Goal: Information Seeking & Learning: Learn about a topic

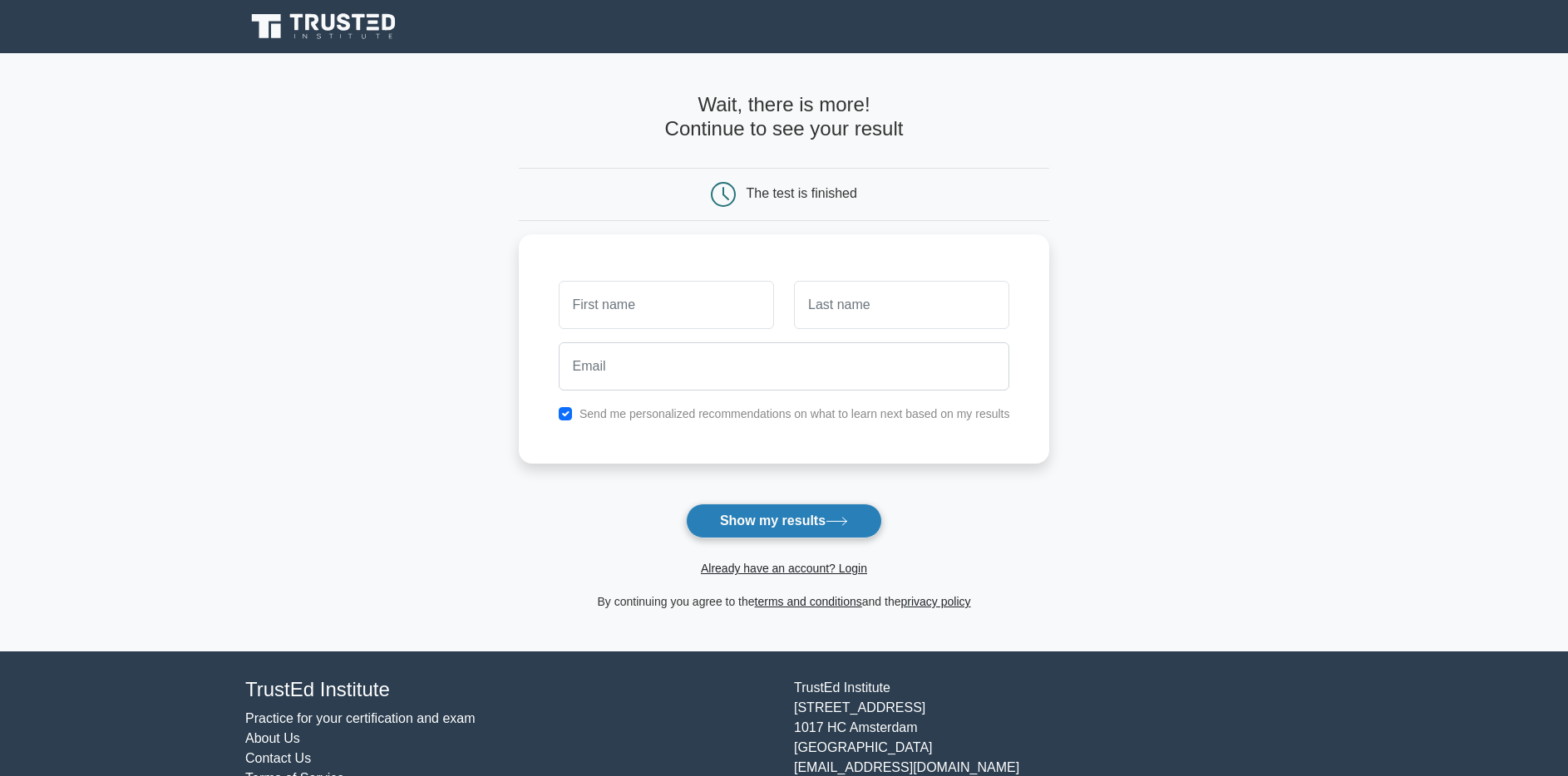
click at [773, 531] on button "Show my results" at bounding box center [784, 521] width 196 height 35
click at [478, 518] on main "Wait, there is more! Continue to see your result The test is finished and the" at bounding box center [784, 352] width 1568 height 599
click at [648, 308] on input "text" at bounding box center [666, 301] width 215 height 49
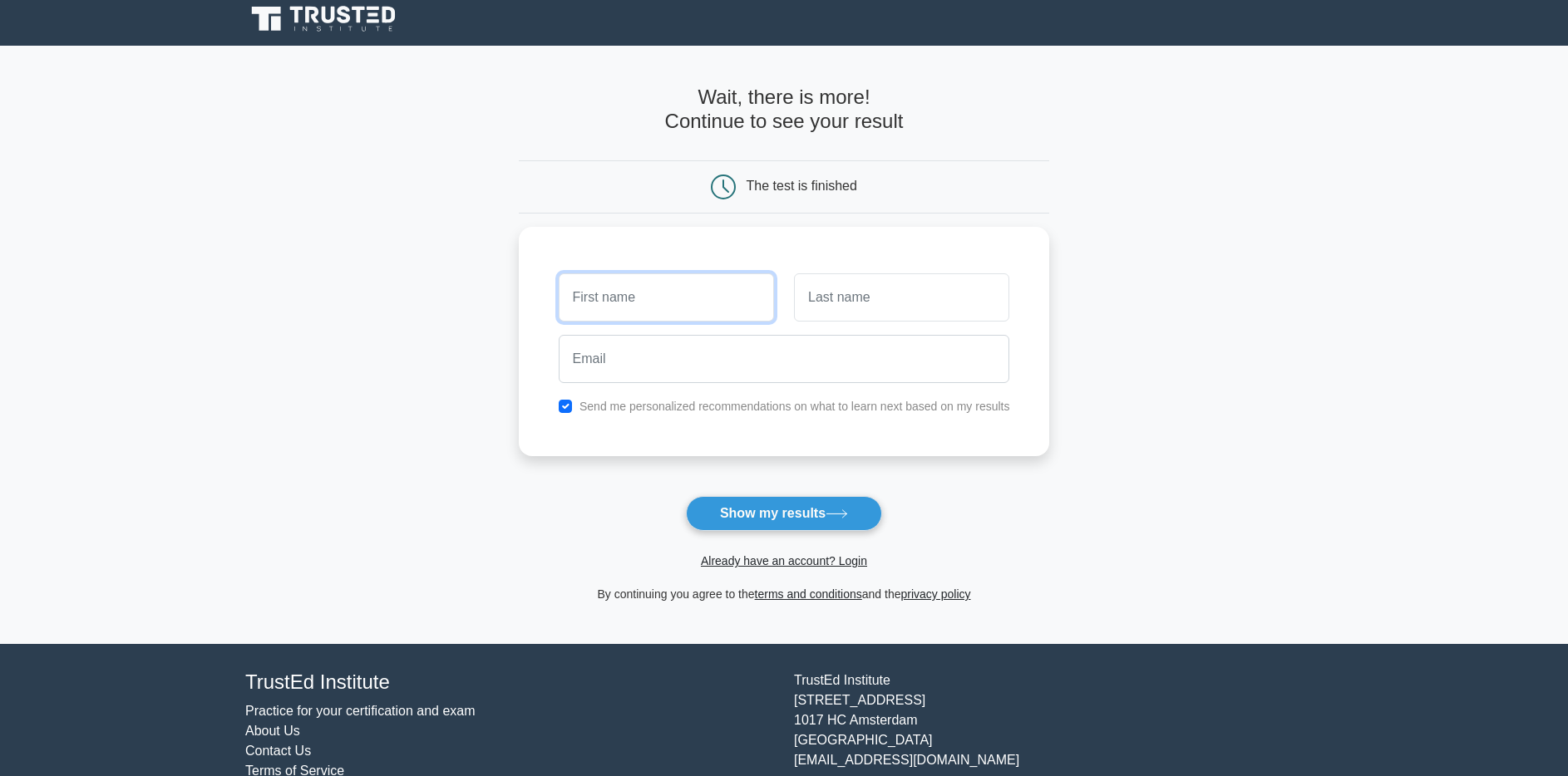
scroll to position [9, 0]
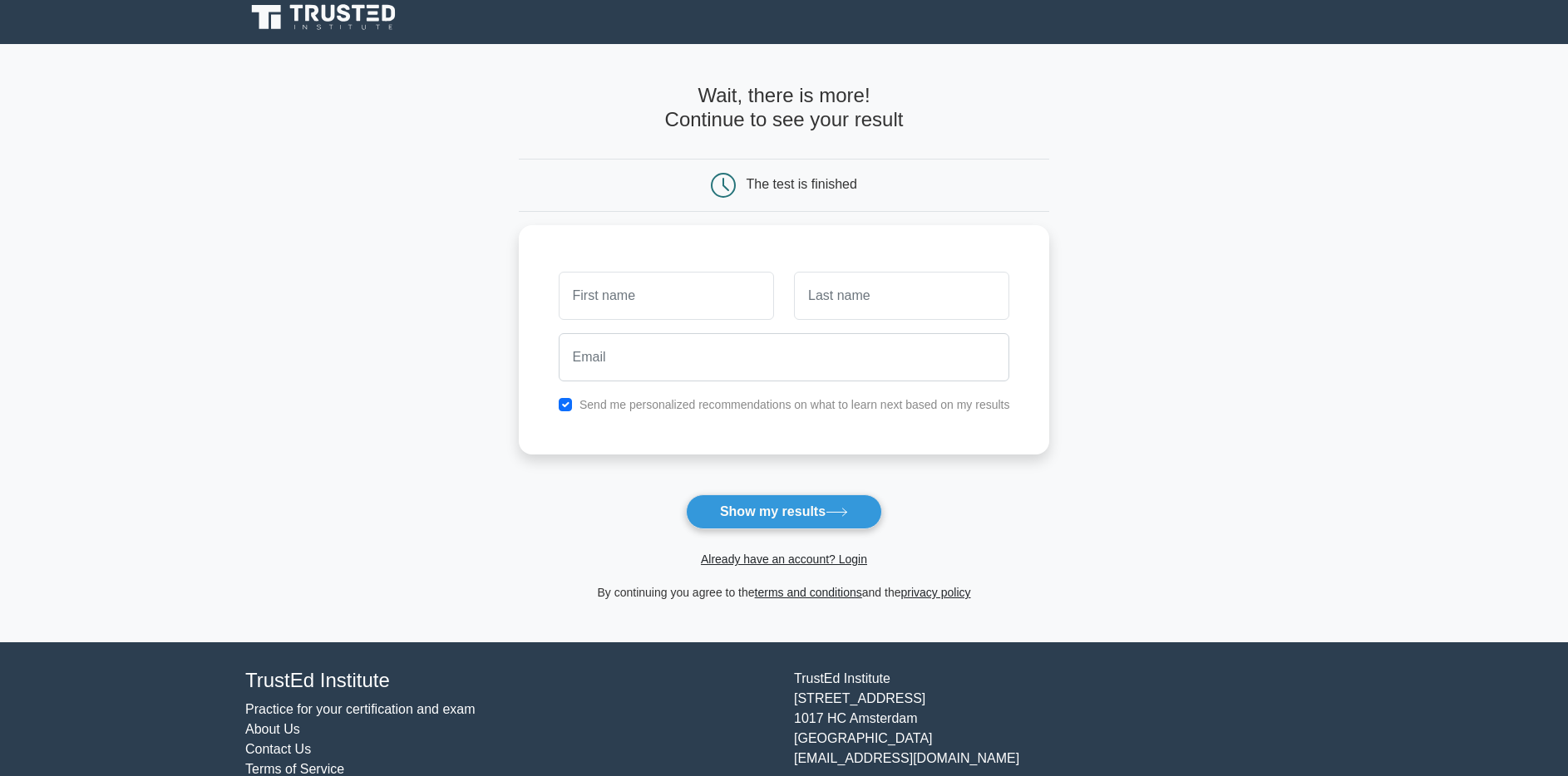
click at [369, 26] on icon at bounding box center [325, 17] width 159 height 31
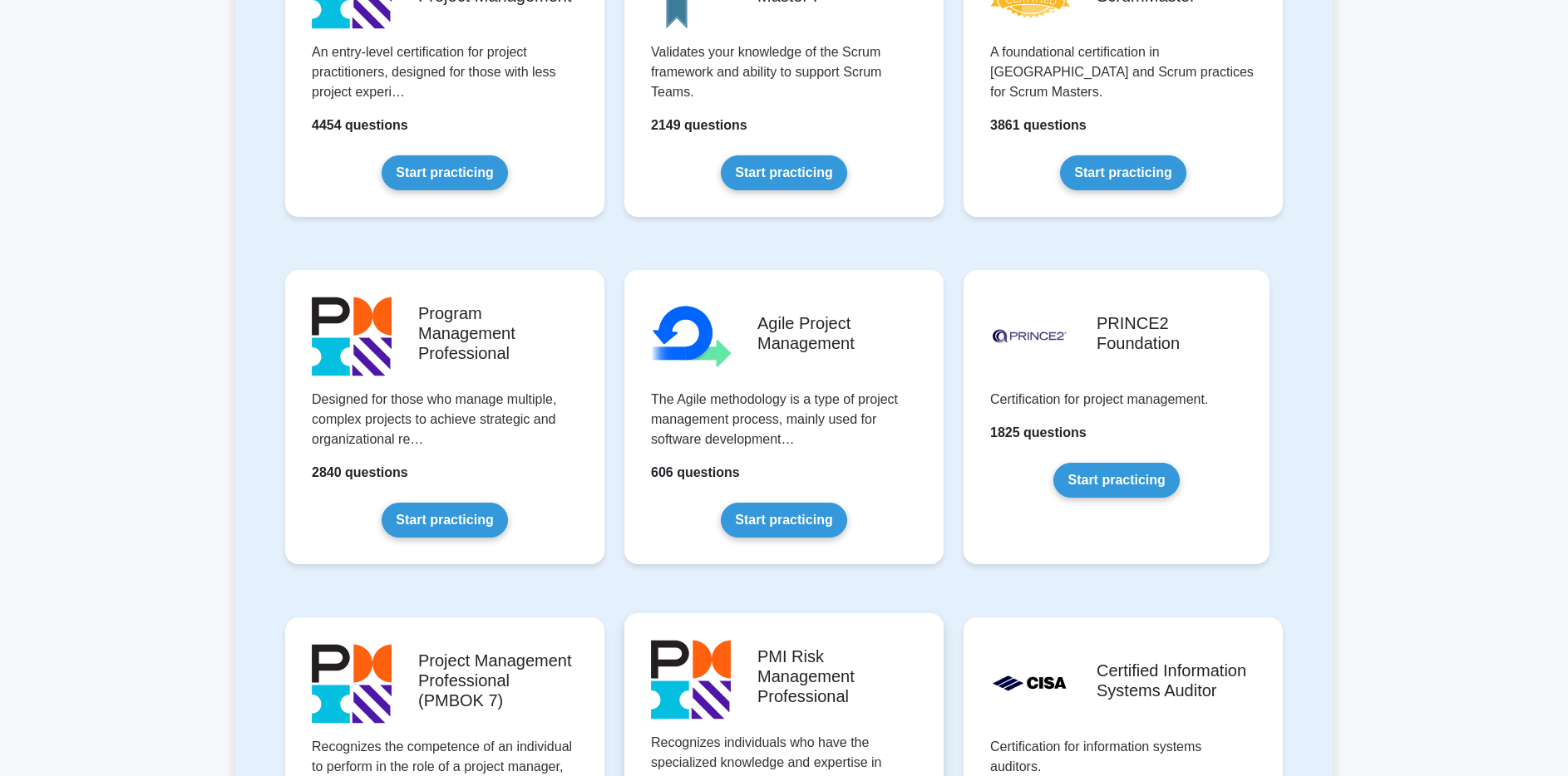
scroll to position [826, 0]
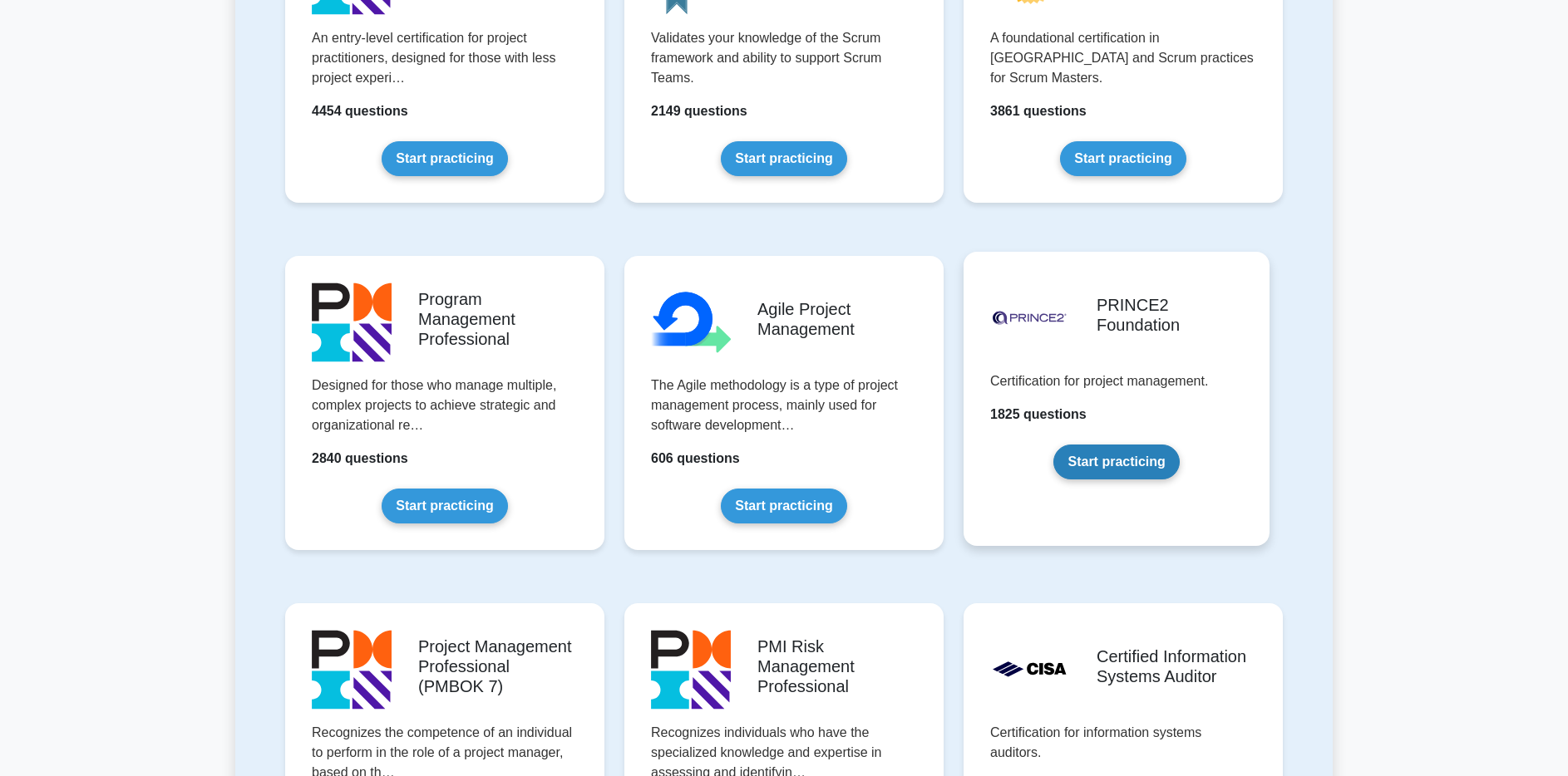
click at [1102, 463] on link "Start practicing" at bounding box center [1116, 462] width 126 height 35
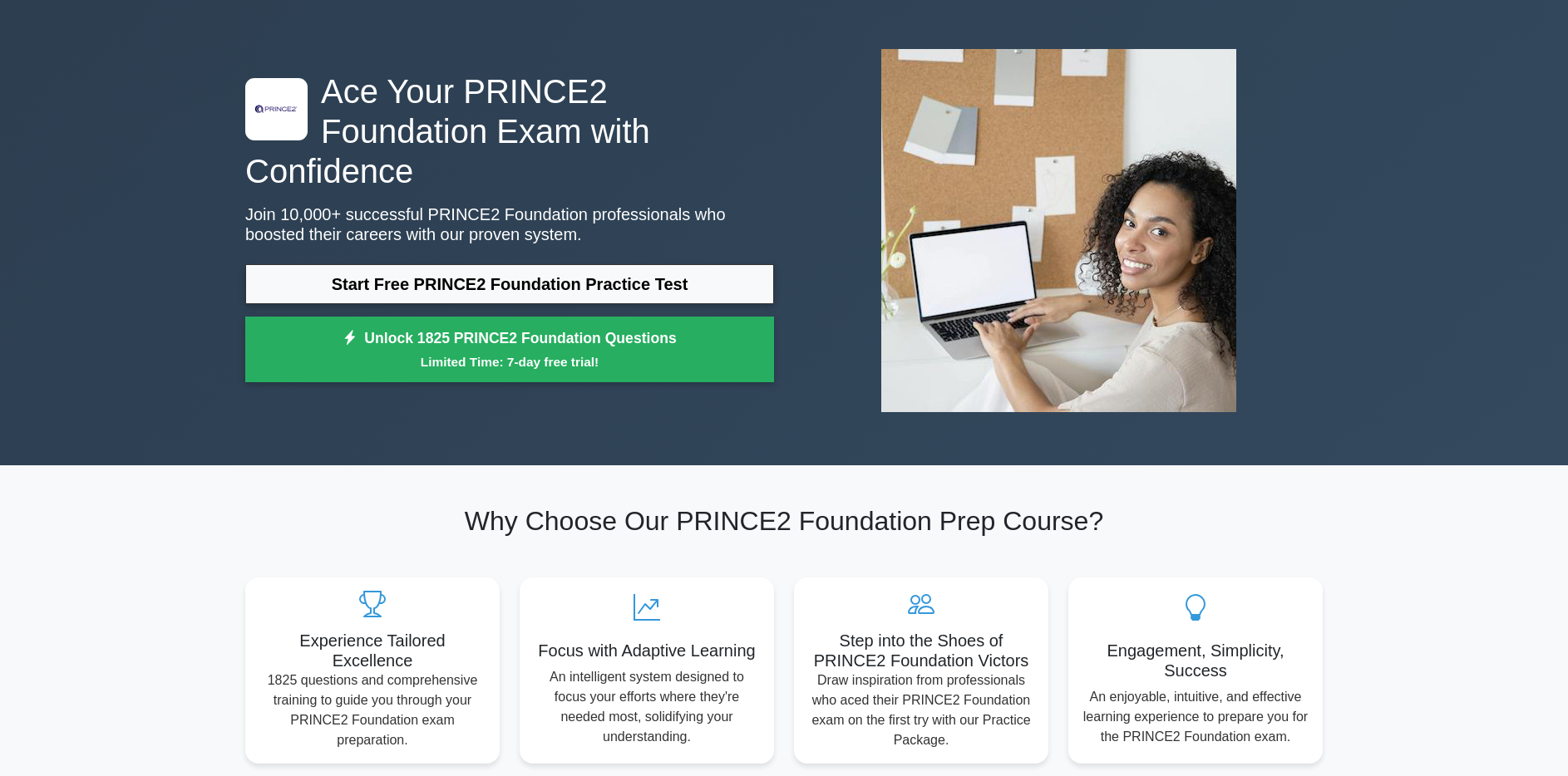
scroll to position [50, 0]
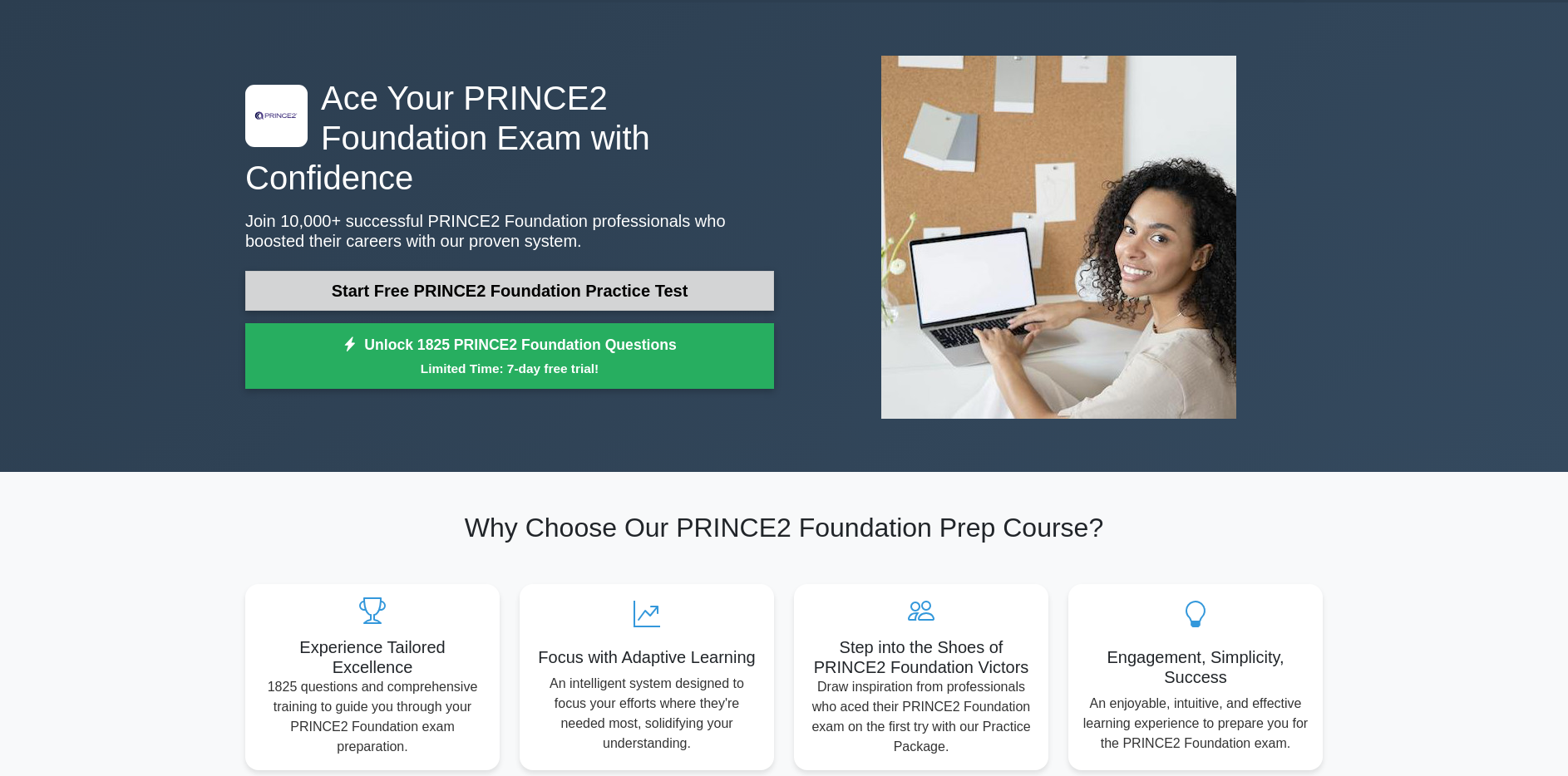
click at [641, 271] on link "Start Free PRINCE2 Foundation Practice Test" at bounding box center [510, 290] width 529 height 40
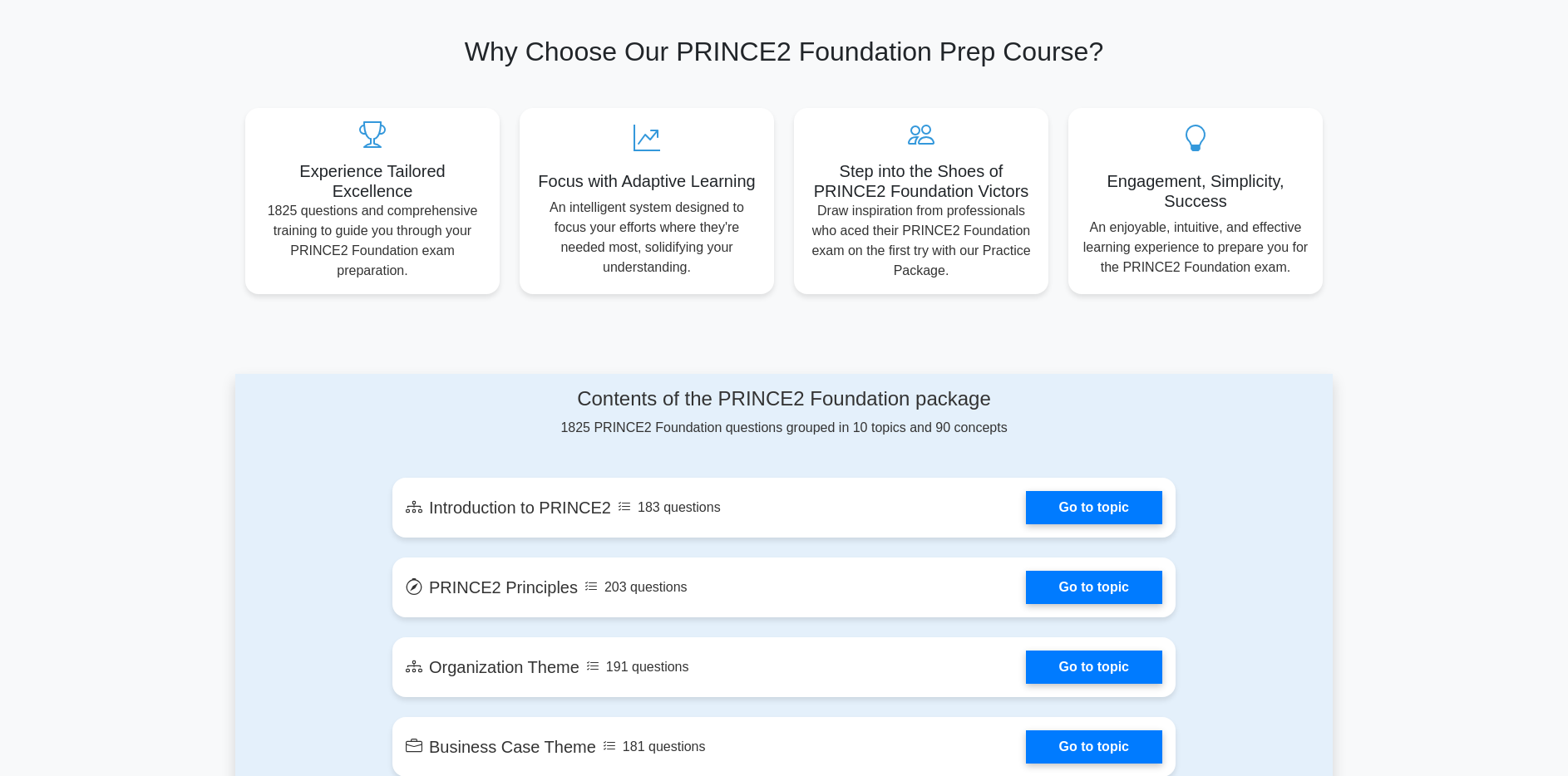
scroll to position [754, 0]
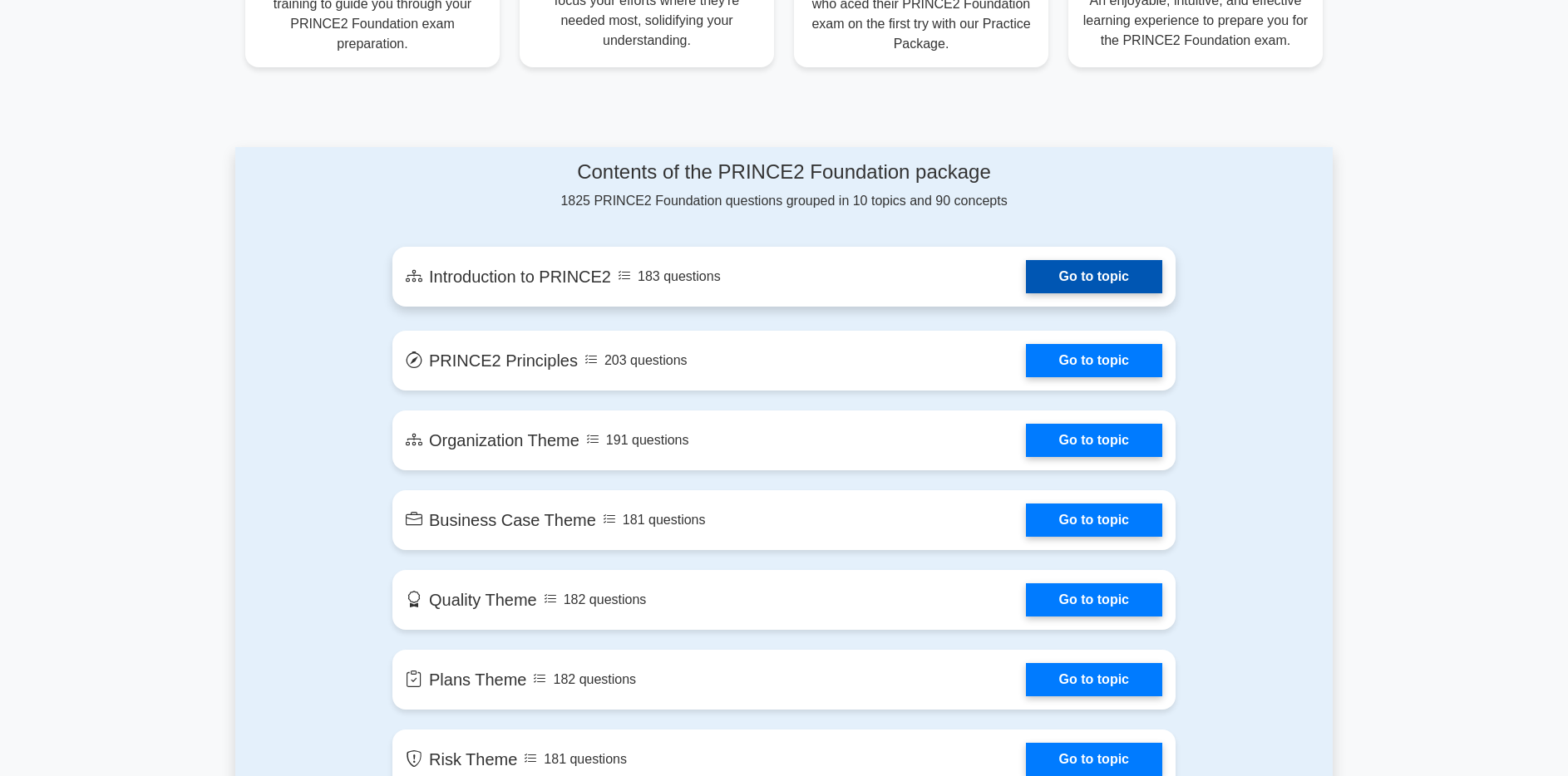
click at [1106, 283] on link "Go to topic" at bounding box center [1095, 276] width 137 height 33
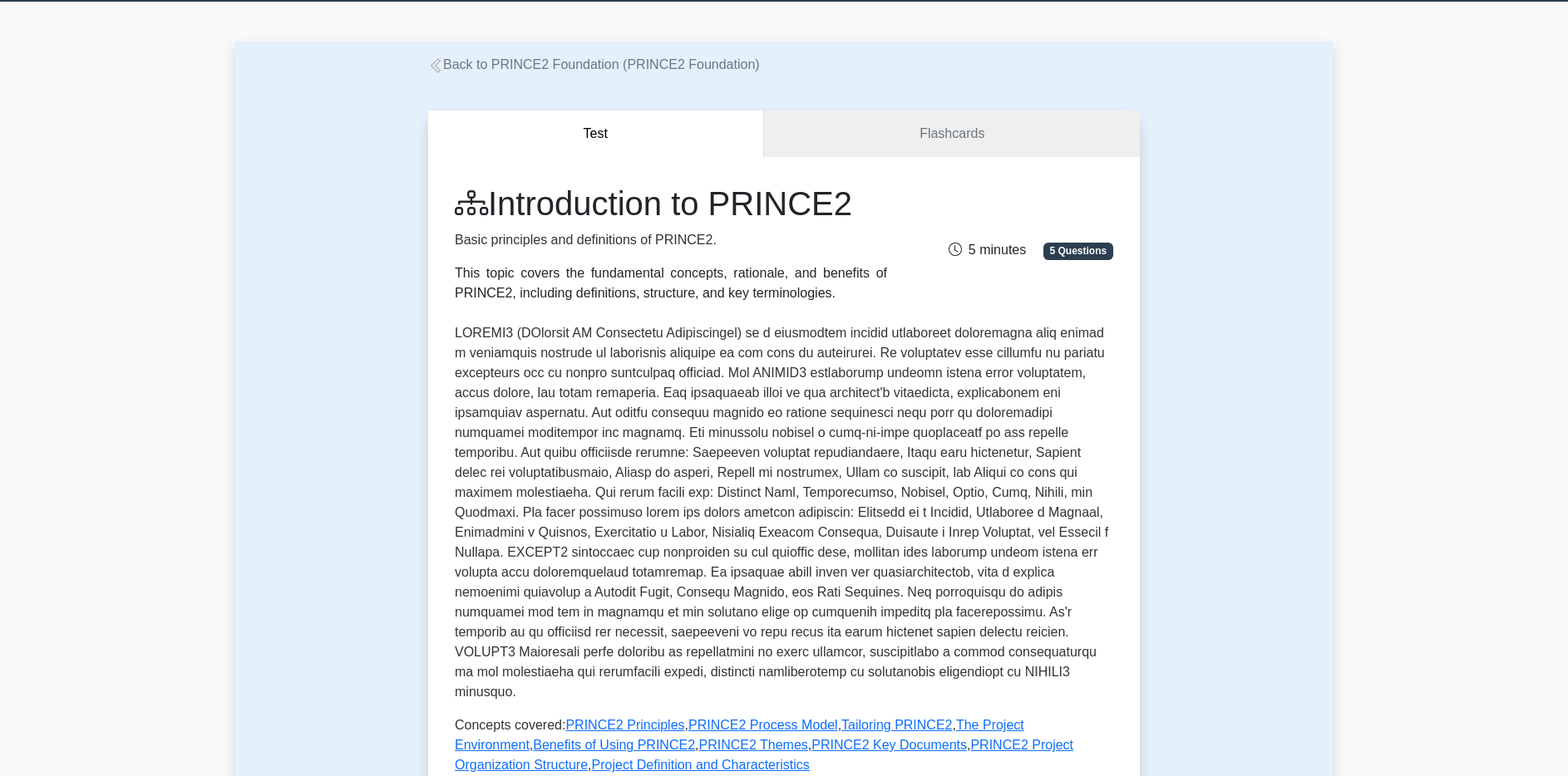
scroll to position [268, 0]
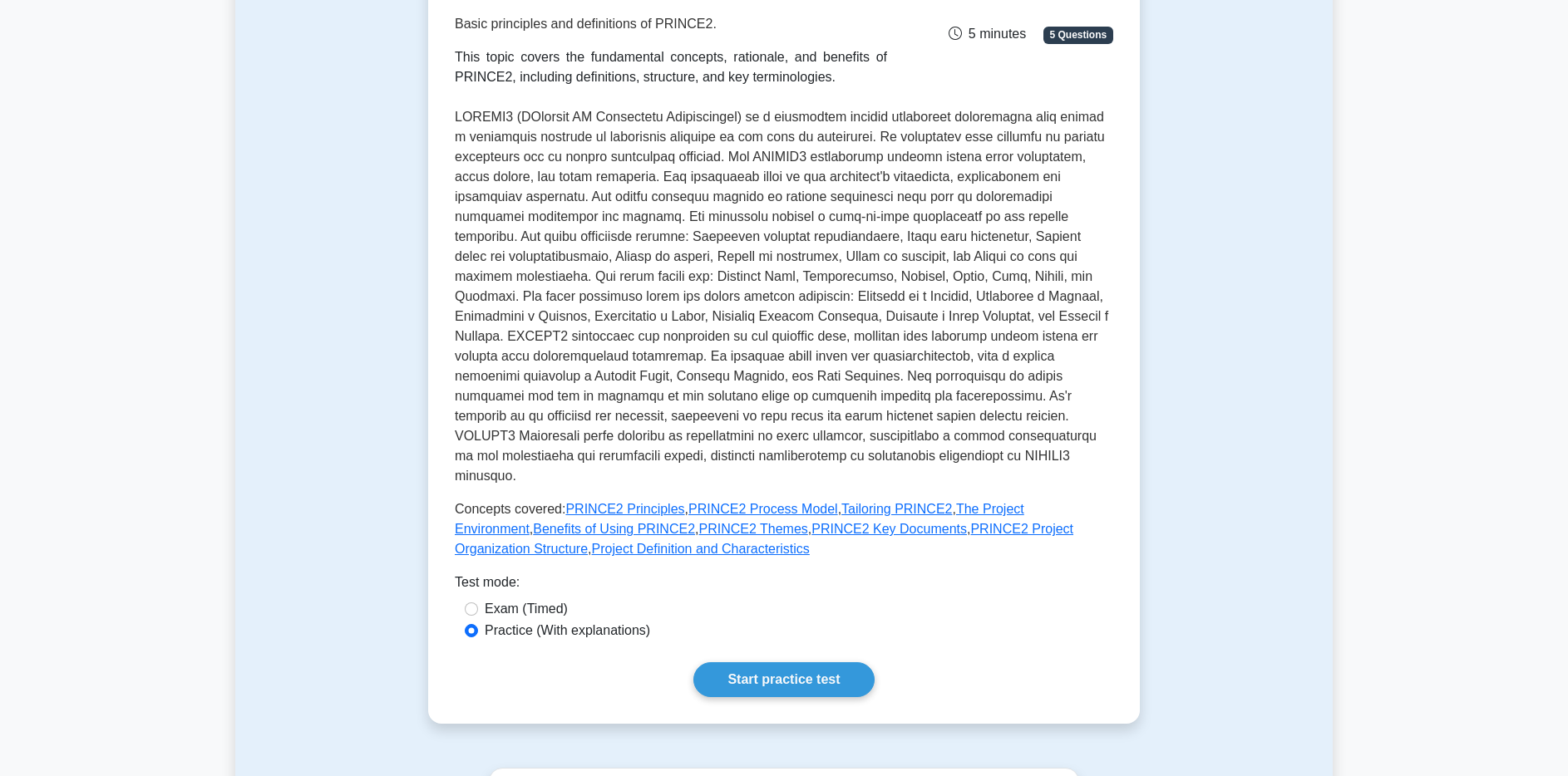
click at [519, 599] on label "Exam (Timed)" at bounding box center [526, 609] width 83 height 20
click at [478, 602] on input "Exam (Timed)" at bounding box center [471, 609] width 13 height 13
radio input "true"
click at [625, 620] on label "Practice (With explanations)" at bounding box center [568, 630] width 166 height 20
click at [478, 624] on input "Practice (With explanations)" at bounding box center [471, 630] width 13 height 13
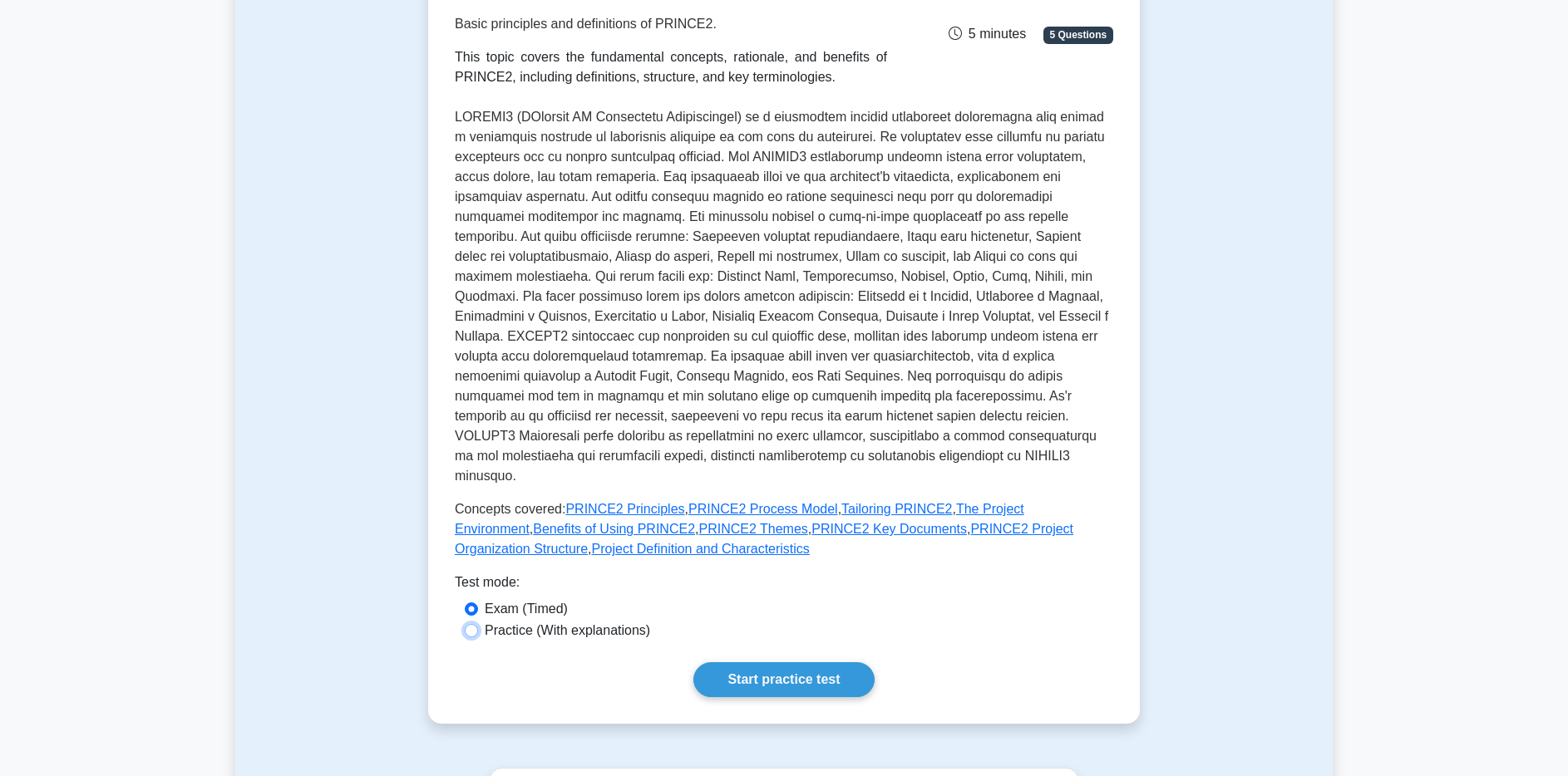
radio input "true"
click at [790, 663] on link "Start practice test" at bounding box center [784, 680] width 181 height 35
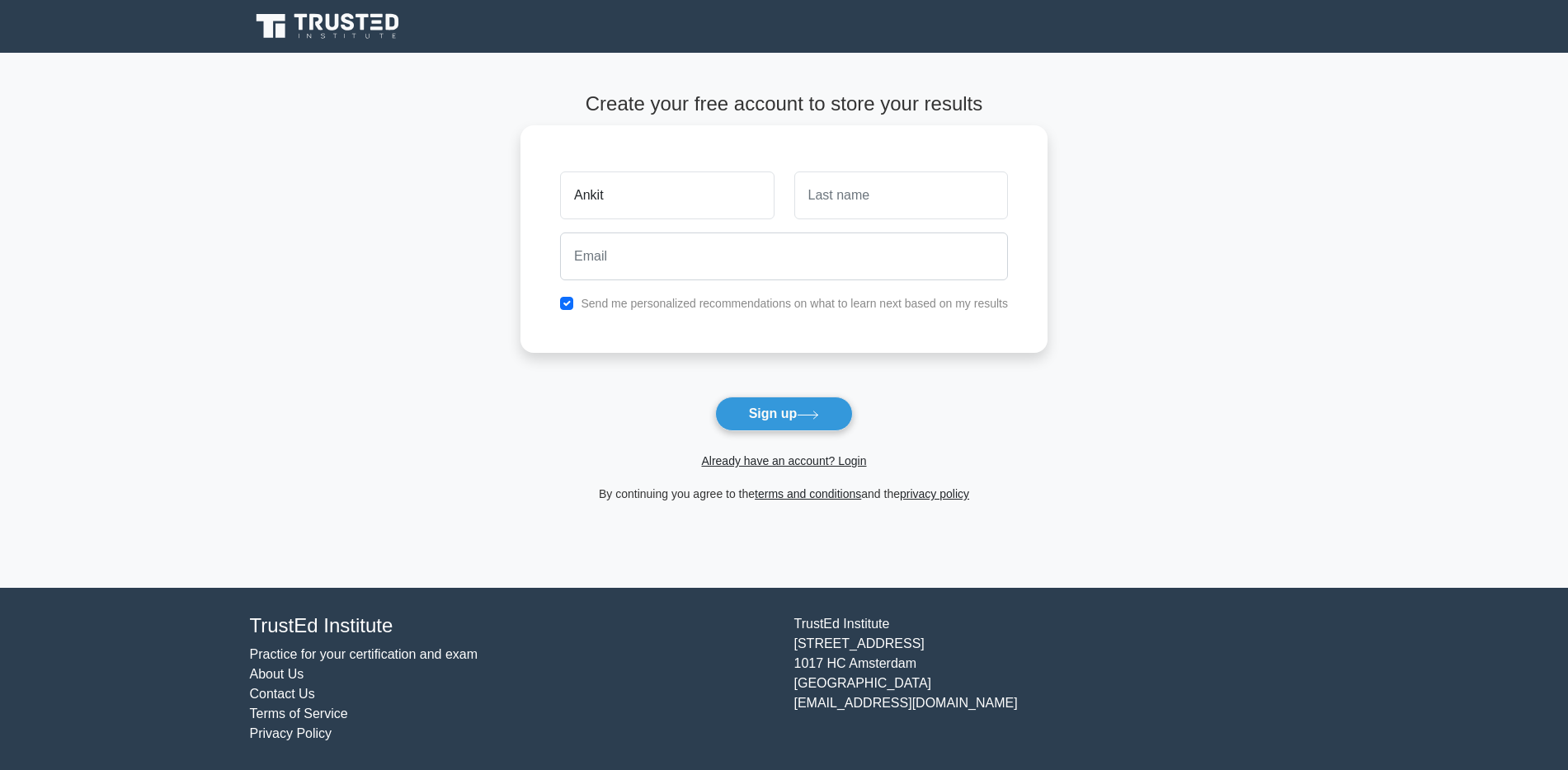
type input "Ankit"
click at [844, 203] on input "text" at bounding box center [900, 195] width 213 height 48
type input "[PERSON_NAME]"
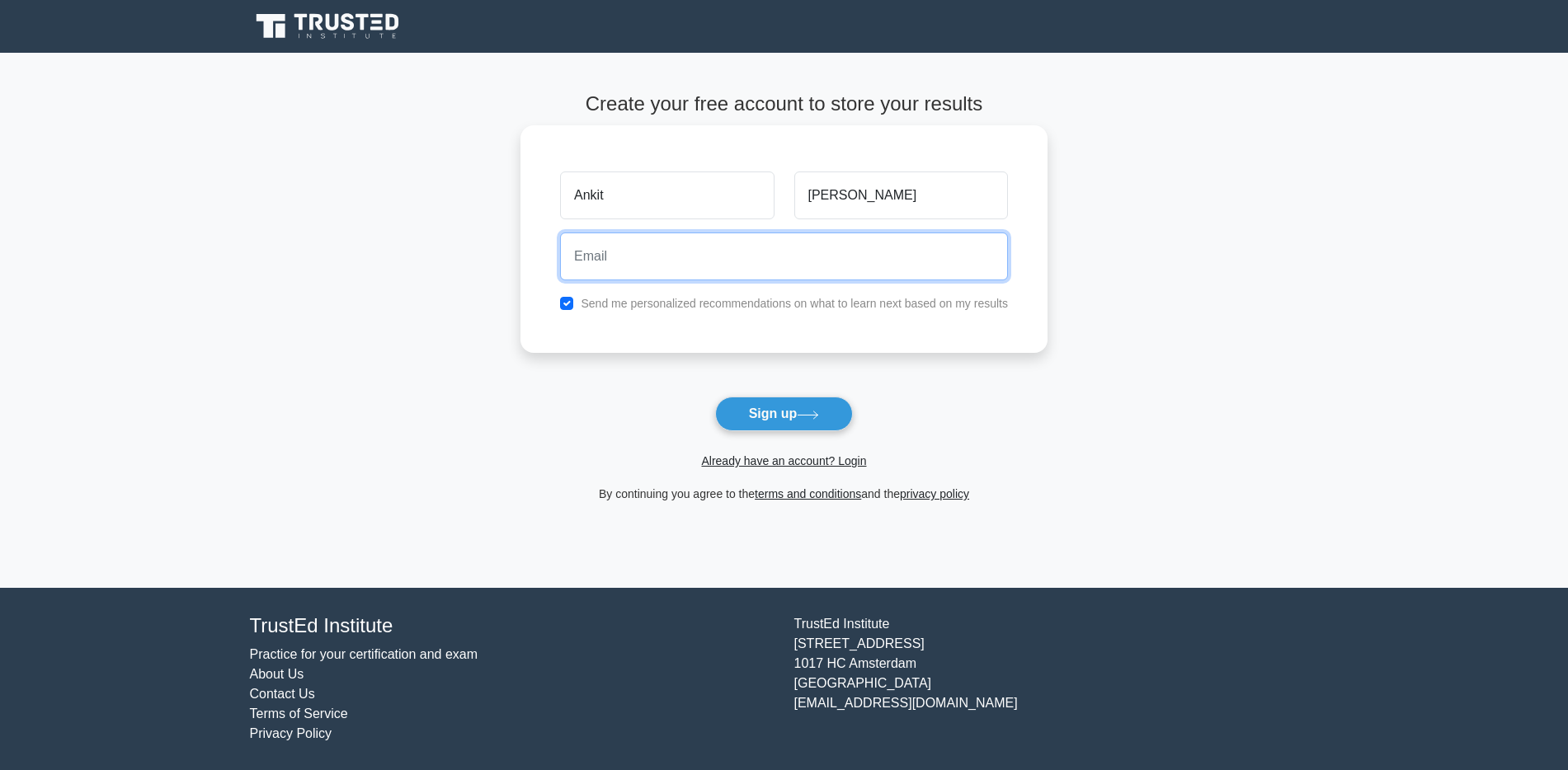
click at [792, 267] on input "email" at bounding box center [784, 257] width 448 height 48
type input "[EMAIL_ADDRESS][DOMAIN_NAME]"
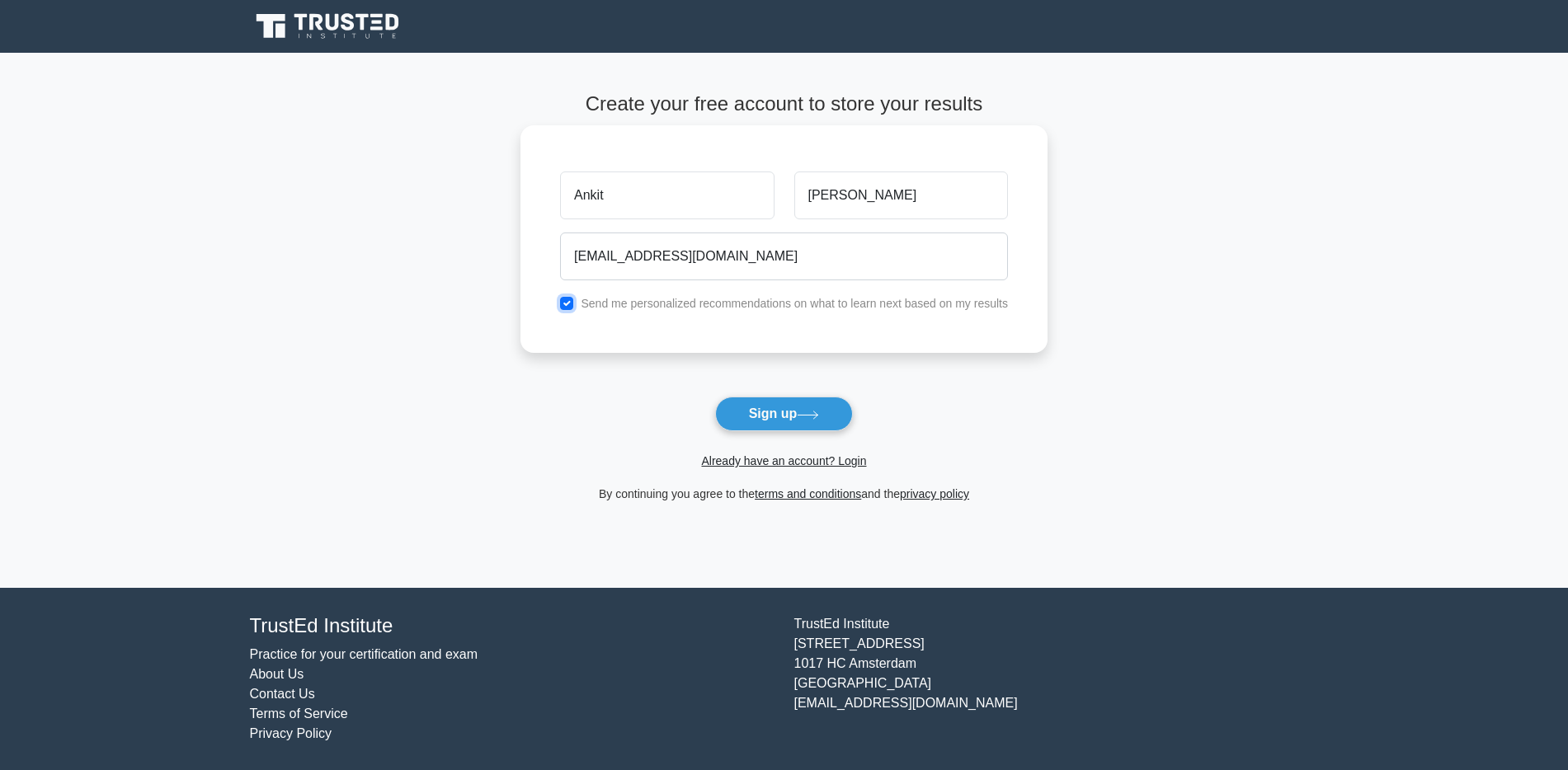
click at [571, 303] on input "checkbox" at bounding box center [567, 303] width 13 height 13
checkbox input "false"
click at [792, 422] on button "Sign up" at bounding box center [784, 414] width 138 height 35
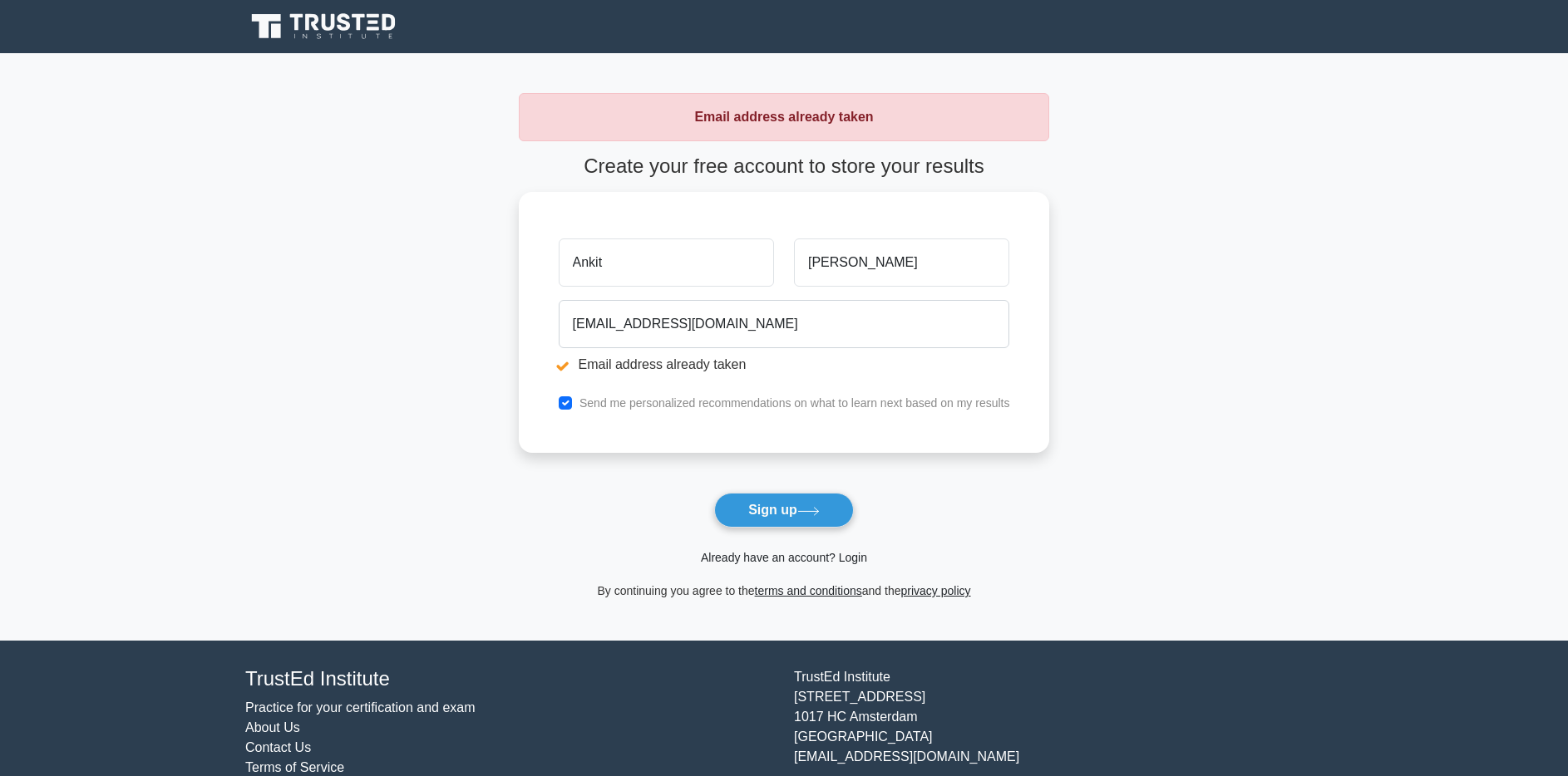
click at [820, 561] on link "Already have an account? Login" at bounding box center [784, 557] width 166 height 13
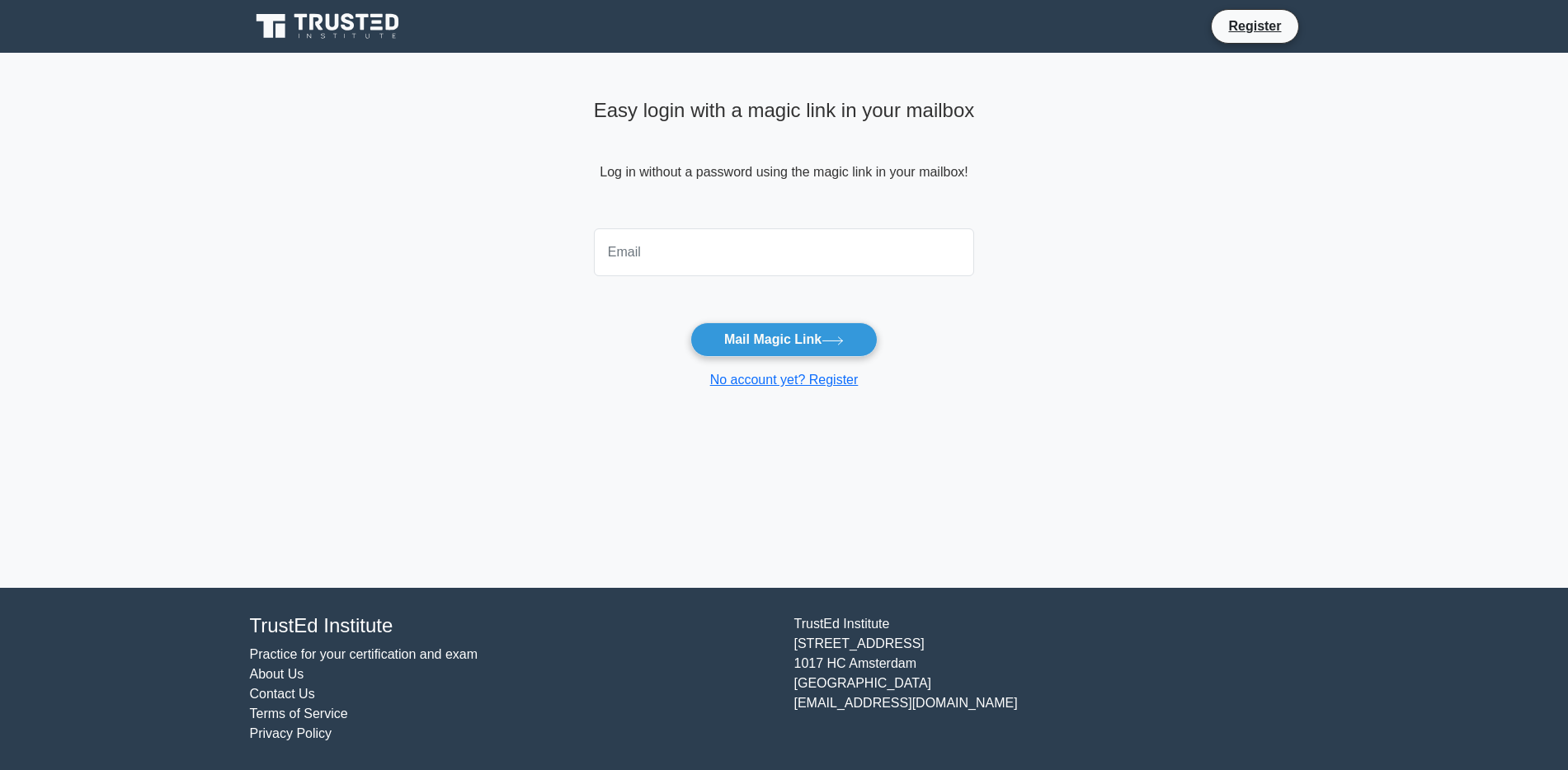
click at [641, 254] on input "email" at bounding box center [784, 253] width 381 height 48
type input "[EMAIL_ADDRESS][DOMAIN_NAME]"
click at [753, 345] on button "Mail Magic Link" at bounding box center [784, 339] width 187 height 35
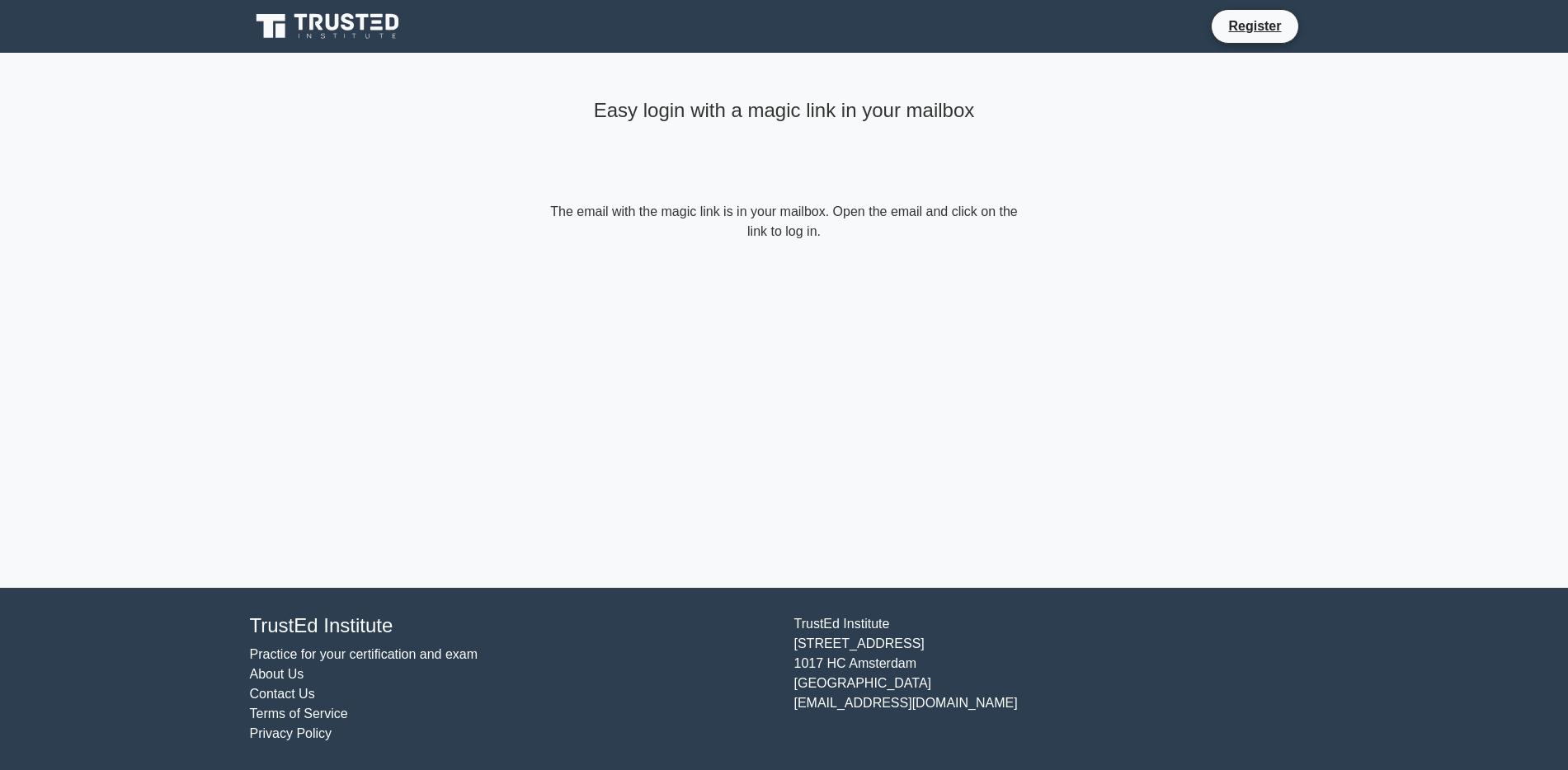
click at [976, 431] on div "Easy login with a magic link in your mailbox The email with the magic link is i…" at bounding box center [784, 320] width 495 height 535
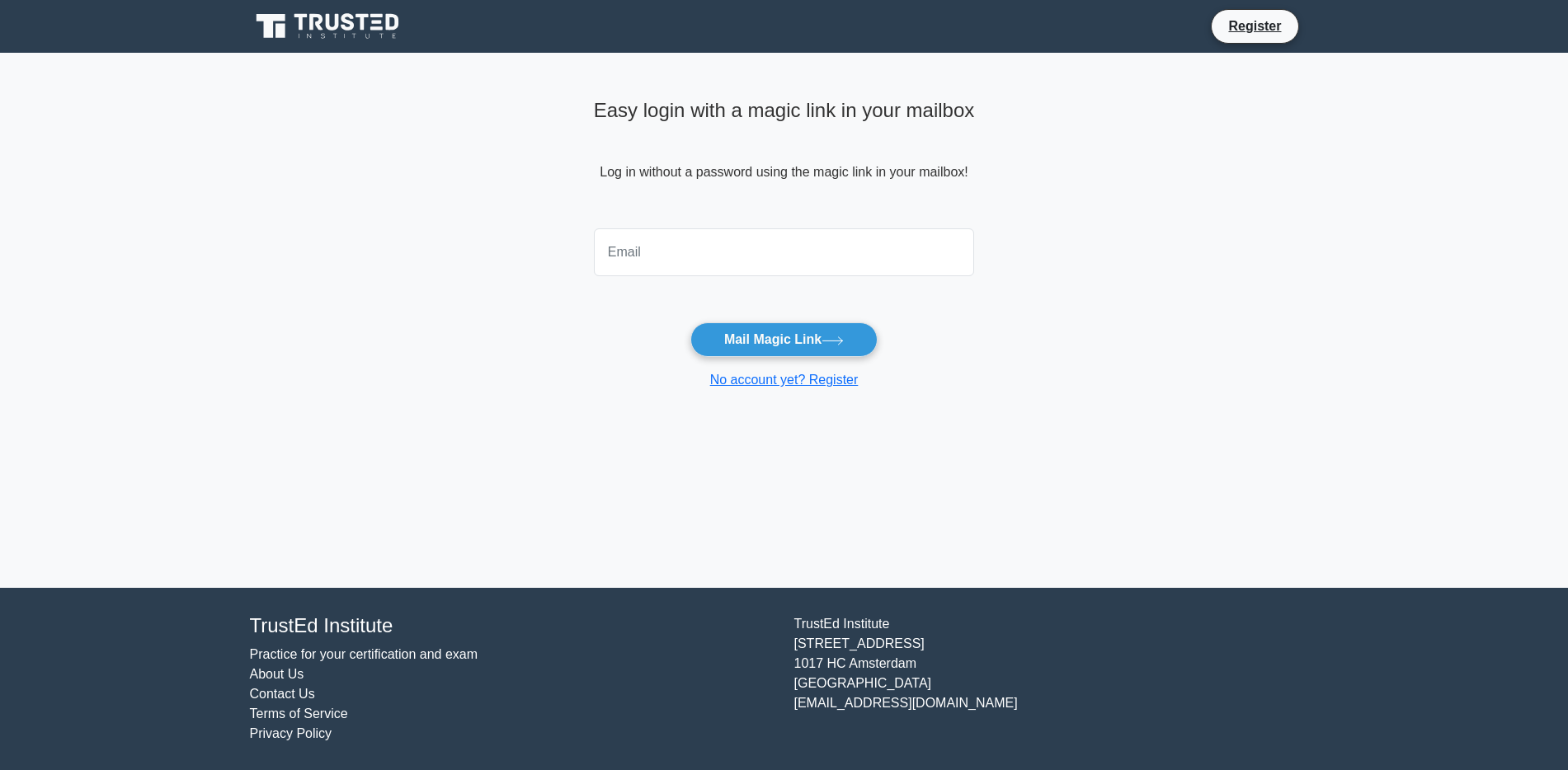
click at [316, 28] on icon at bounding box center [328, 26] width 158 height 31
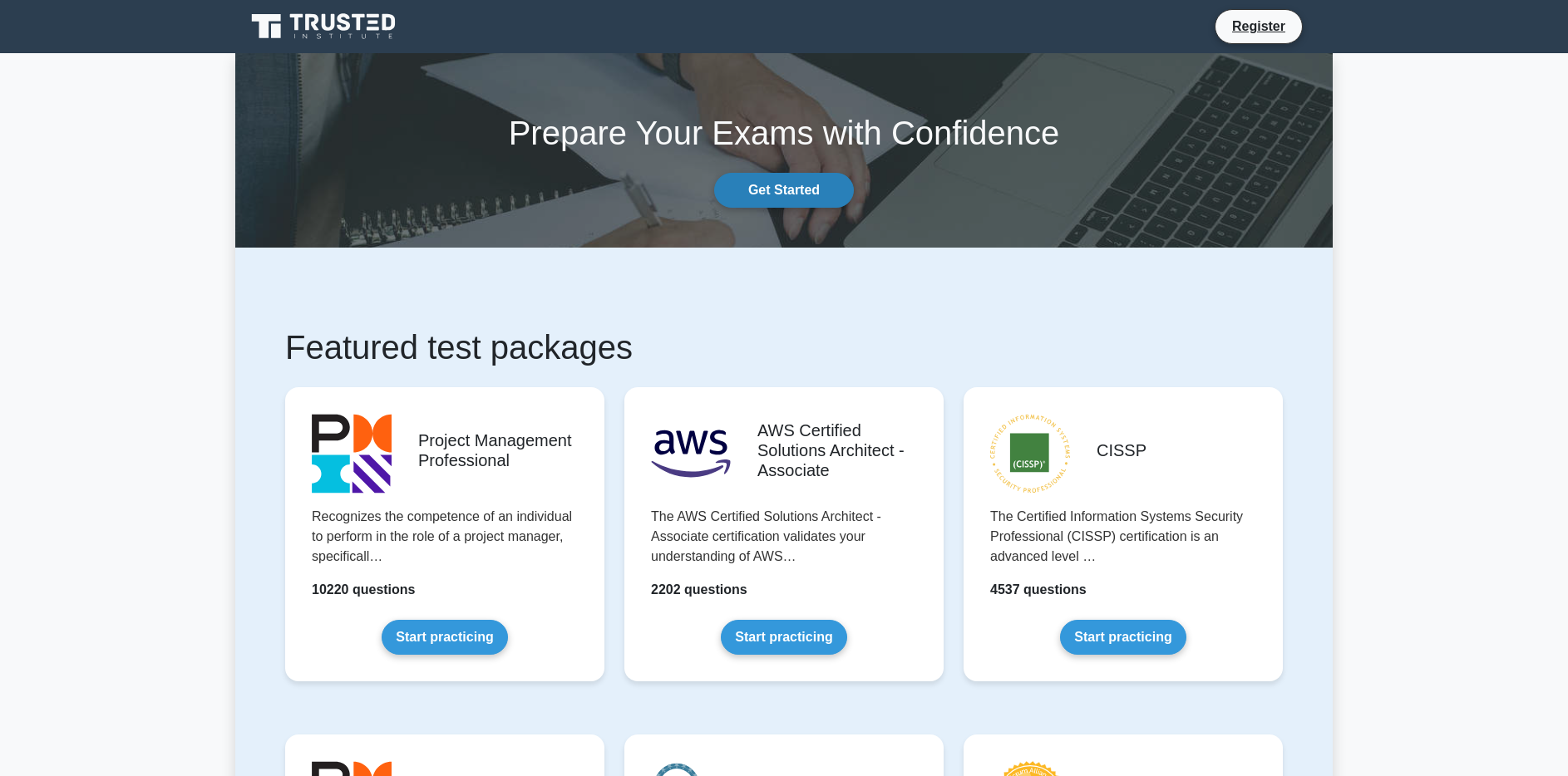
click at [820, 199] on link "Get Started" at bounding box center [784, 190] width 139 height 35
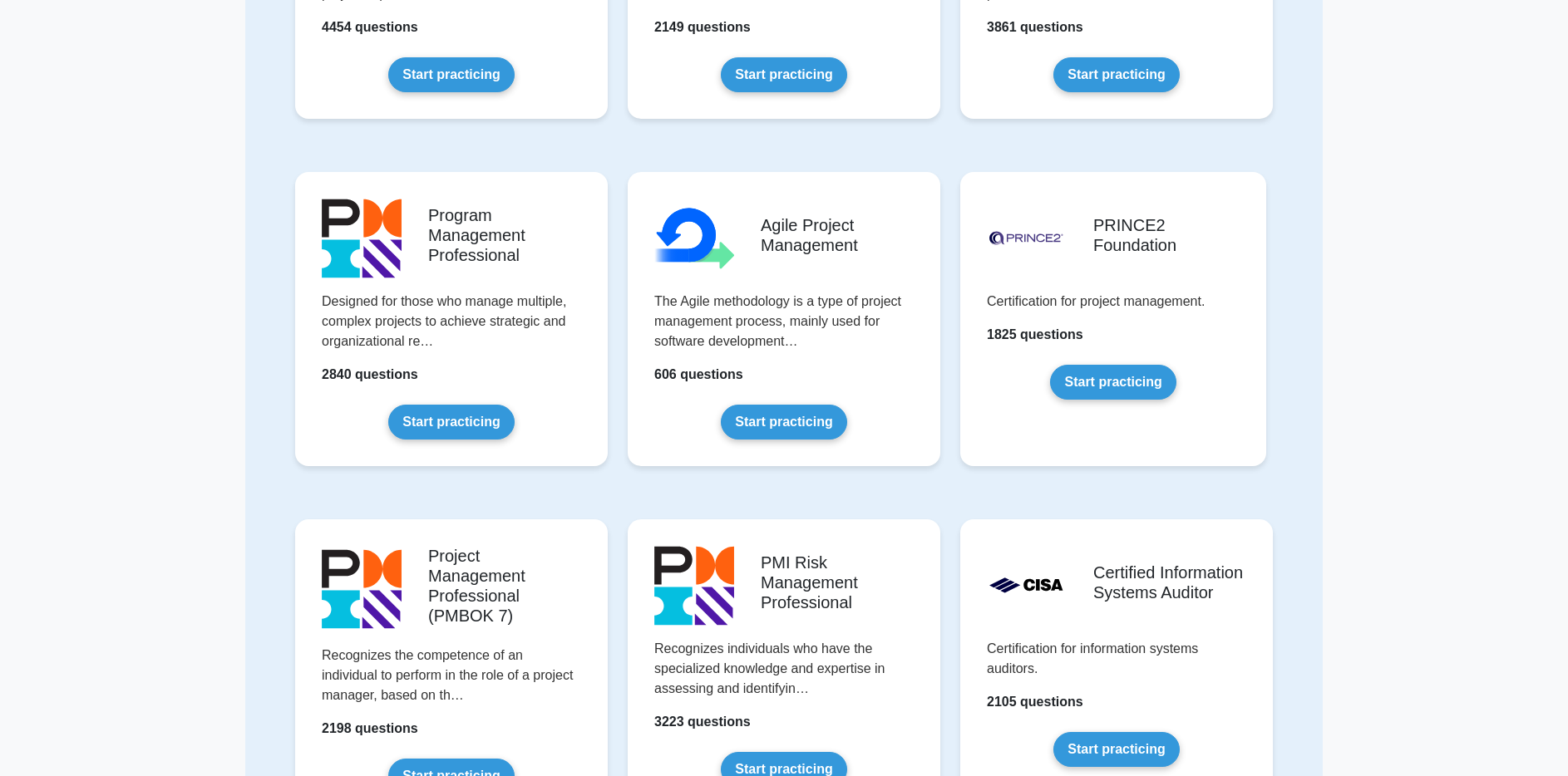
scroll to position [733, 0]
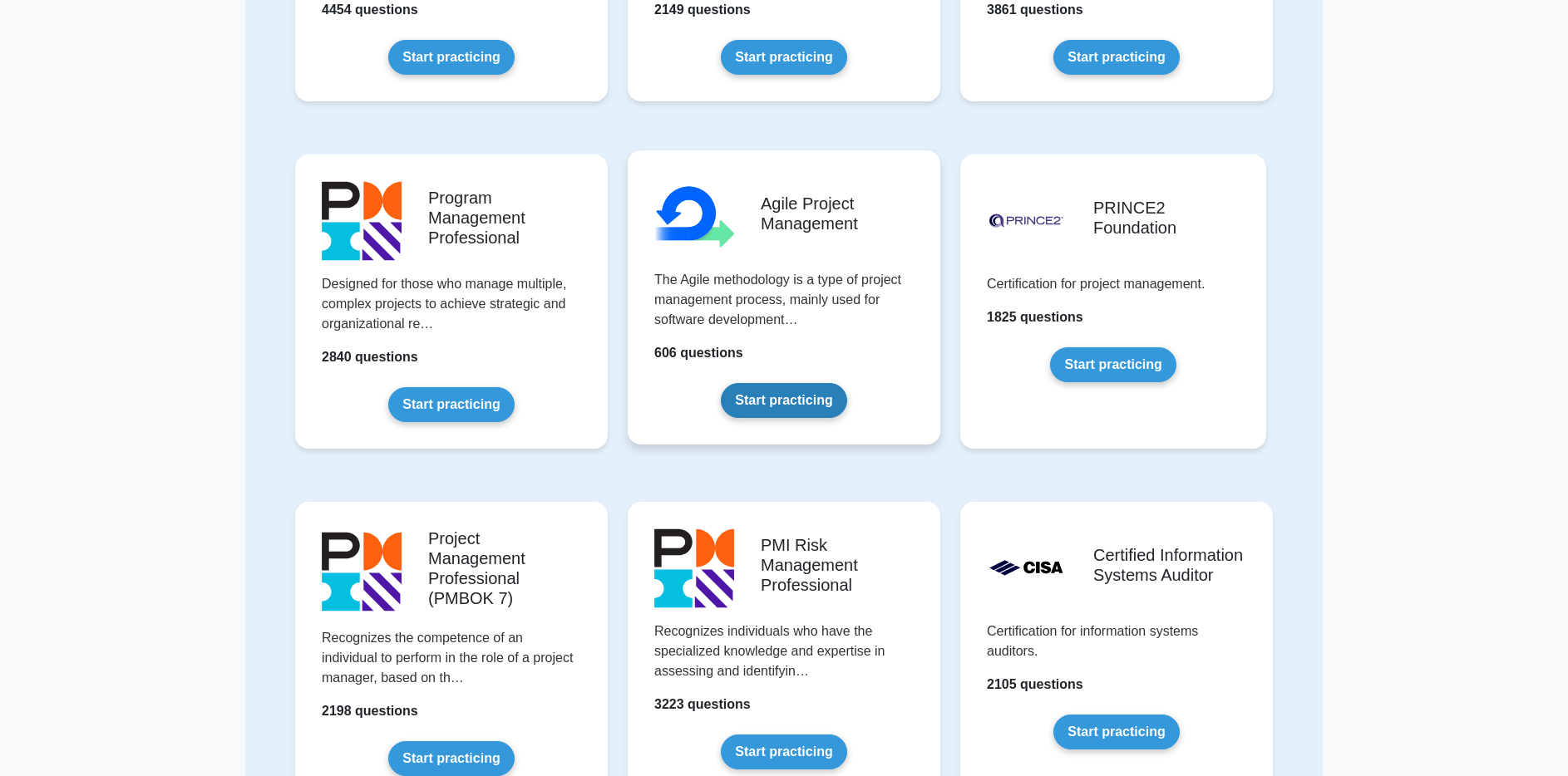
click at [802, 404] on link "Start practicing" at bounding box center [784, 400] width 126 height 35
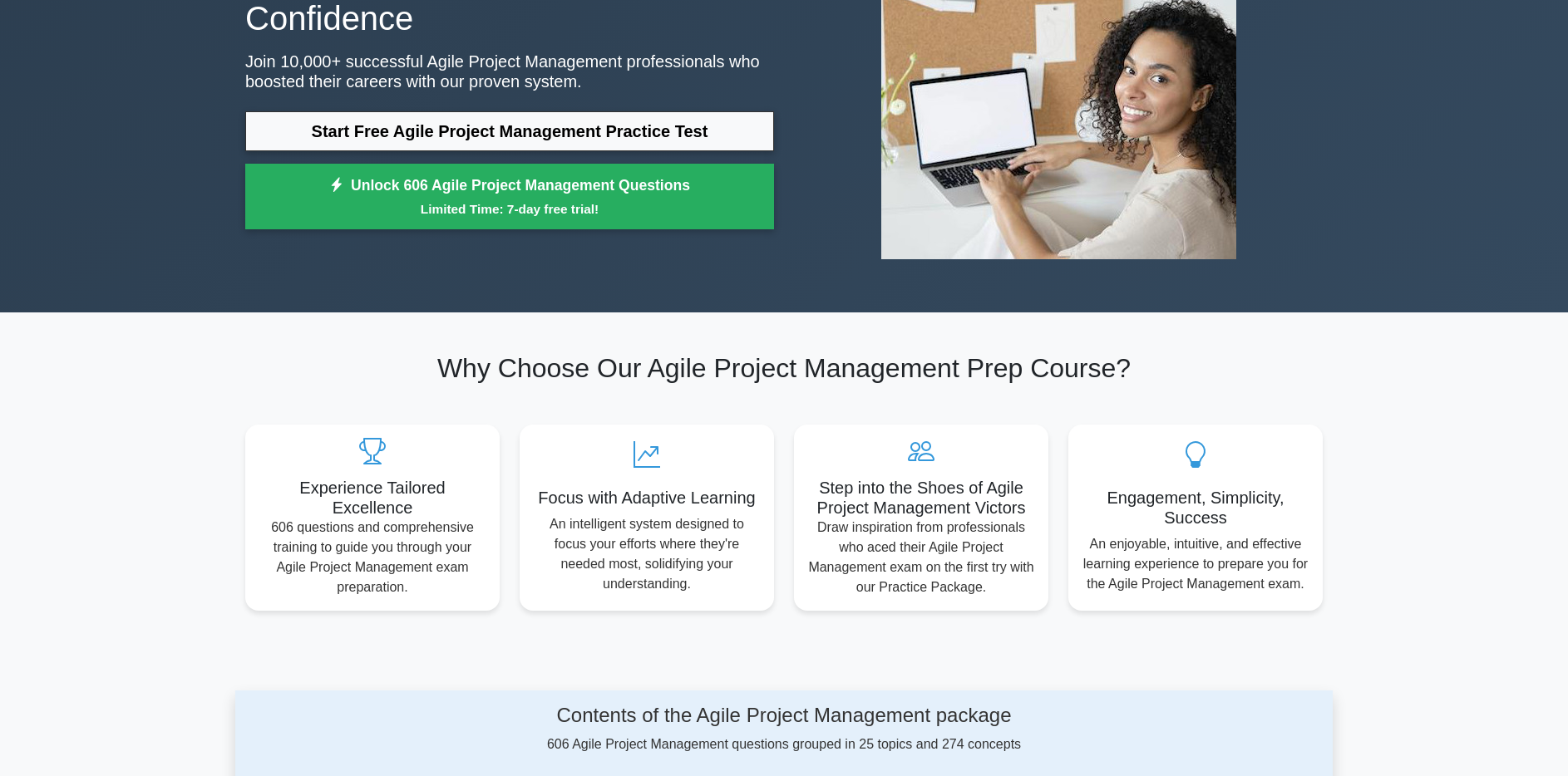
scroll to position [210, 0]
click at [569, 139] on link "Start Free Agile Project Management Practice Test" at bounding box center [510, 132] width 529 height 40
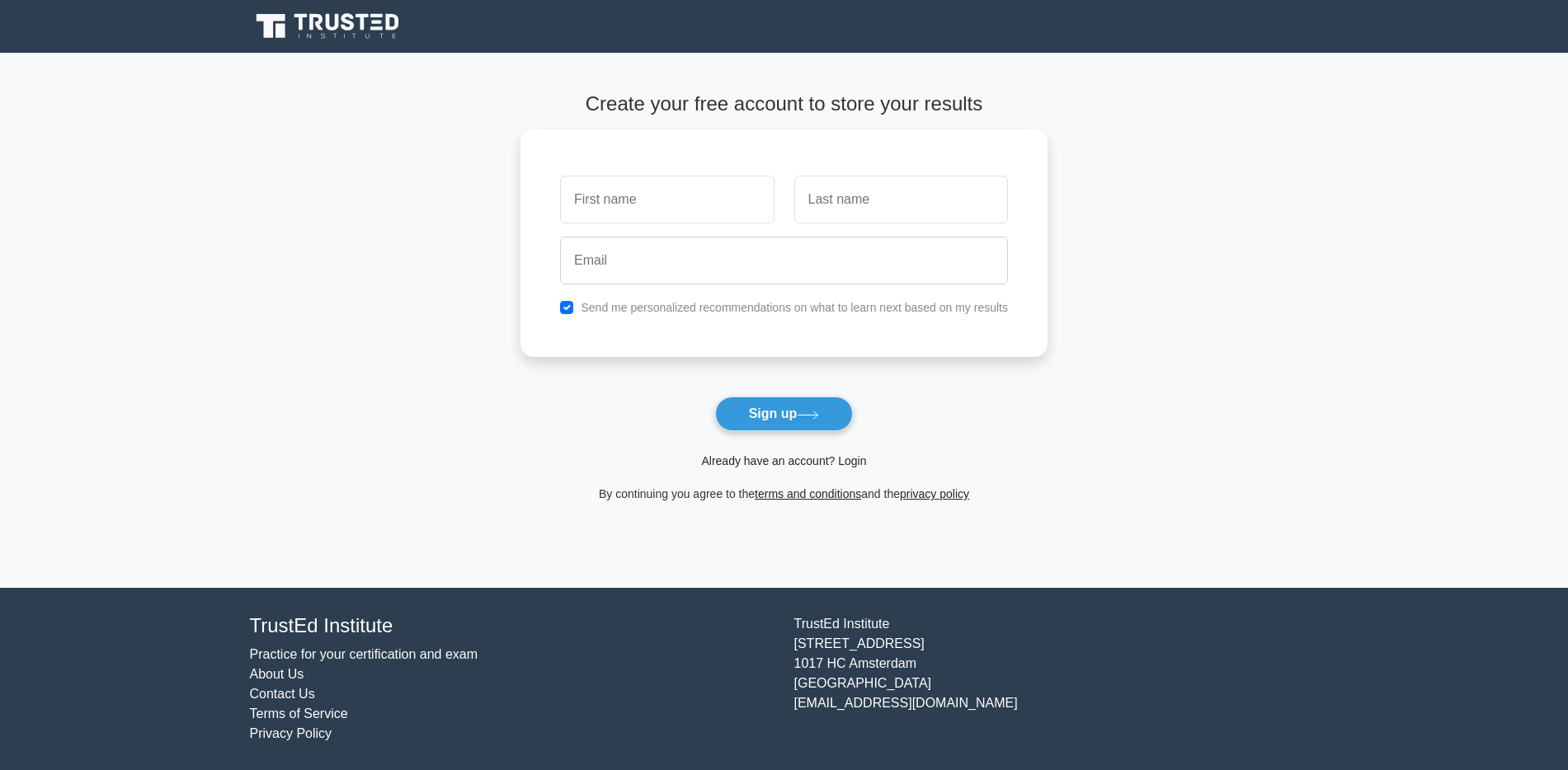
click at [800, 462] on link "Already have an account? Login" at bounding box center [784, 460] width 165 height 13
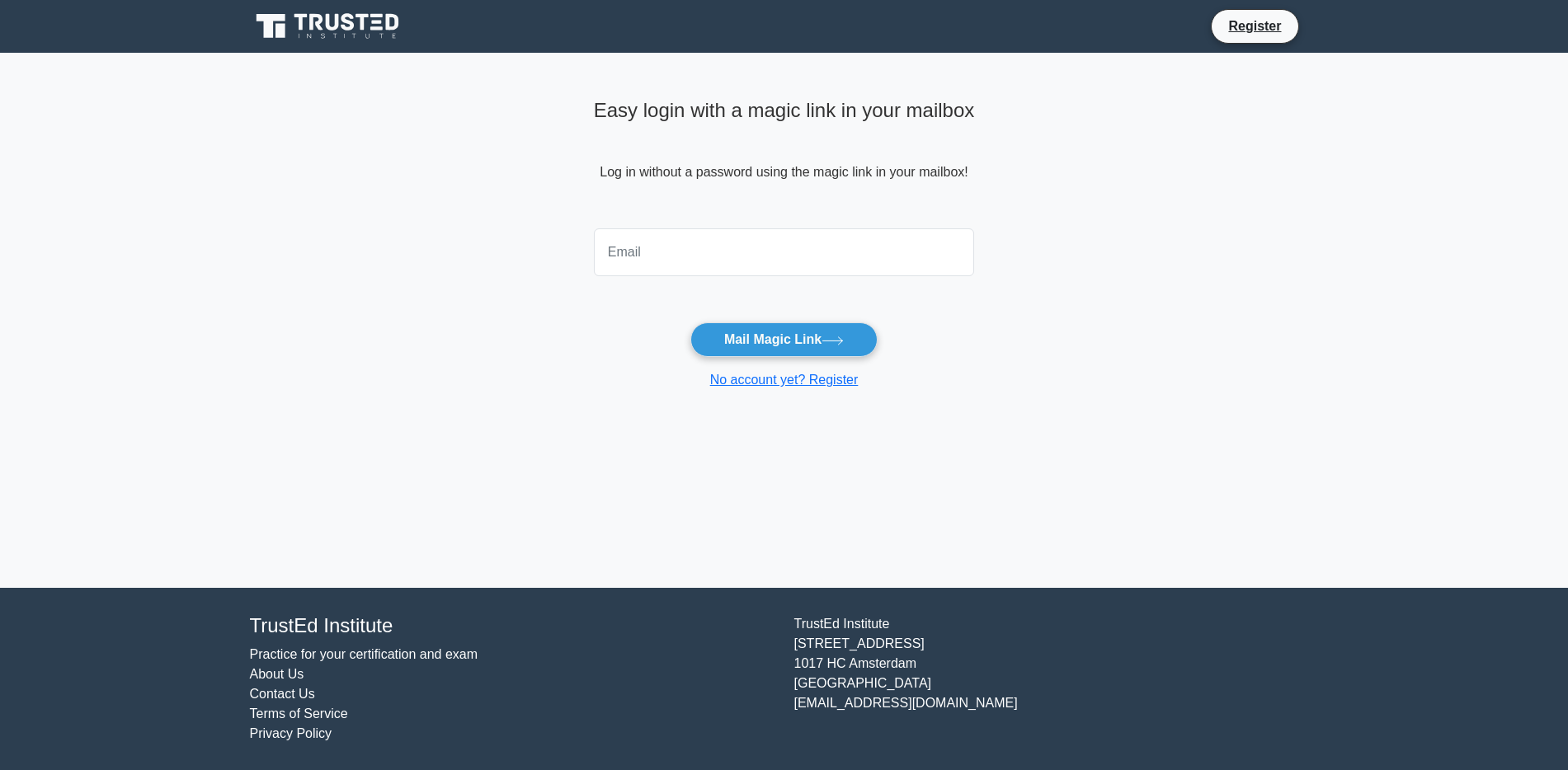
click at [653, 248] on input "email" at bounding box center [784, 253] width 381 height 48
type input "[EMAIL_ADDRESS][DOMAIN_NAME]"
click at [751, 336] on button "Mail Magic Link" at bounding box center [784, 339] width 187 height 35
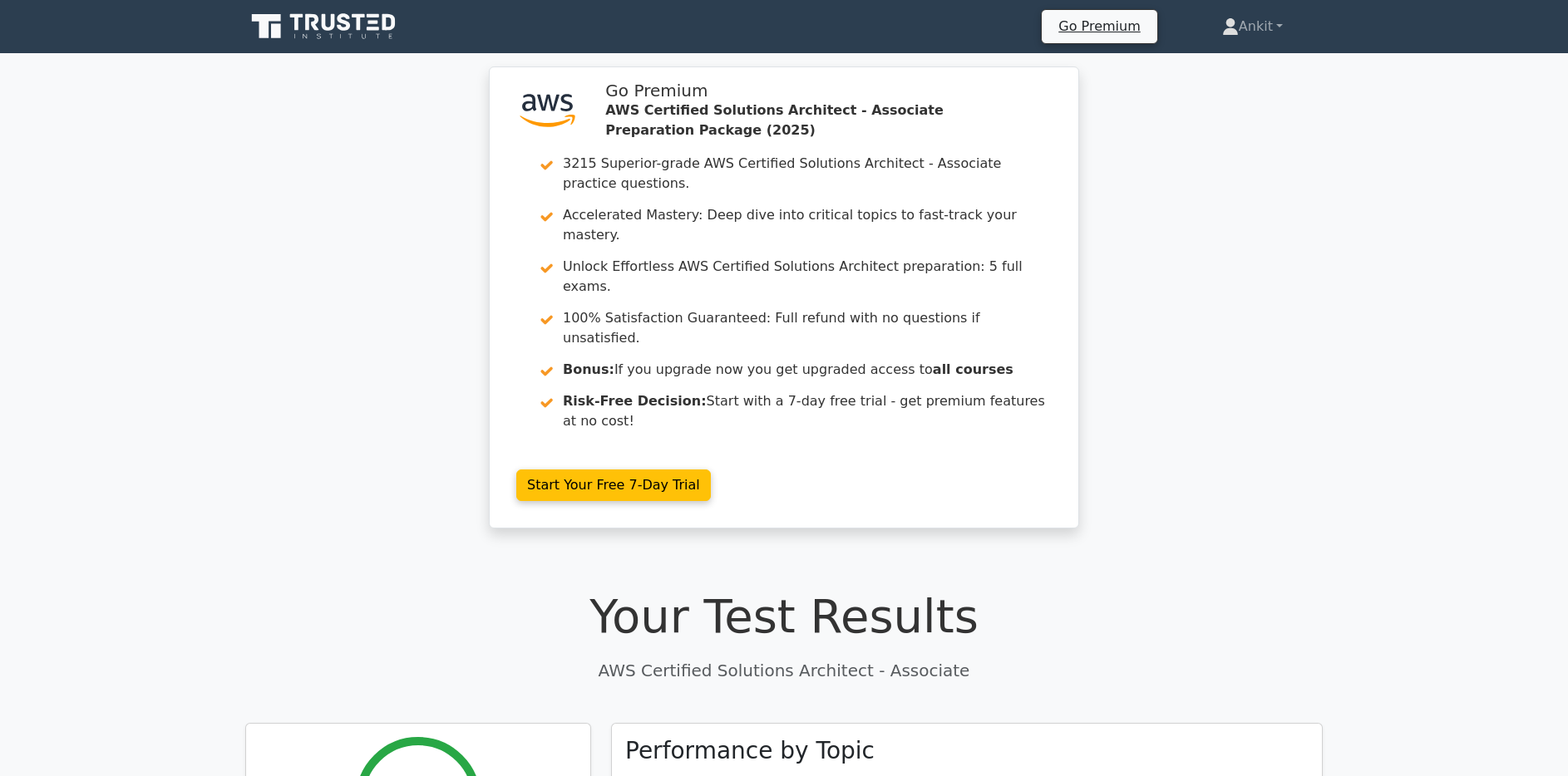
click at [1374, 416] on div ".st0{fill:#252F3E;} .st1{fill-rule:evenodd;clip-rule:evenodd;fill:#FF9900;} Go …" at bounding box center [784, 308] width 1568 height 482
click at [1321, 328] on div ".st0{fill:#252F3E;} .st1{fill-rule:evenodd;clip-rule:evenodd;fill:#FF9900;} Go …" at bounding box center [784, 308] width 1568 height 482
click at [356, 33] on icon at bounding box center [325, 26] width 159 height 31
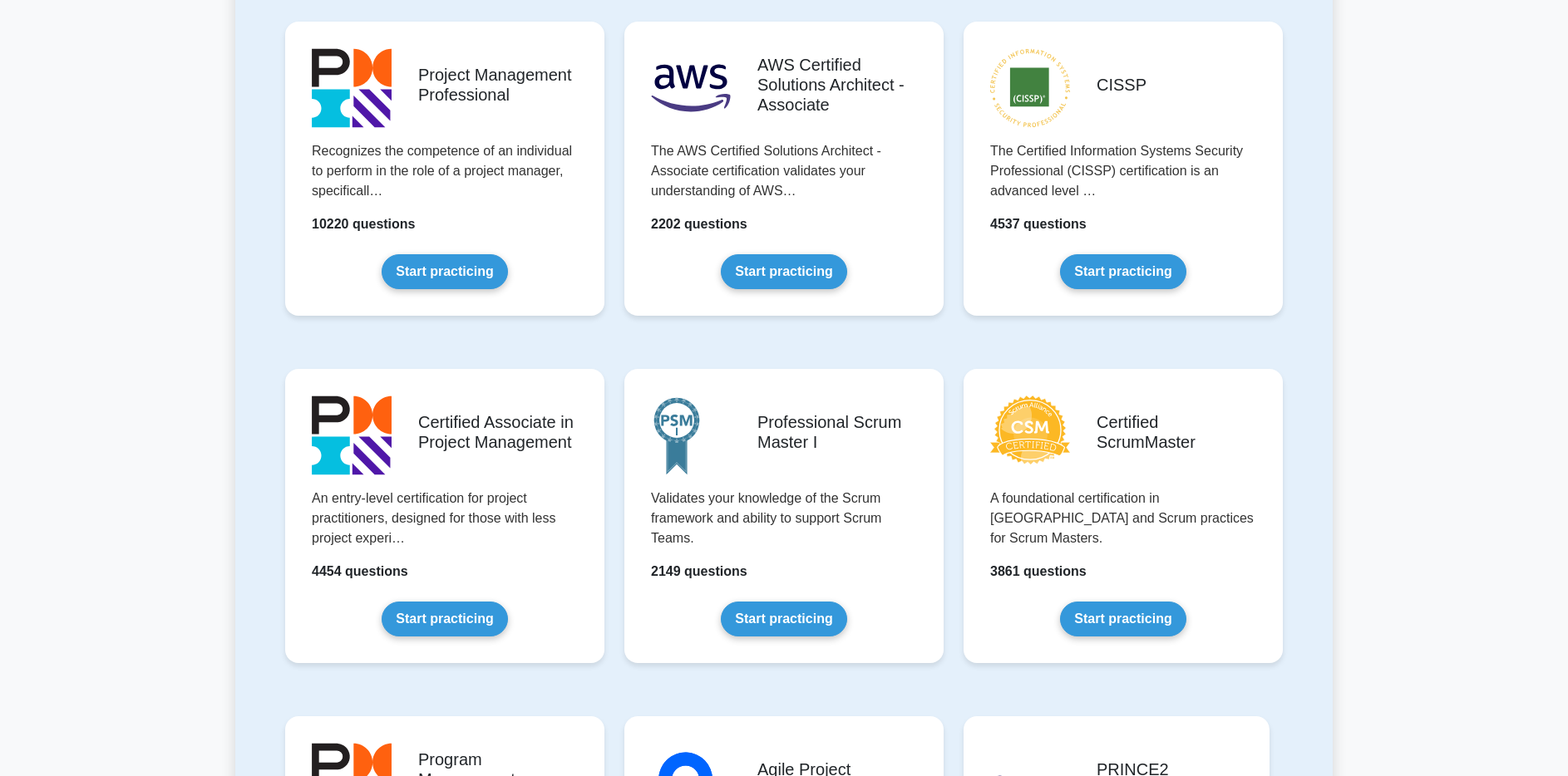
scroll to position [588, 0]
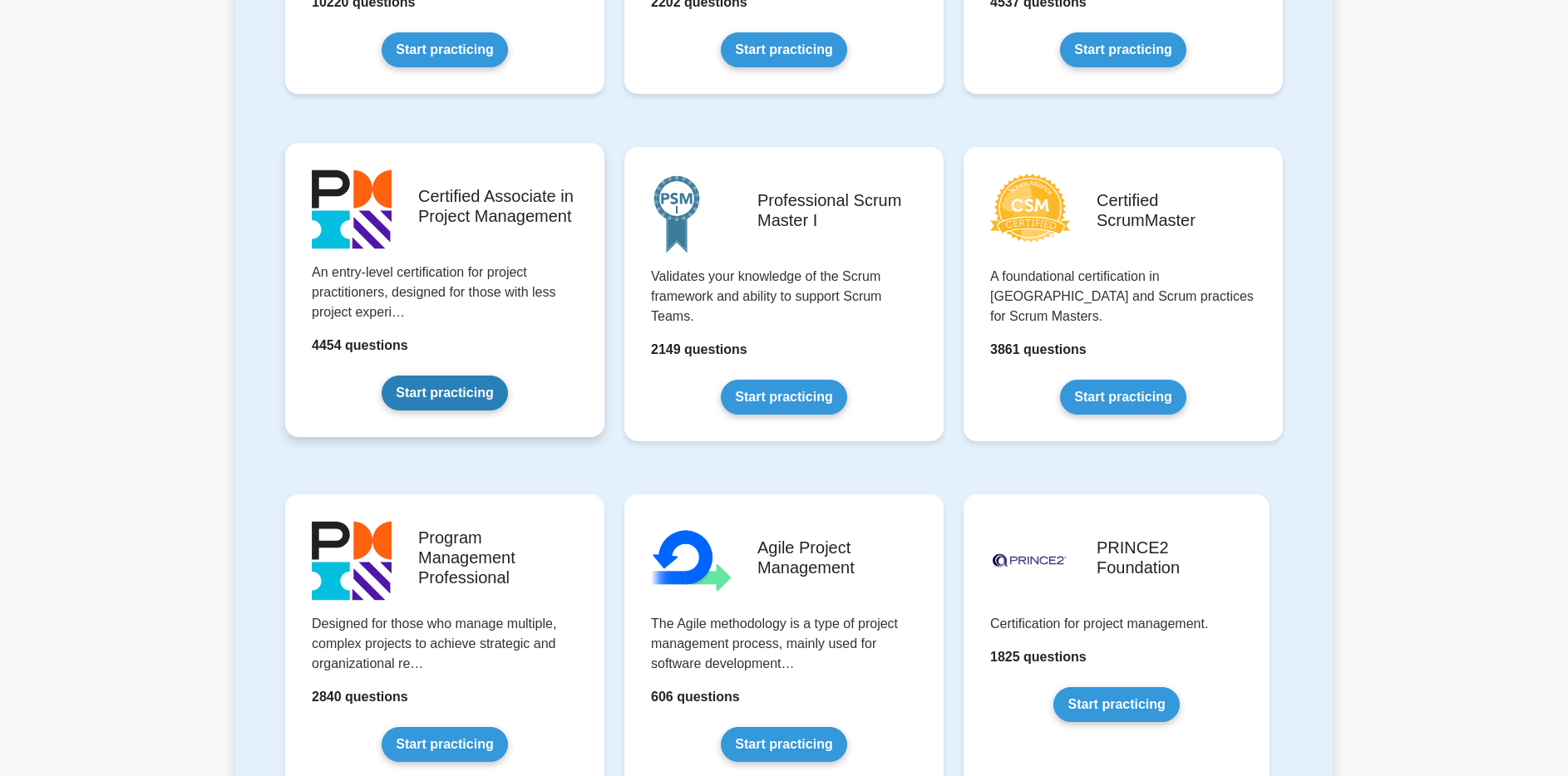
click at [455, 391] on link "Start practicing" at bounding box center [444, 393] width 126 height 35
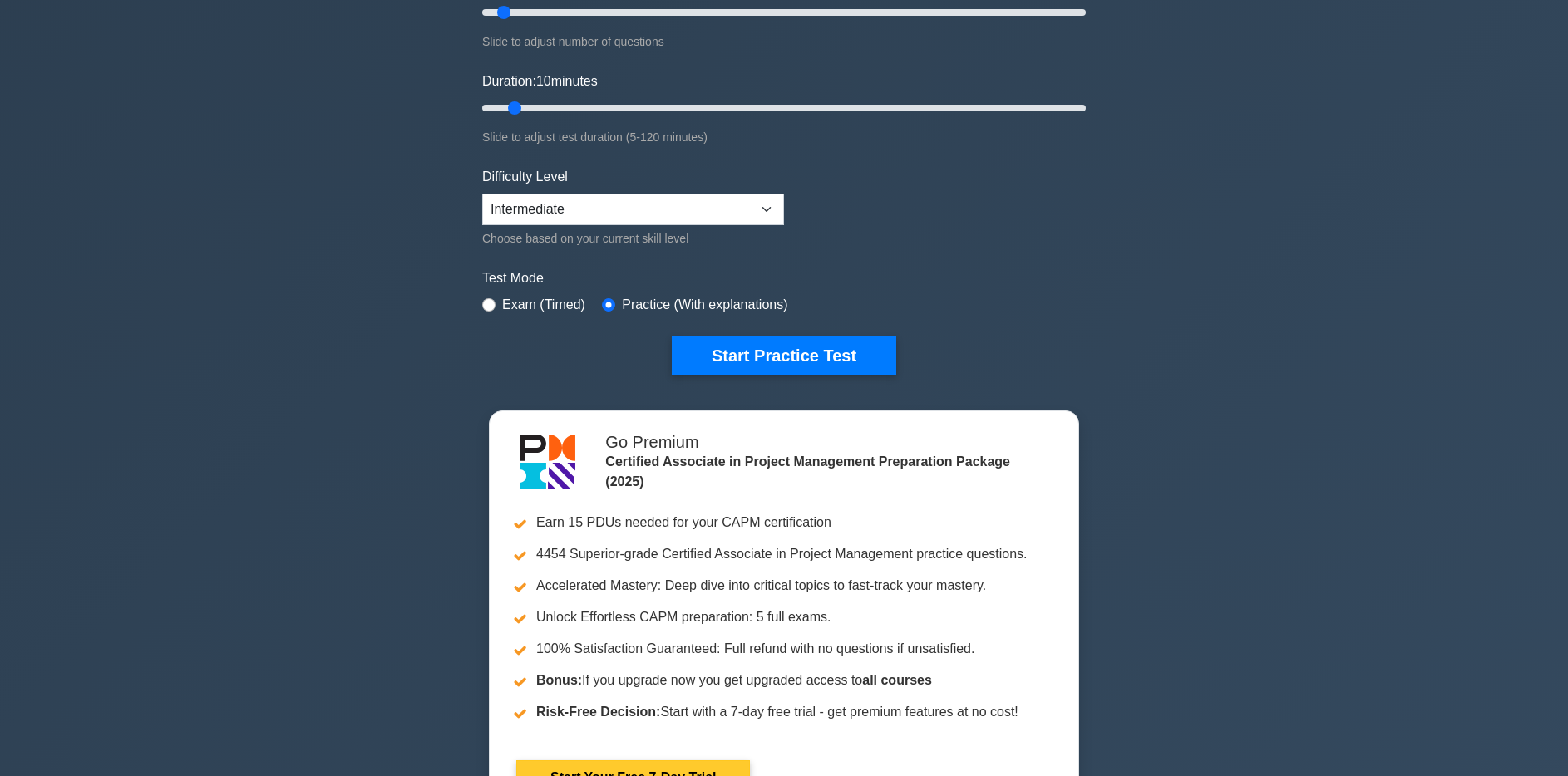
scroll to position [263, 0]
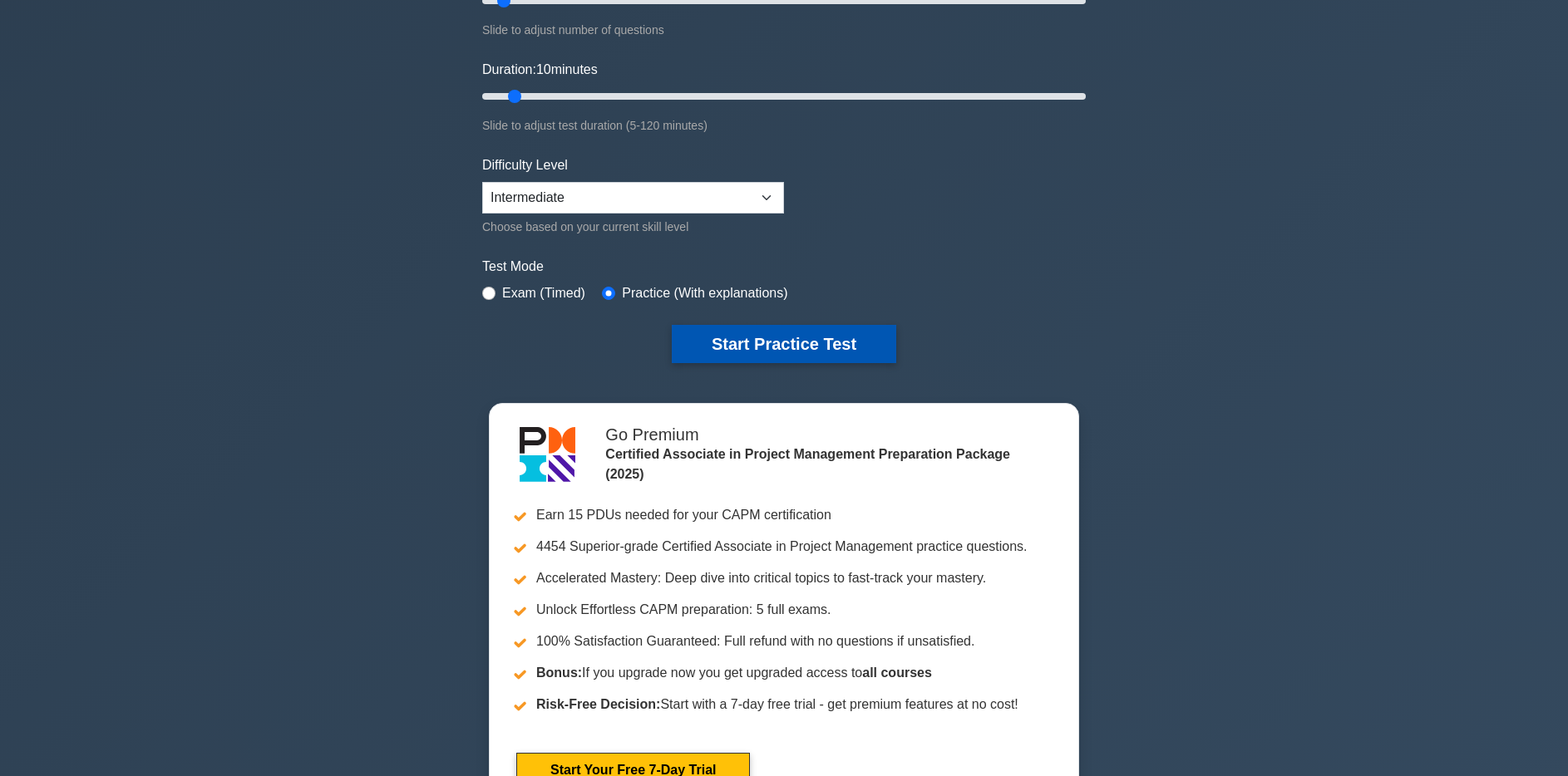
click at [775, 334] on button "Start Practice Test" at bounding box center [784, 343] width 225 height 39
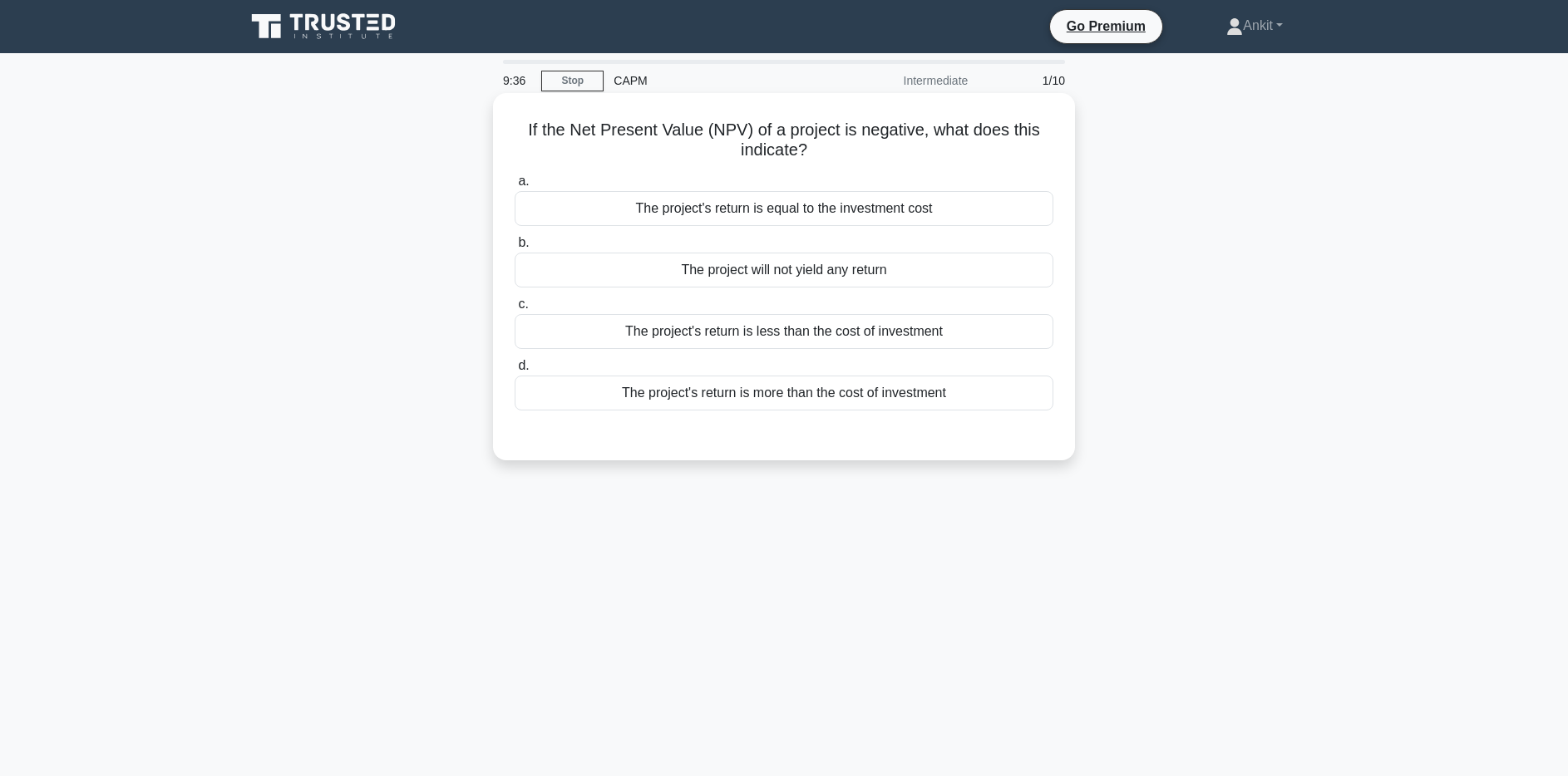
click at [909, 338] on div "The project's return is less than the cost of investment" at bounding box center [784, 331] width 539 height 35
click at [515, 310] on input "c. The project's return is less than the cost of investment" at bounding box center [515, 305] width 0 height 11
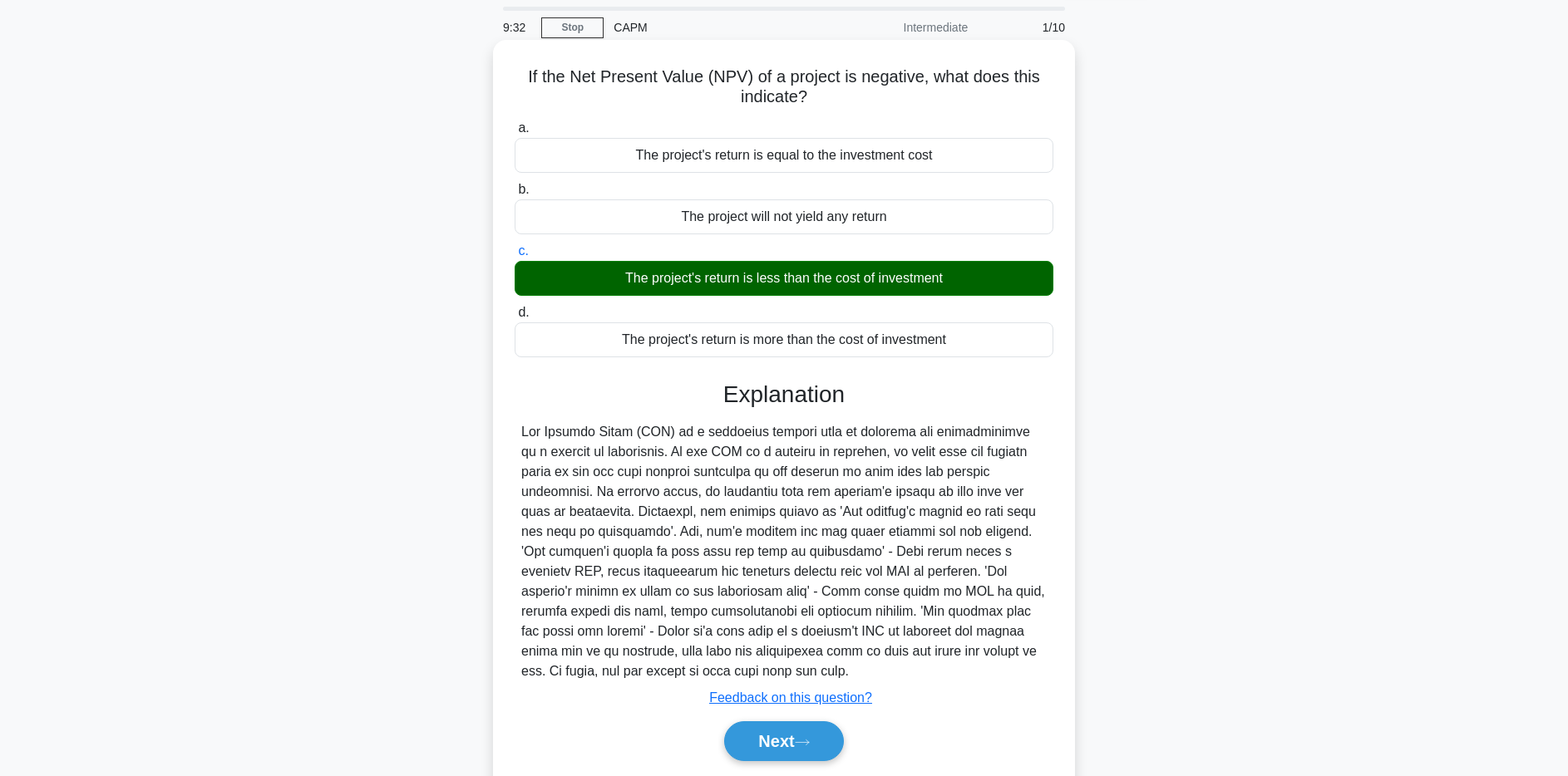
scroll to position [121, 0]
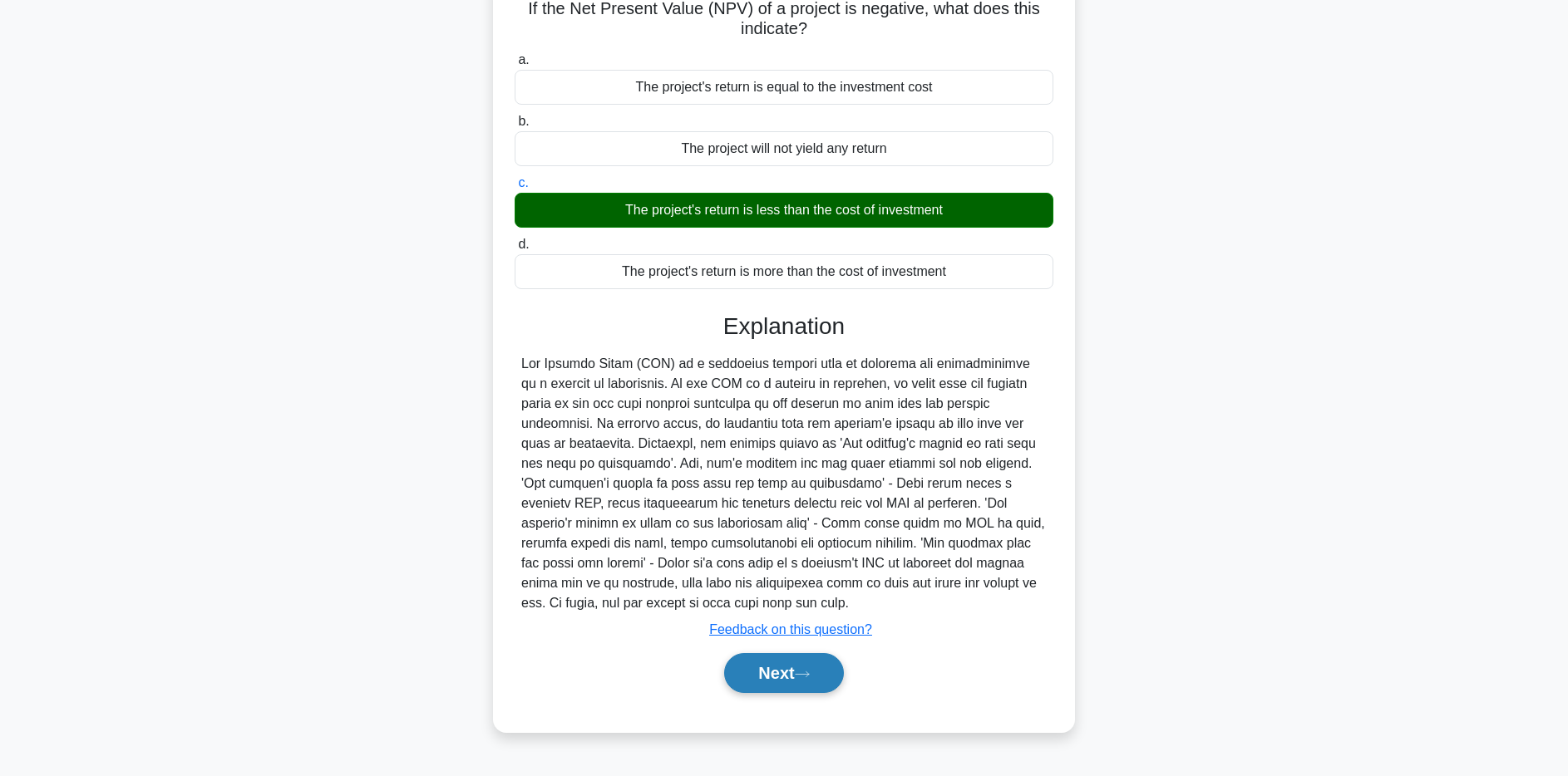
click at [837, 665] on button "Next" at bounding box center [784, 673] width 119 height 40
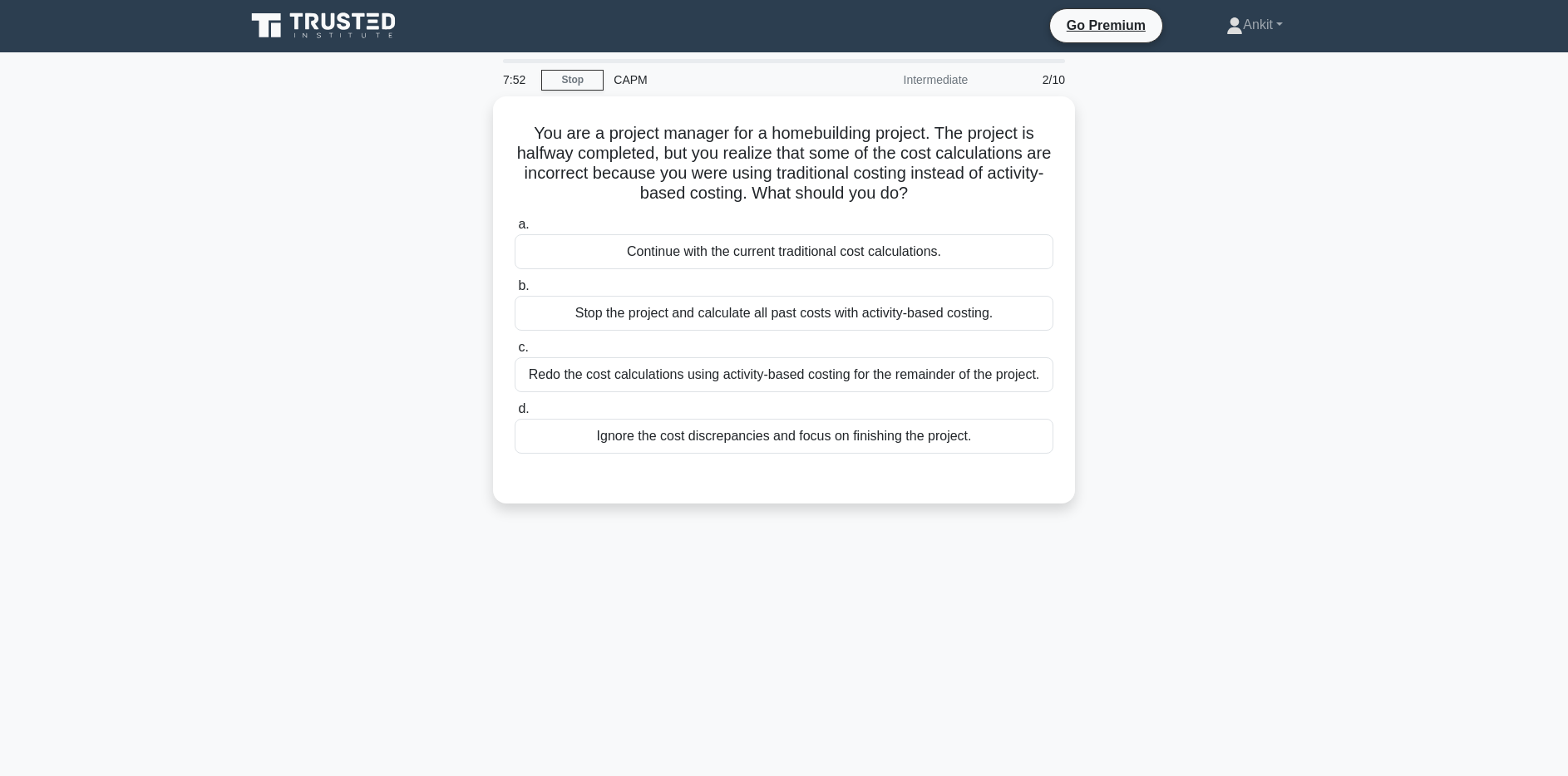
scroll to position [0, 0]
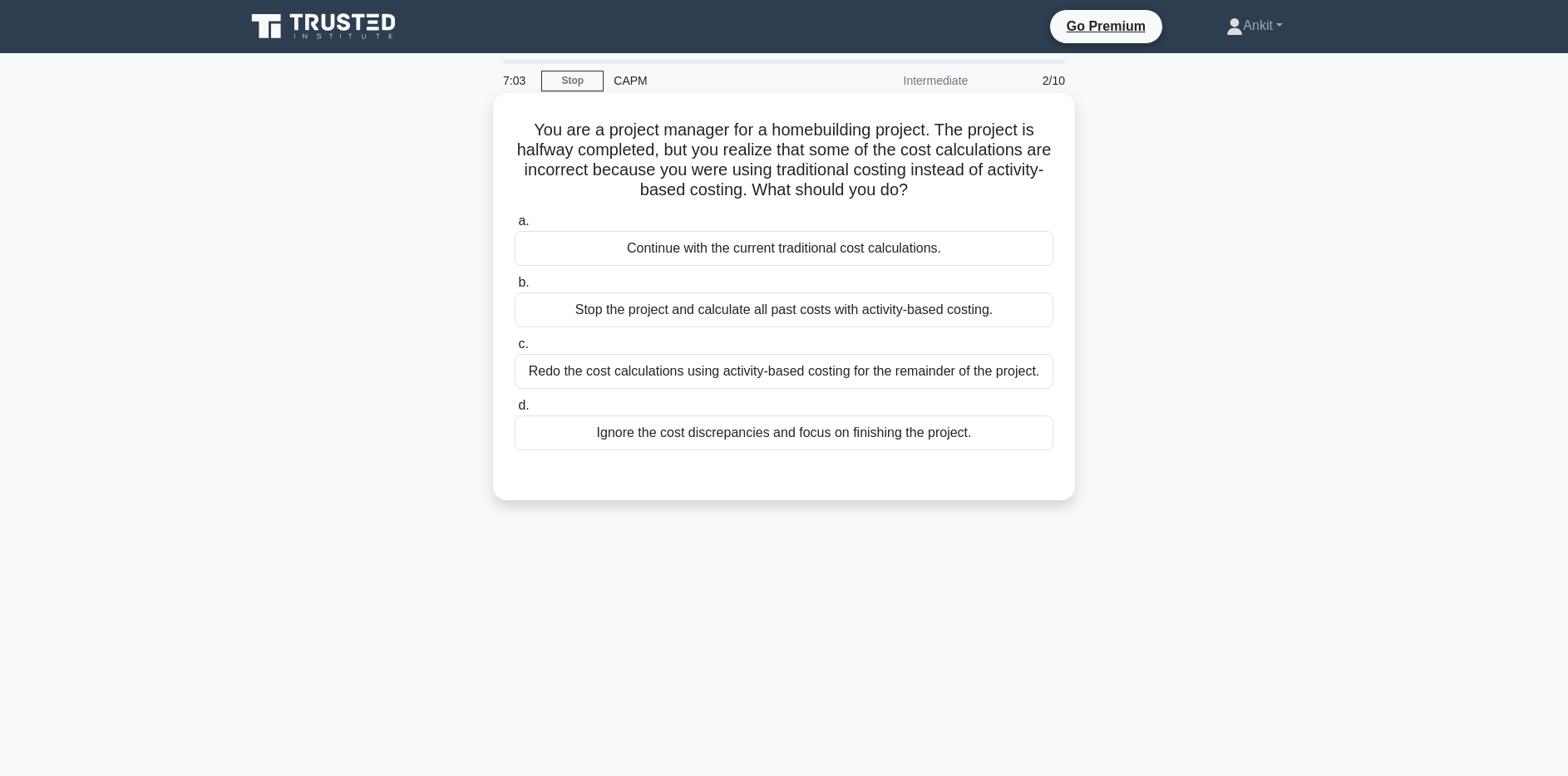
click at [788, 379] on div "Redo the cost calculations using activity-based costing for the remainder of th…" at bounding box center [784, 371] width 539 height 35
click at [515, 350] on input "c. Redo the cost calculations using activity-based costing for the remainder of…" at bounding box center [515, 344] width 0 height 11
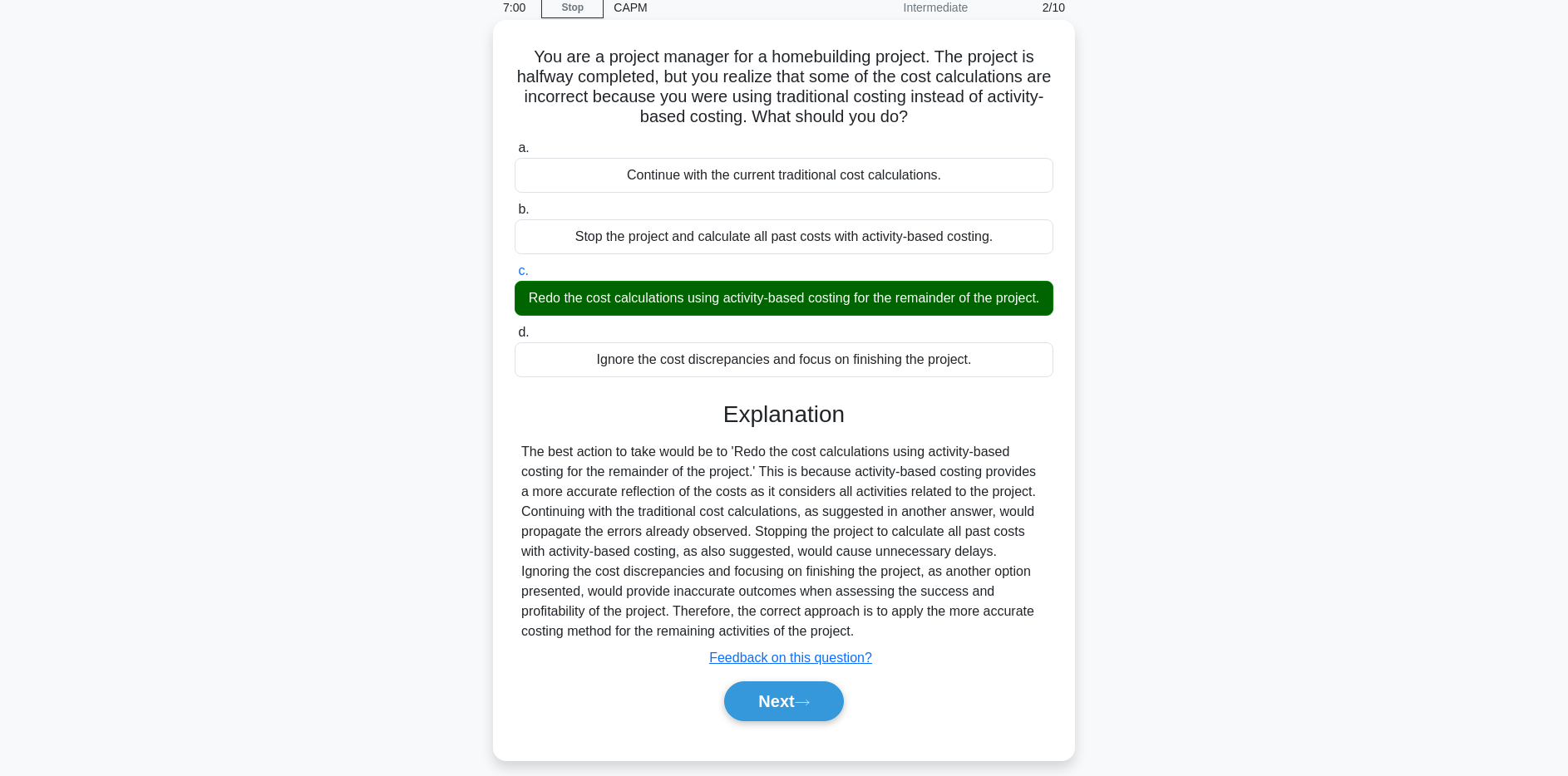
scroll to position [83, 0]
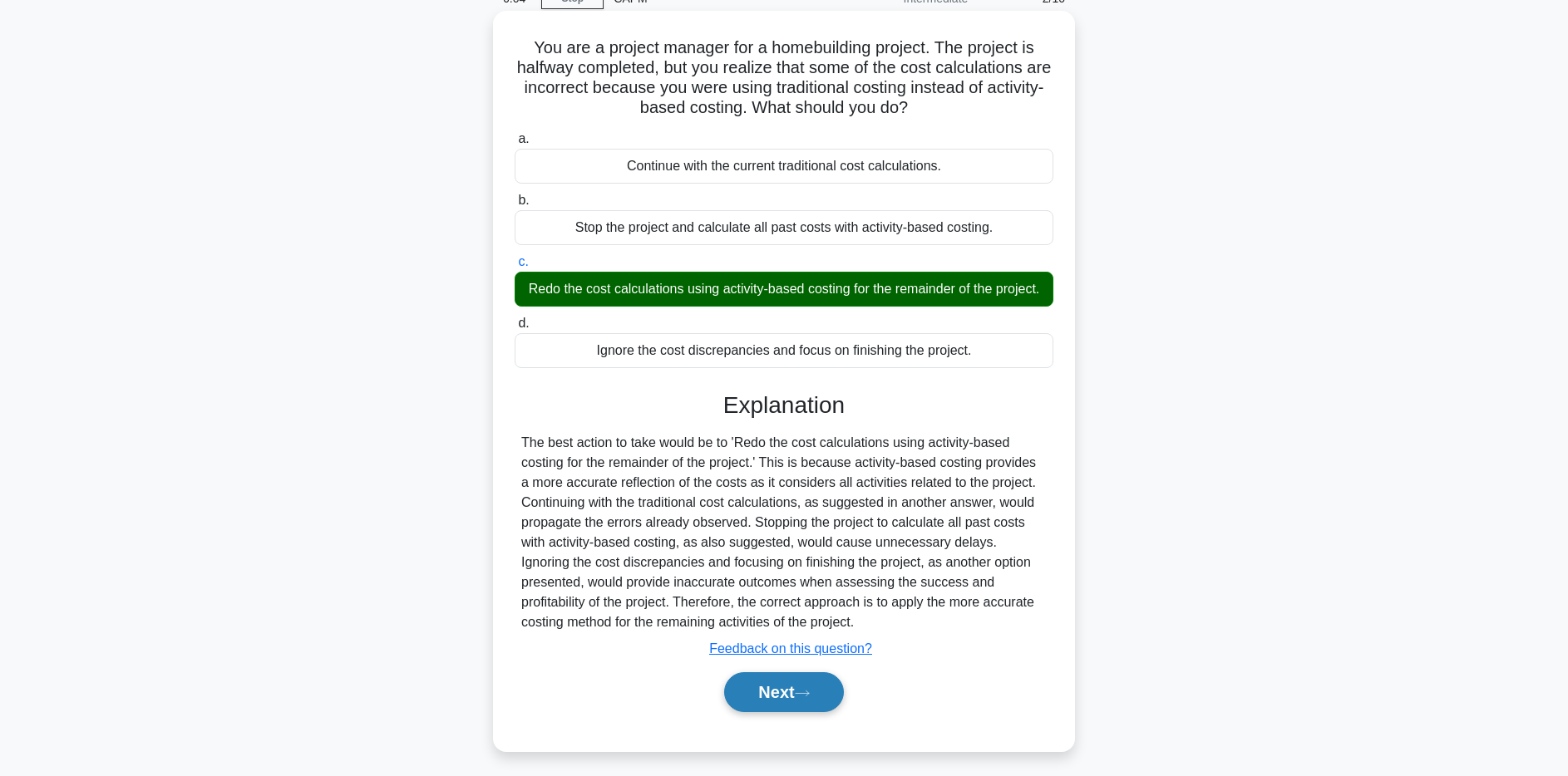
click at [797, 695] on button "Next" at bounding box center [784, 692] width 119 height 40
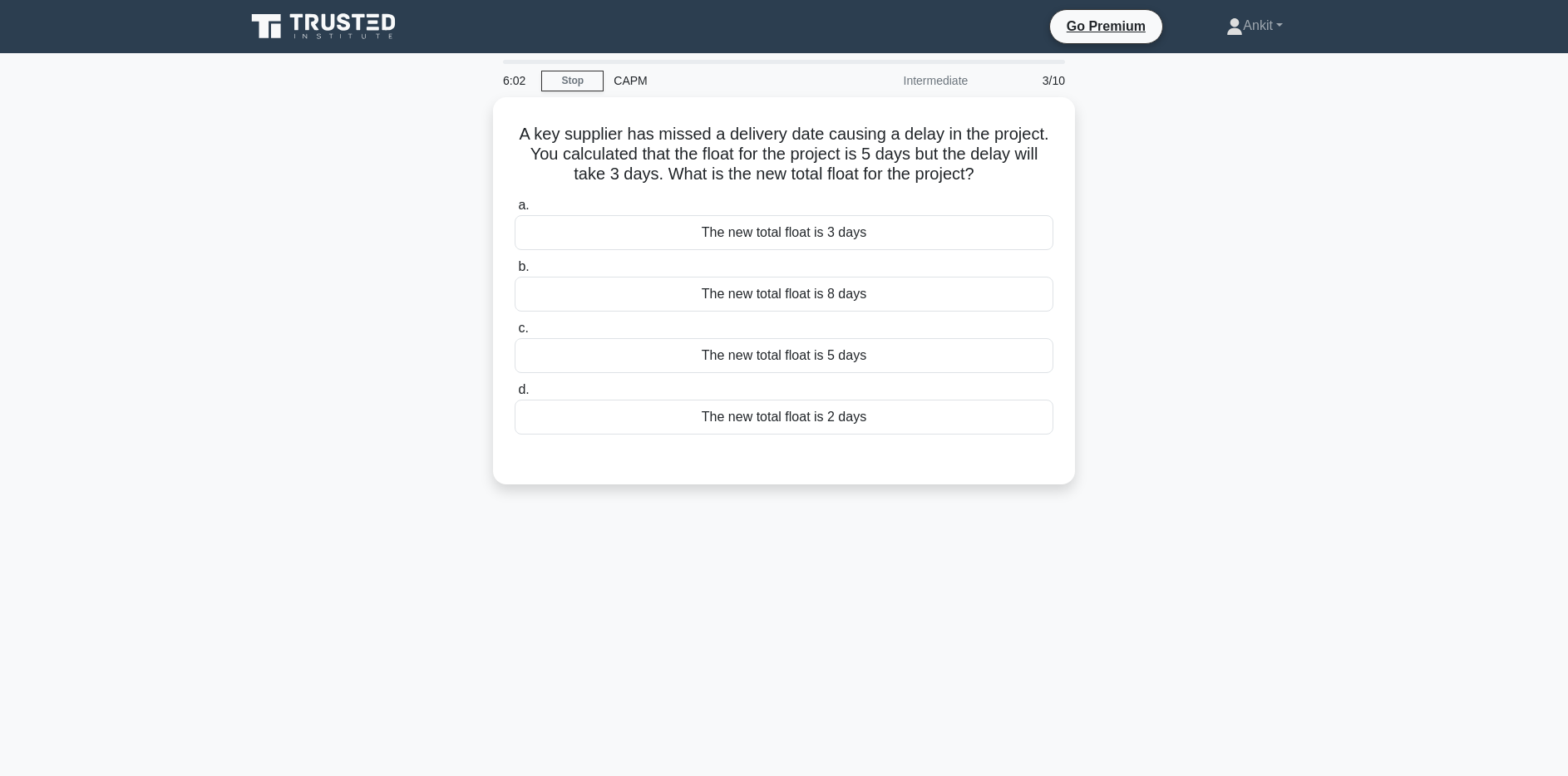
scroll to position [0, 0]
click at [890, 358] on div "The new total float is 5 days" at bounding box center [784, 352] width 539 height 35
click at [515, 330] on input "c. The new total float is 5 days" at bounding box center [515, 325] width 0 height 11
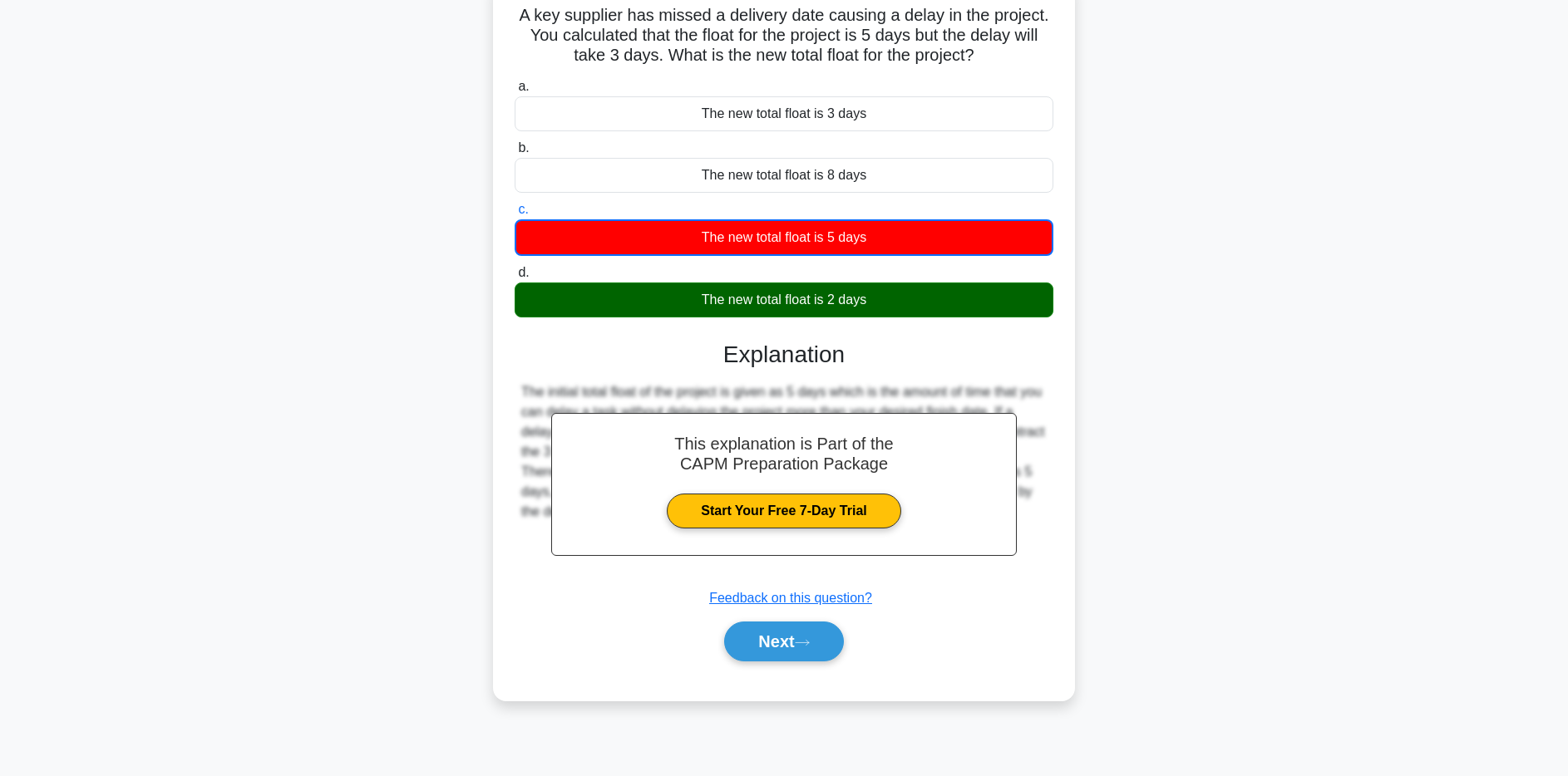
scroll to position [121, 0]
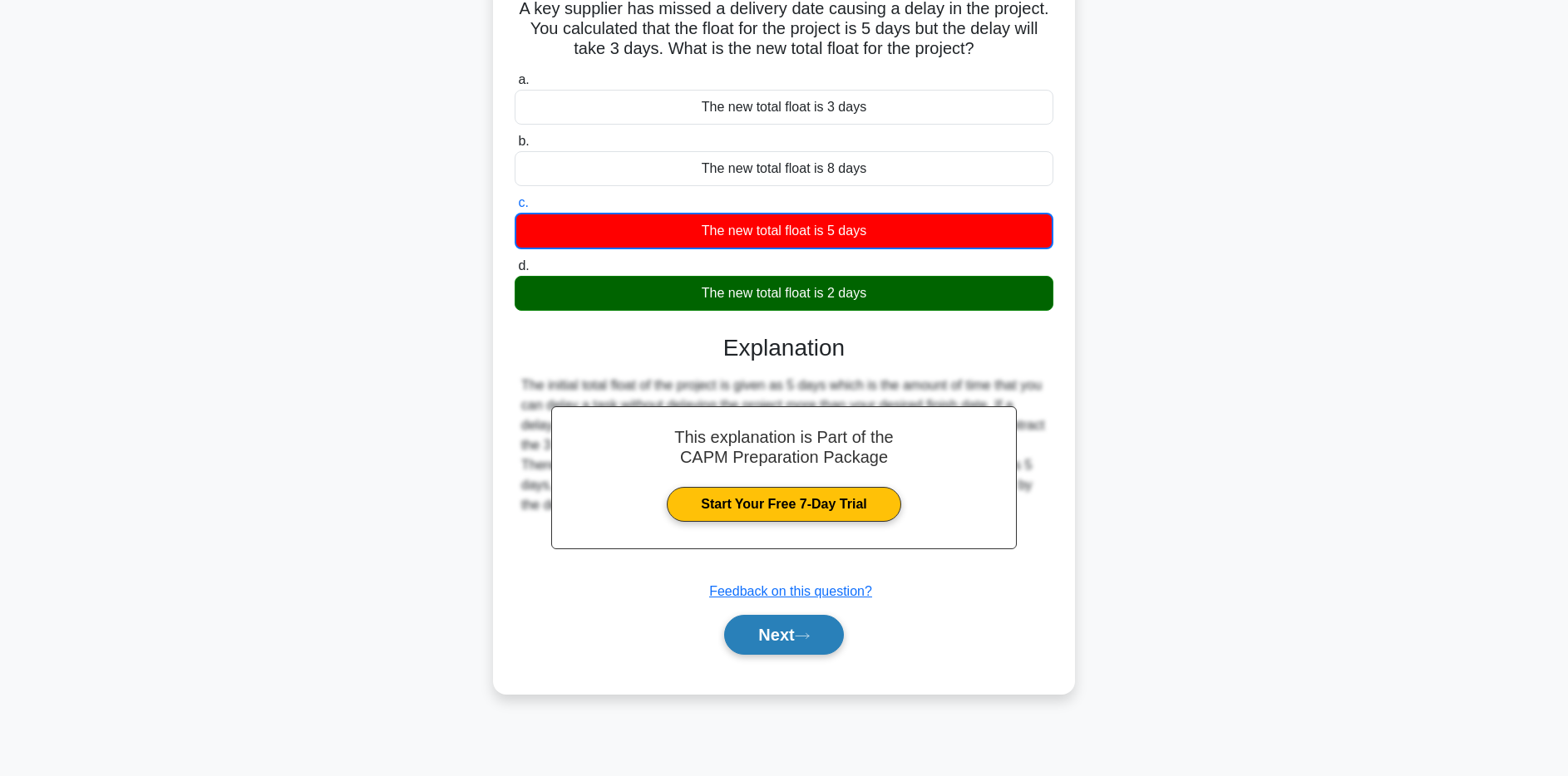
click at [775, 649] on button "Next" at bounding box center [784, 635] width 119 height 40
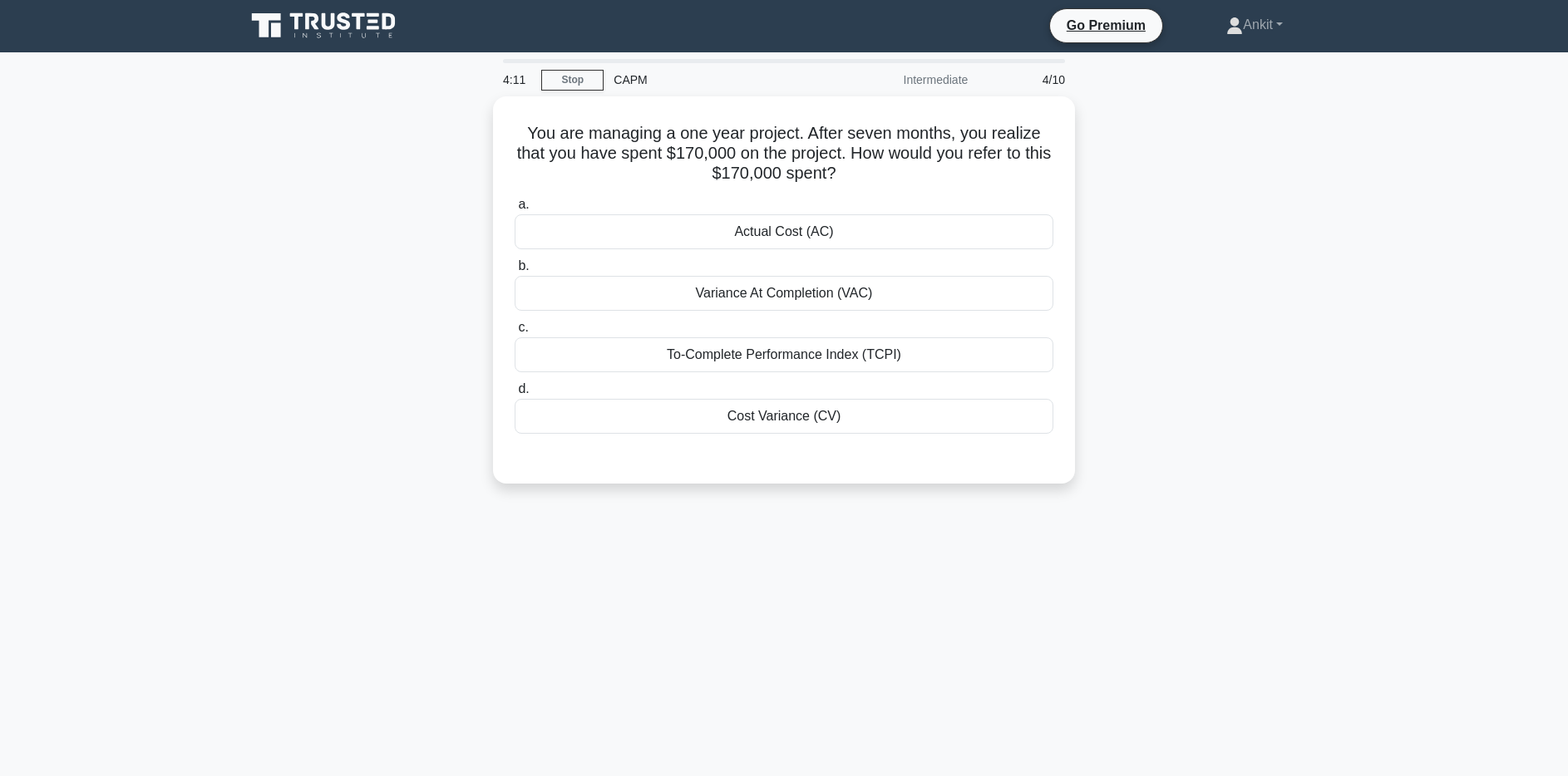
scroll to position [0, 0]
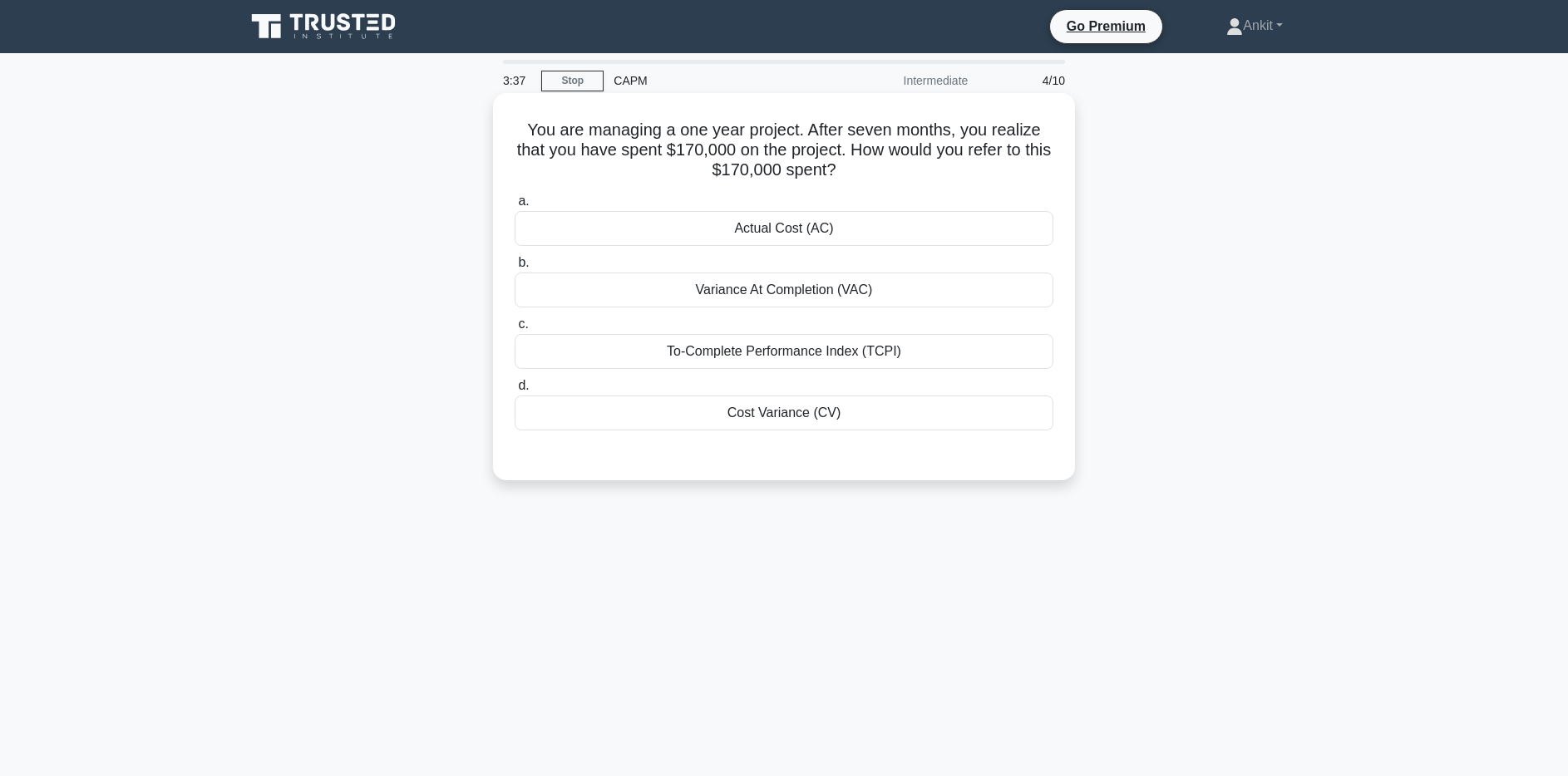
click at [797, 413] on div "Cost Variance (CV)" at bounding box center [784, 413] width 539 height 35
click at [515, 391] on input "d. Cost Variance (CV)" at bounding box center [515, 386] width 0 height 11
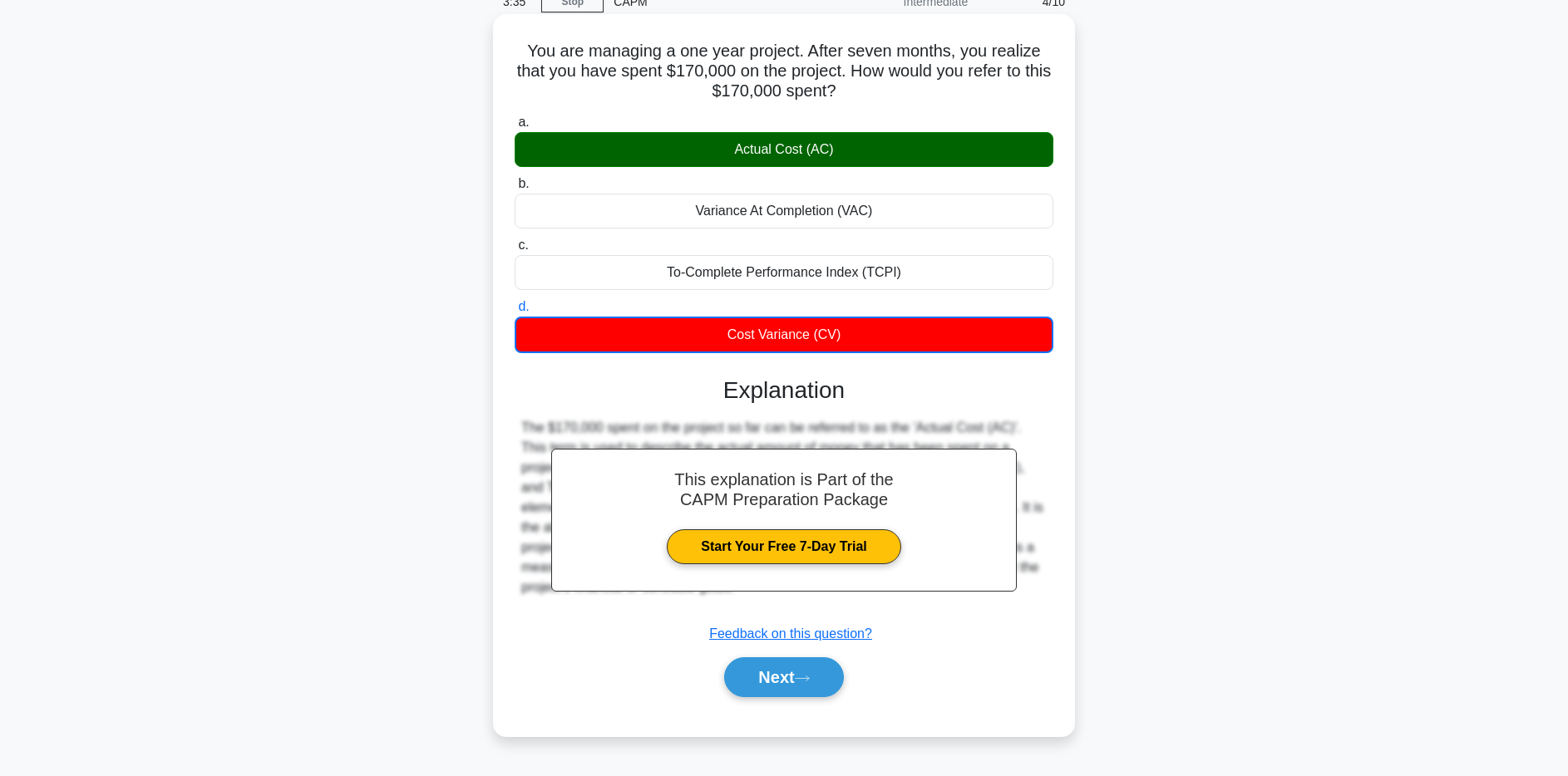
scroll to position [121, 0]
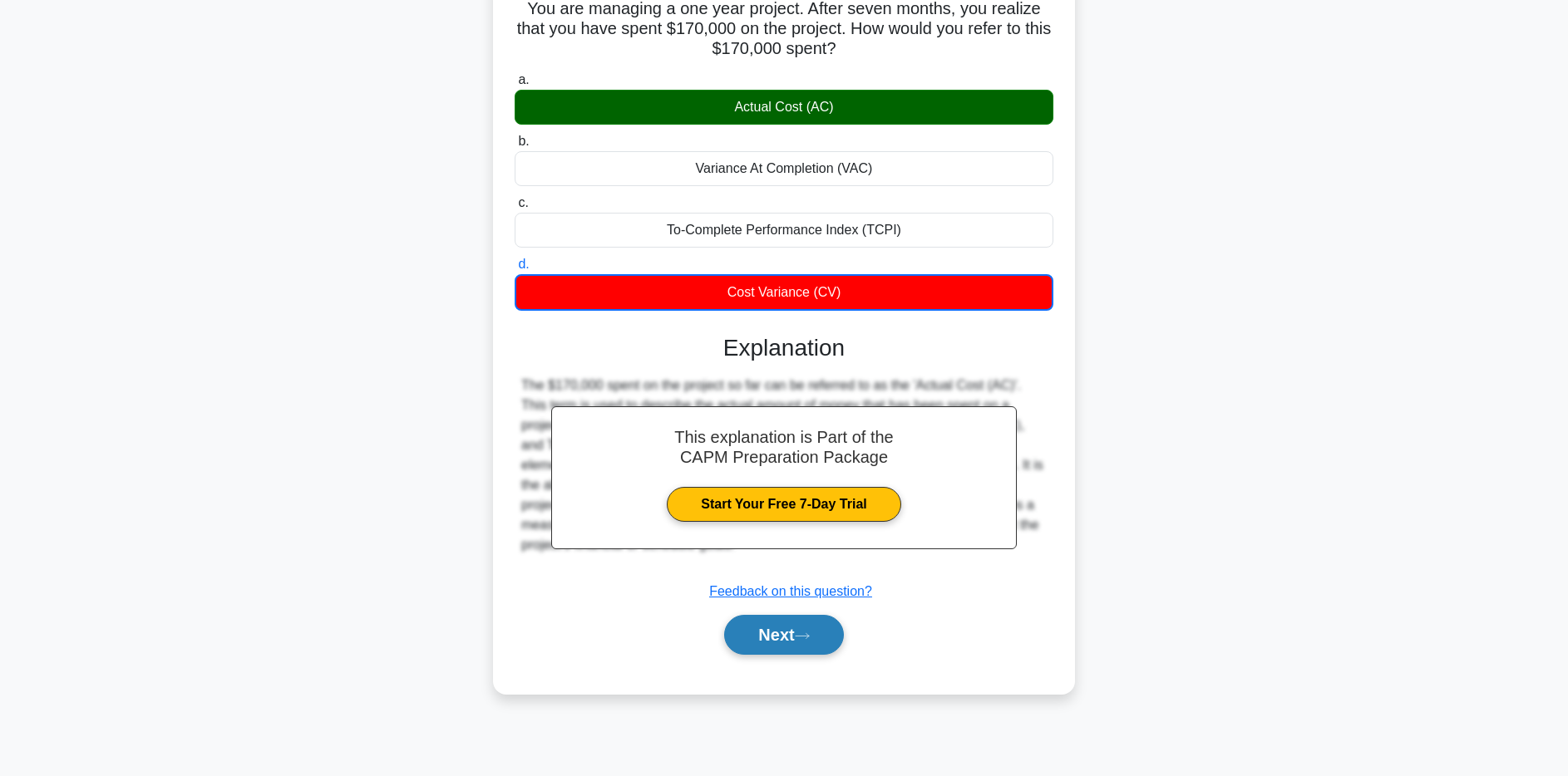
click at [762, 643] on button "Next" at bounding box center [784, 635] width 119 height 40
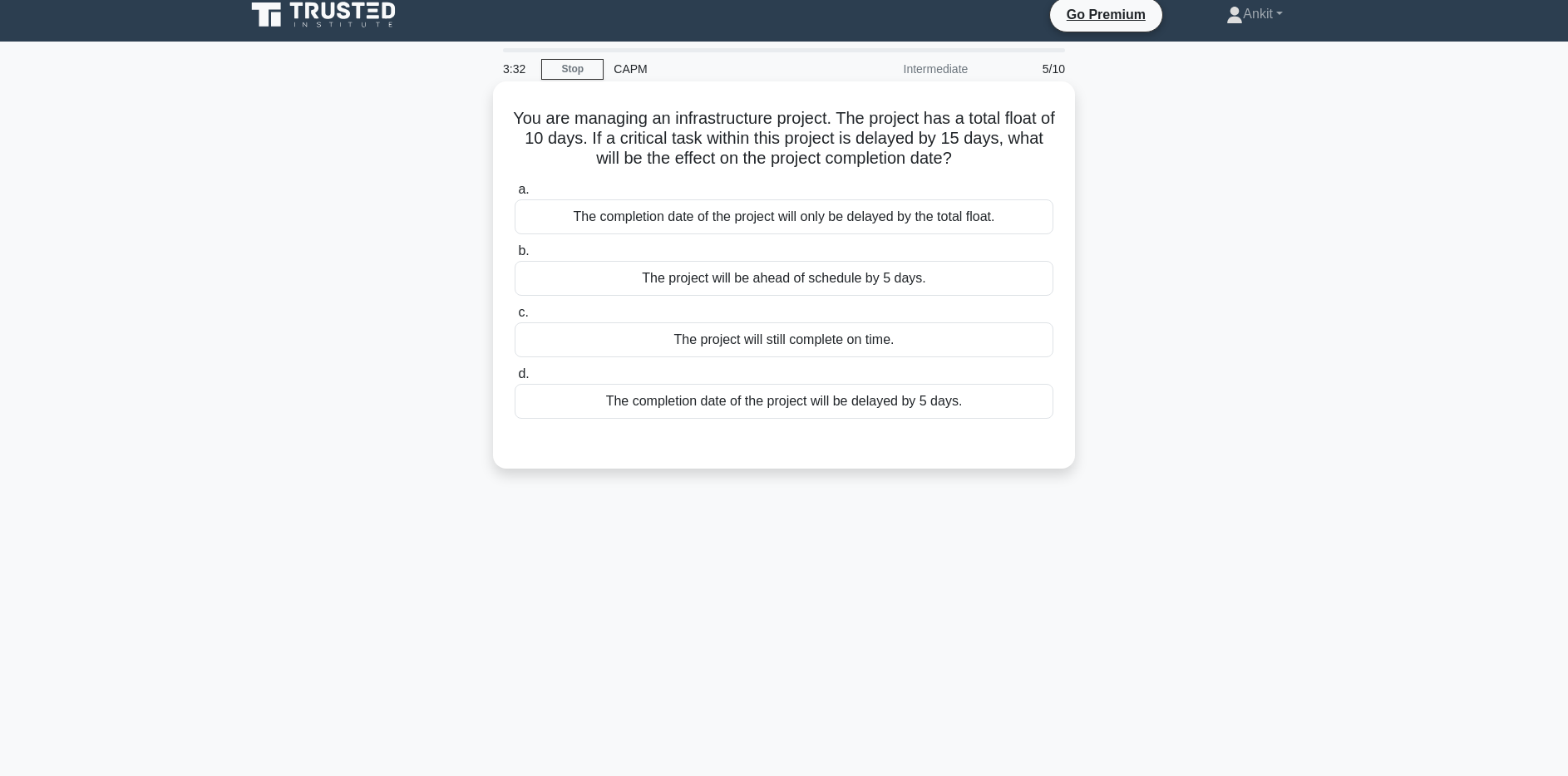
scroll to position [5, 0]
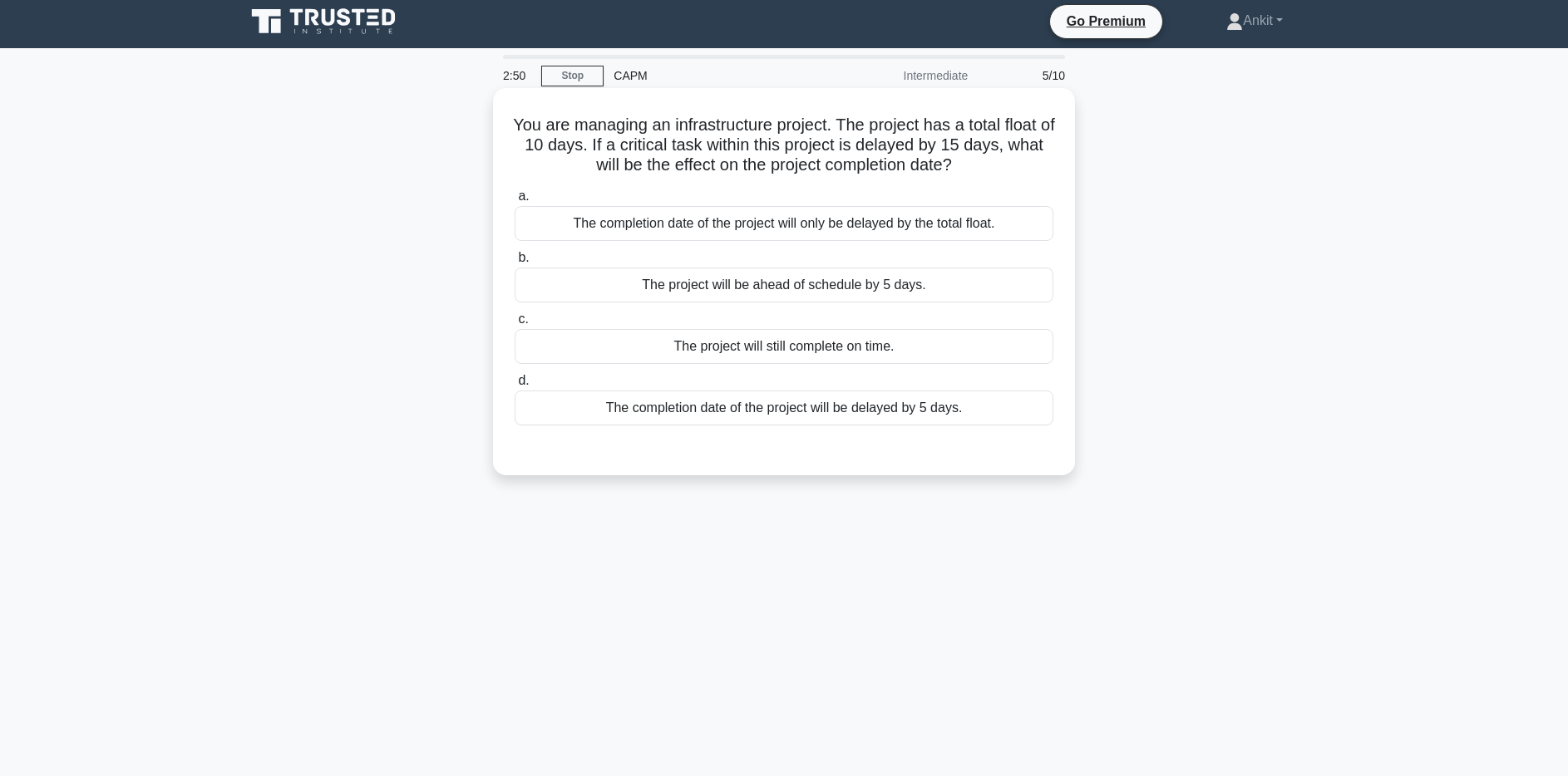
click at [888, 413] on div "The completion date of the project will be delayed by 5 days." at bounding box center [784, 407] width 539 height 35
click at [515, 387] on input "d. The completion date of the project will be delayed by 5 days." at bounding box center [515, 381] width 0 height 11
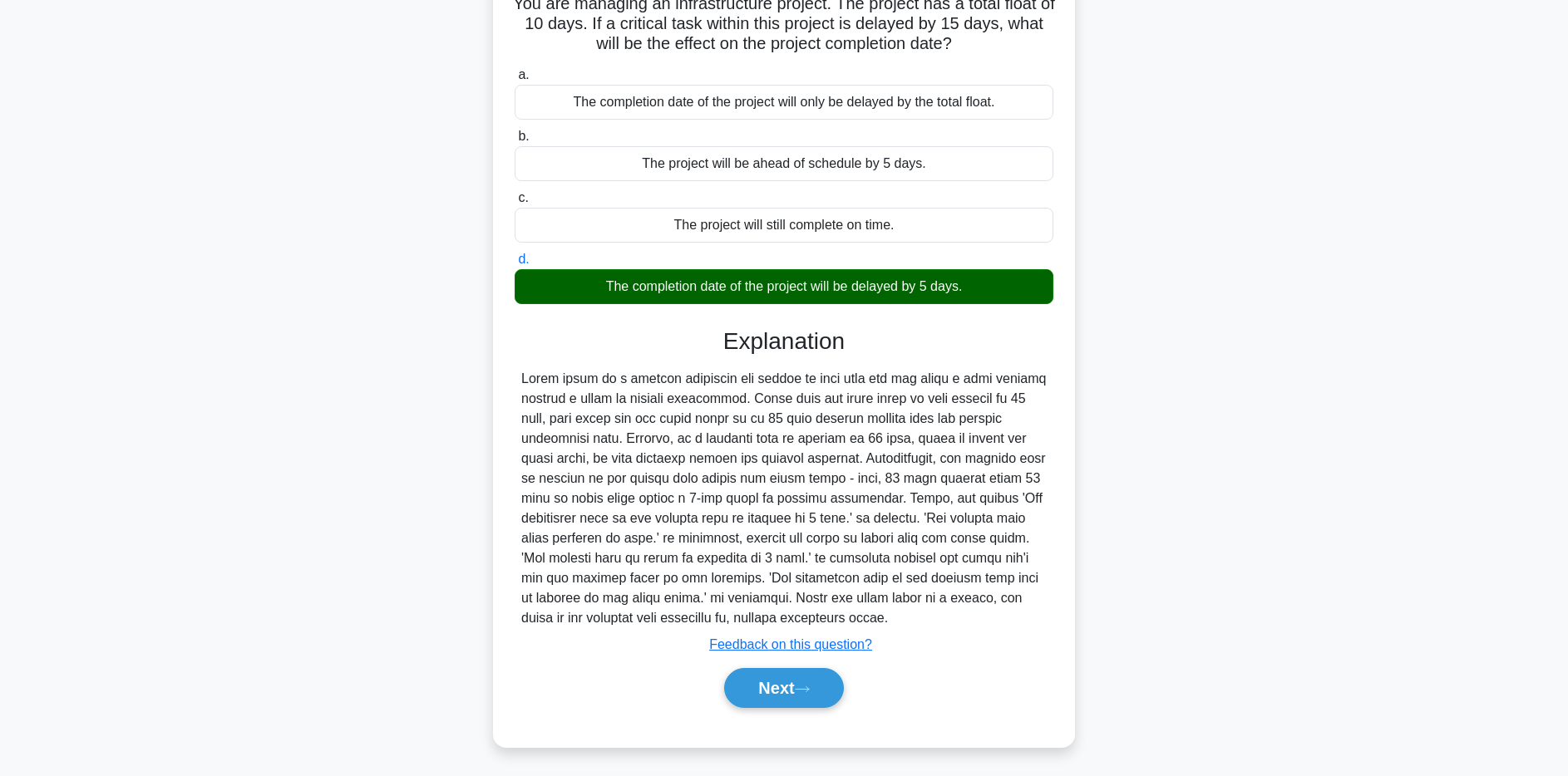
scroll to position [129, 0]
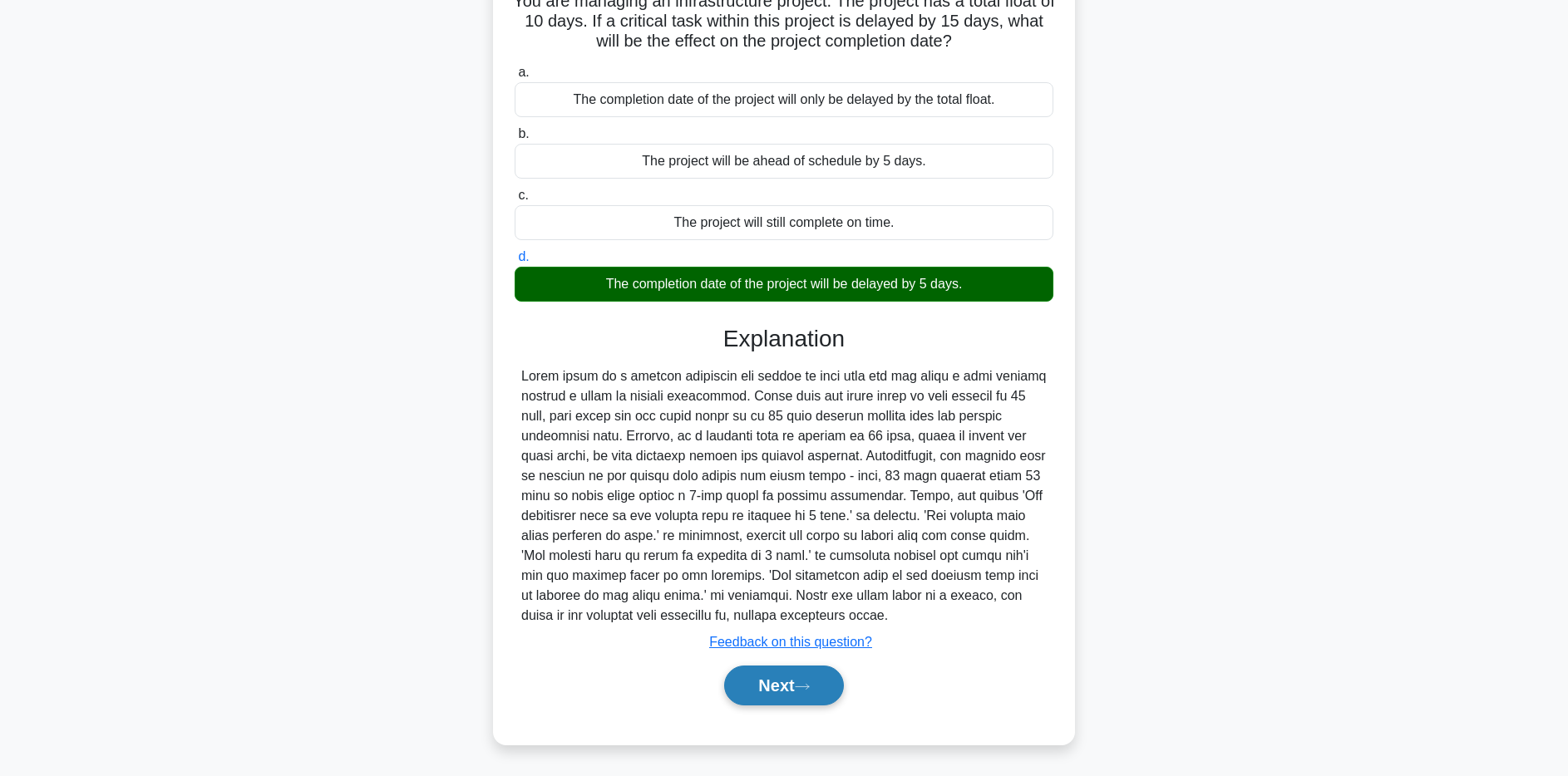
click at [795, 692] on button "Next" at bounding box center [784, 685] width 119 height 40
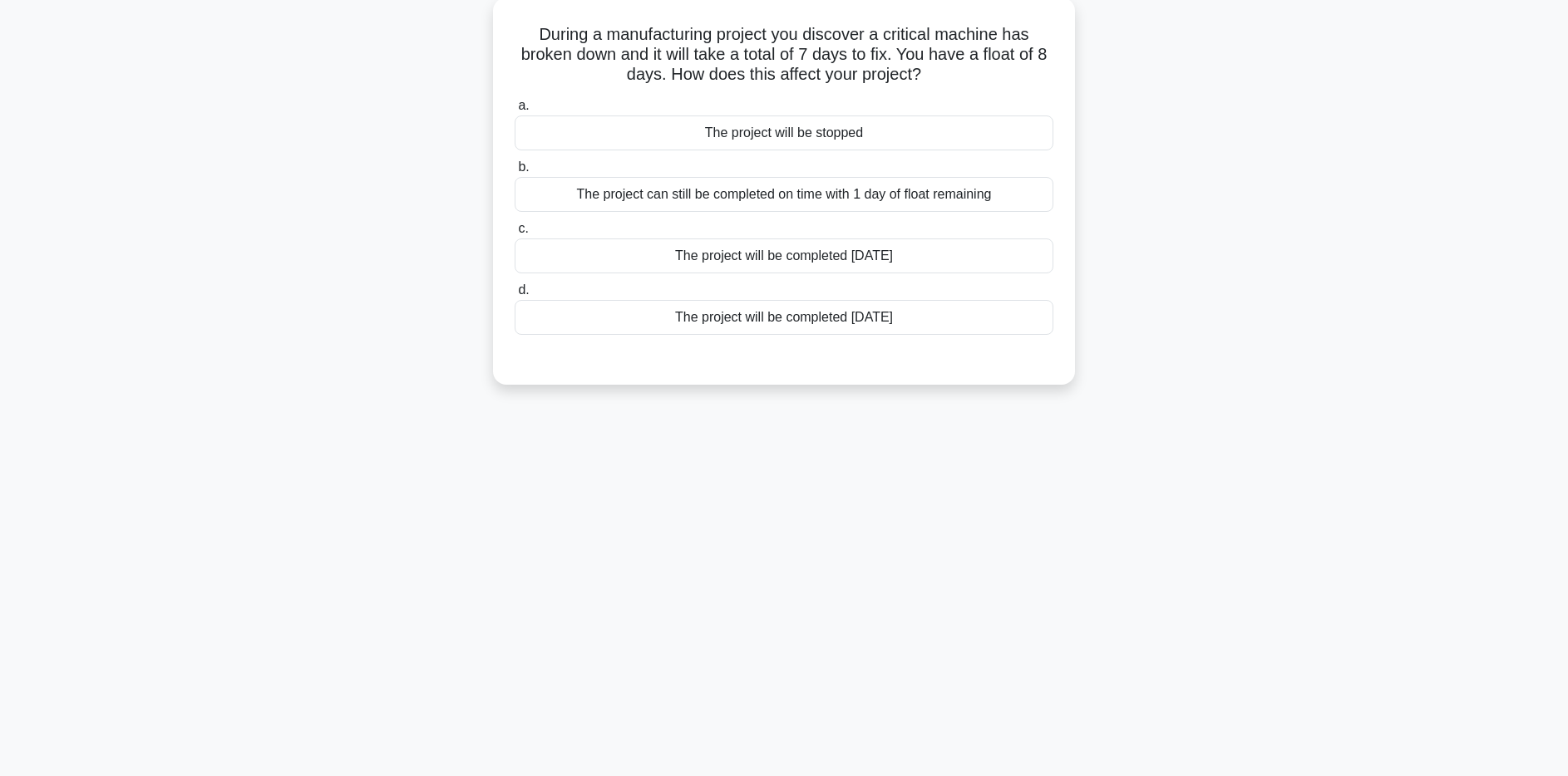
scroll to position [91, 0]
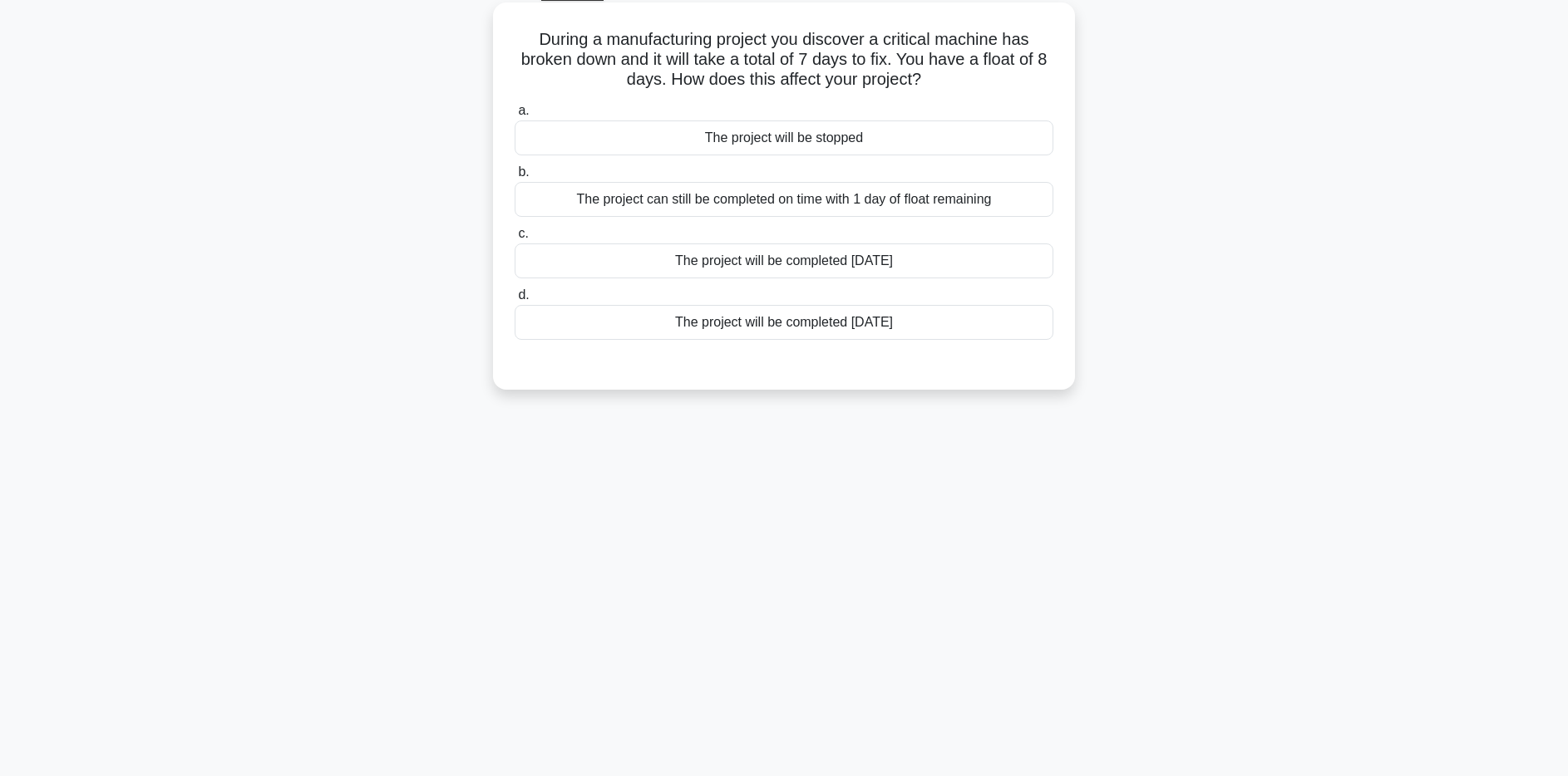
click at [924, 203] on div "The project can still be completed on time with 1 day of float remaining" at bounding box center [784, 199] width 539 height 35
click at [515, 178] on input "b. The project can still be completed on time with 1 day of float remaining" at bounding box center [515, 173] width 0 height 11
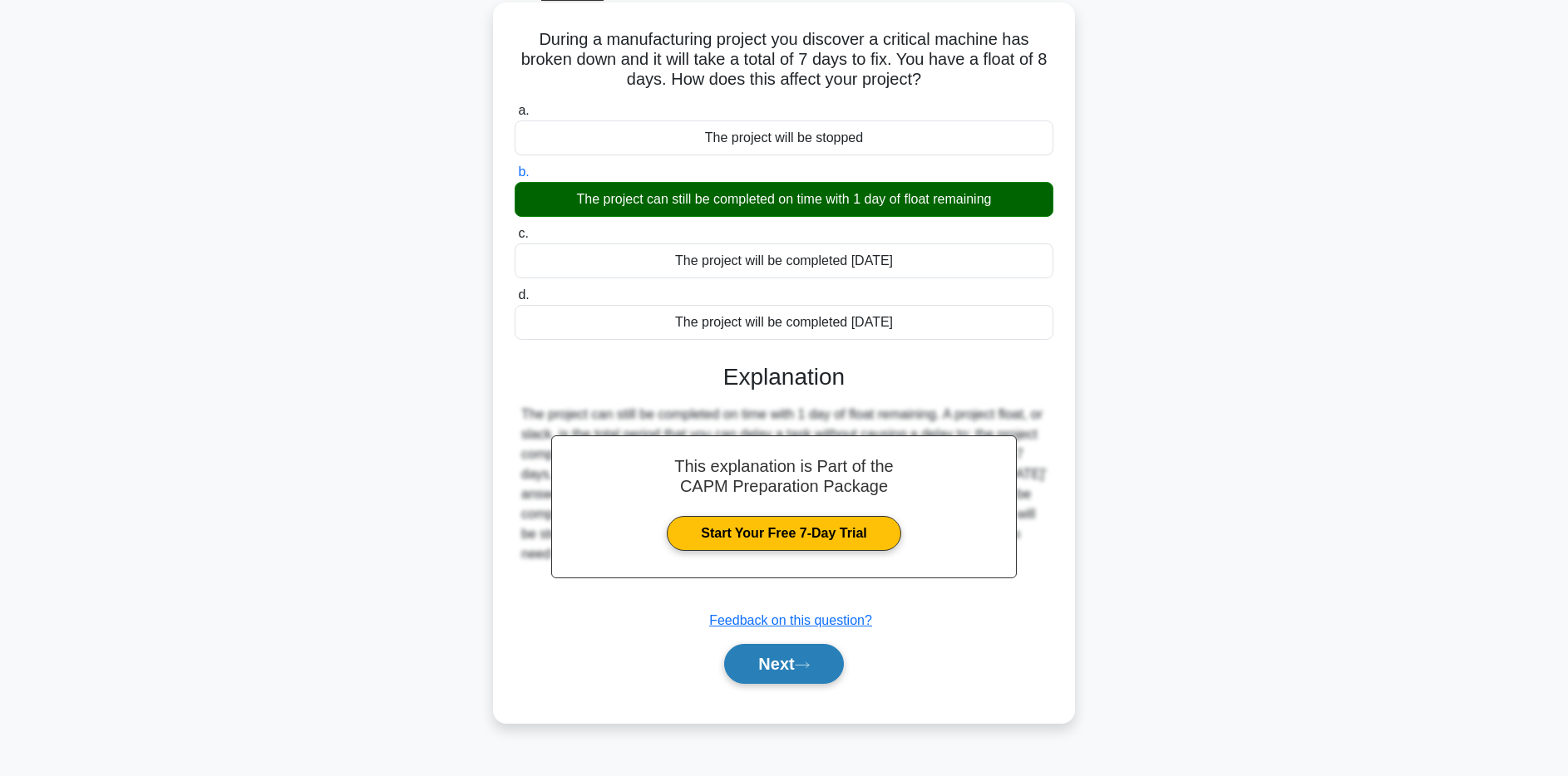
click at [797, 673] on button "Next" at bounding box center [784, 664] width 119 height 40
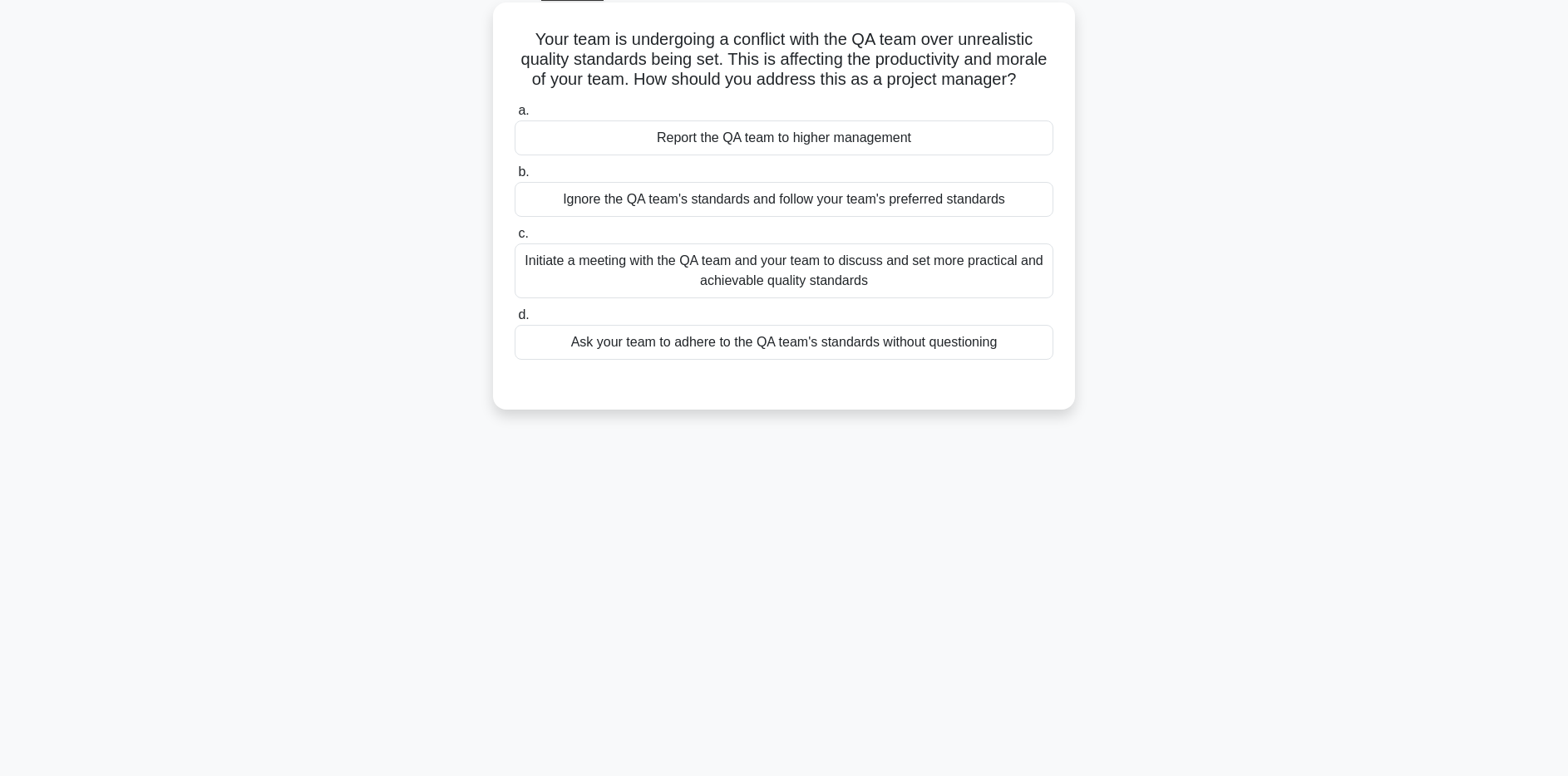
click at [922, 284] on div "Initiate a meeting with the QA team and your team to discuss and set more pract…" at bounding box center [784, 271] width 539 height 55
click at [515, 239] on input "c. Initiate a meeting with the QA team and your team to discuss and set more pr…" at bounding box center [515, 234] width 0 height 11
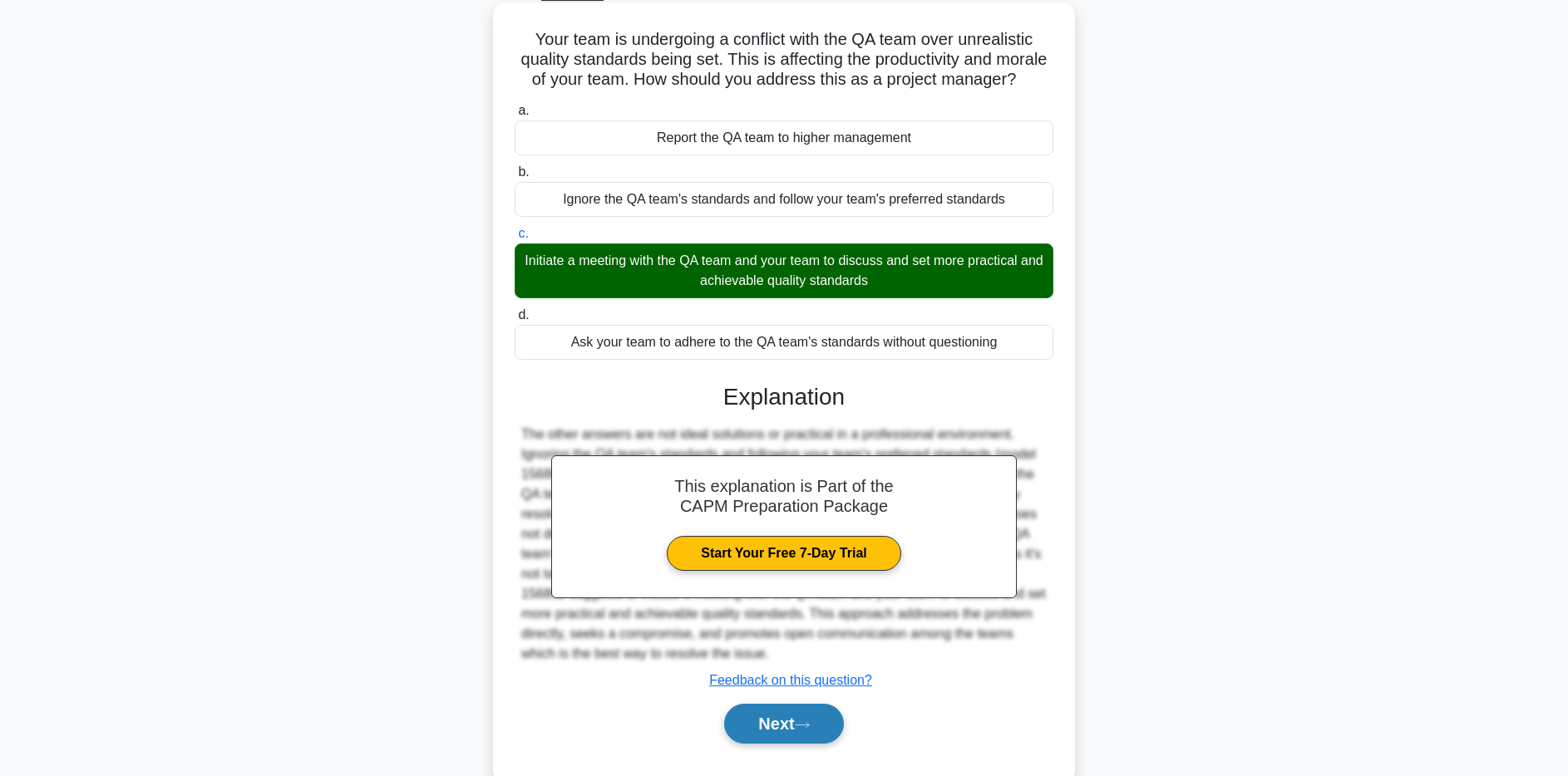
click at [792, 718] on button "Next" at bounding box center [784, 724] width 119 height 40
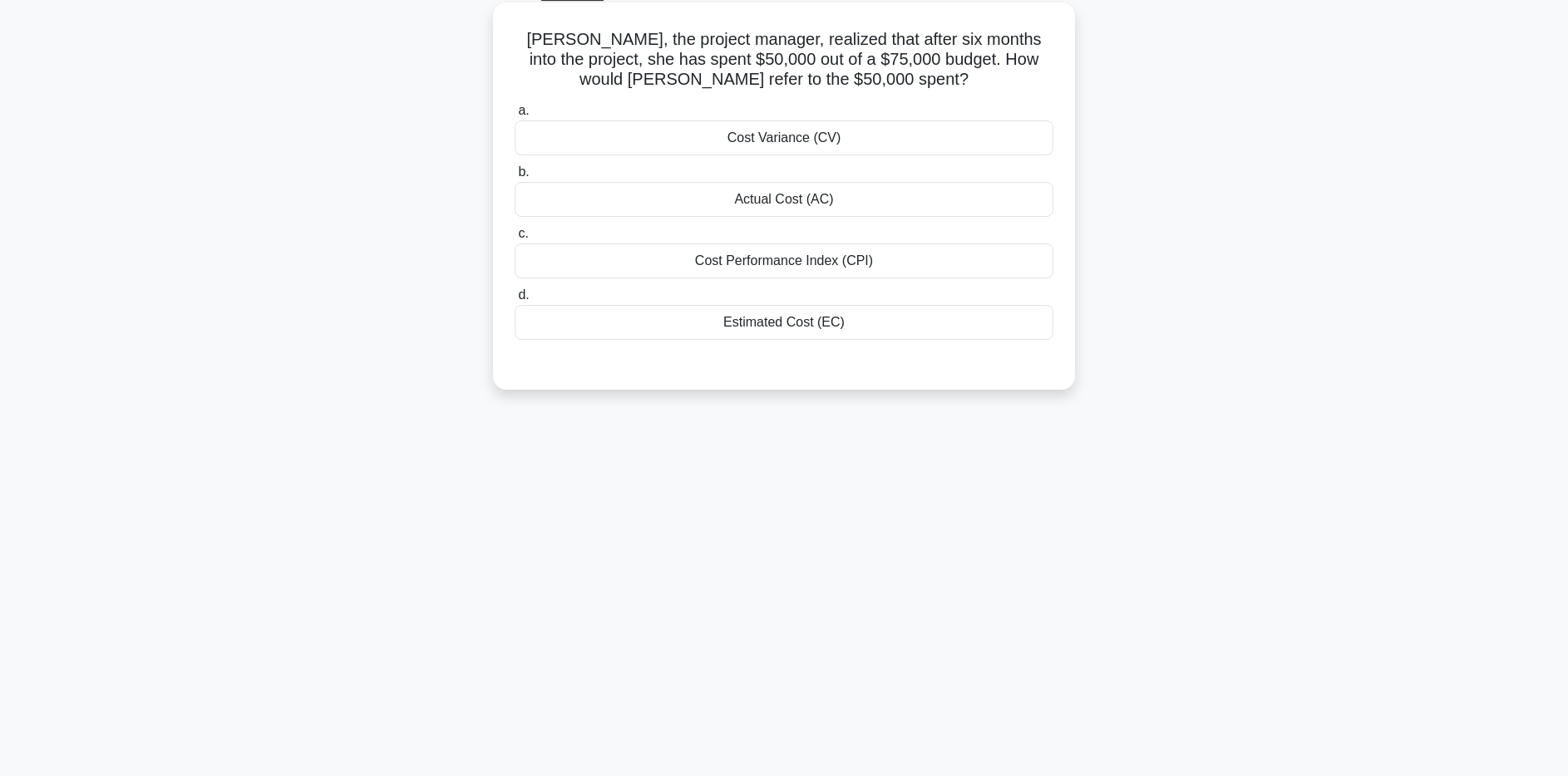
click at [998, 139] on div "Cost Variance (CV)" at bounding box center [784, 138] width 539 height 35
click at [515, 116] on input "a. Cost Variance (CV)" at bounding box center [515, 111] width 0 height 11
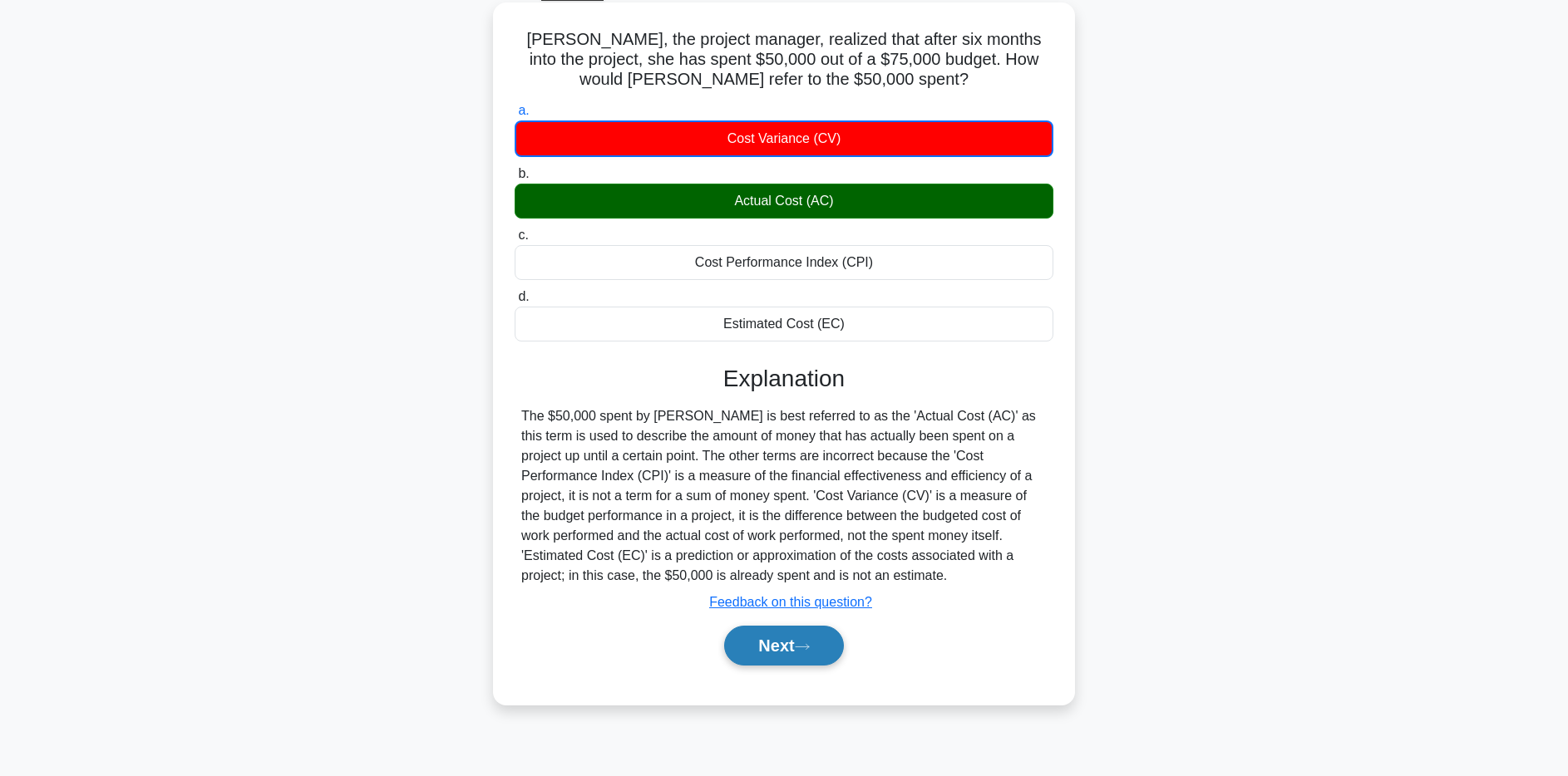
click at [782, 655] on button "Next" at bounding box center [784, 646] width 119 height 40
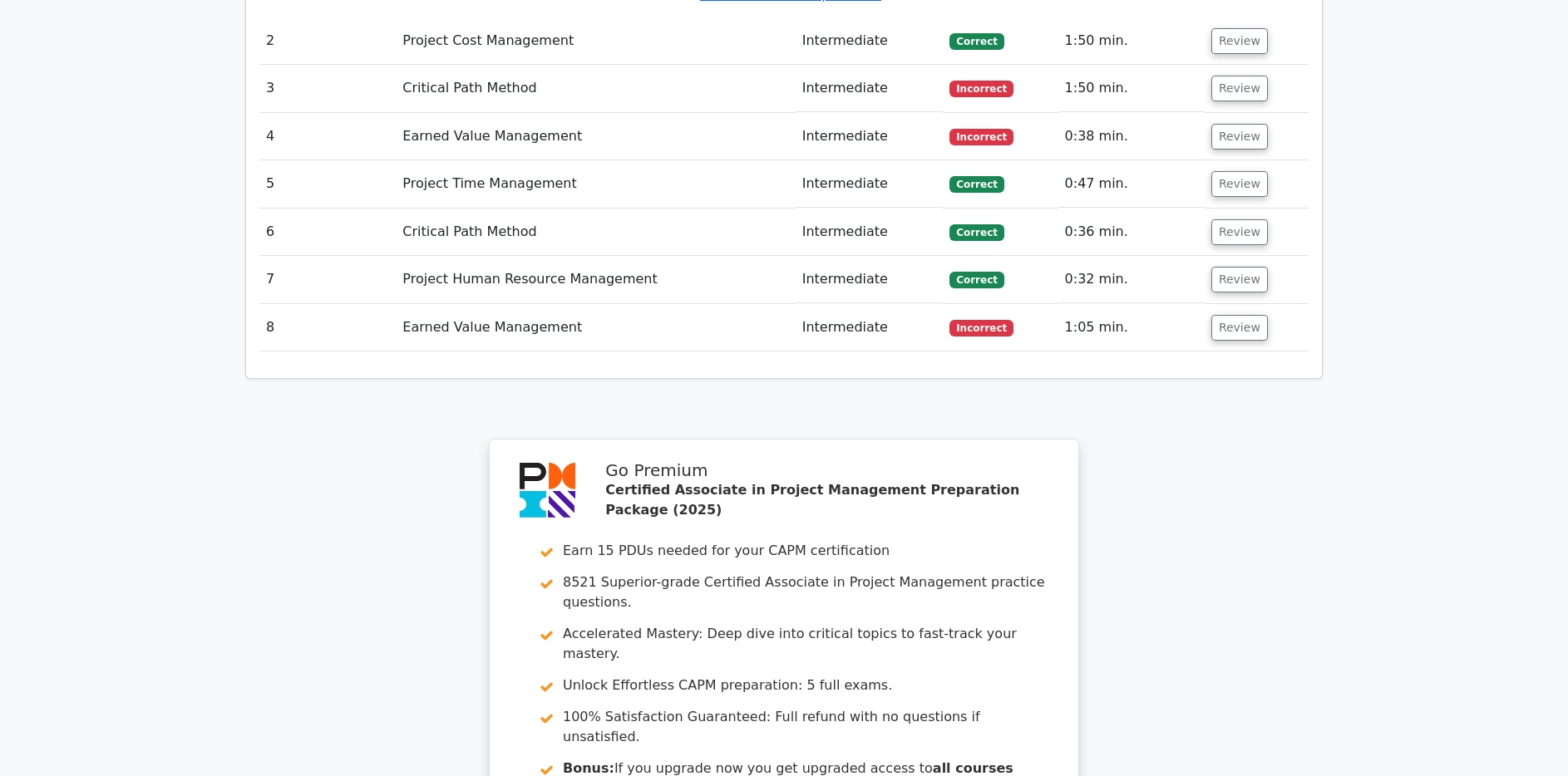
scroll to position [2616, 0]
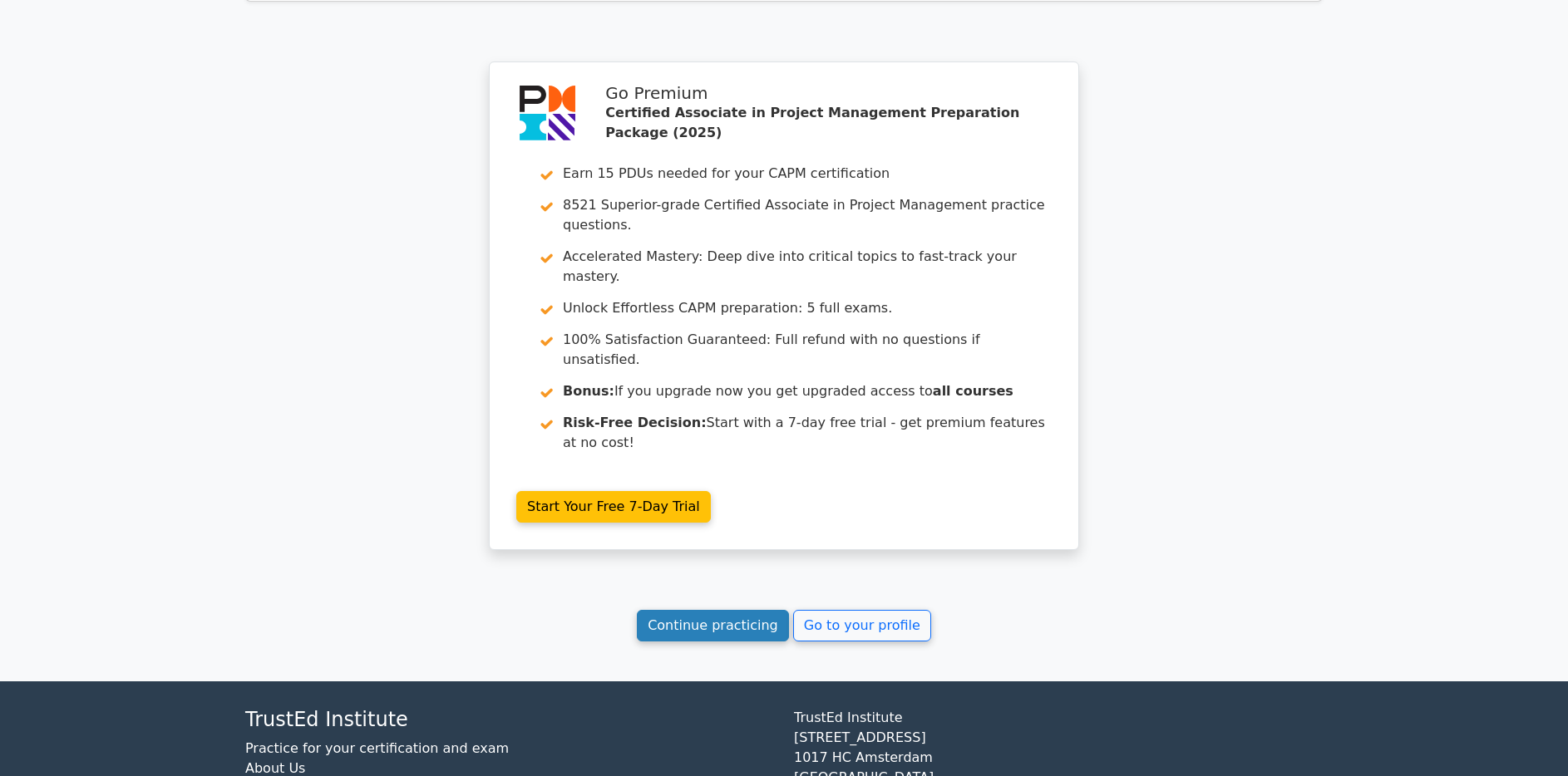
click at [771, 610] on link "Continue practicing" at bounding box center [712, 625] width 152 height 31
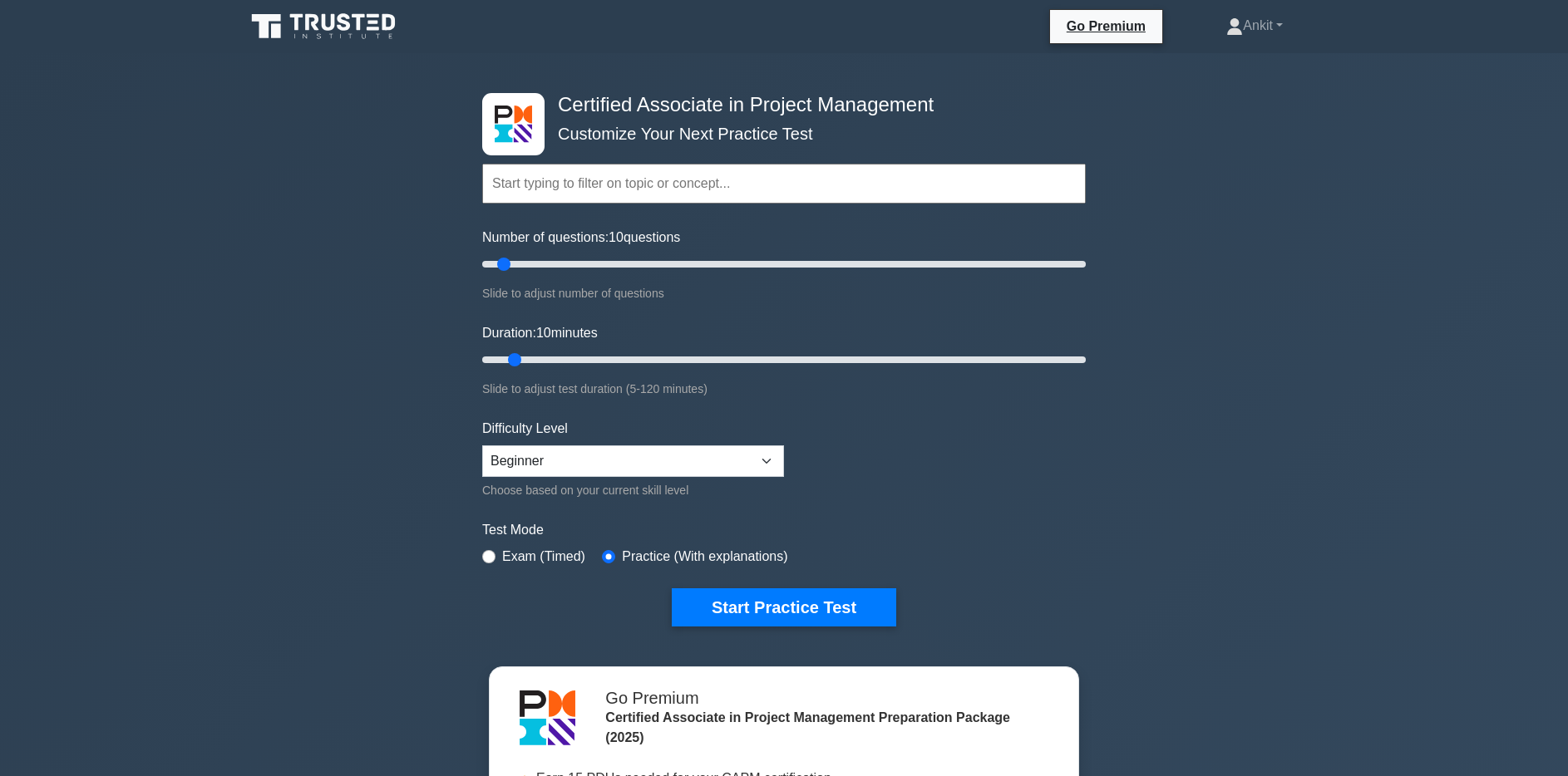
scroll to position [308, 0]
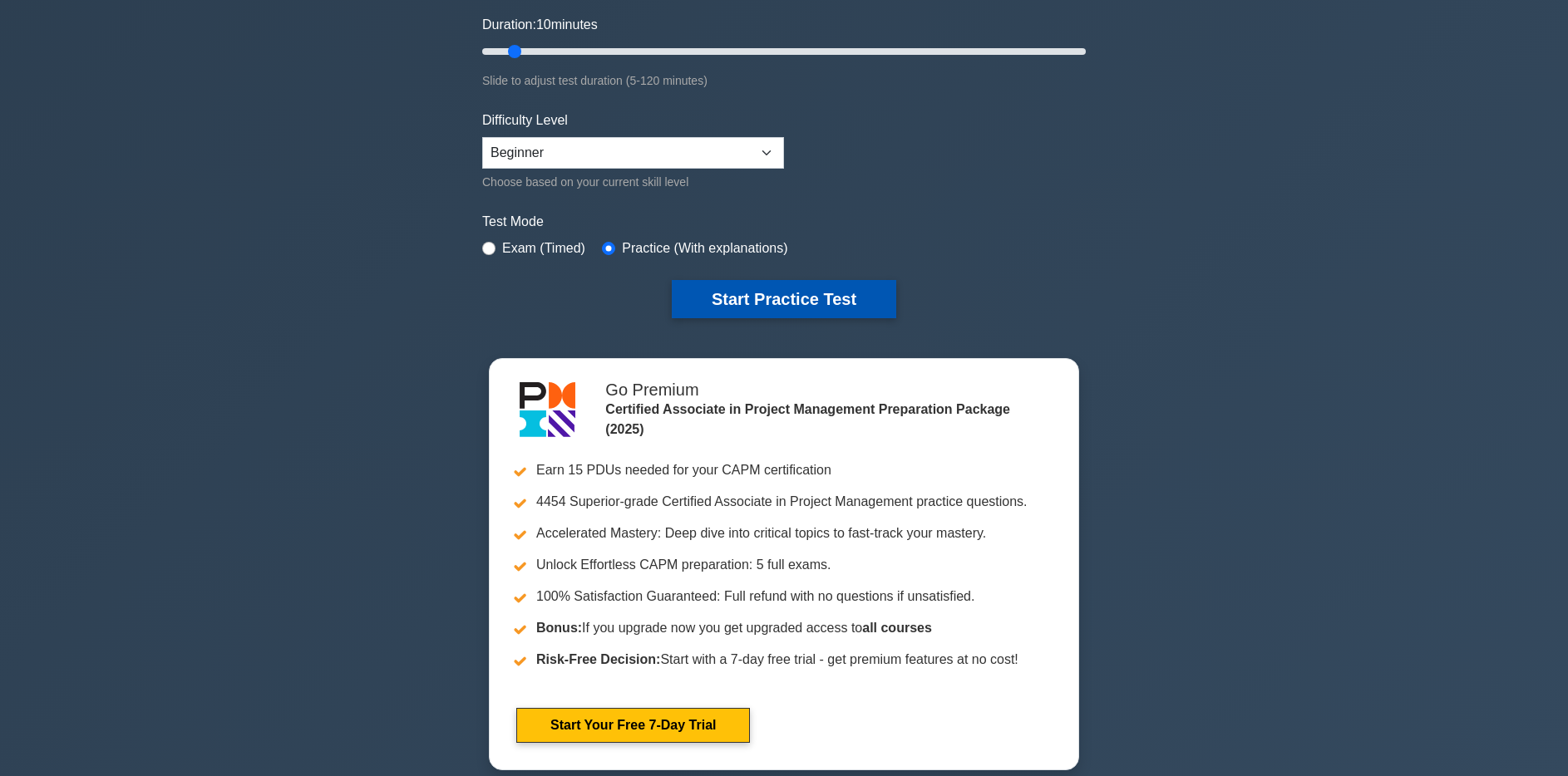
click at [842, 306] on button "Start Practice Test" at bounding box center [784, 299] width 225 height 39
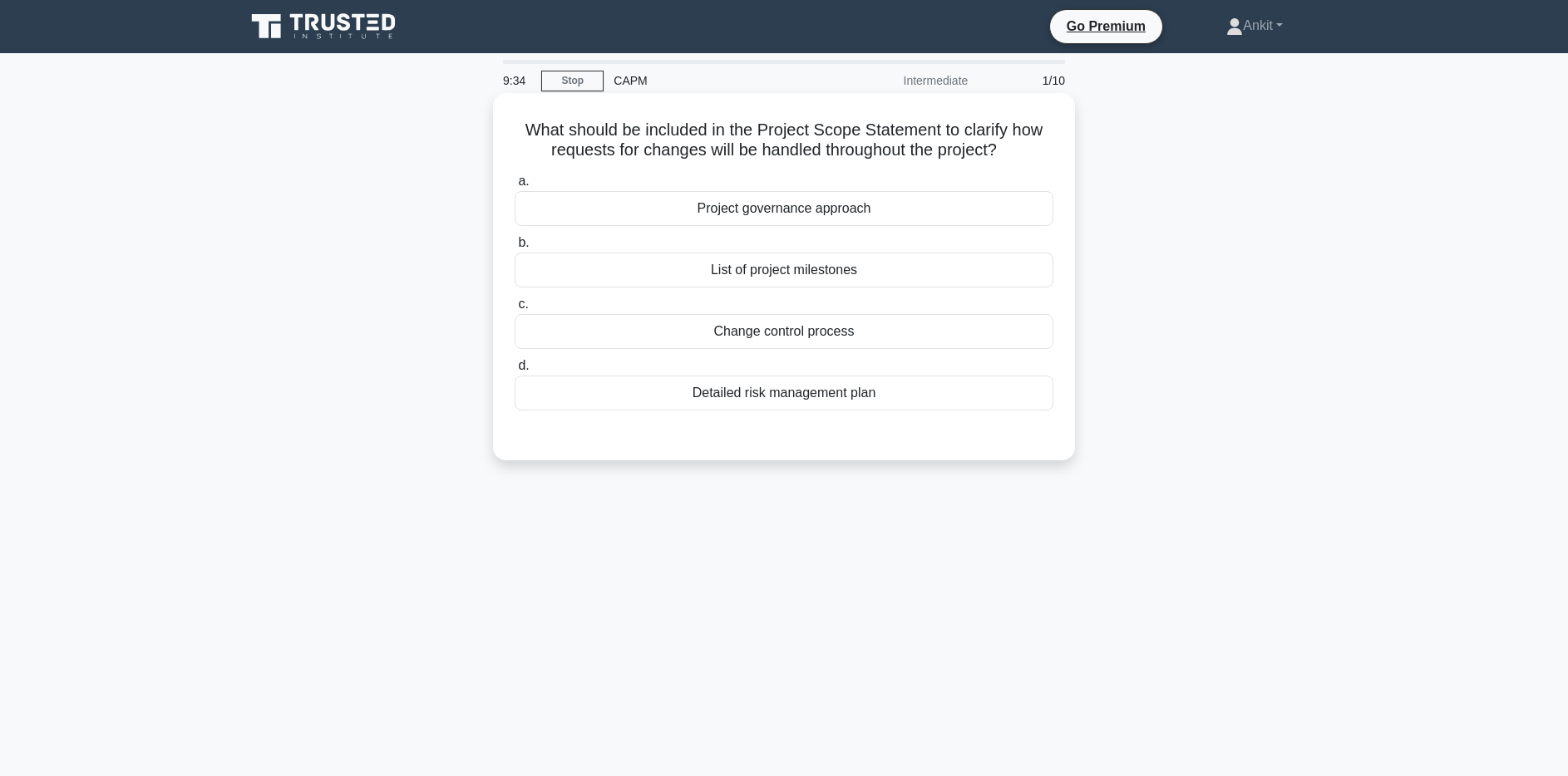
click at [829, 277] on div "List of project milestones" at bounding box center [784, 270] width 539 height 35
click at [515, 248] on input "b. List of project milestones" at bounding box center [515, 243] width 0 height 11
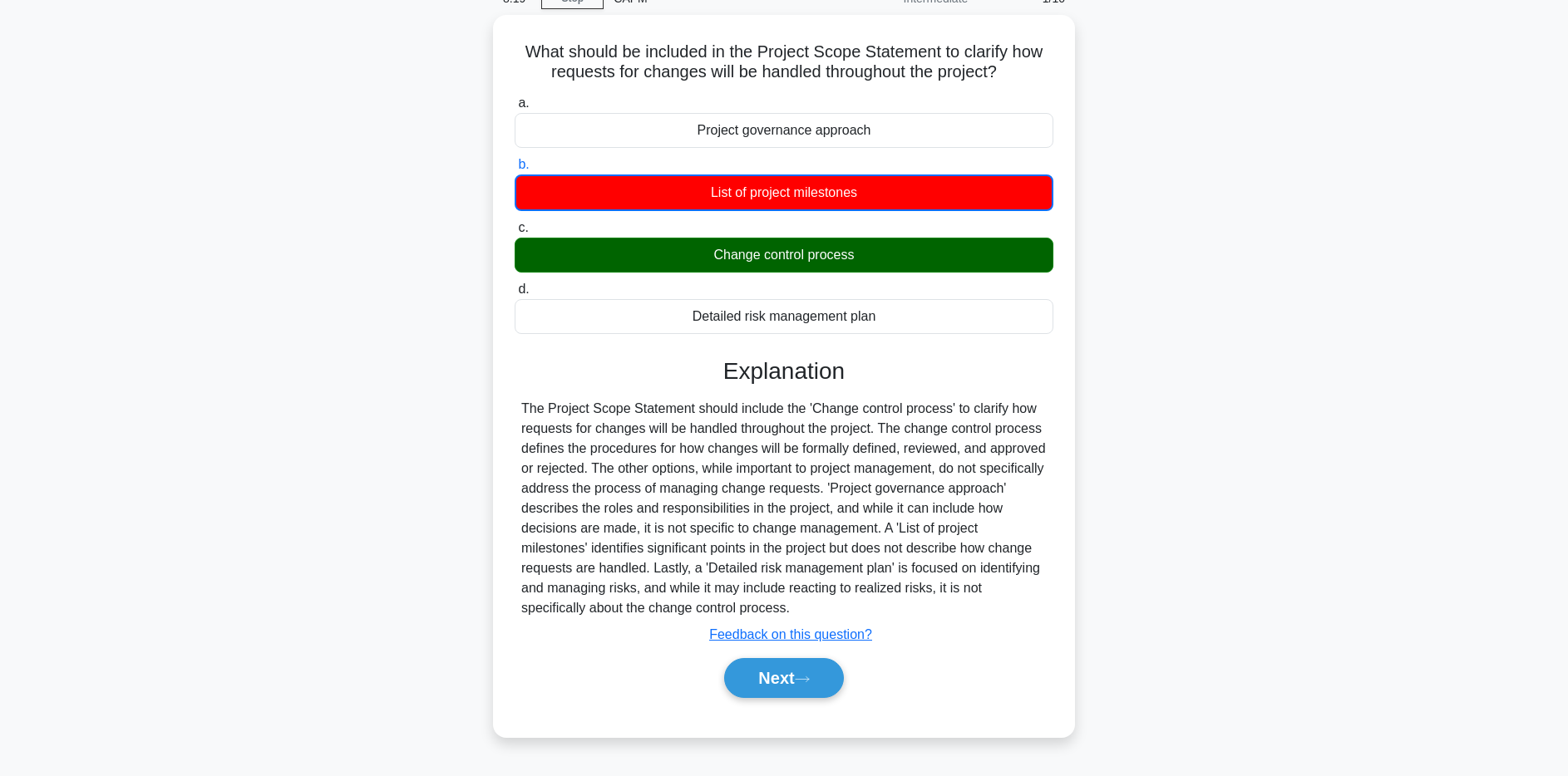
scroll to position [121, 0]
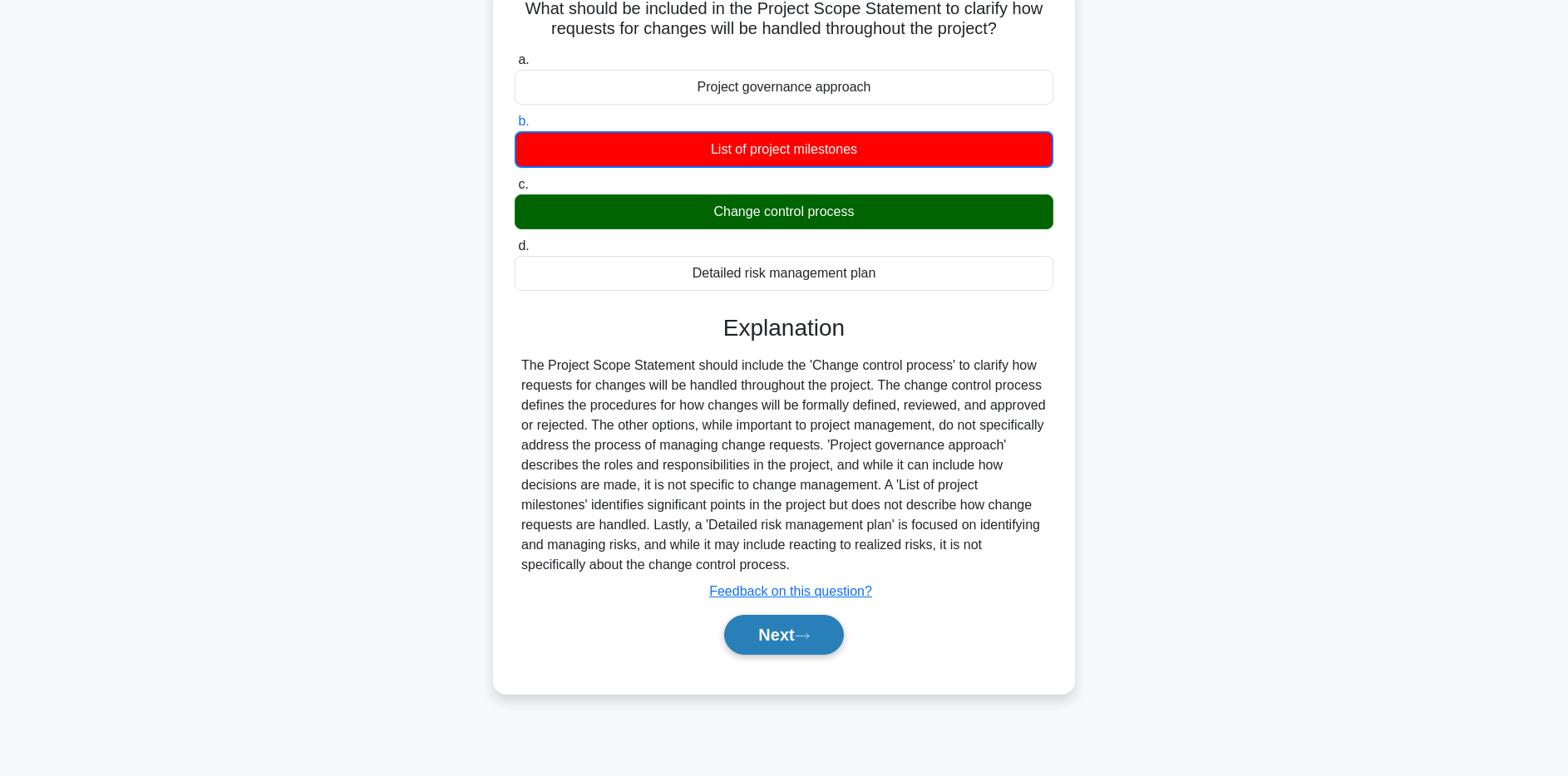
click at [797, 640] on button "Next" at bounding box center [784, 635] width 119 height 40
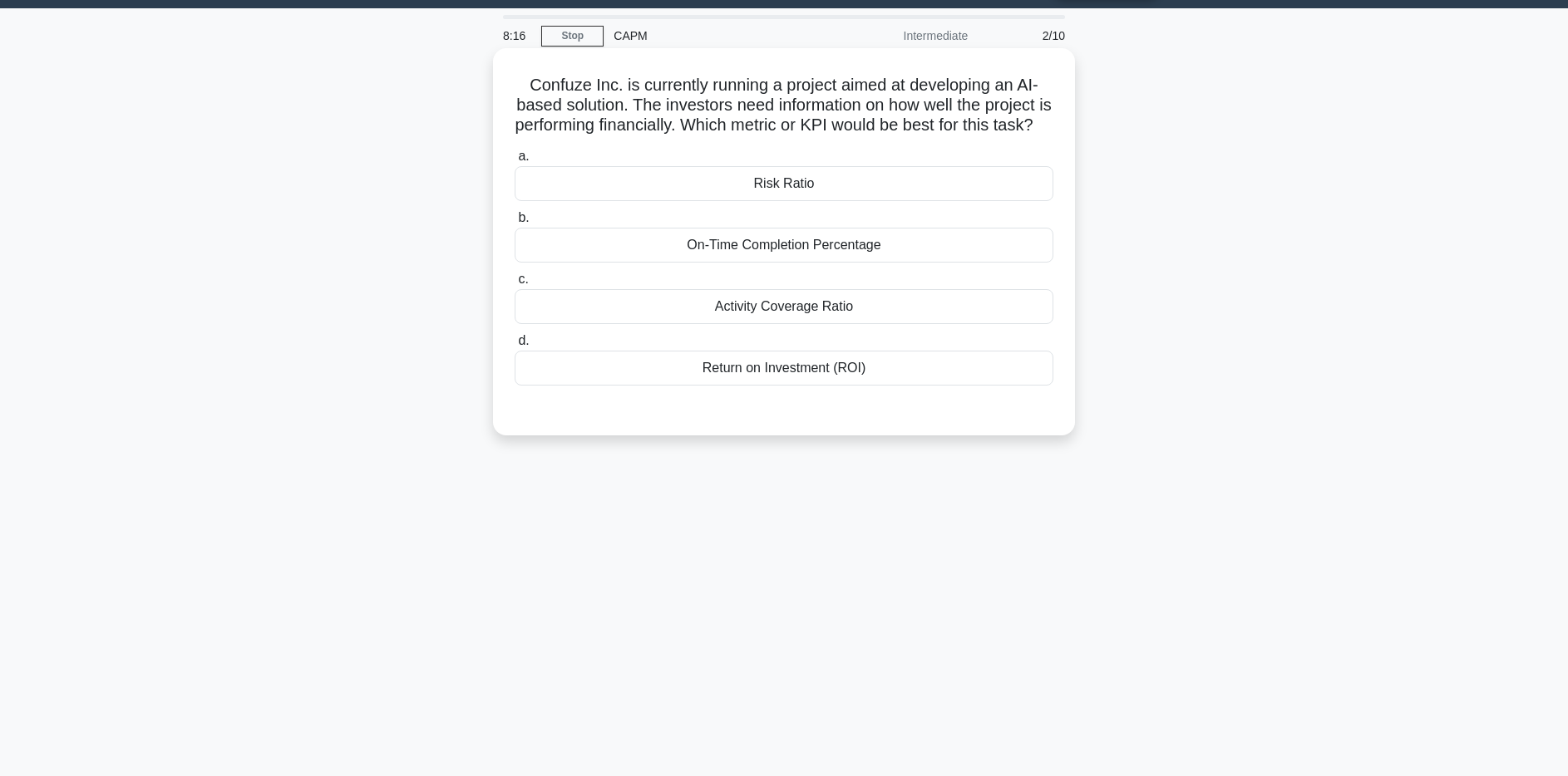
scroll to position [0, 0]
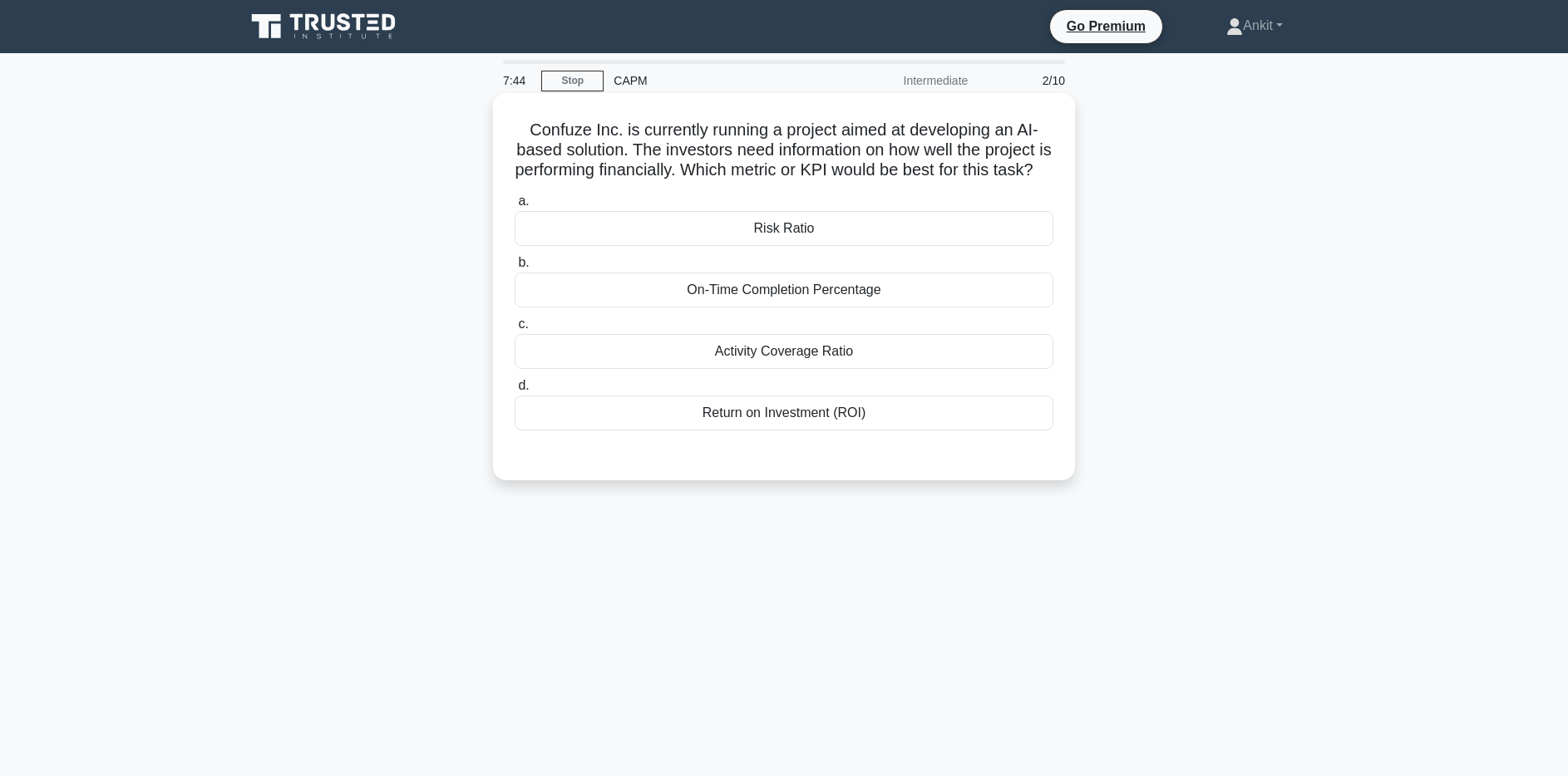
click at [868, 431] on div "Return on Investment (ROI)" at bounding box center [784, 413] width 539 height 35
click at [515, 391] on input "d. Return on Investment (ROI)" at bounding box center [515, 386] width 0 height 11
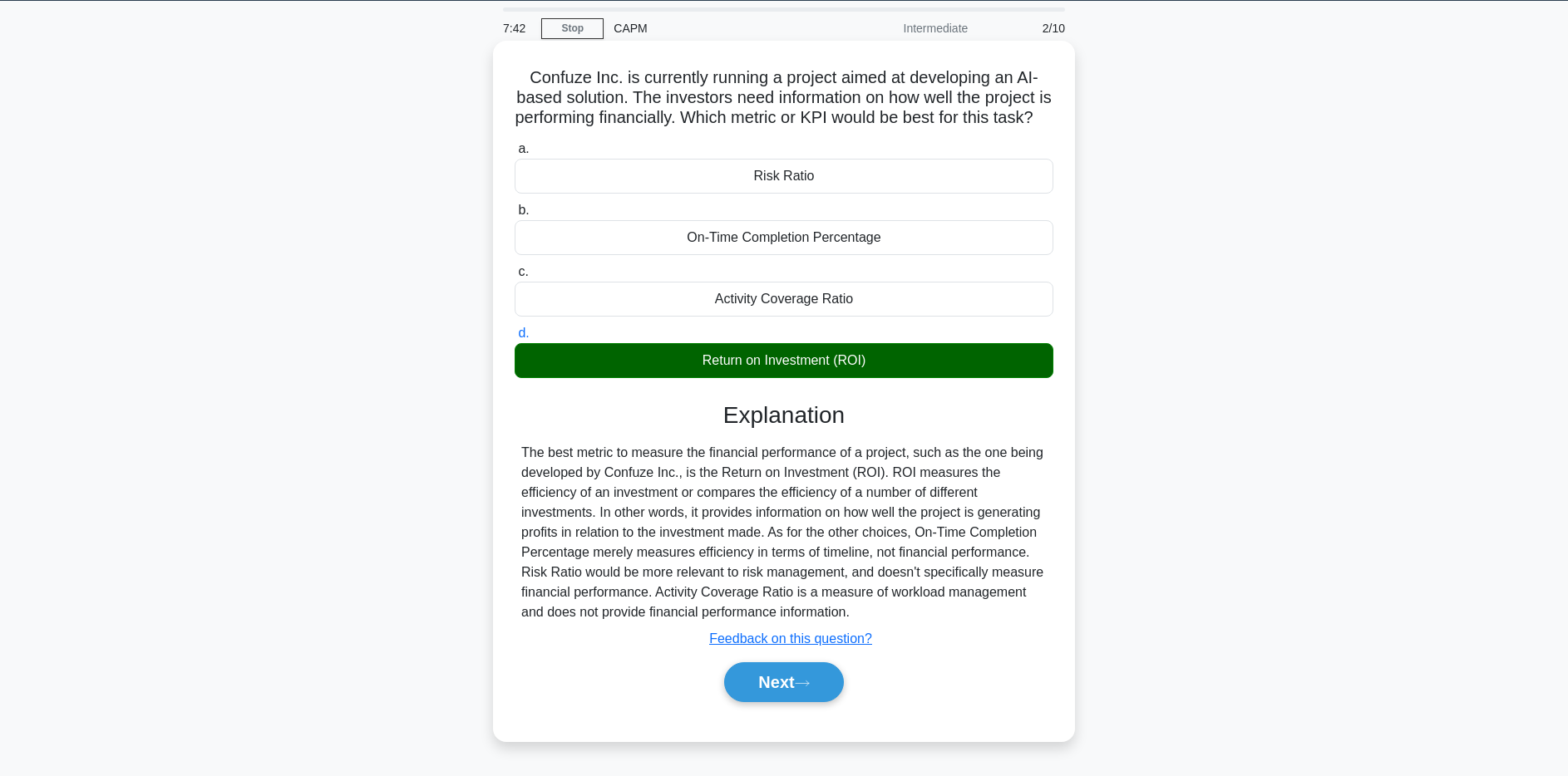
scroll to position [121, 0]
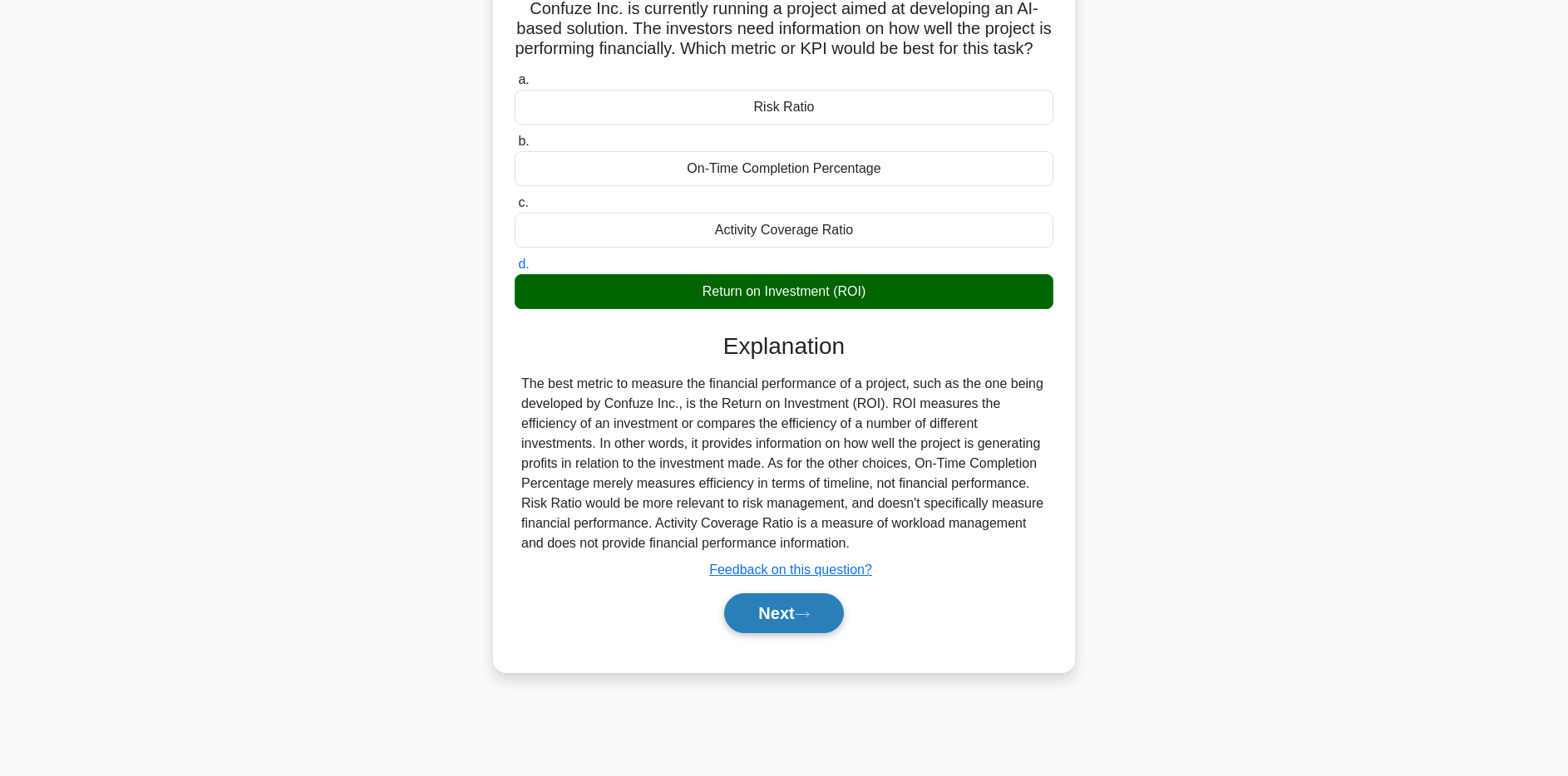
click at [804, 633] on button "Next" at bounding box center [784, 613] width 119 height 40
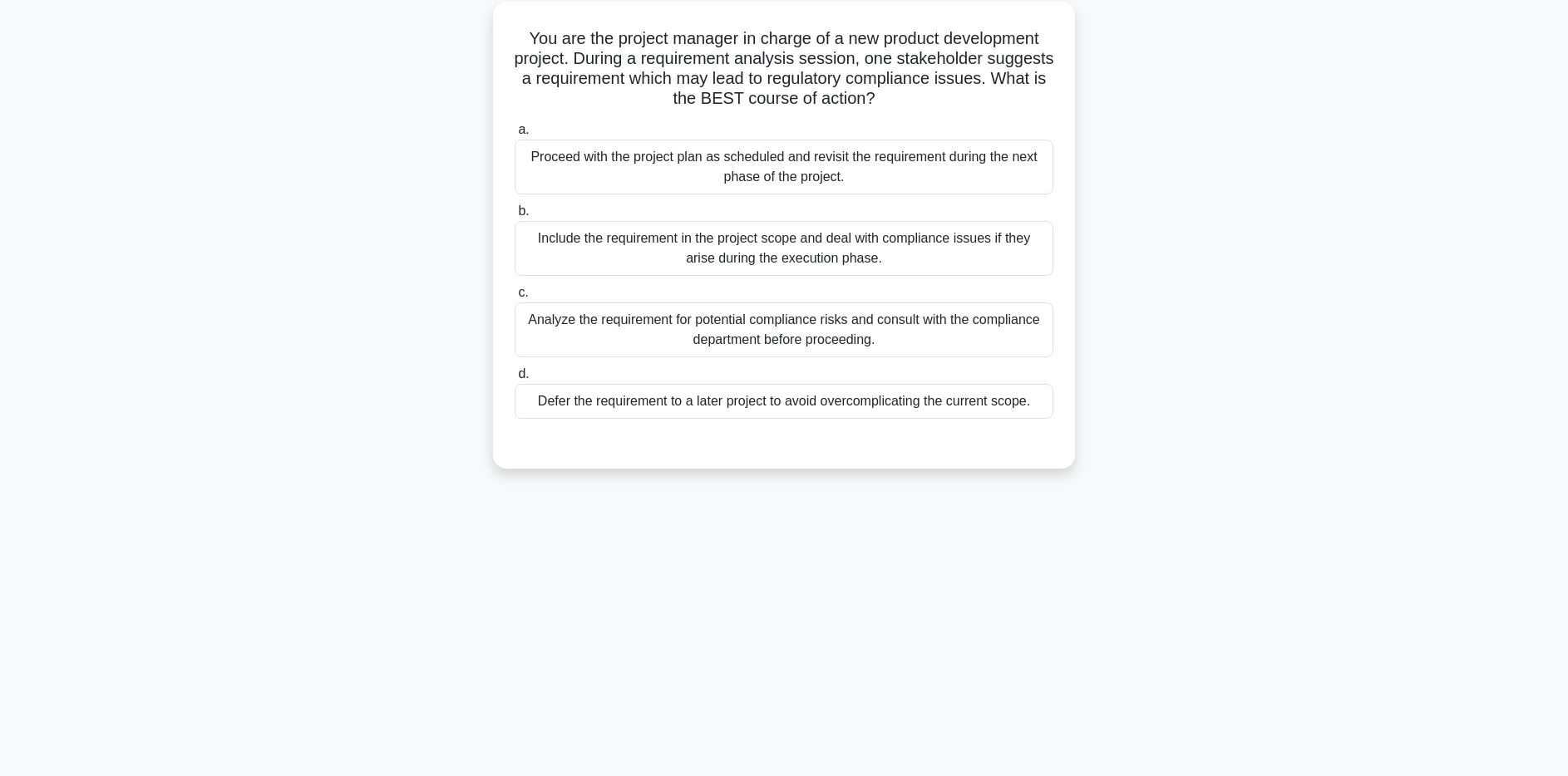
scroll to position [22, 0]
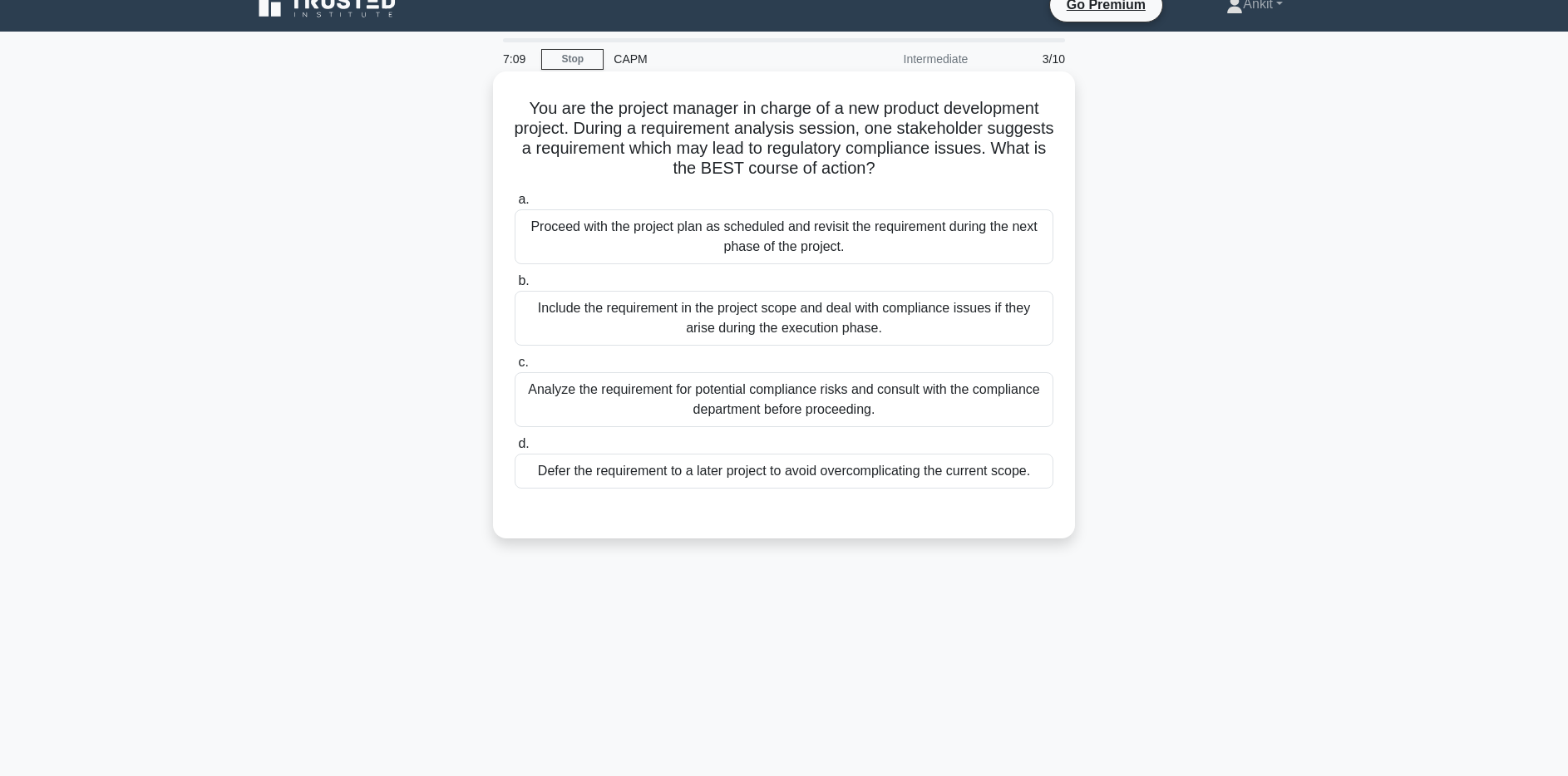
click at [859, 415] on div "Analyze the requirement for potential compliance risks and consult with the com…" at bounding box center [784, 399] width 539 height 55
click at [515, 368] on input "c. Analyze the requirement for potential compliance risks and consult with the …" at bounding box center [515, 362] width 0 height 11
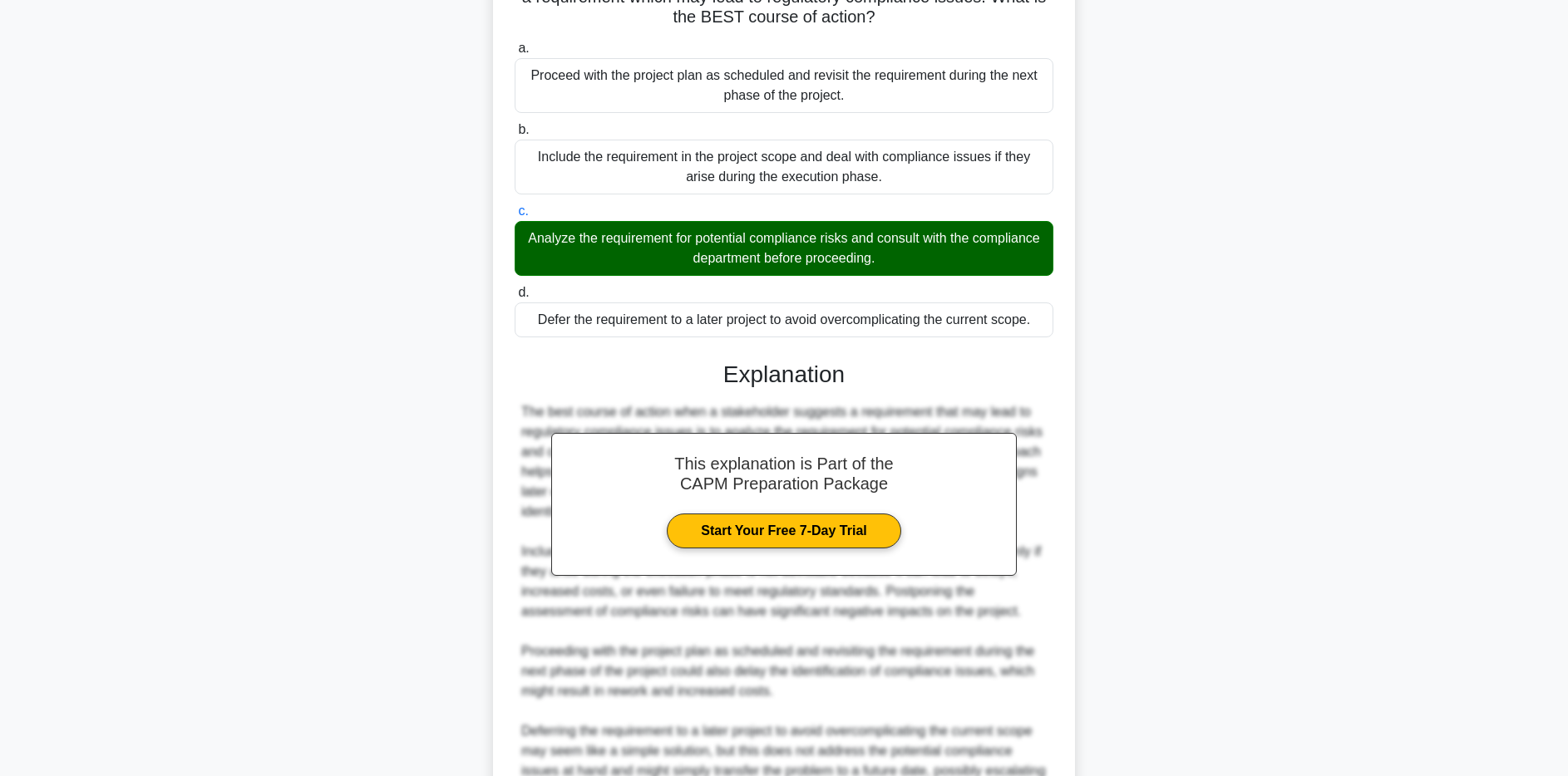
scroll to position [323, 0]
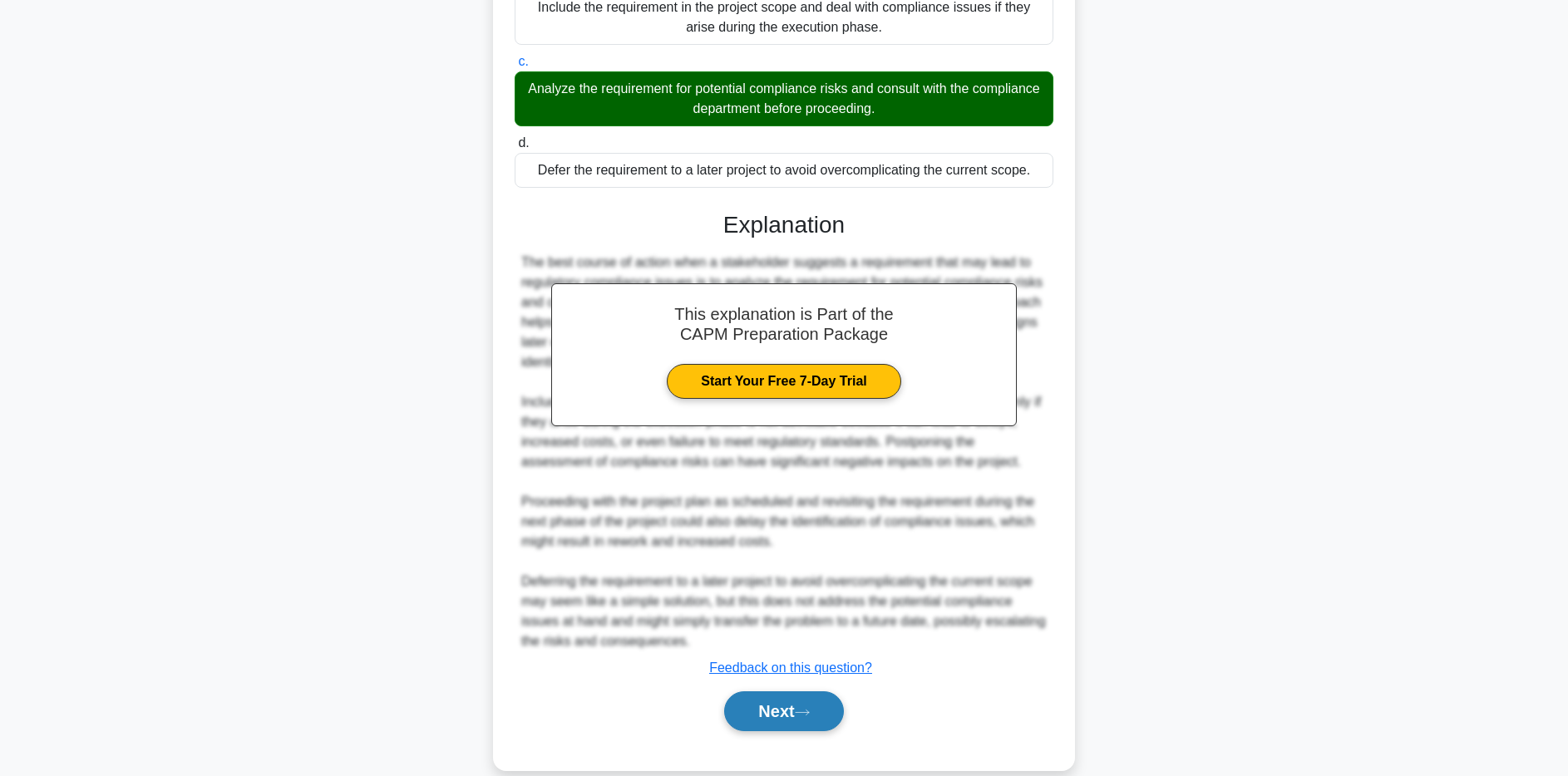
click at [809, 714] on icon at bounding box center [802, 712] width 13 height 5
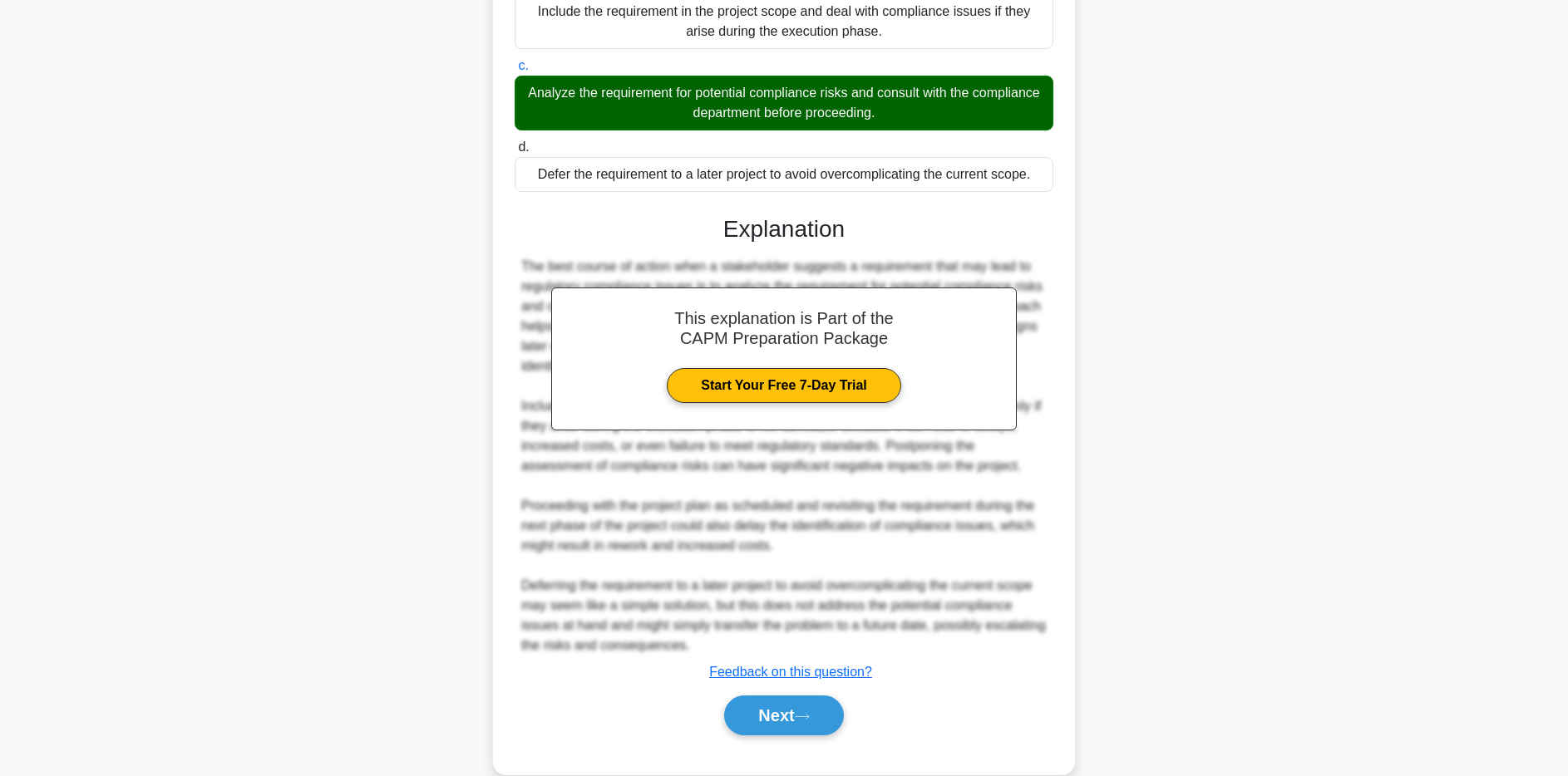
scroll to position [121, 0]
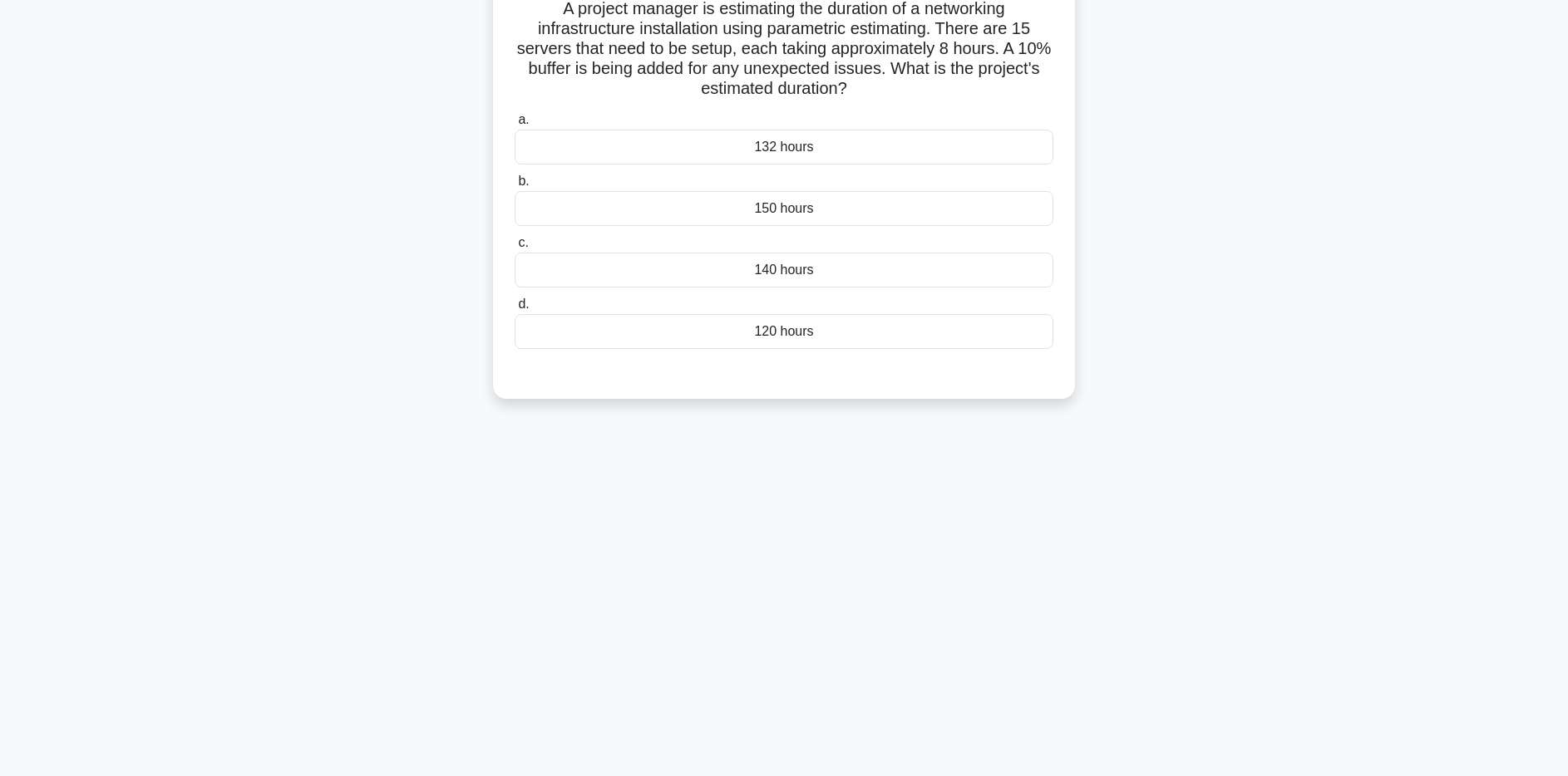
click at [793, 147] on div "132 hours" at bounding box center [784, 147] width 539 height 35
click at [515, 126] on input "a. 132 hours" at bounding box center [515, 120] width 0 height 11
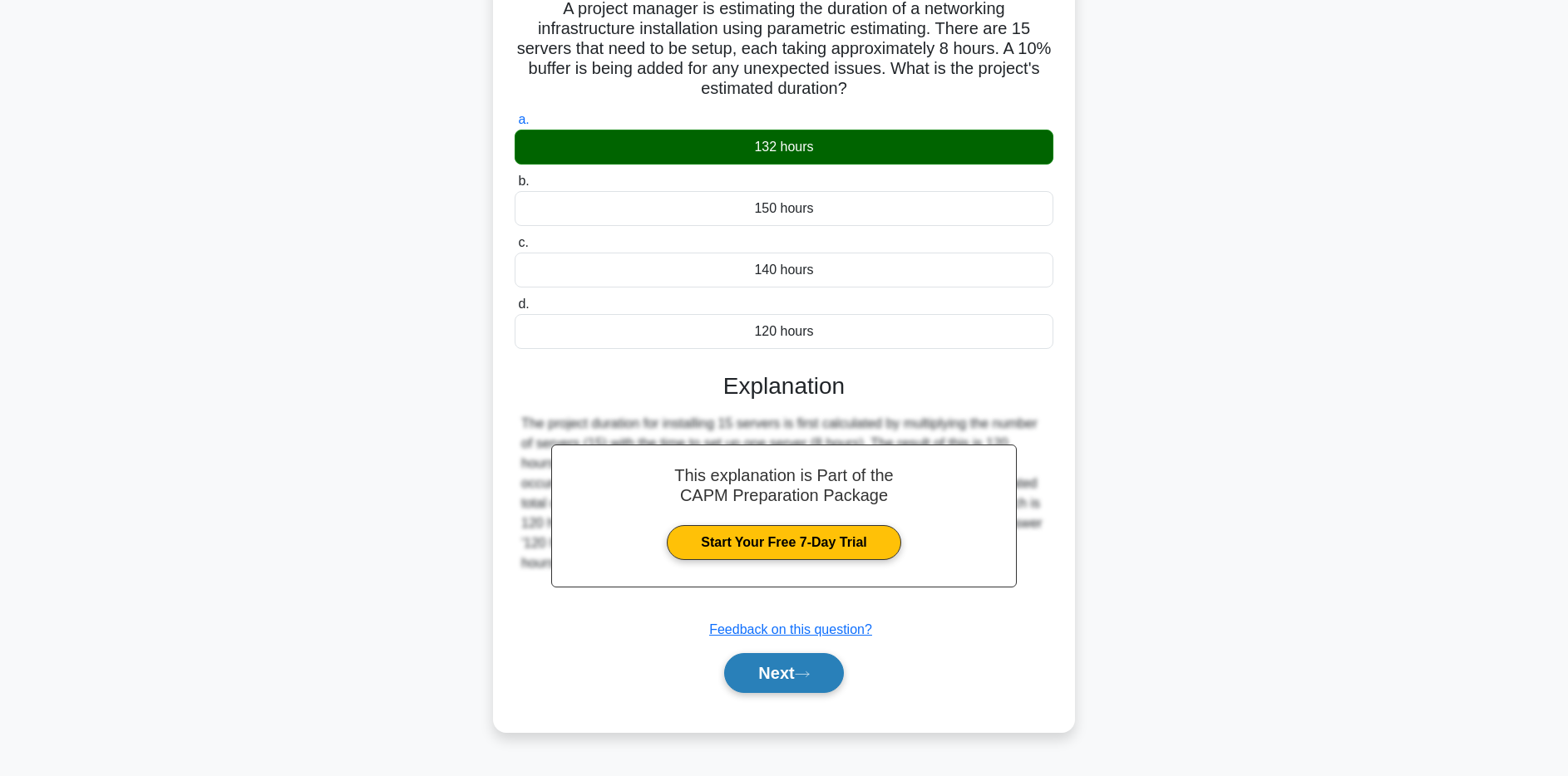
click at [784, 679] on button "Next" at bounding box center [784, 673] width 119 height 40
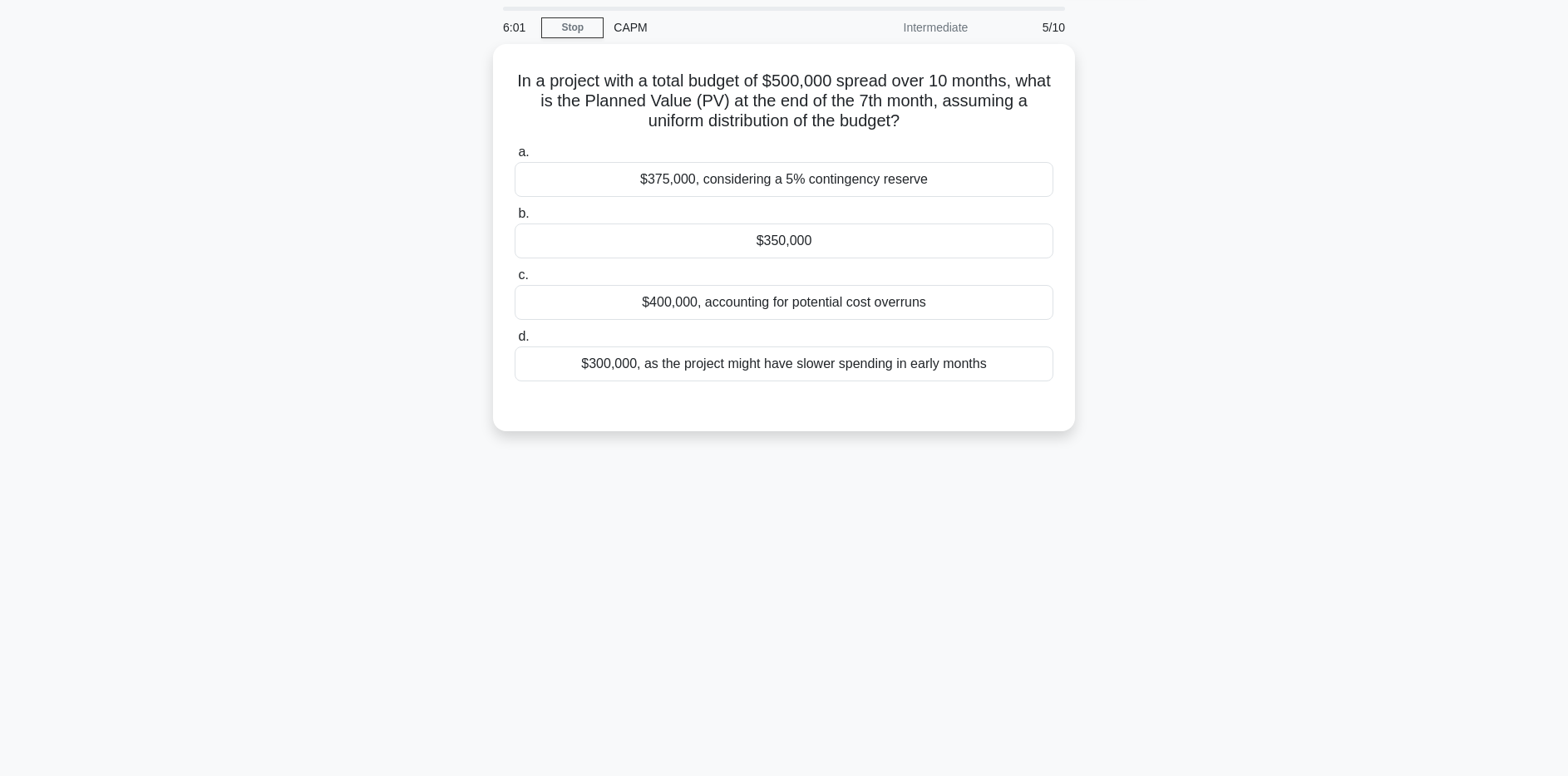
scroll to position [41, 0]
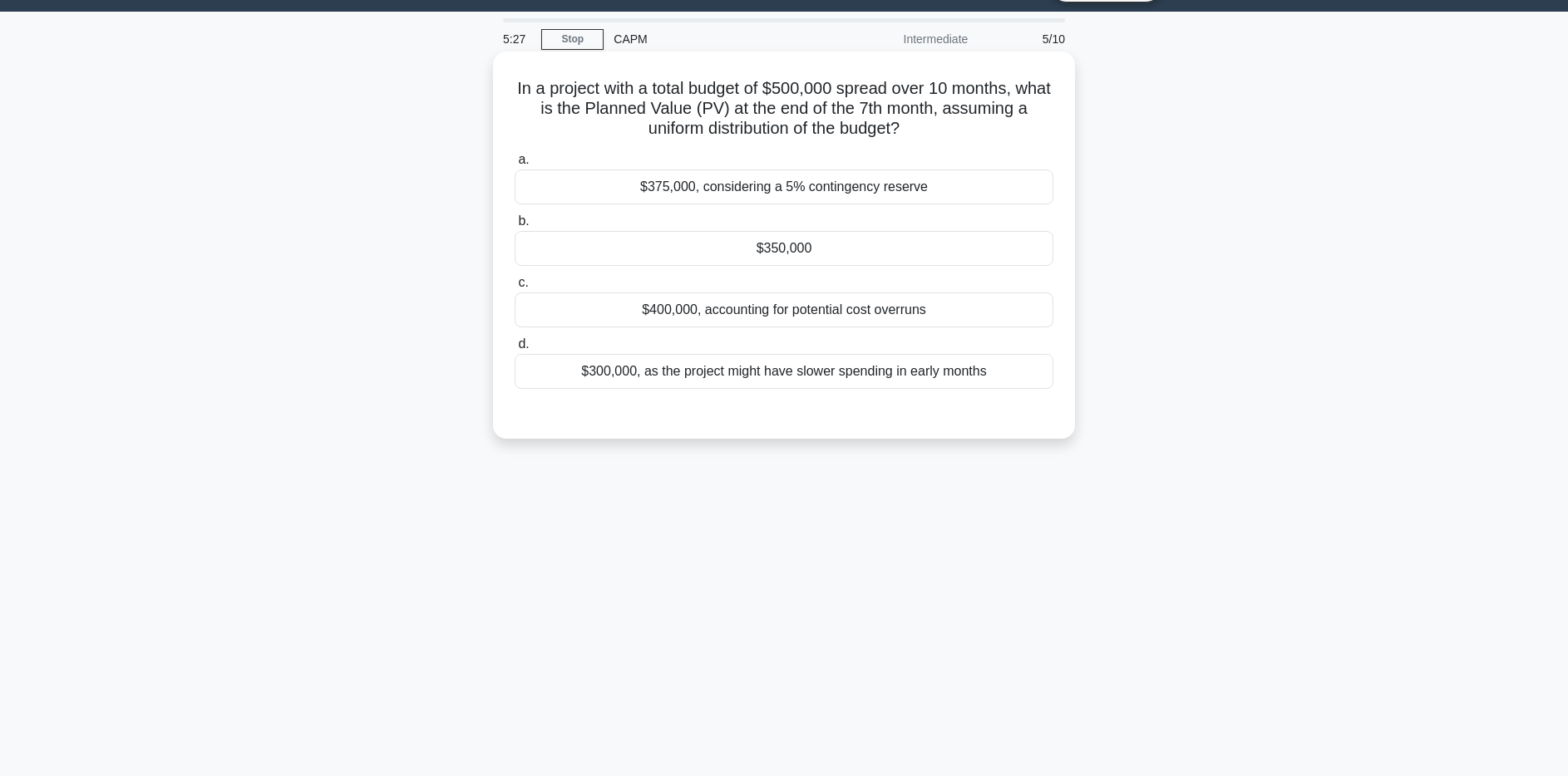
click at [861, 250] on div "$350,000" at bounding box center [784, 248] width 539 height 35
click at [515, 227] on input "b. $350,000" at bounding box center [515, 221] width 0 height 11
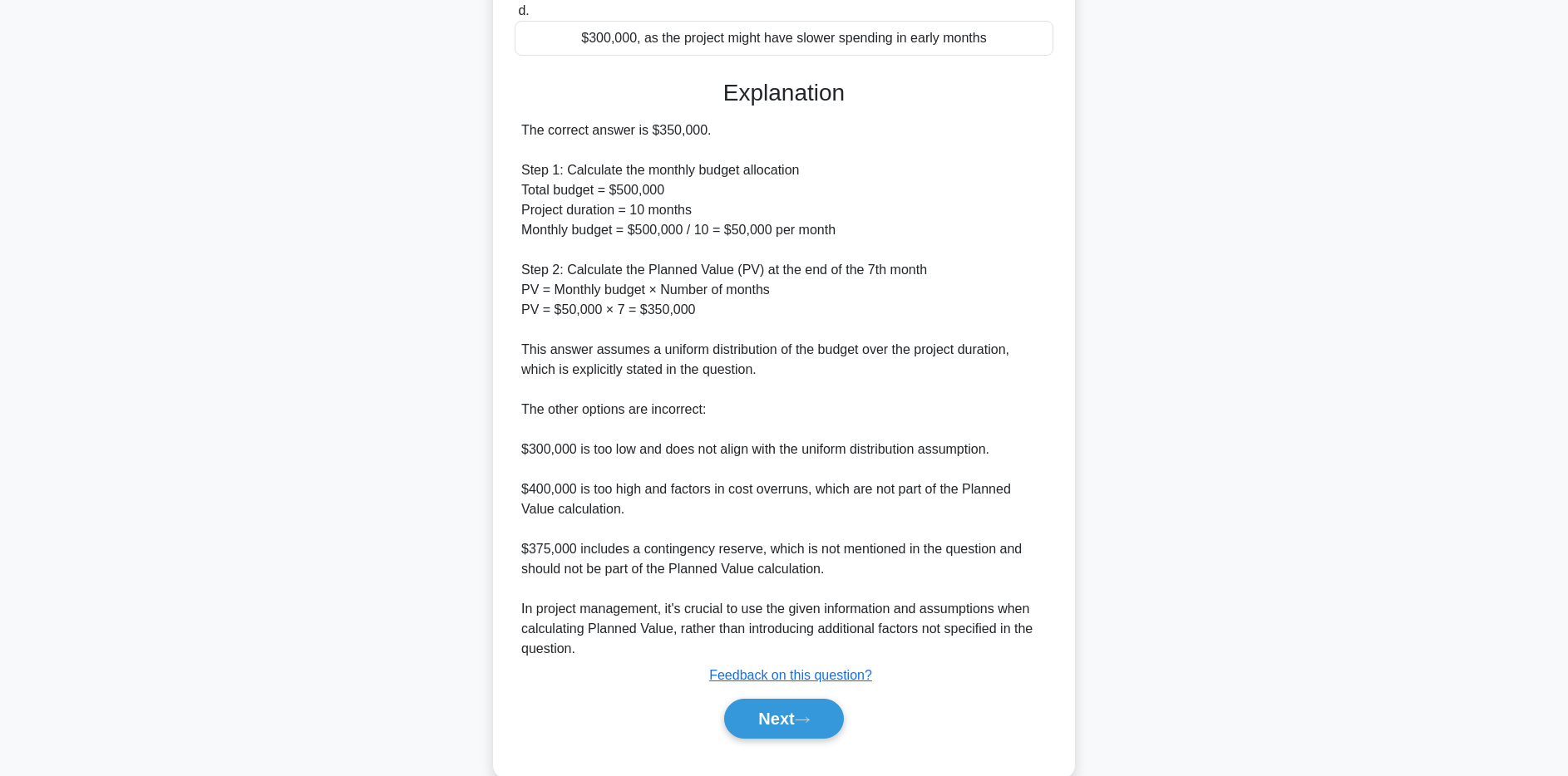
scroll to position [408, 0]
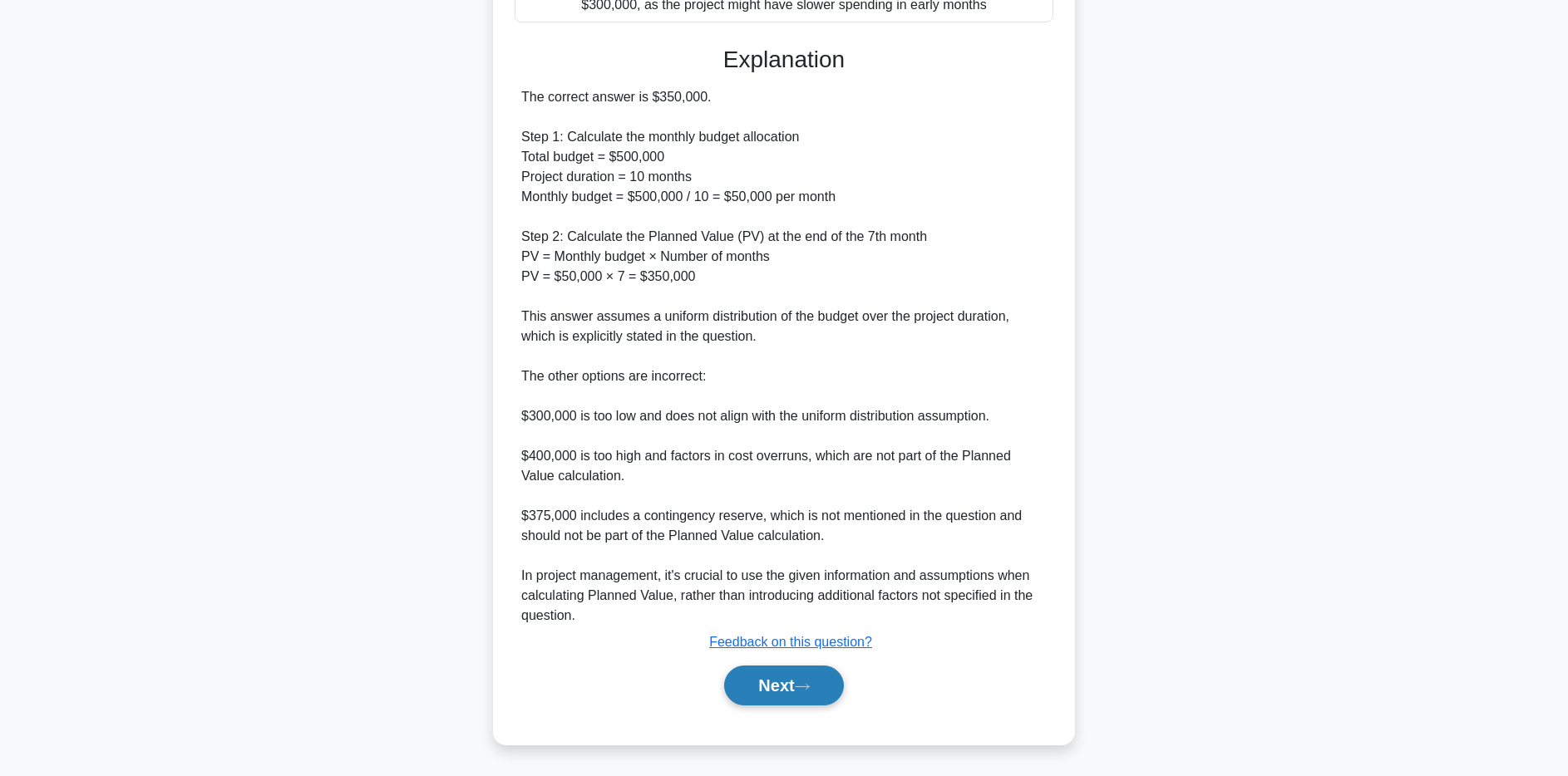
click at [775, 676] on button "Next" at bounding box center [784, 685] width 119 height 40
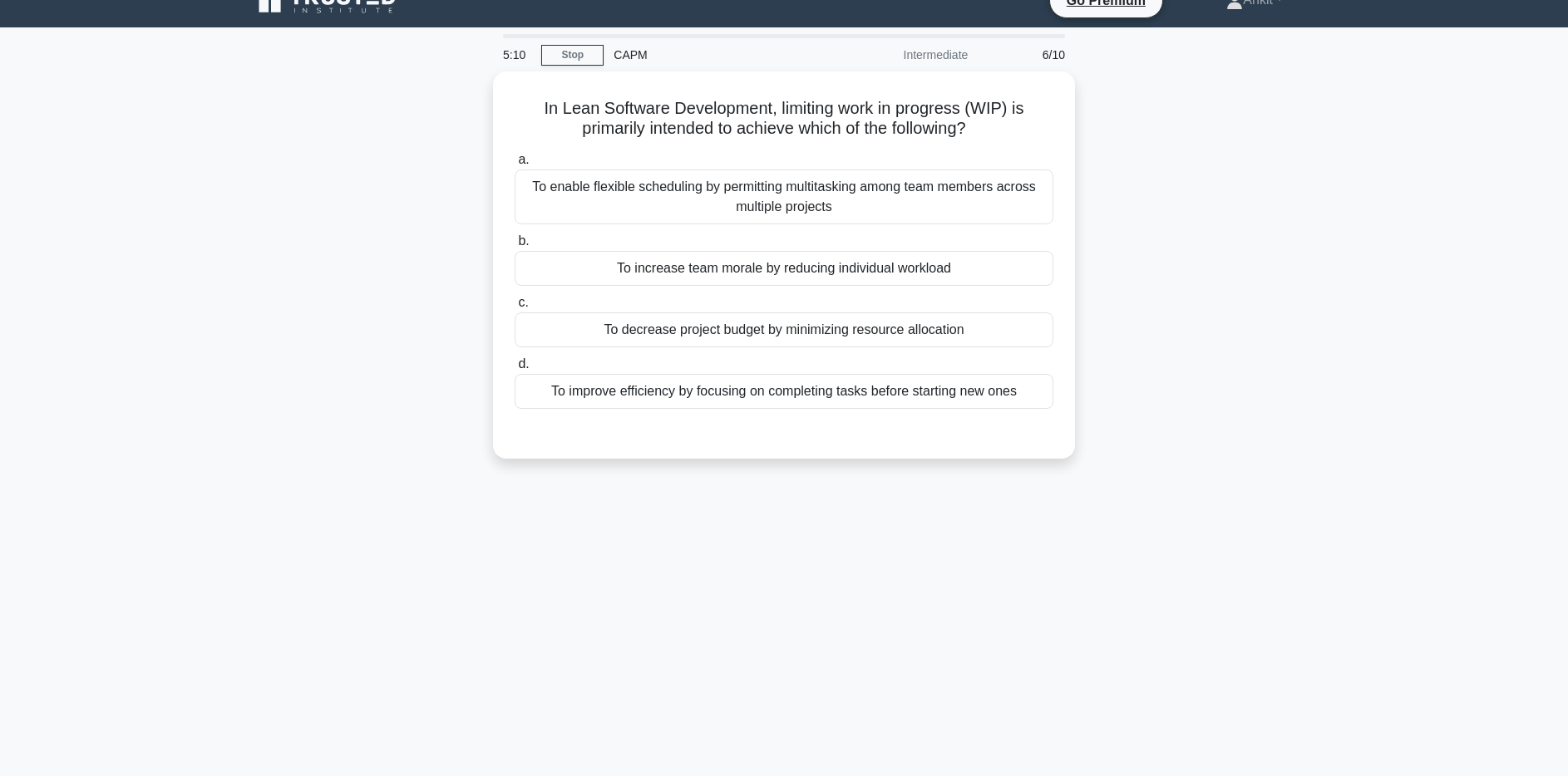
scroll to position [0, 0]
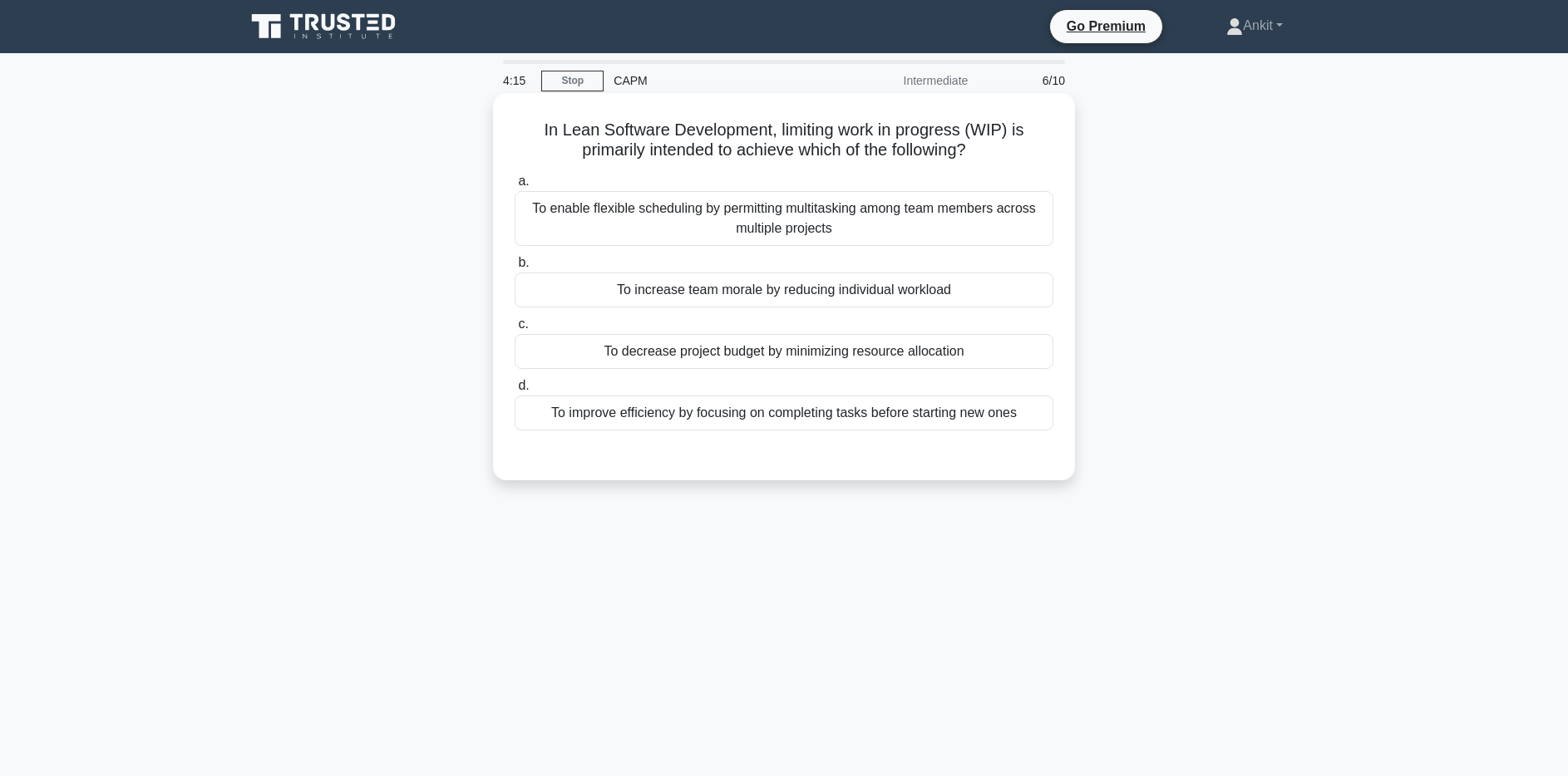
click at [685, 355] on div "To decrease project budget by minimizing resource allocation" at bounding box center [784, 352] width 539 height 35
click at [515, 330] on input "c. To decrease project budget by minimizing resource allocation" at bounding box center [515, 325] width 0 height 11
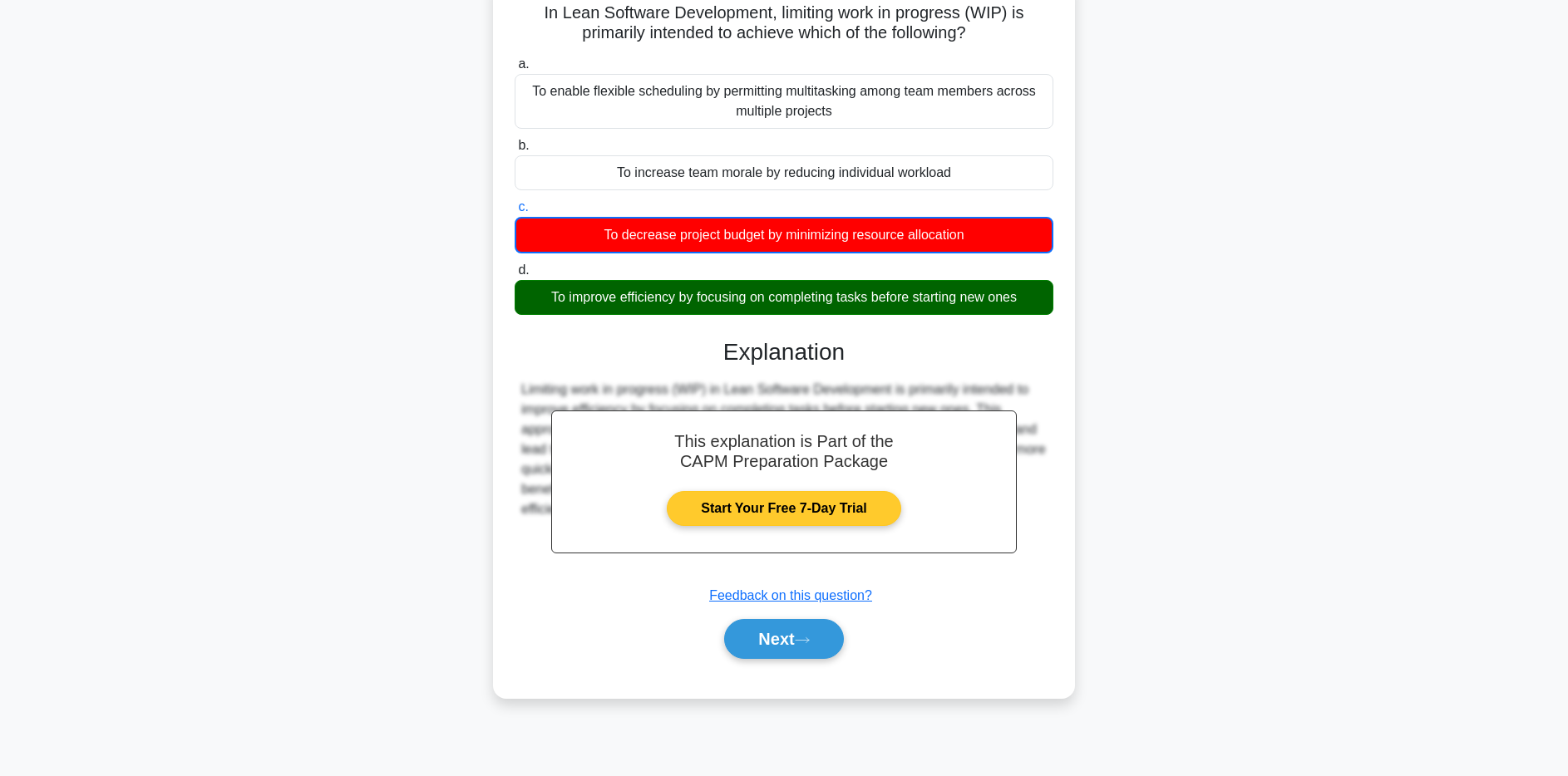
scroll to position [121, 0]
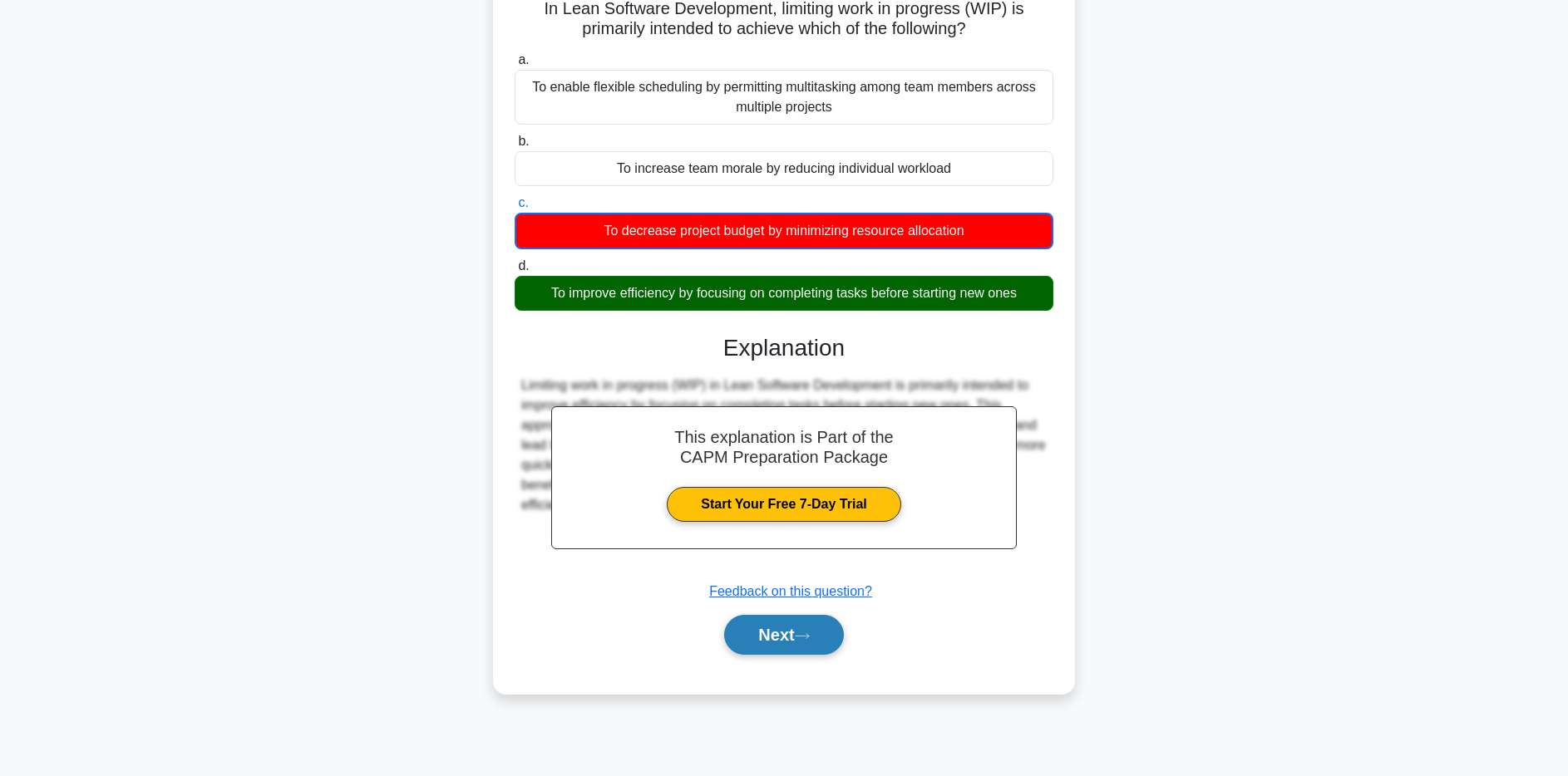
click at [807, 629] on button "Next" at bounding box center [784, 635] width 119 height 40
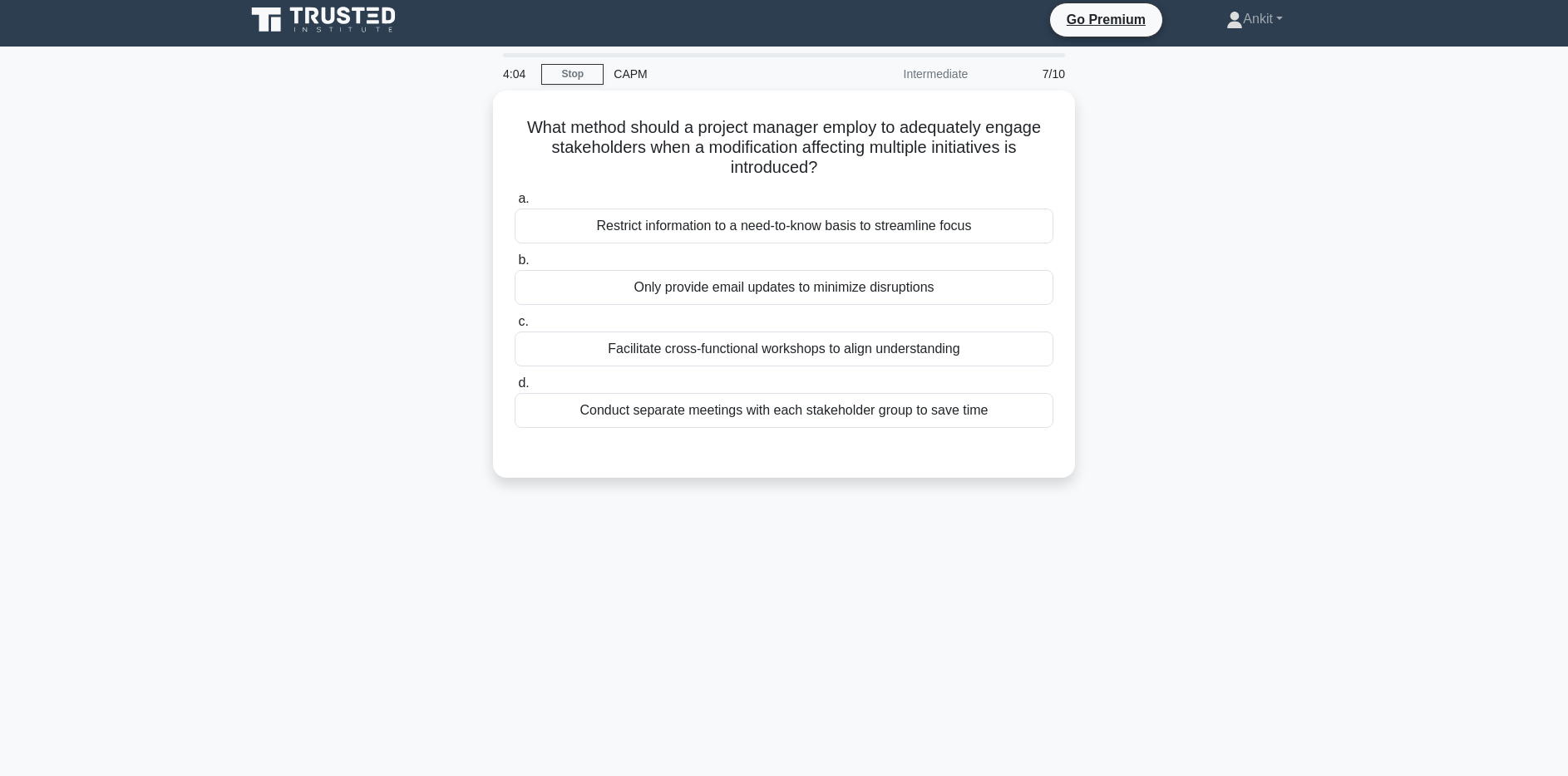
scroll to position [0, 0]
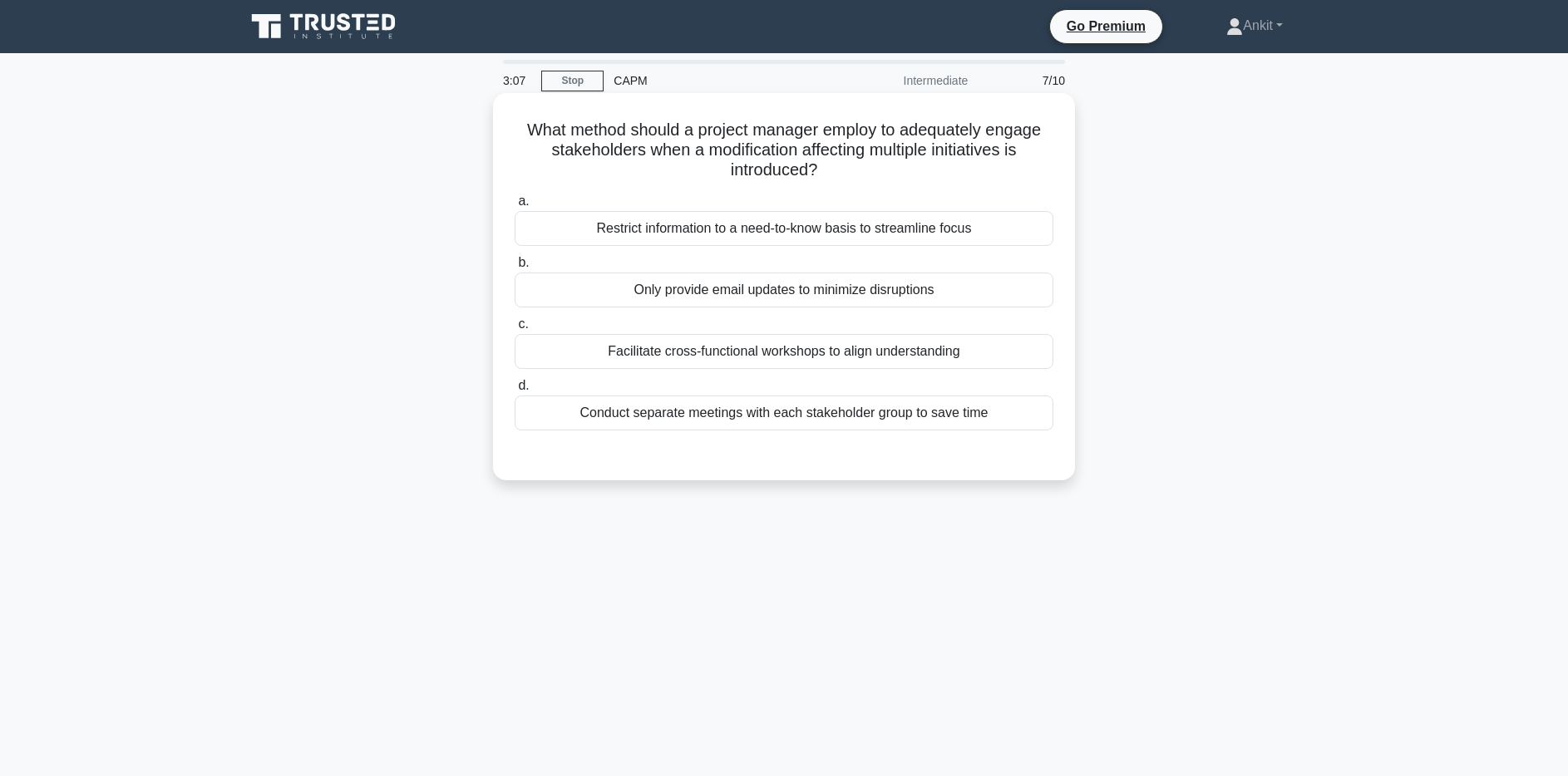
click at [783, 361] on div "Facilitate cross-functional workshops to align understanding" at bounding box center [784, 352] width 539 height 35
click at [515, 330] on input "c. Facilitate cross-functional workshops to align understanding" at bounding box center [515, 325] width 0 height 11
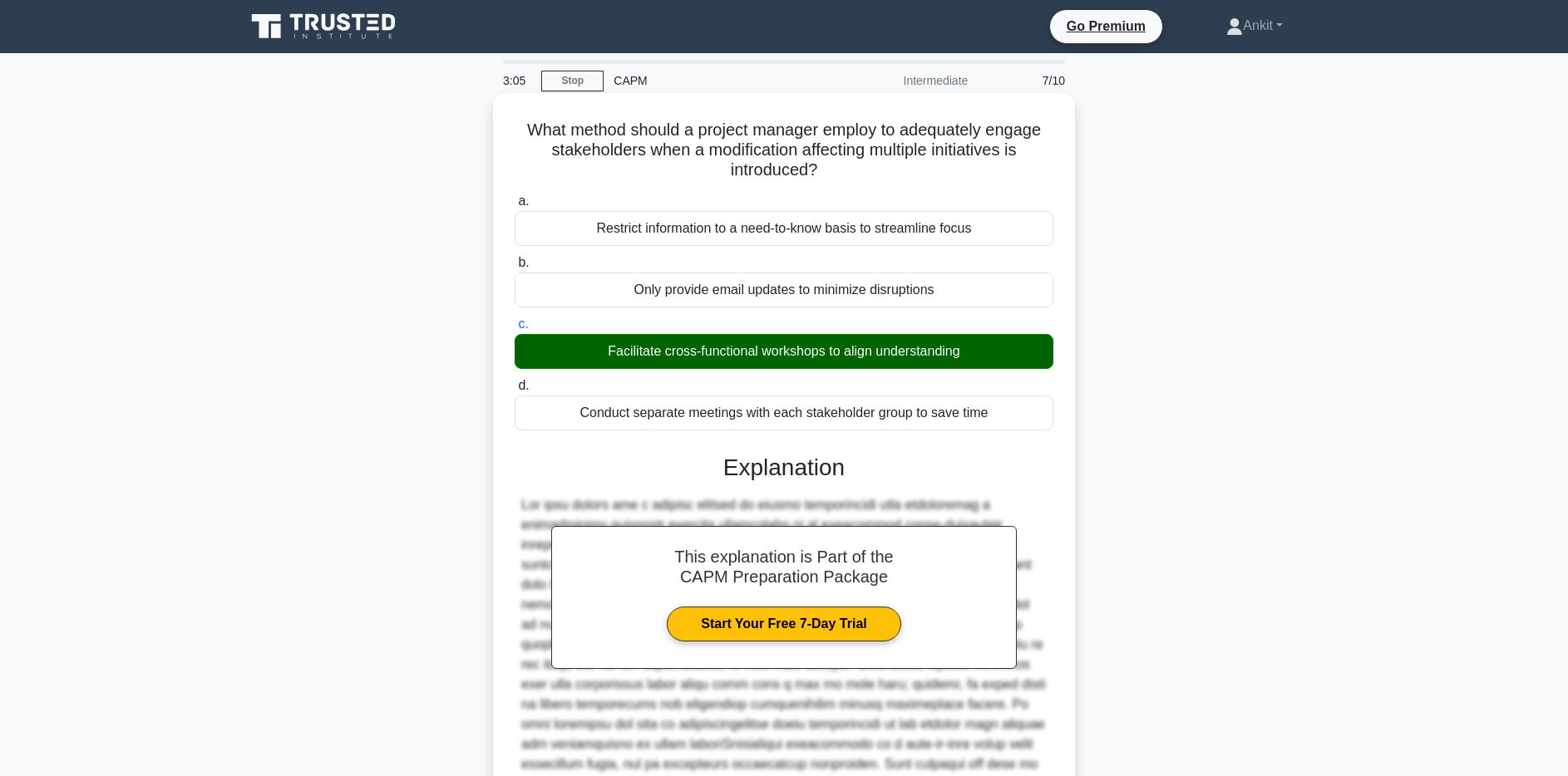
scroll to position [209, 0]
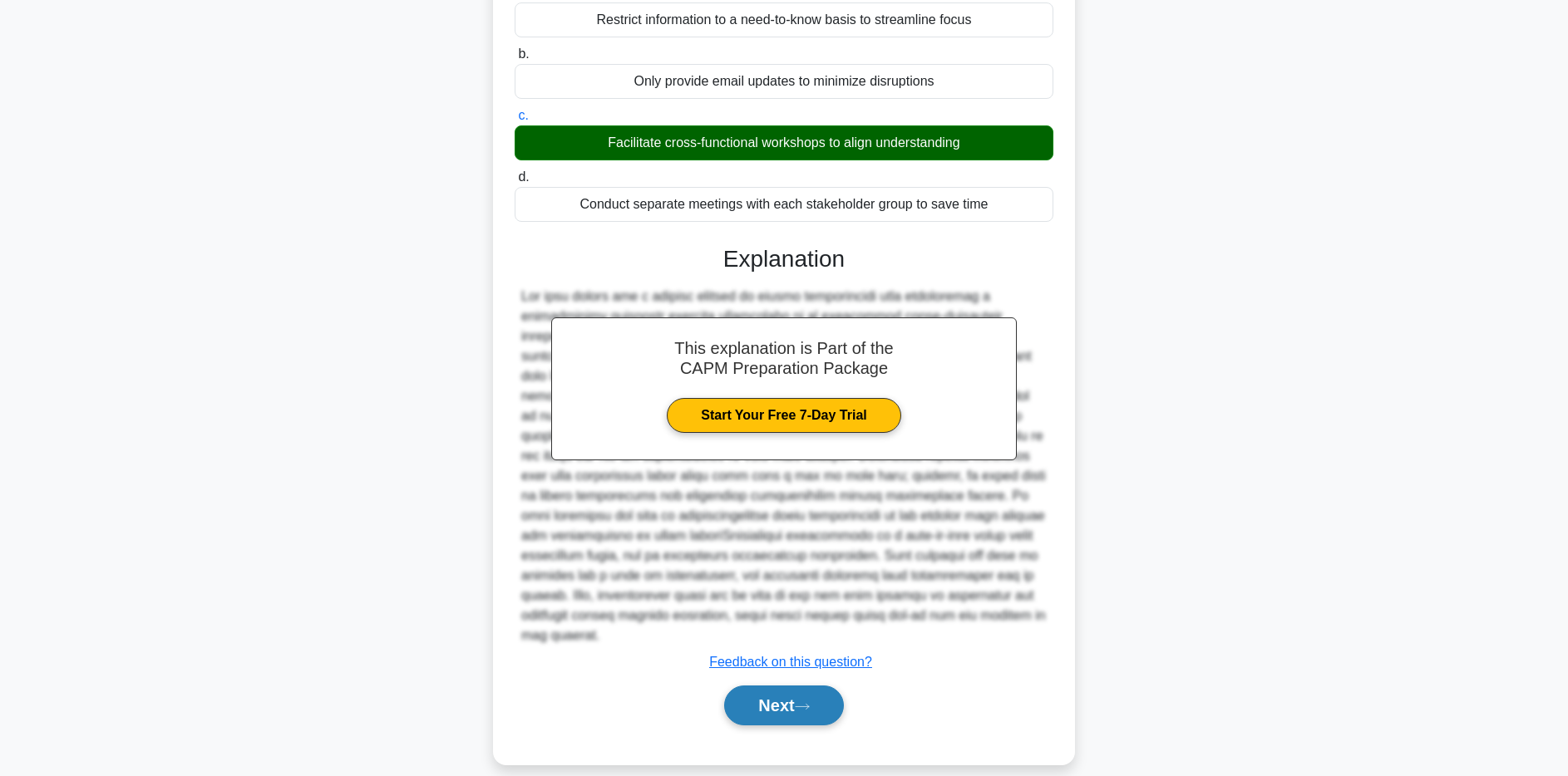
click at [838, 686] on button "Next" at bounding box center [784, 706] width 119 height 40
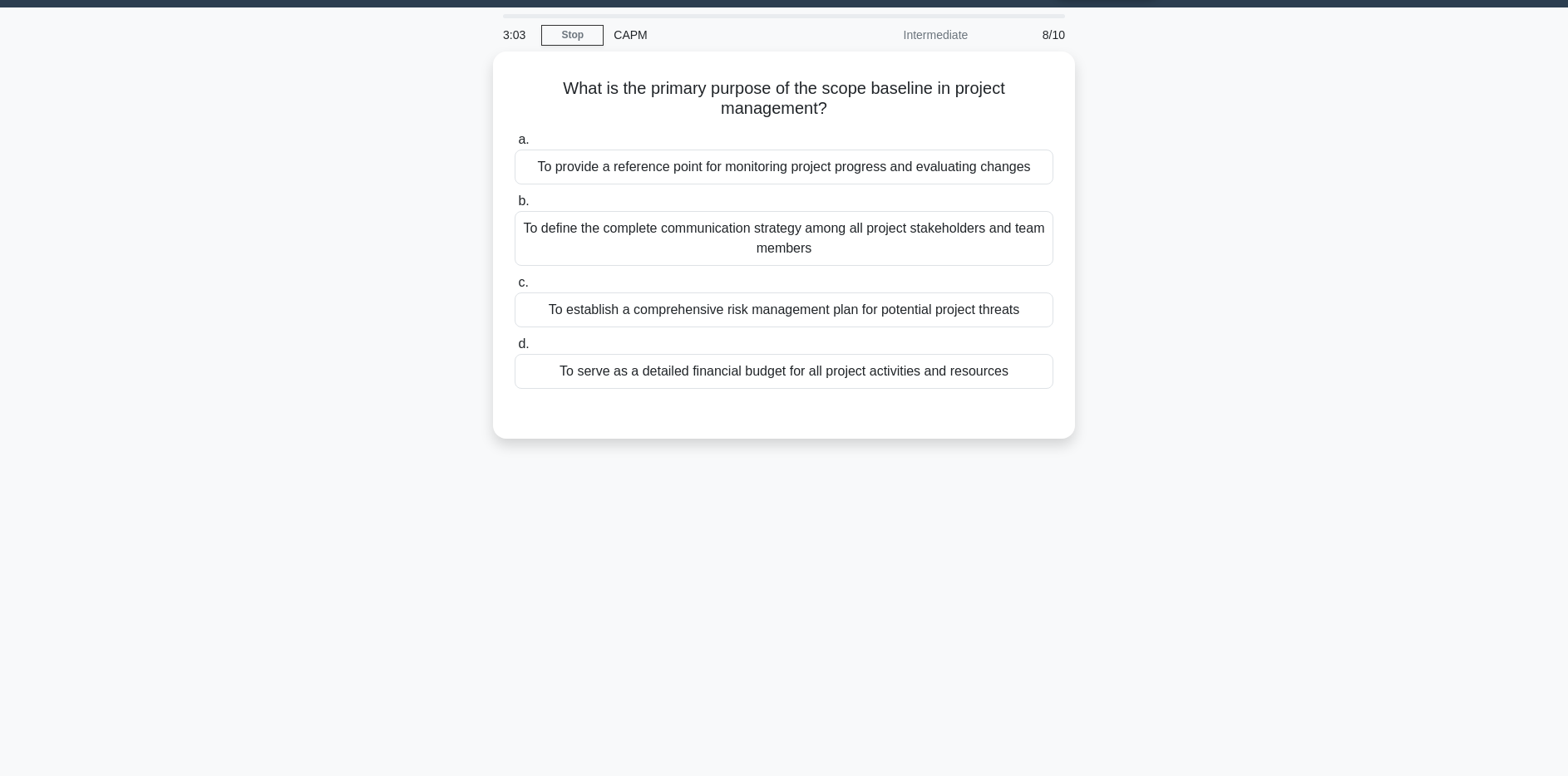
scroll to position [0, 0]
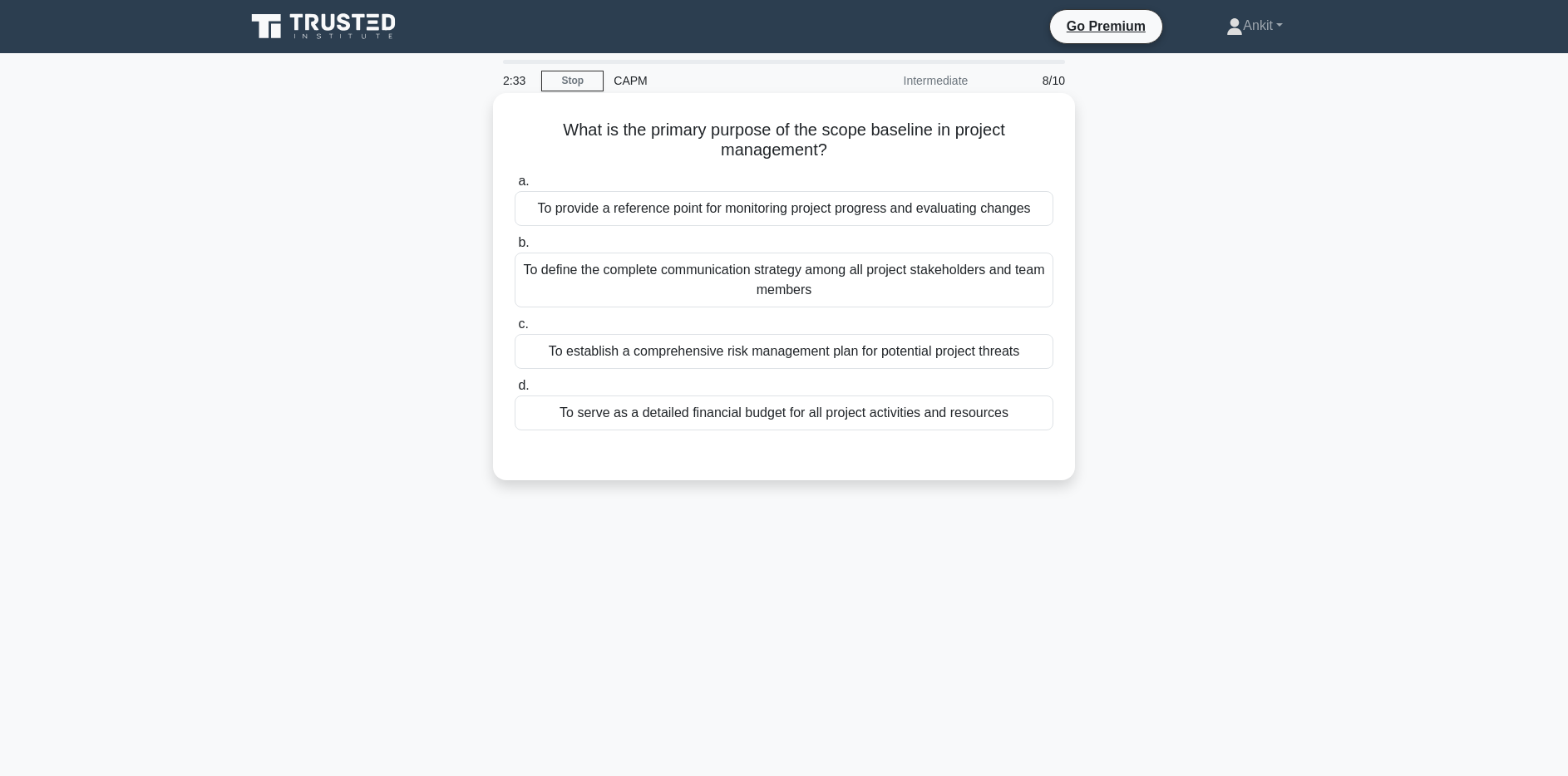
click at [615, 267] on div "To define the complete communication strategy among all project stakeholders an…" at bounding box center [784, 280] width 539 height 55
click at [515, 248] on input "b. To define the complete communication strategy among all project stakeholders…" at bounding box center [515, 243] width 0 height 11
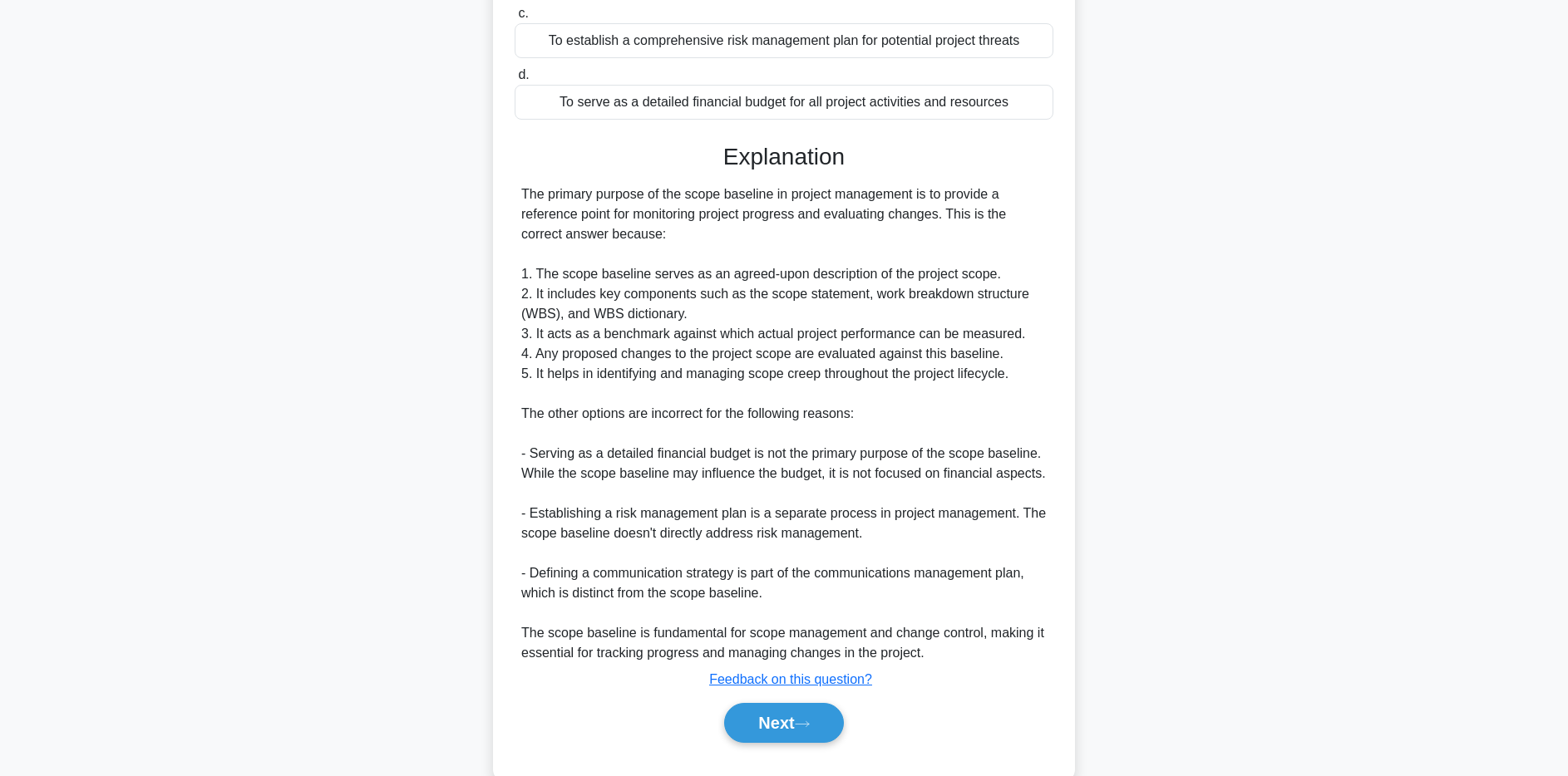
scroll to position [350, 0]
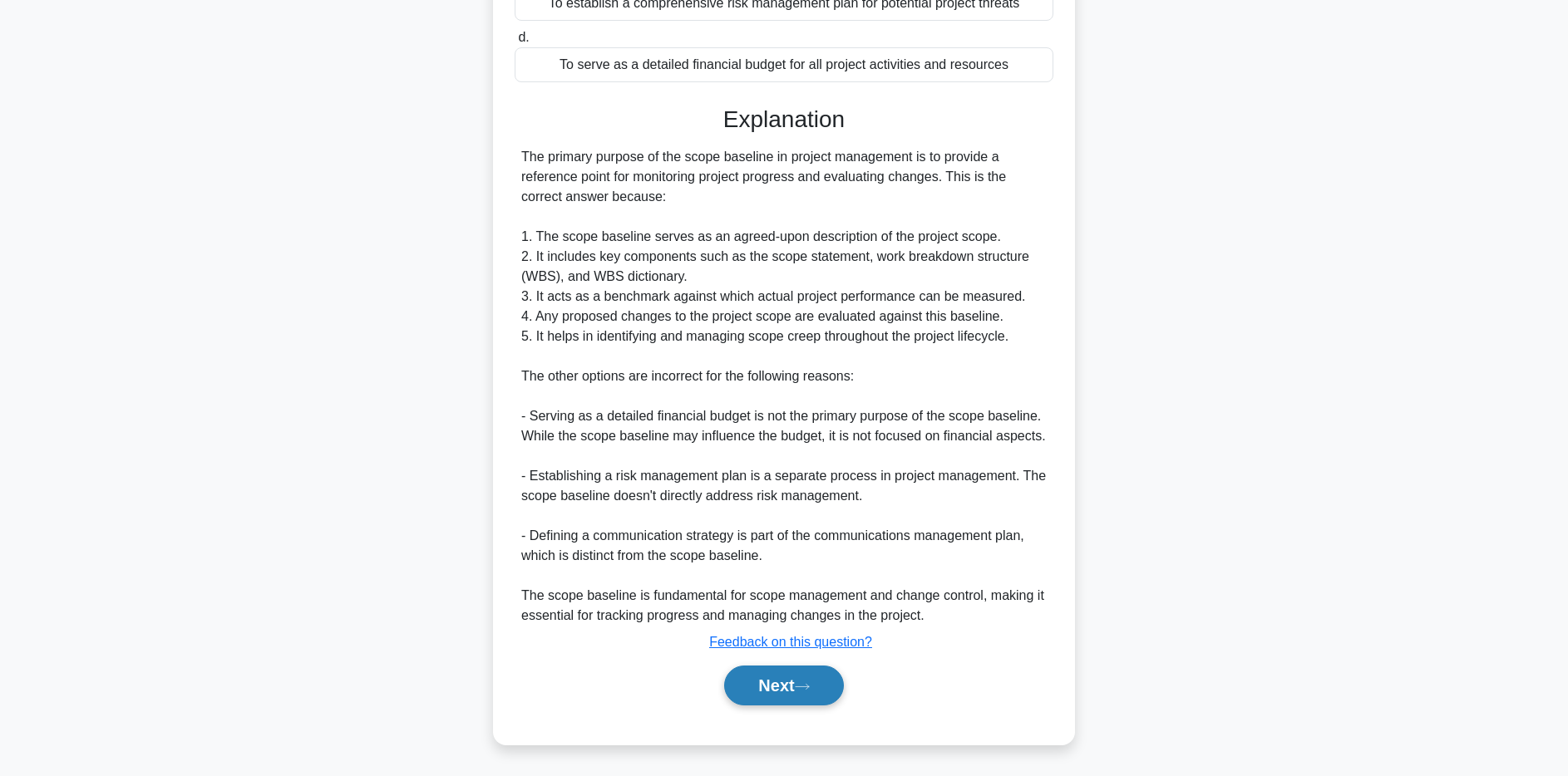
click at [809, 686] on icon at bounding box center [802, 687] width 13 height 5
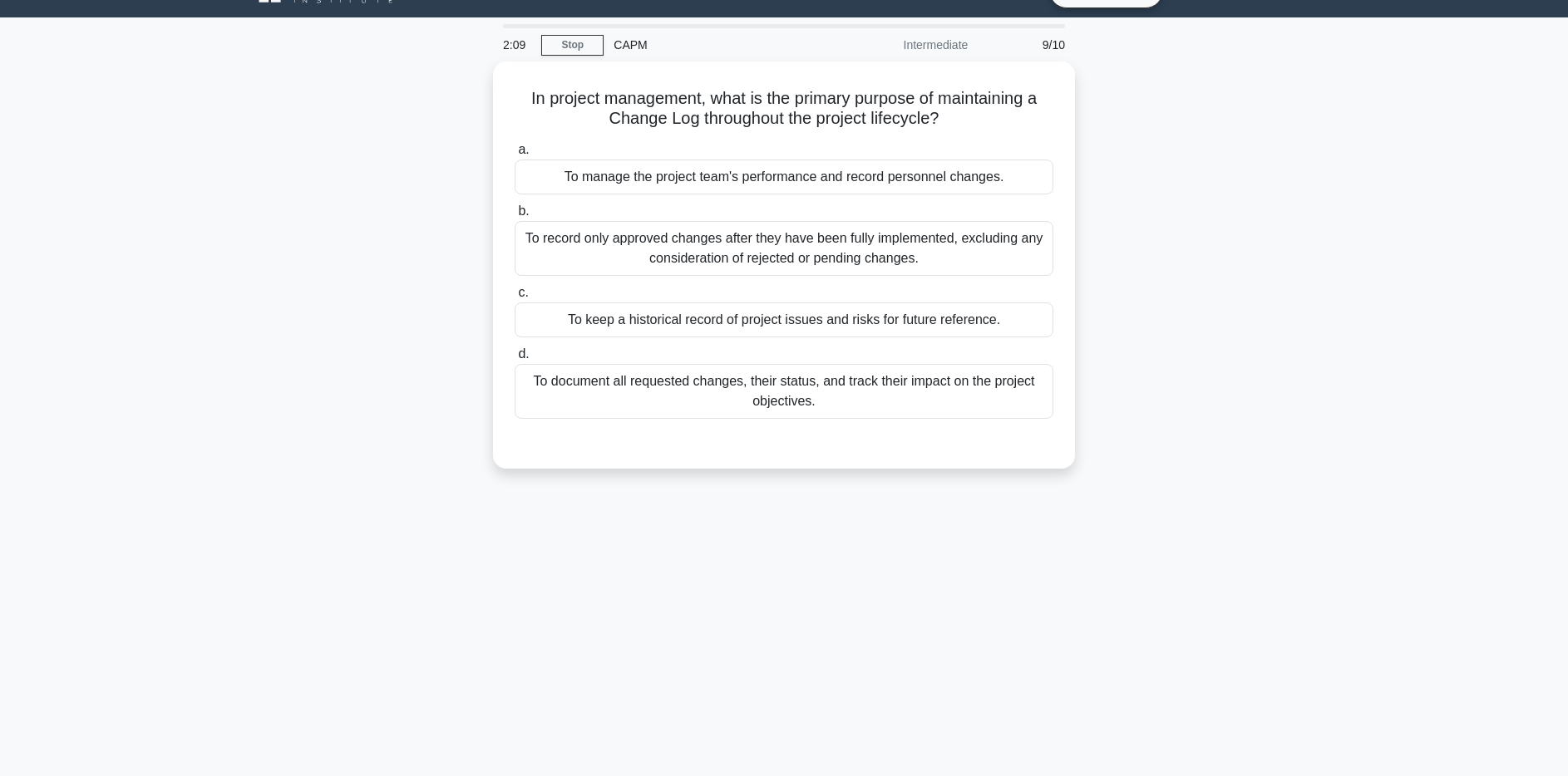
scroll to position [0, 0]
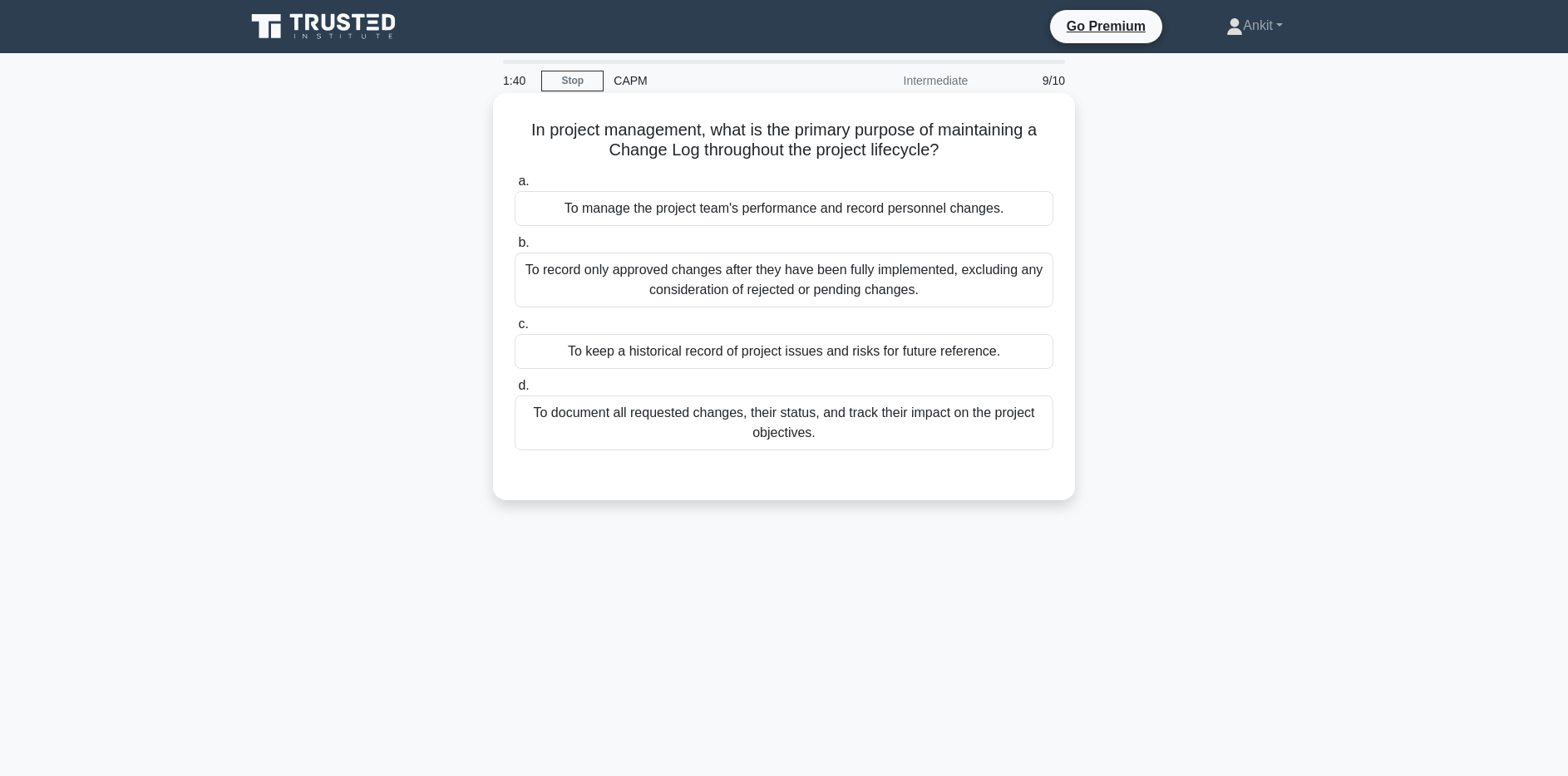
click at [942, 290] on div "To record only approved changes after they have been fully implemented, excludi…" at bounding box center [784, 280] width 539 height 55
click at [515, 248] on input "b. To record only approved changes after they have been fully implemented, excl…" at bounding box center [515, 243] width 0 height 11
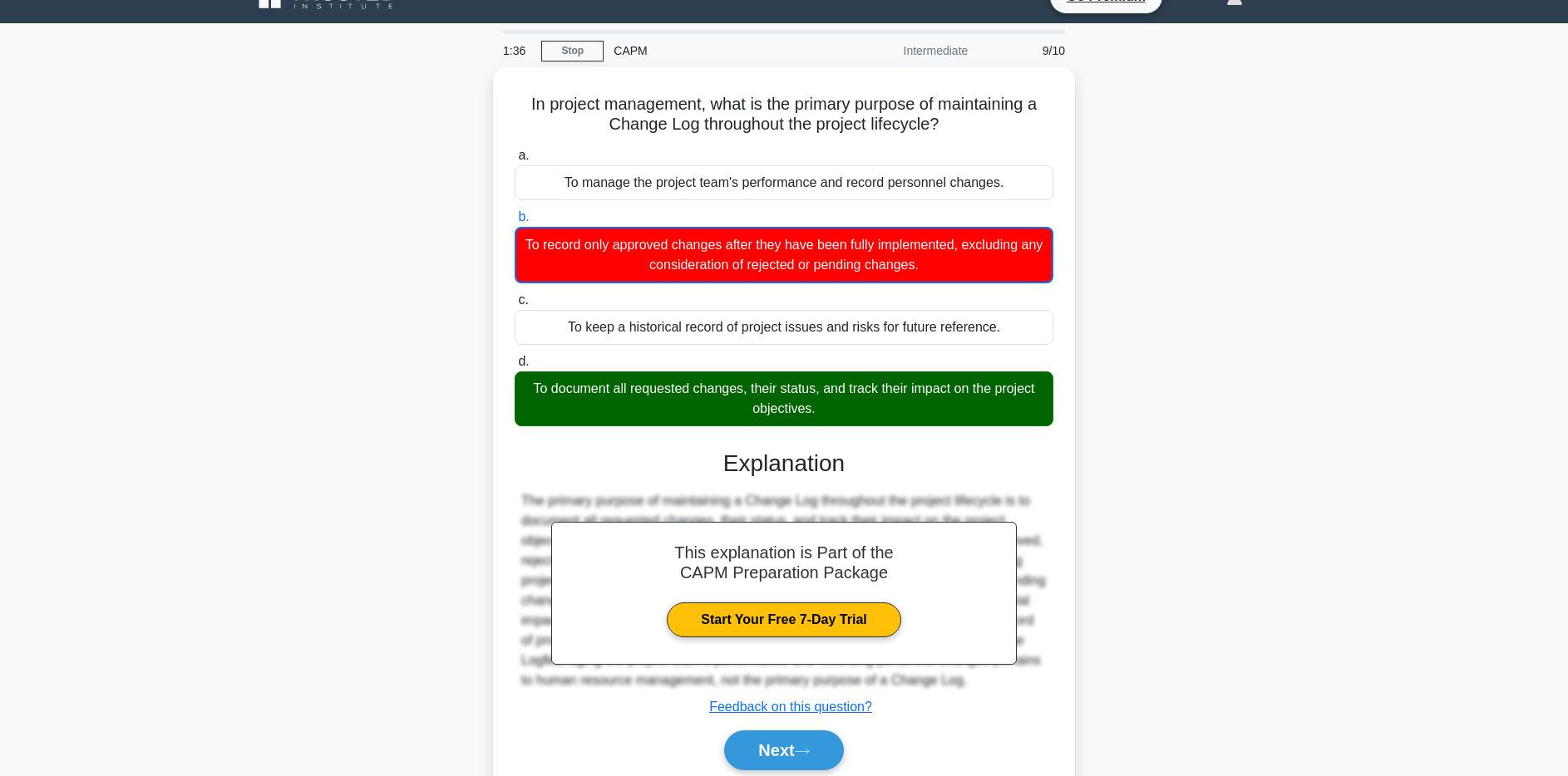
scroll to position [121, 0]
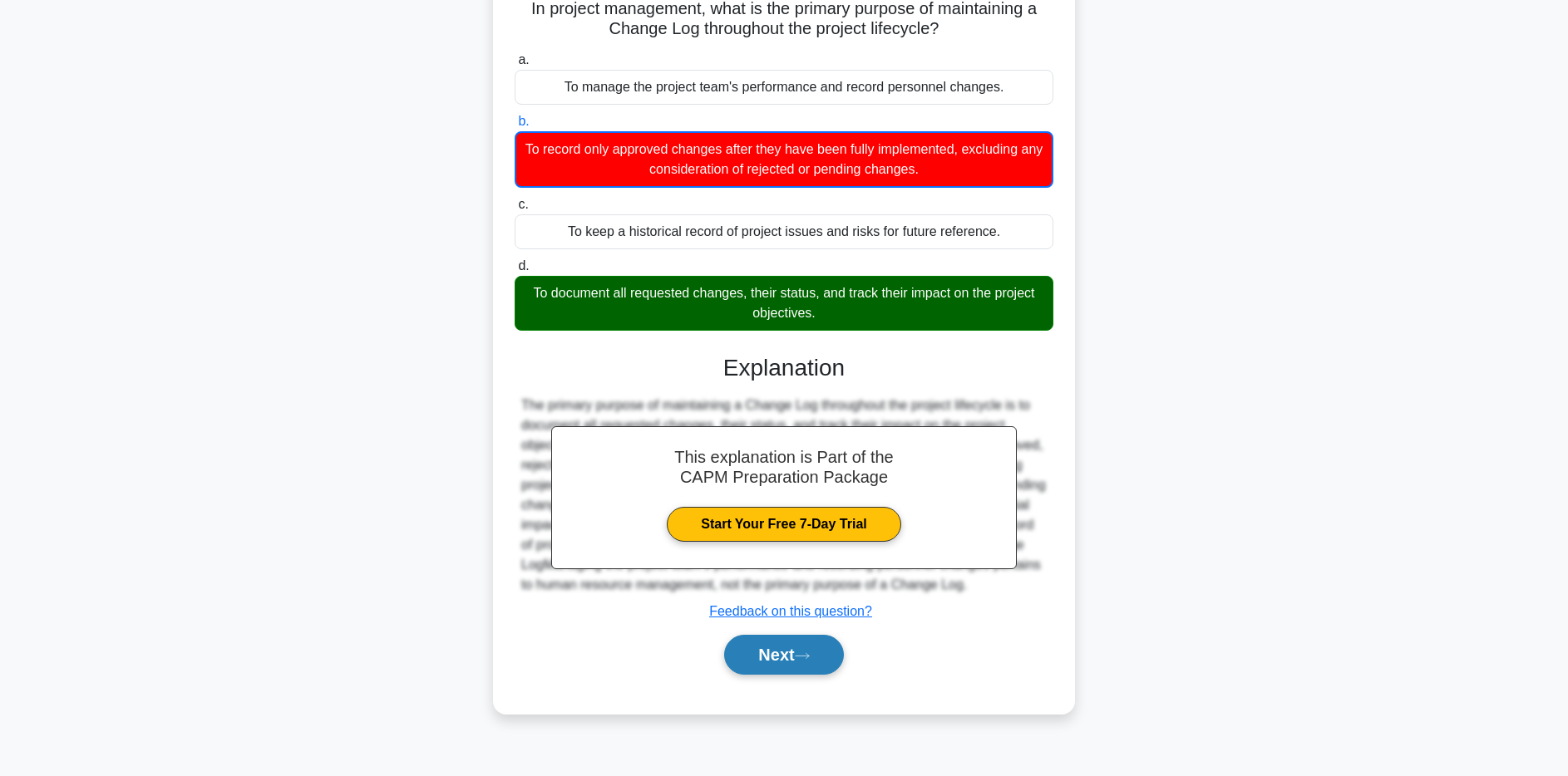
click at [828, 647] on button "Next" at bounding box center [784, 655] width 119 height 40
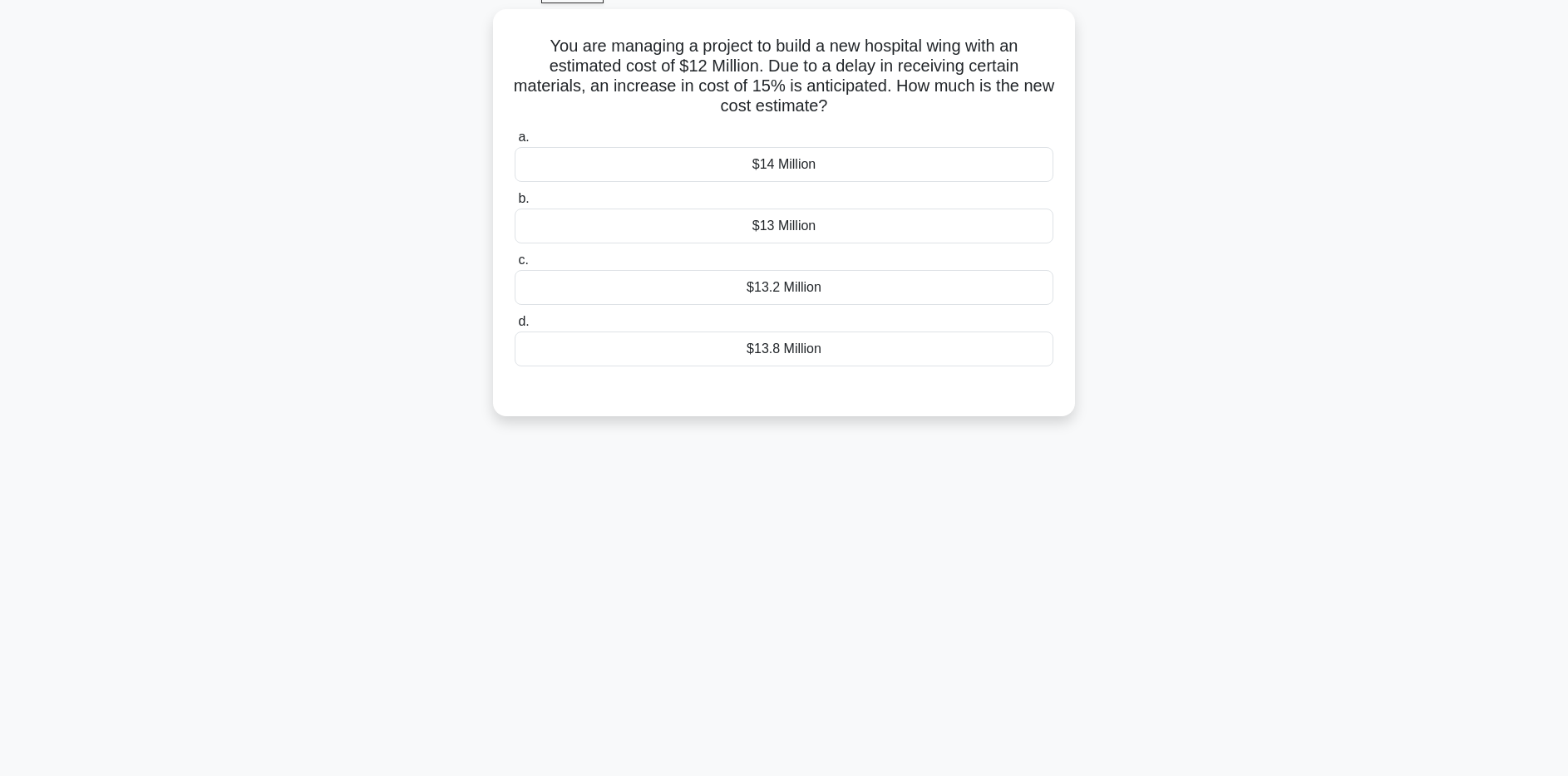
scroll to position [0, 0]
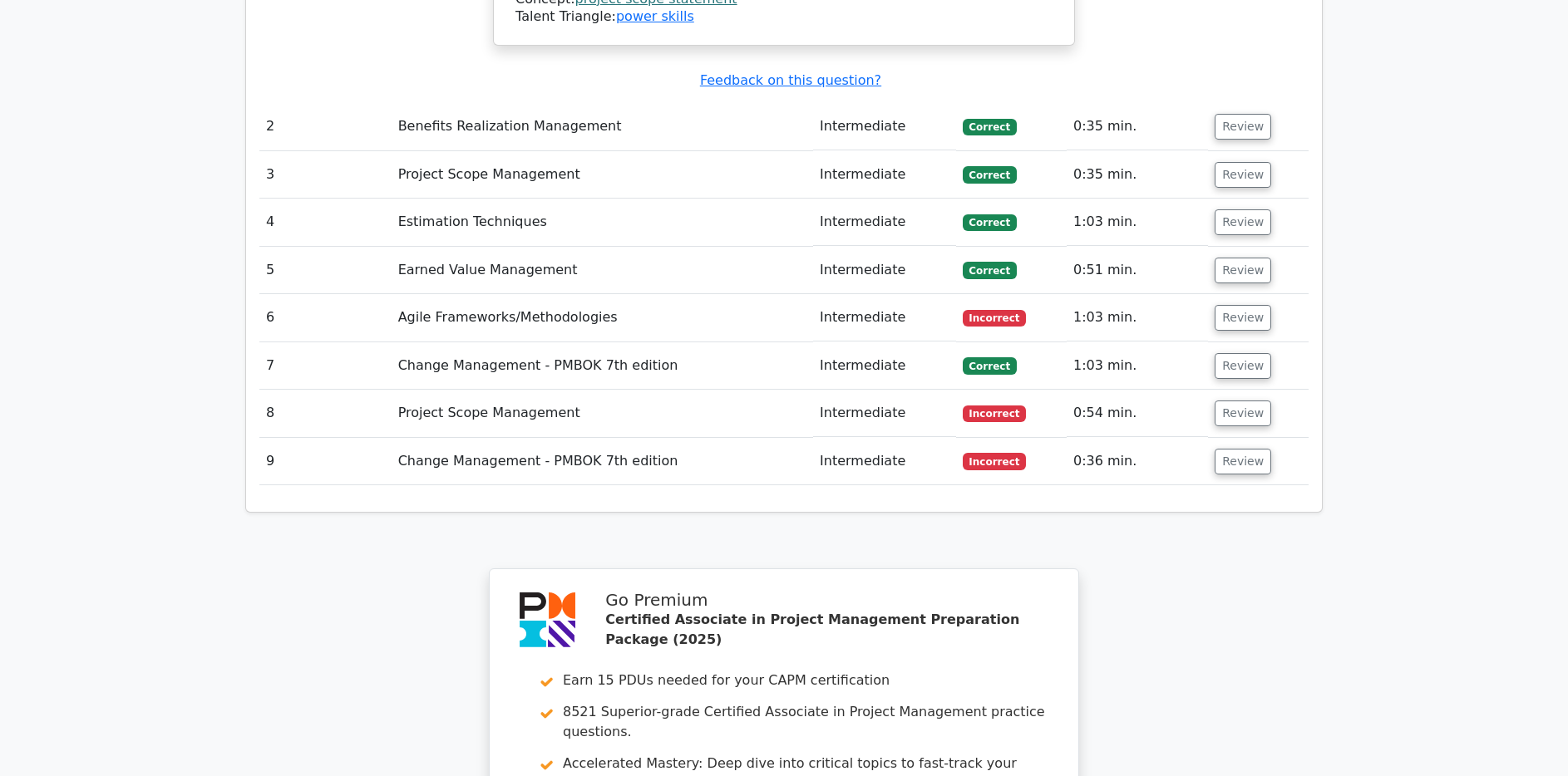
scroll to position [2547, 0]
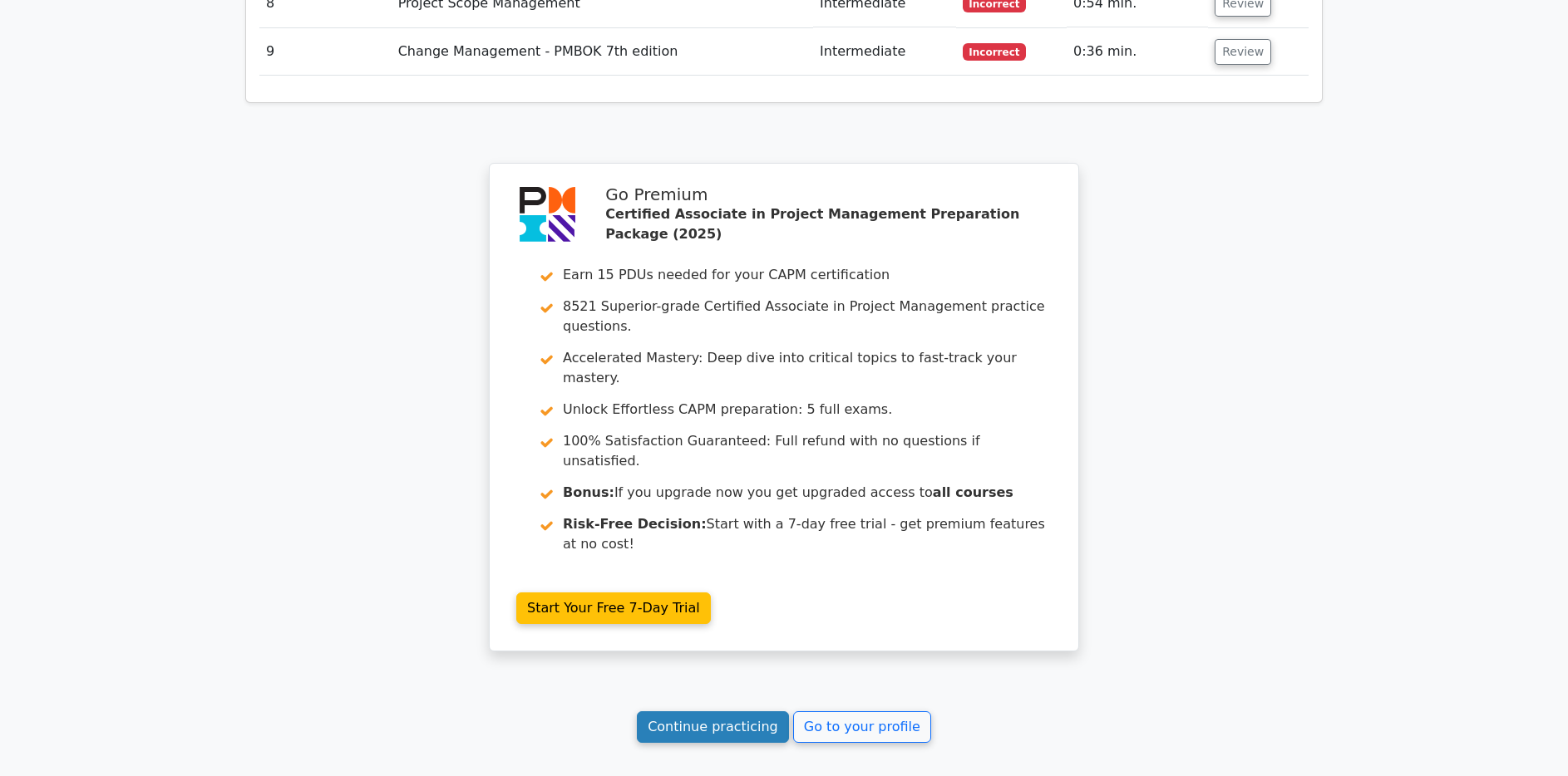
click at [754, 711] on link "Continue practicing" at bounding box center [712, 727] width 152 height 31
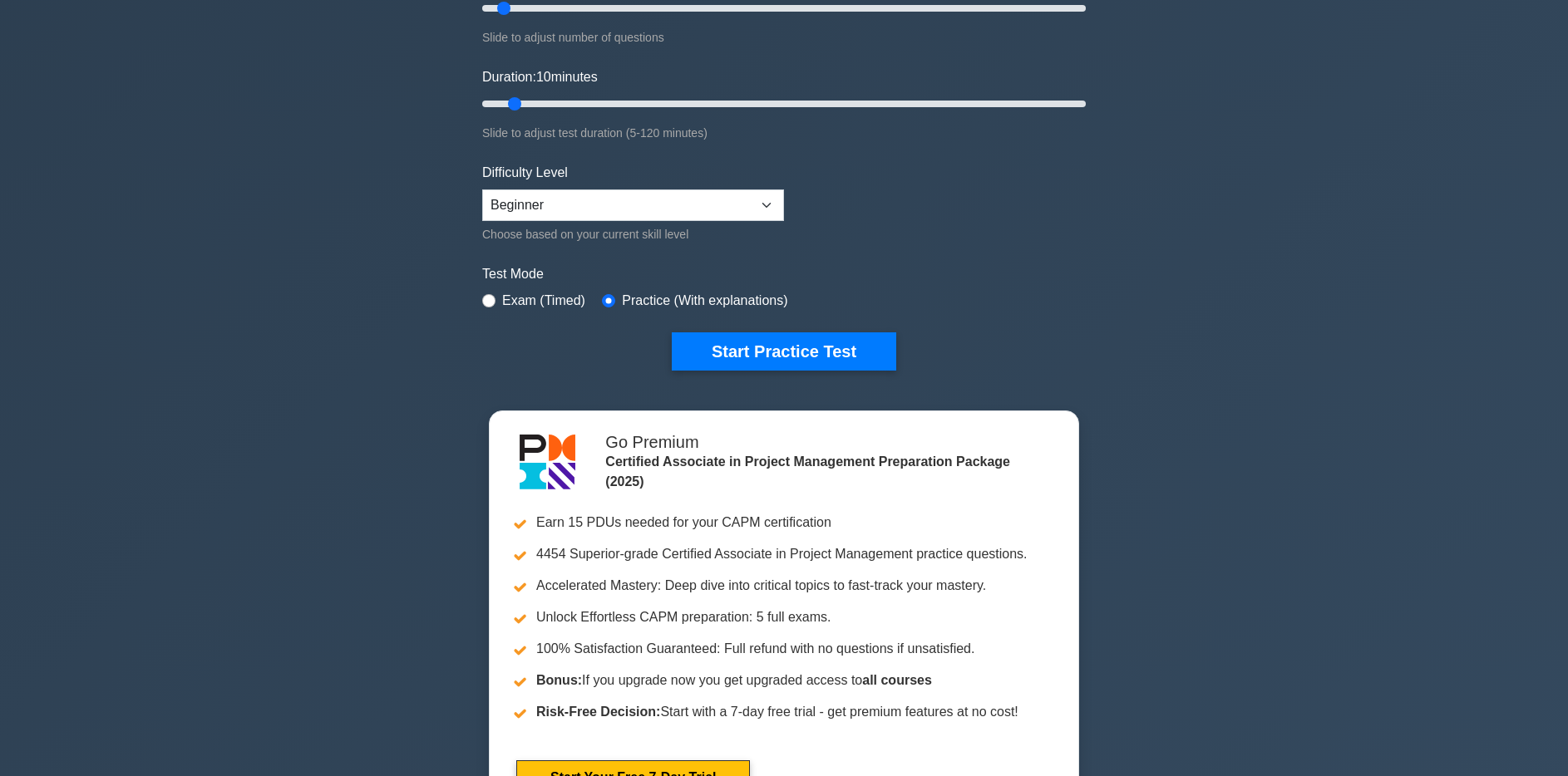
scroll to position [260, 0]
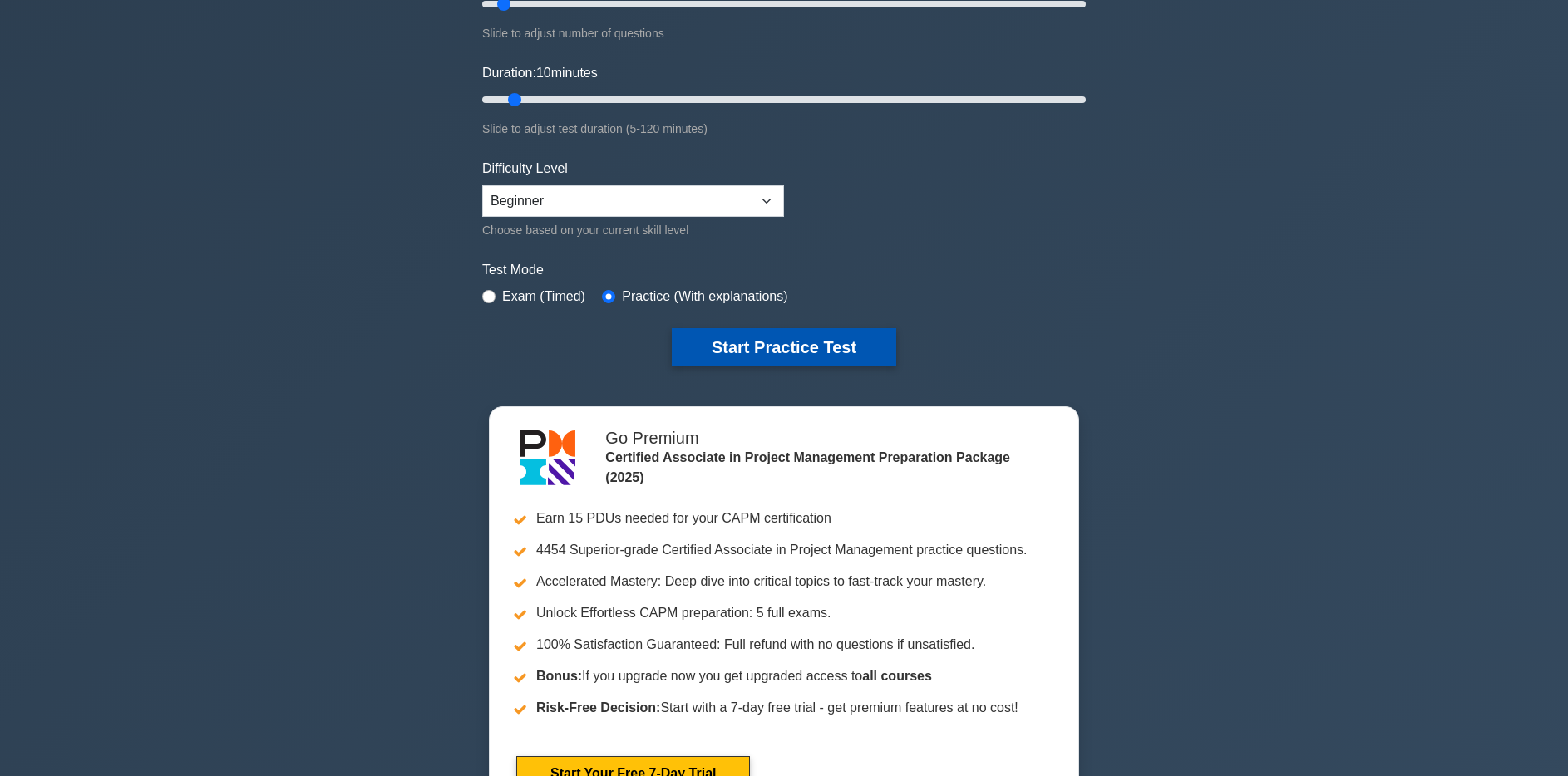
click at [835, 344] on button "Start Practice Test" at bounding box center [784, 347] width 225 height 39
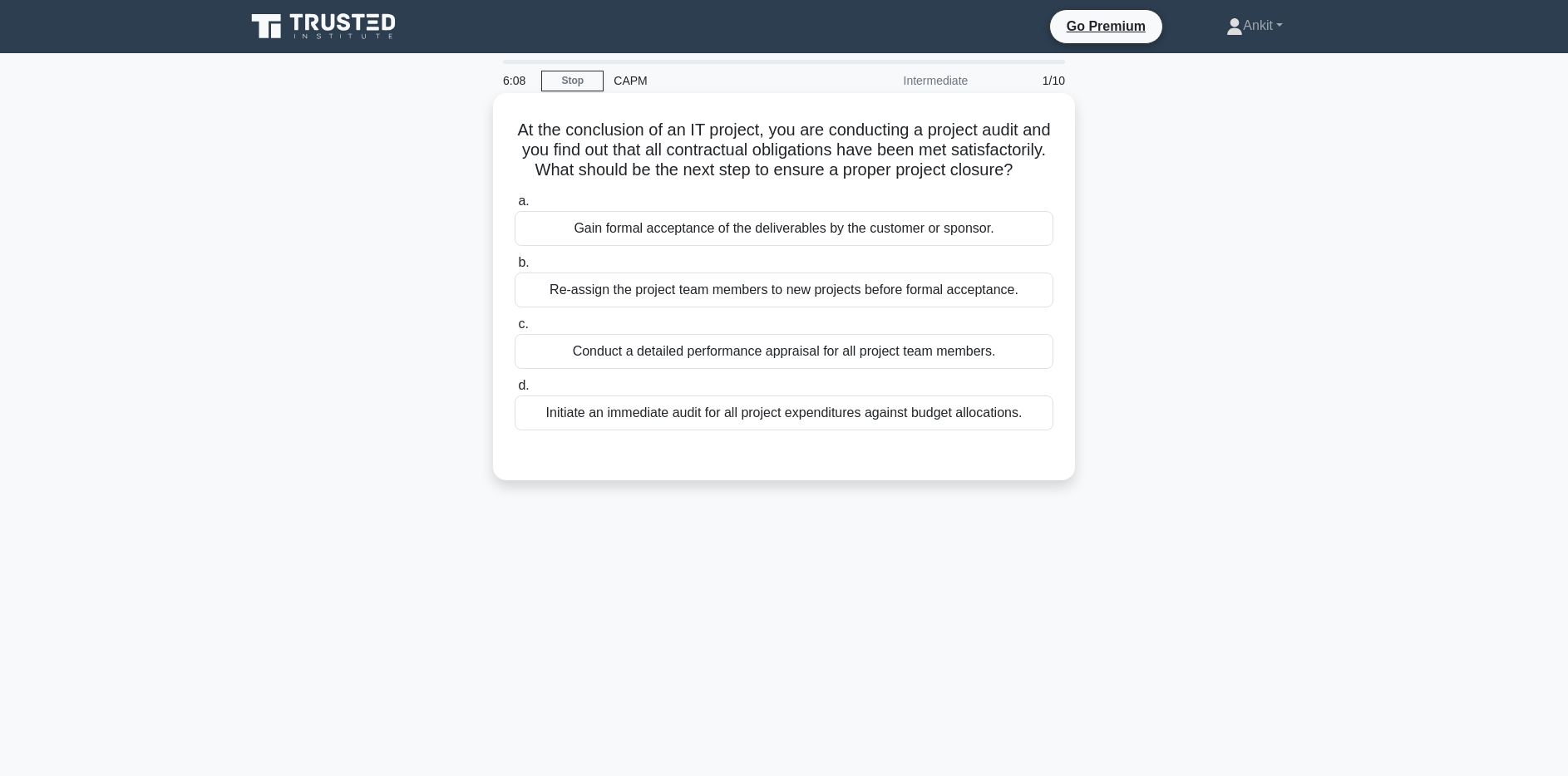
click at [860, 449] on div at bounding box center [784, 447] width 539 height 13
click at [884, 355] on div "Conduct a detailed performance appraisal for all project team members." at bounding box center [784, 352] width 539 height 35
click at [515, 330] on input "c. Conduct a detailed performance appraisal for all project team members." at bounding box center [515, 325] width 0 height 11
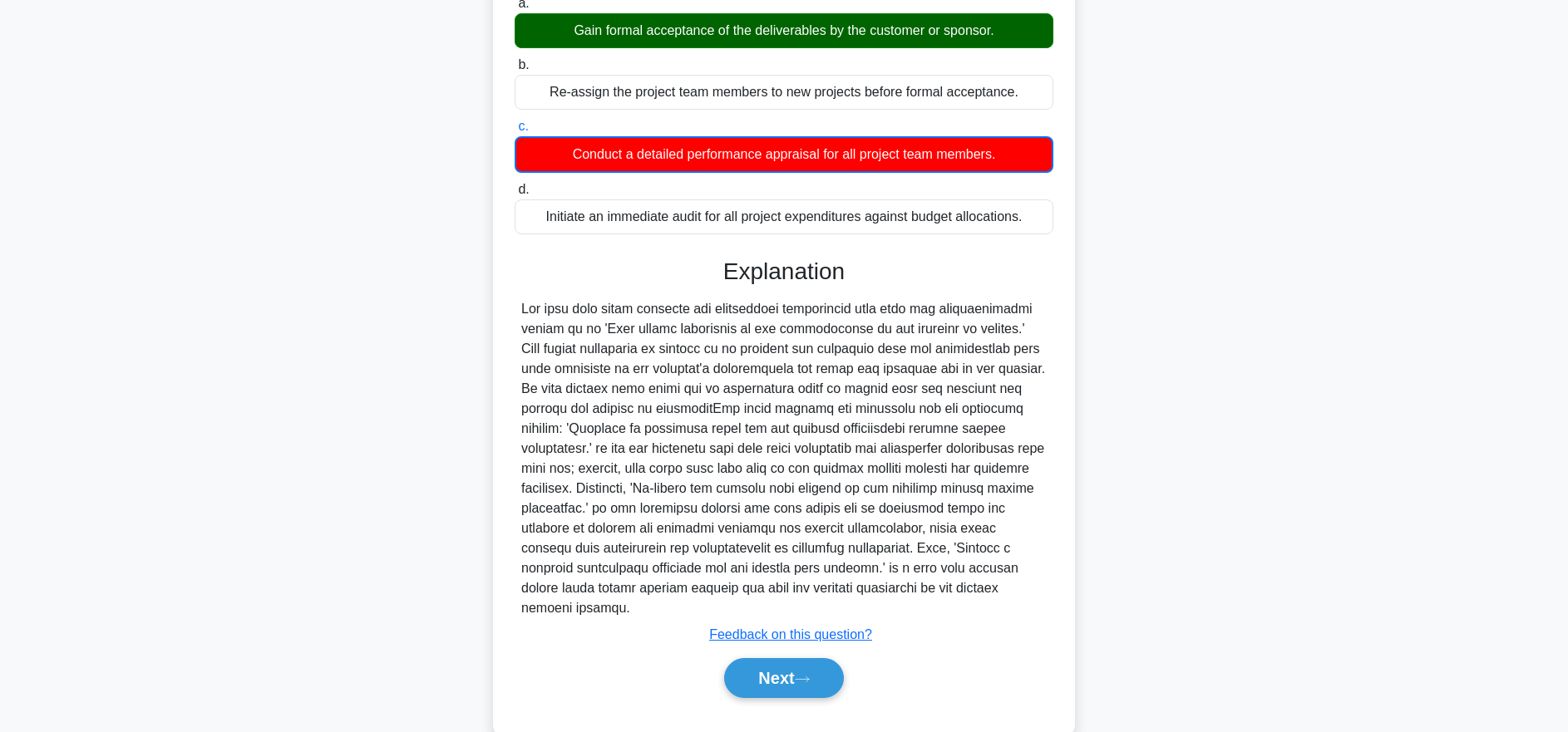
scroll to position [214, 0]
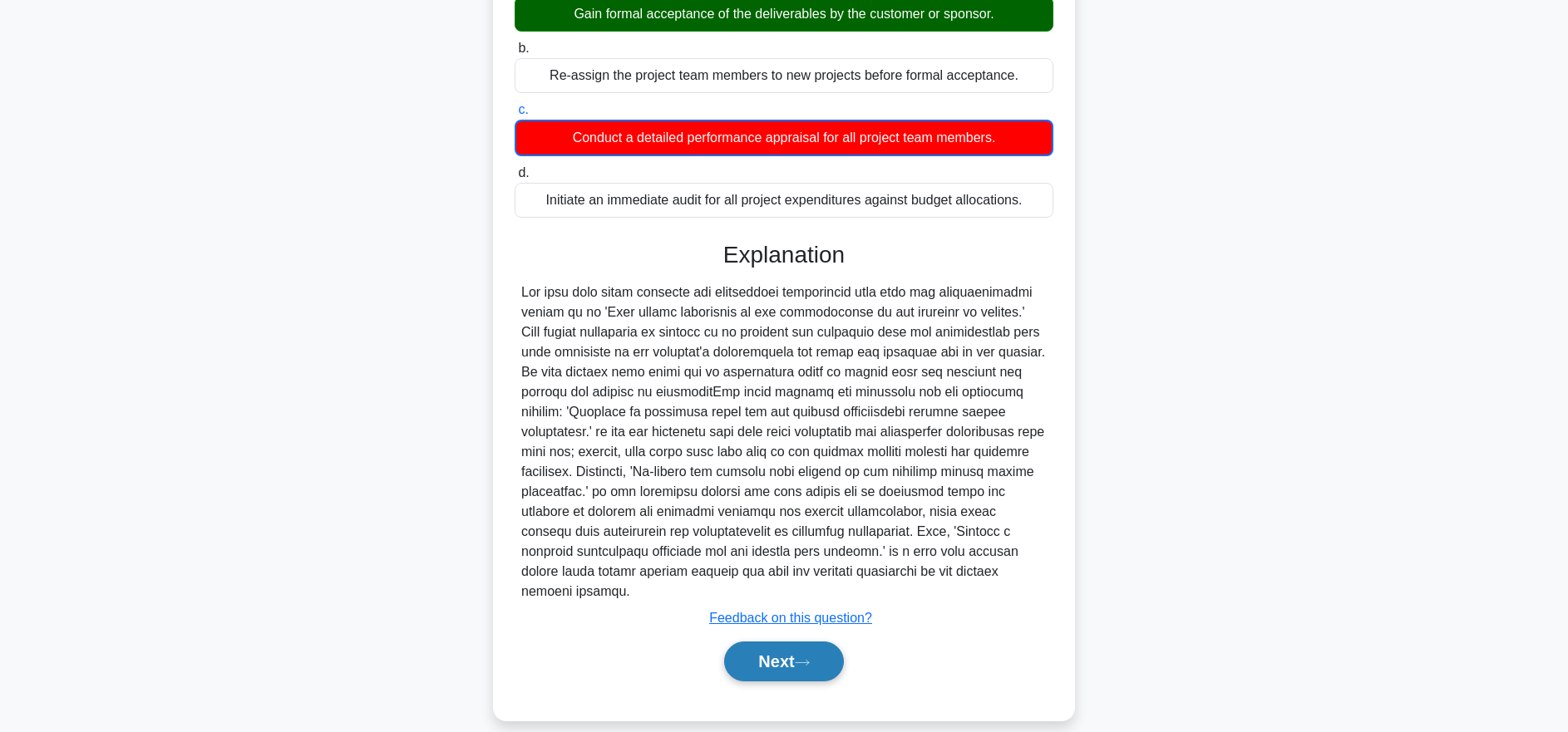
click at [819, 642] on button "Next" at bounding box center [784, 662] width 119 height 40
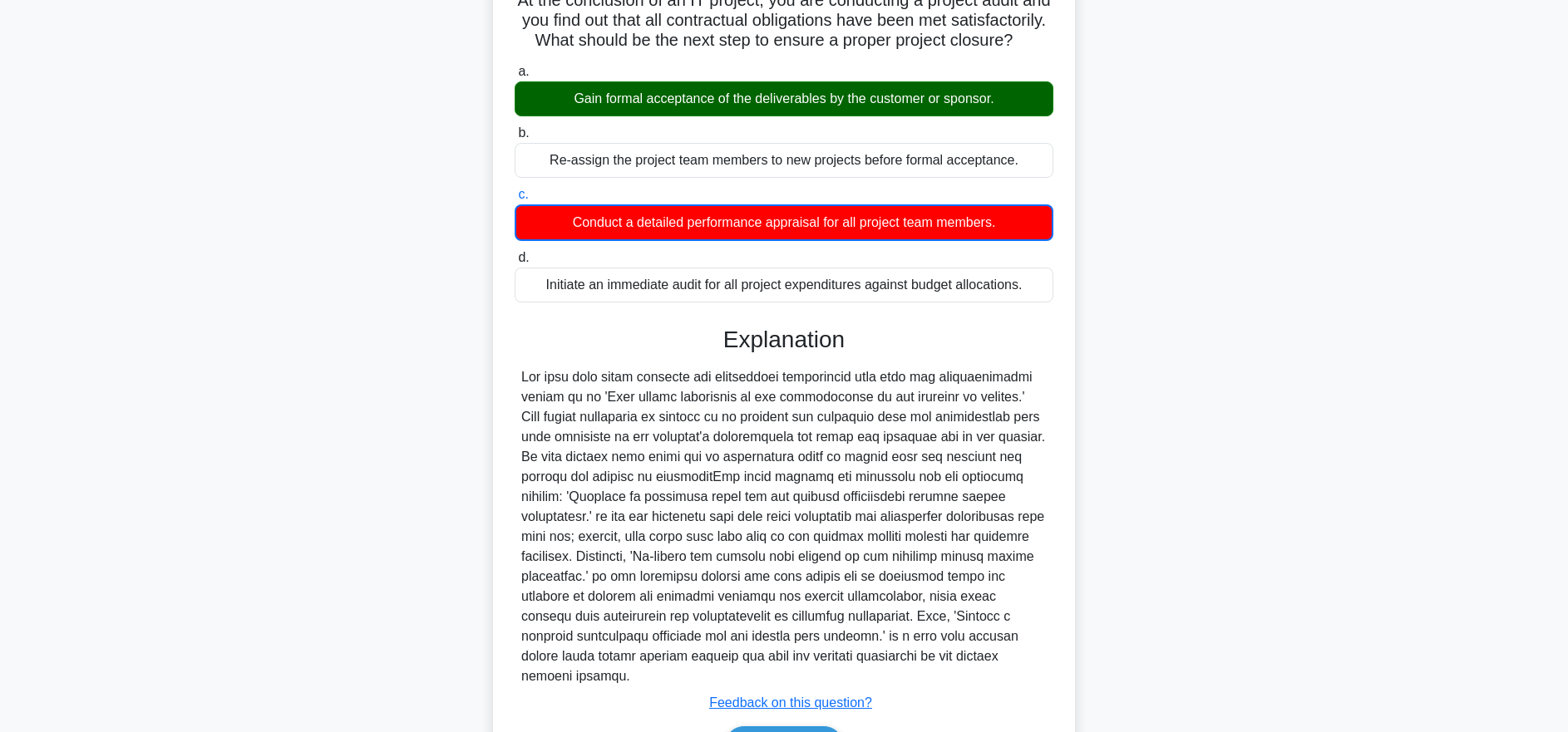
scroll to position [0, 0]
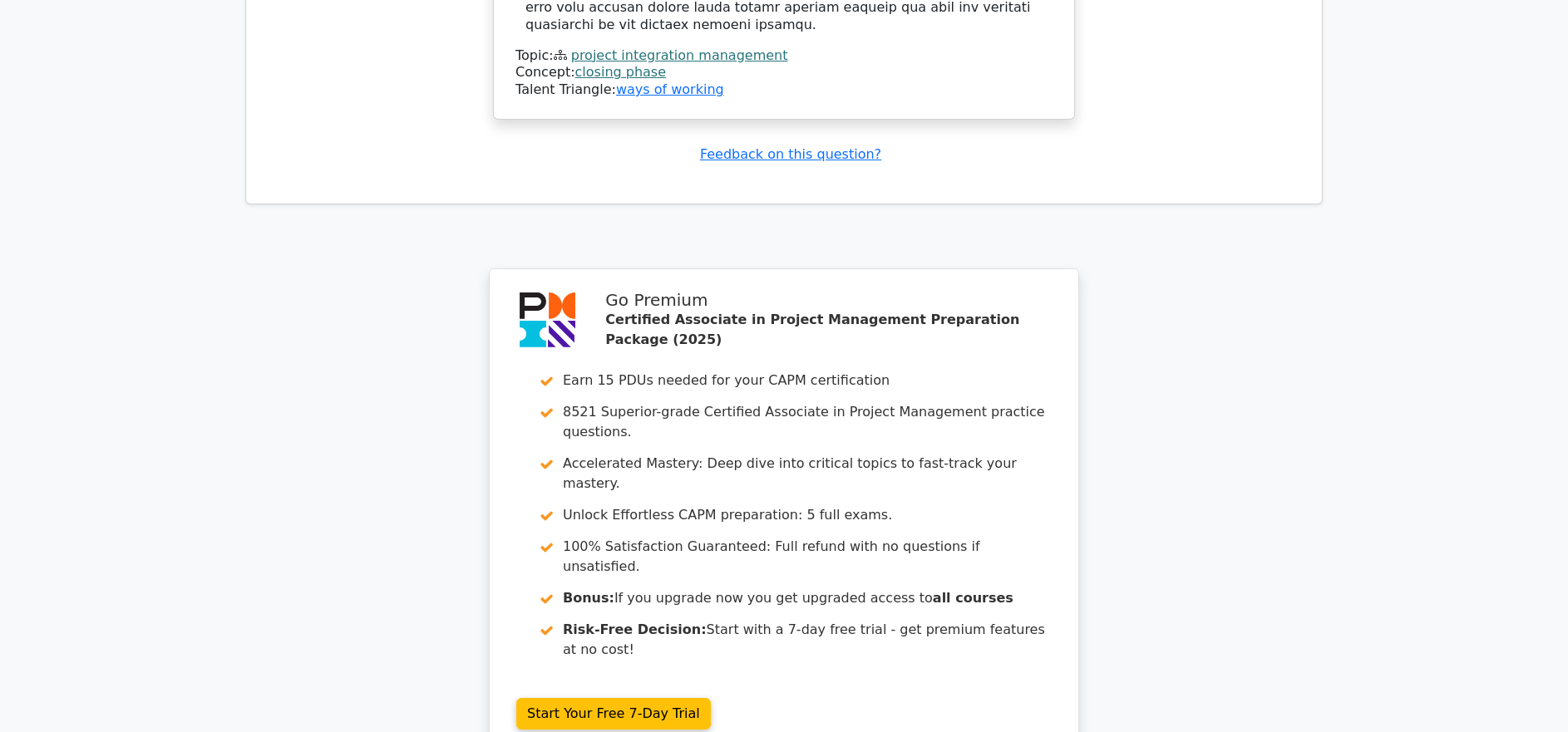
scroll to position [2314, 0]
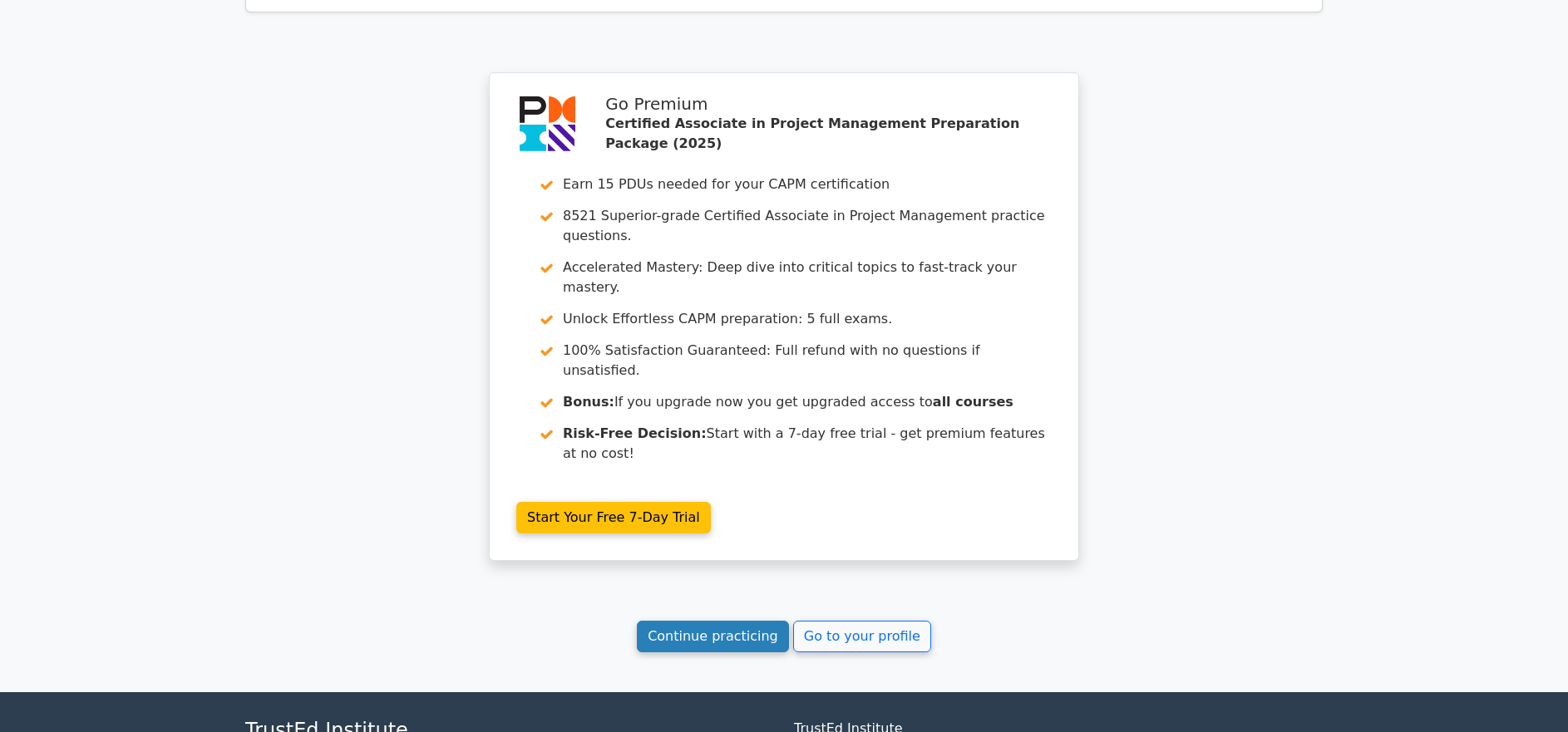
click at [762, 620] on link "Continue practicing" at bounding box center [712, 636] width 152 height 31
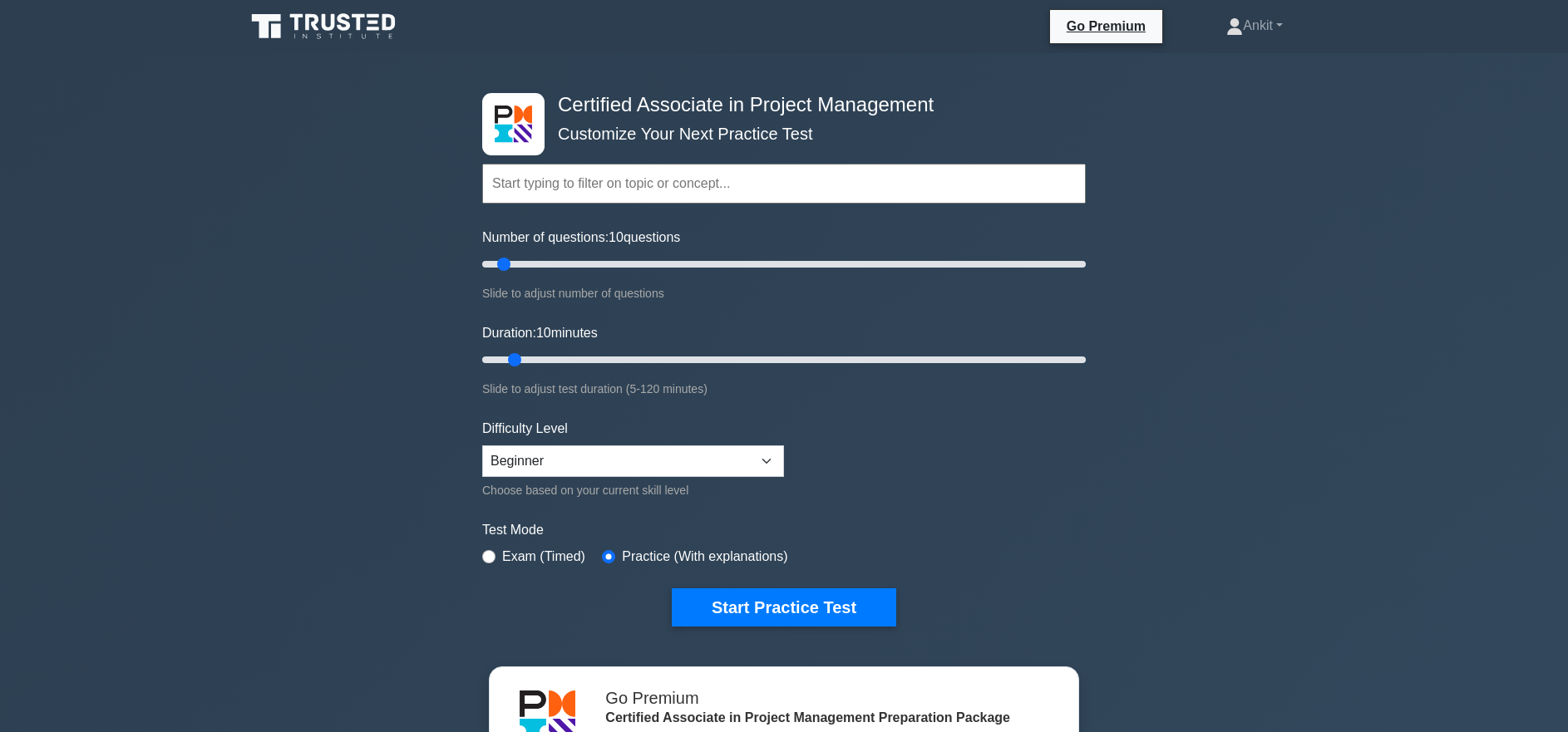
scroll to position [279, 0]
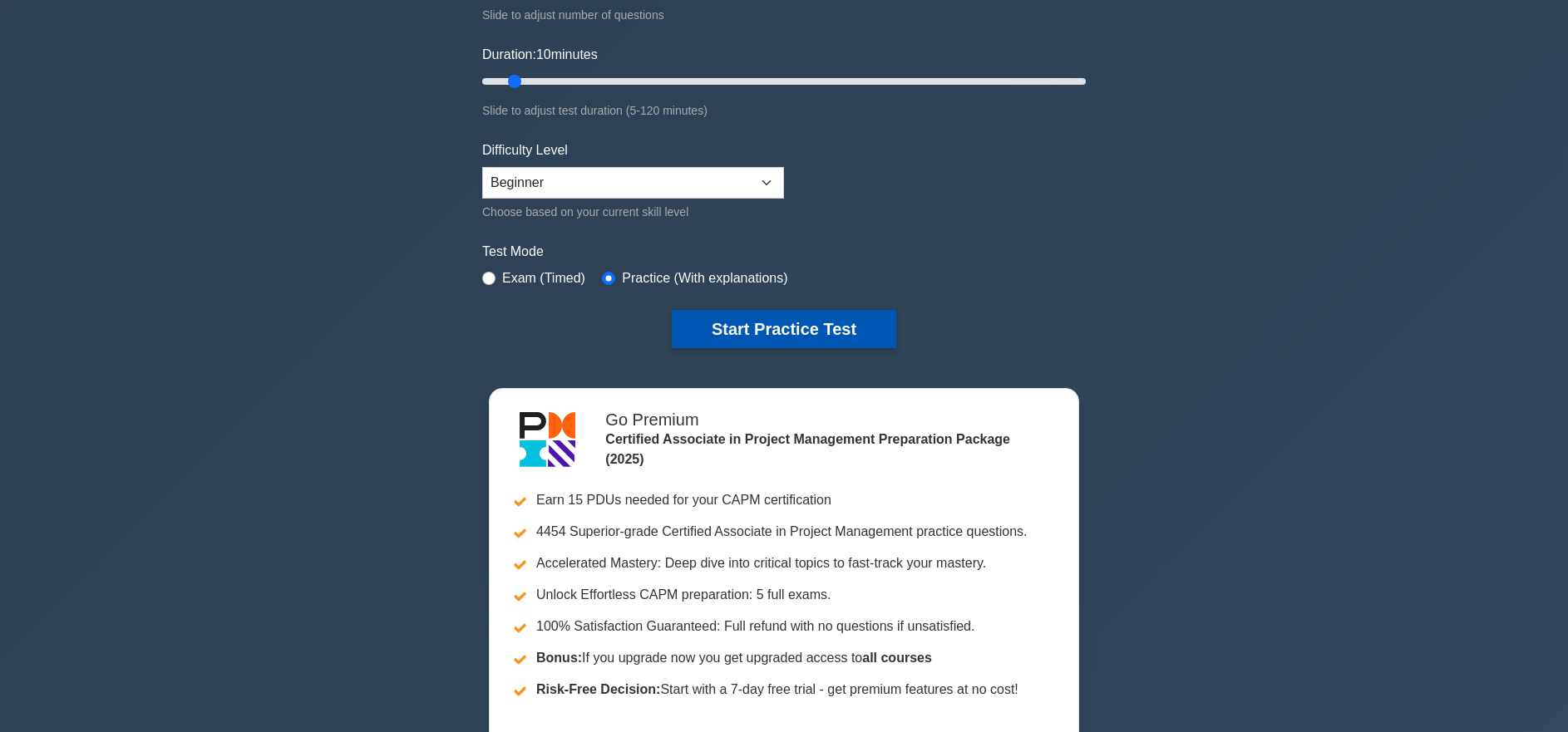
click at [812, 314] on button "Start Practice Test" at bounding box center [784, 329] width 225 height 39
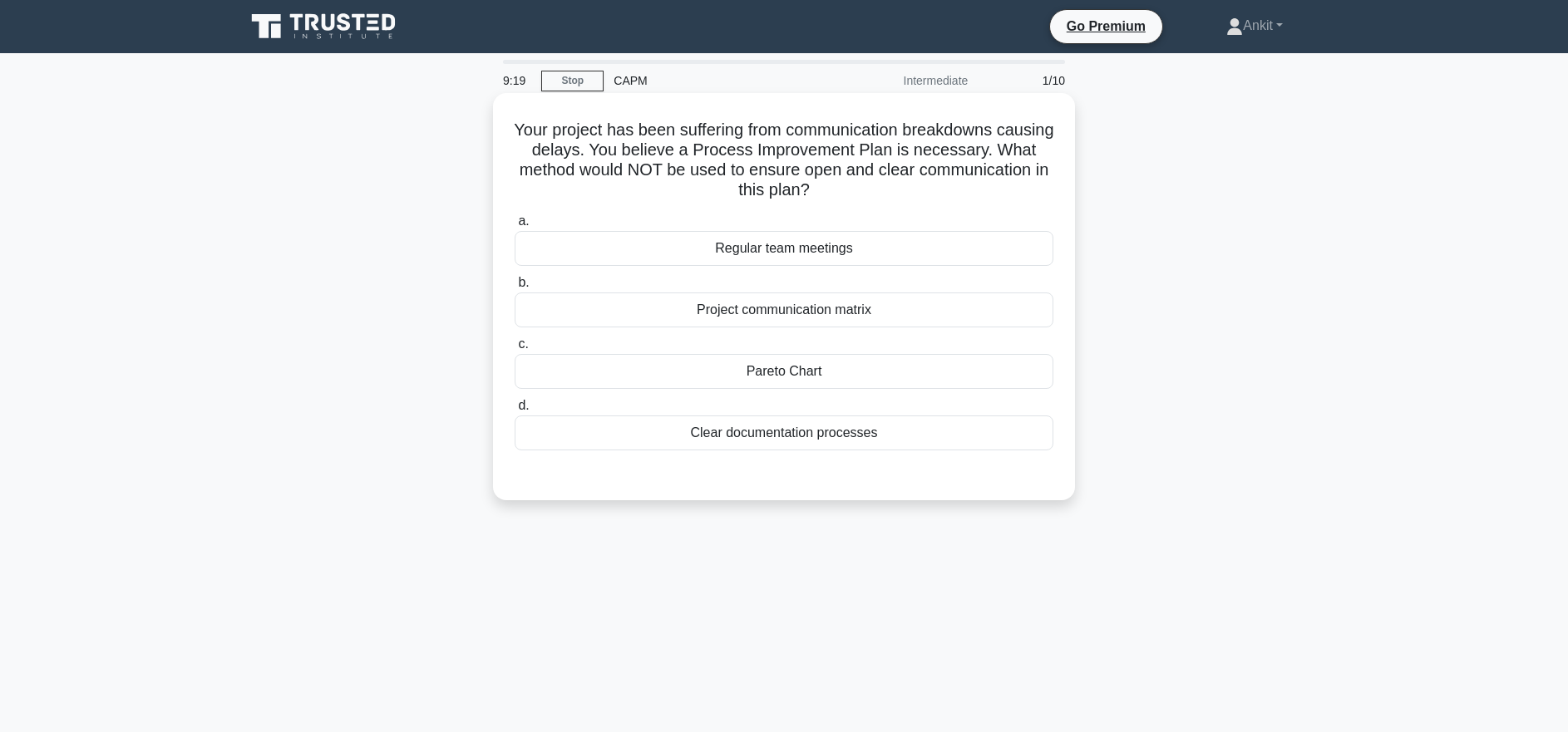
click at [825, 254] on div "Regular team meetings" at bounding box center [784, 248] width 539 height 35
click at [515, 227] on input "a. Regular team meetings" at bounding box center [515, 221] width 0 height 11
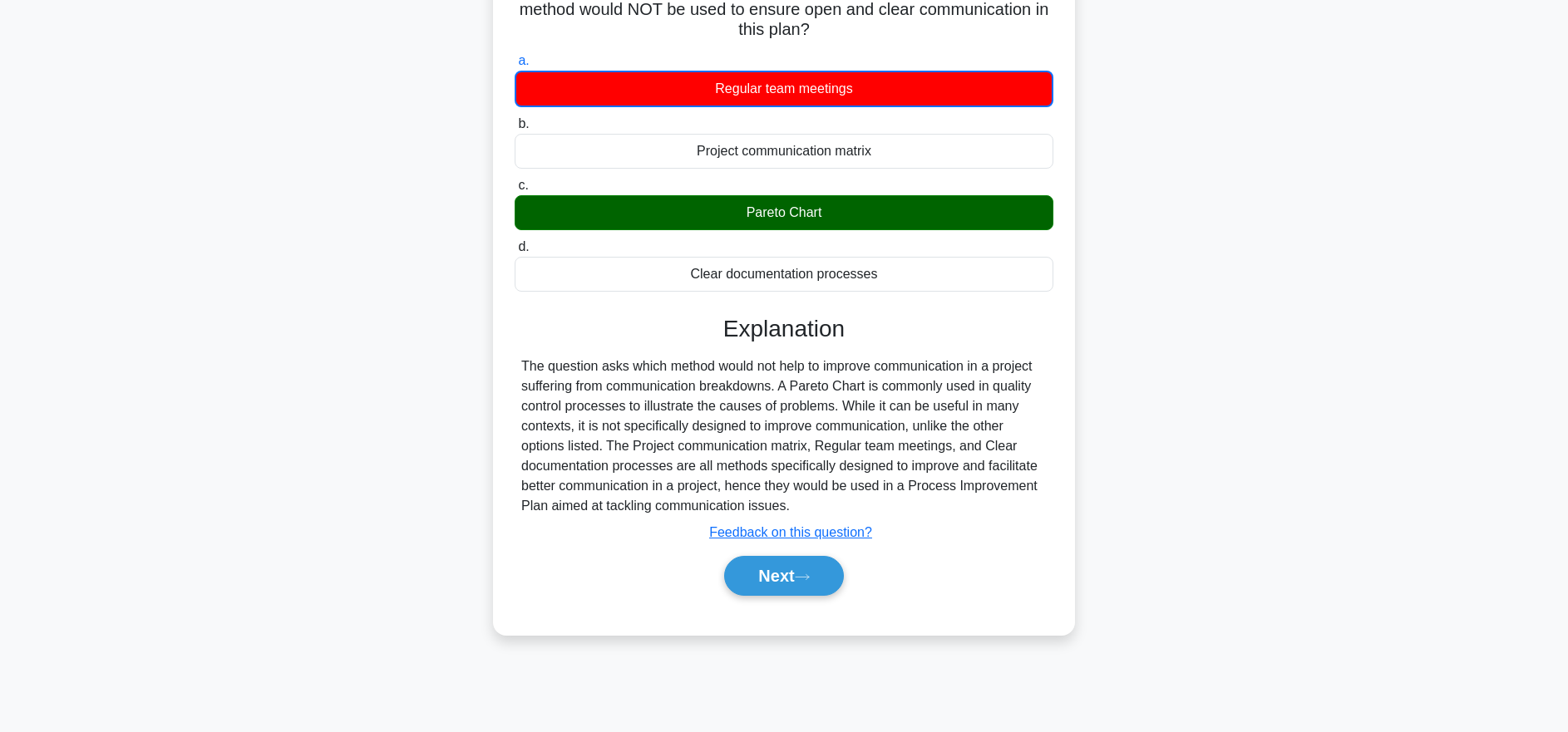
scroll to position [165, 0]
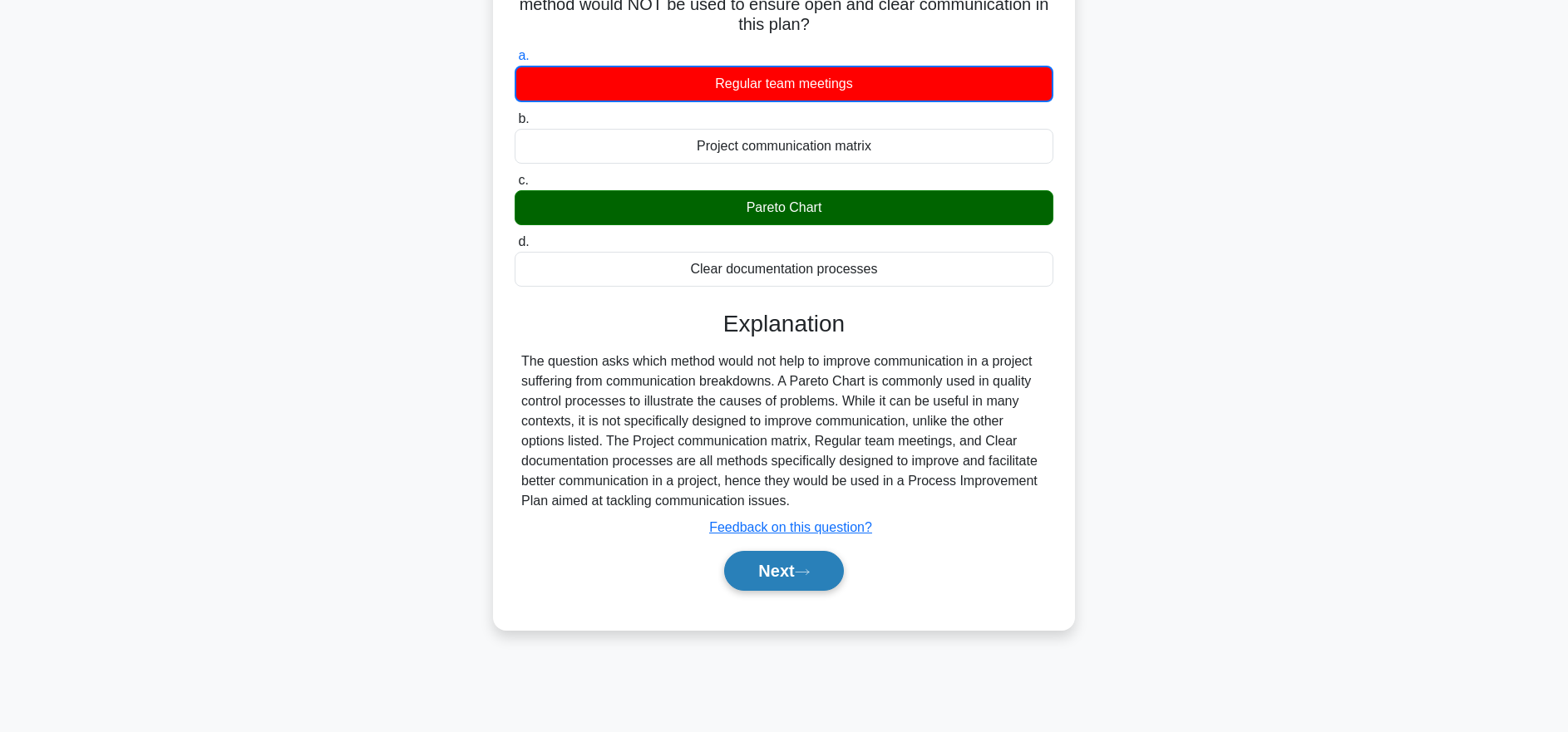
click at [812, 565] on button "Next" at bounding box center [784, 571] width 119 height 40
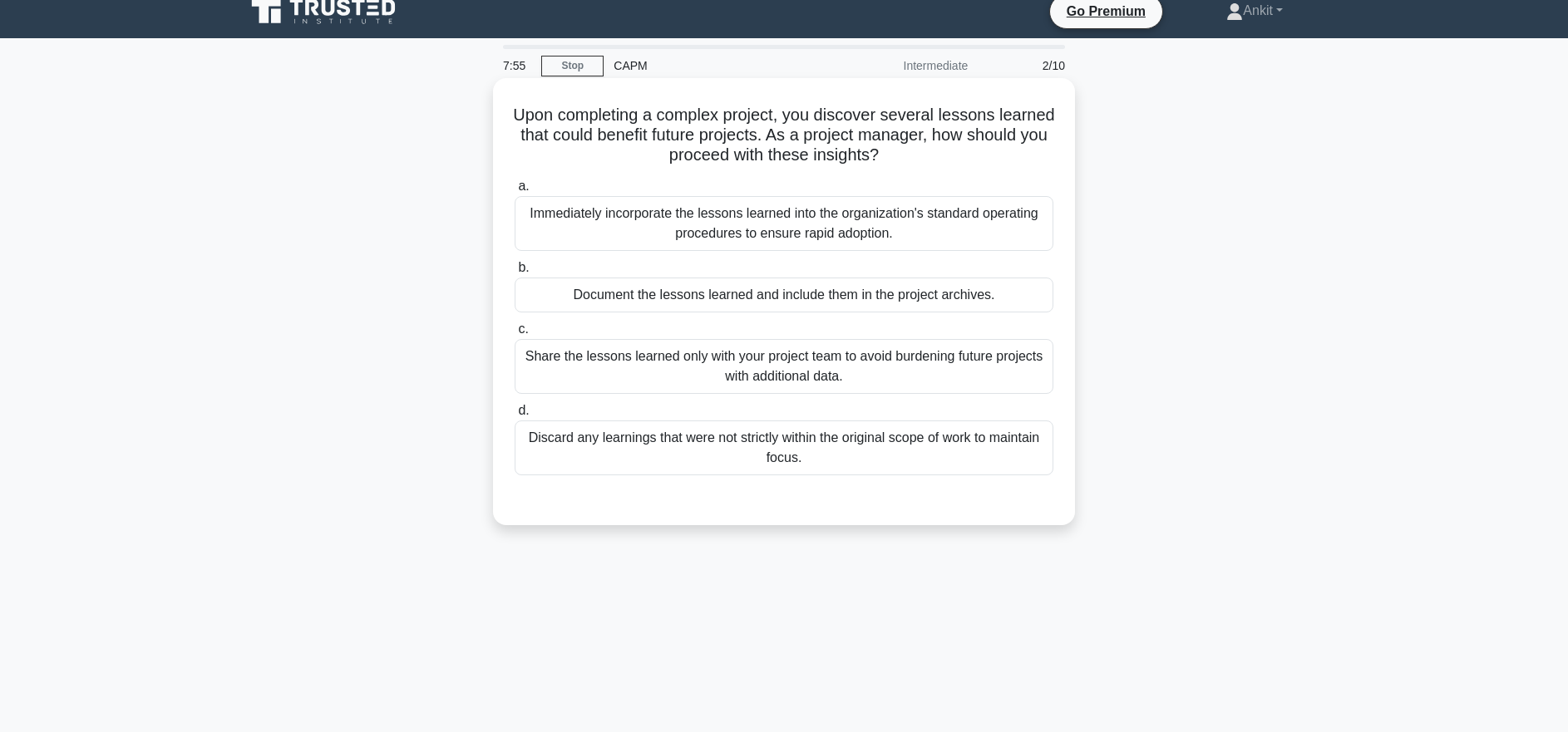
scroll to position [16, 0]
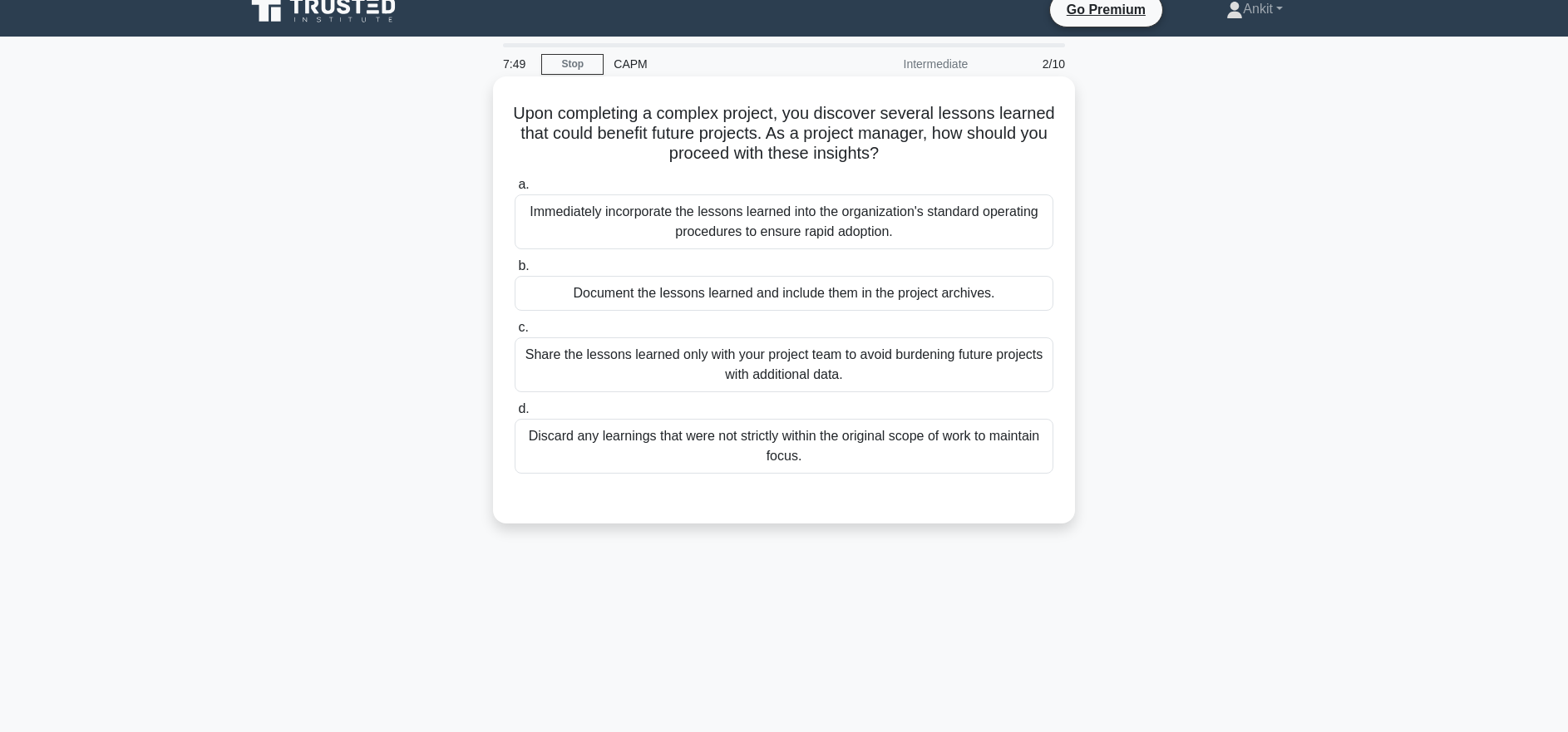
click at [894, 231] on div "Immediately incorporate the lessons learned into the organization's standard op…" at bounding box center [784, 221] width 539 height 55
click at [515, 191] on input "a. Immediately incorporate the lessons learned into the organization's standard…" at bounding box center [515, 185] width 0 height 11
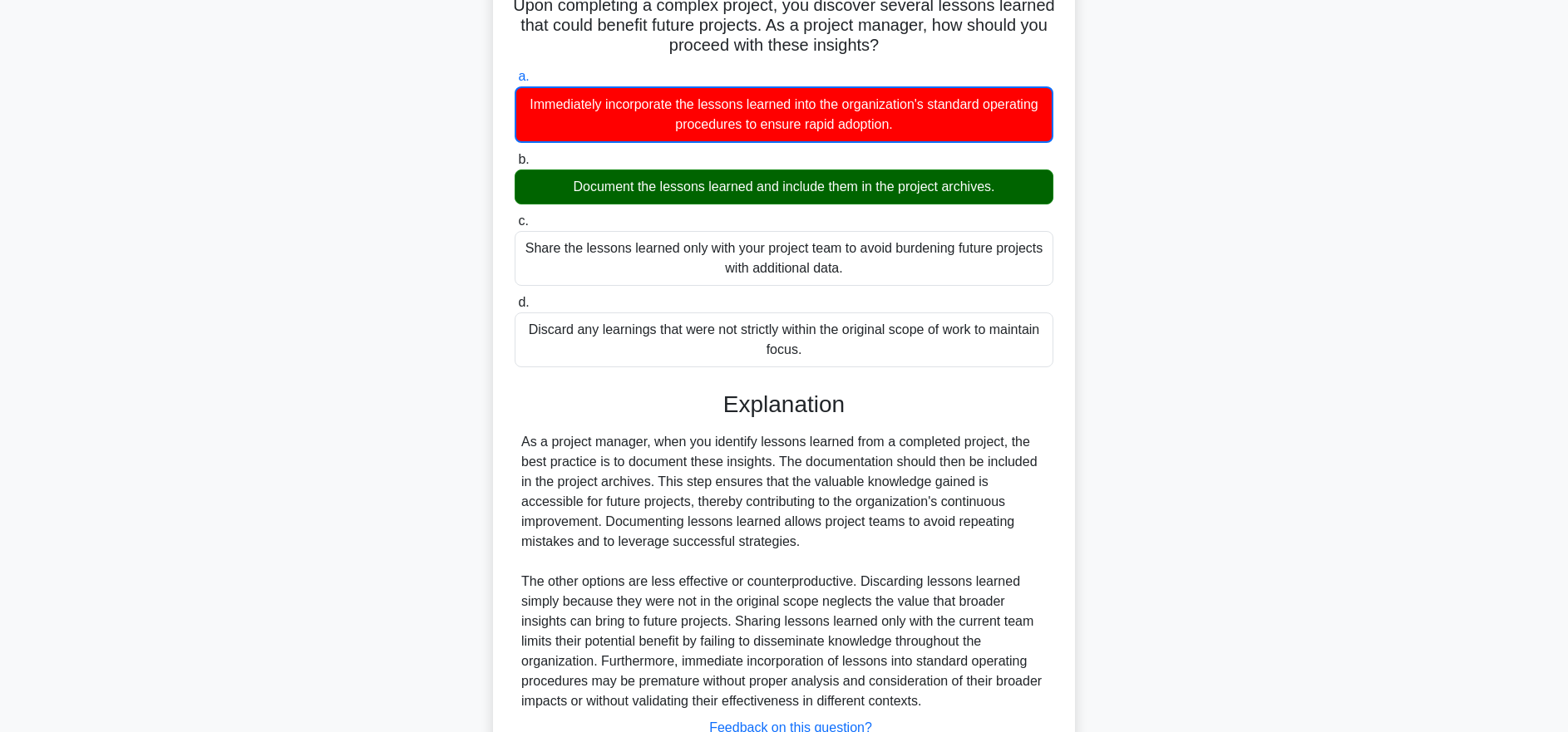
scroll to position [254, 0]
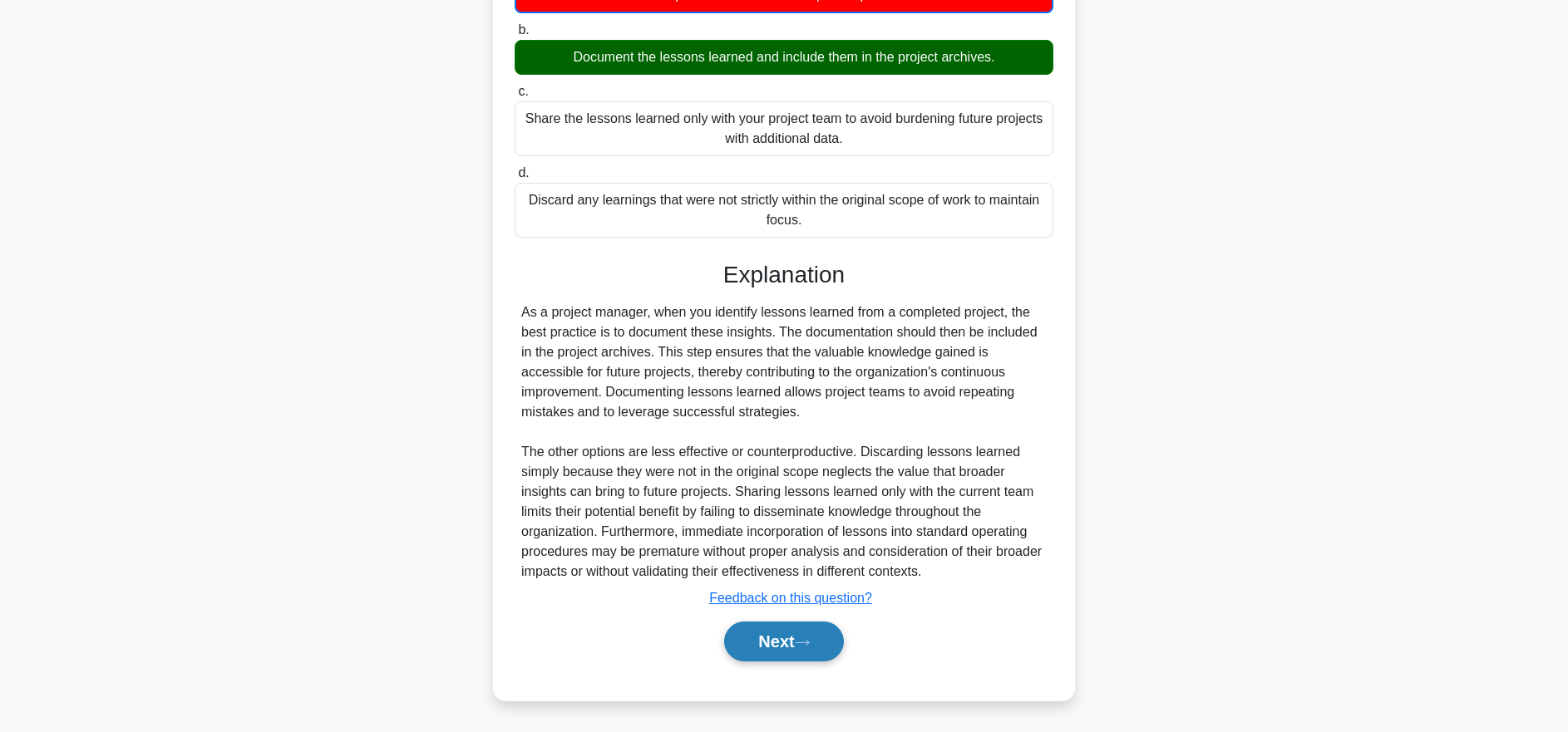
click at [782, 636] on button "Next" at bounding box center [784, 641] width 119 height 40
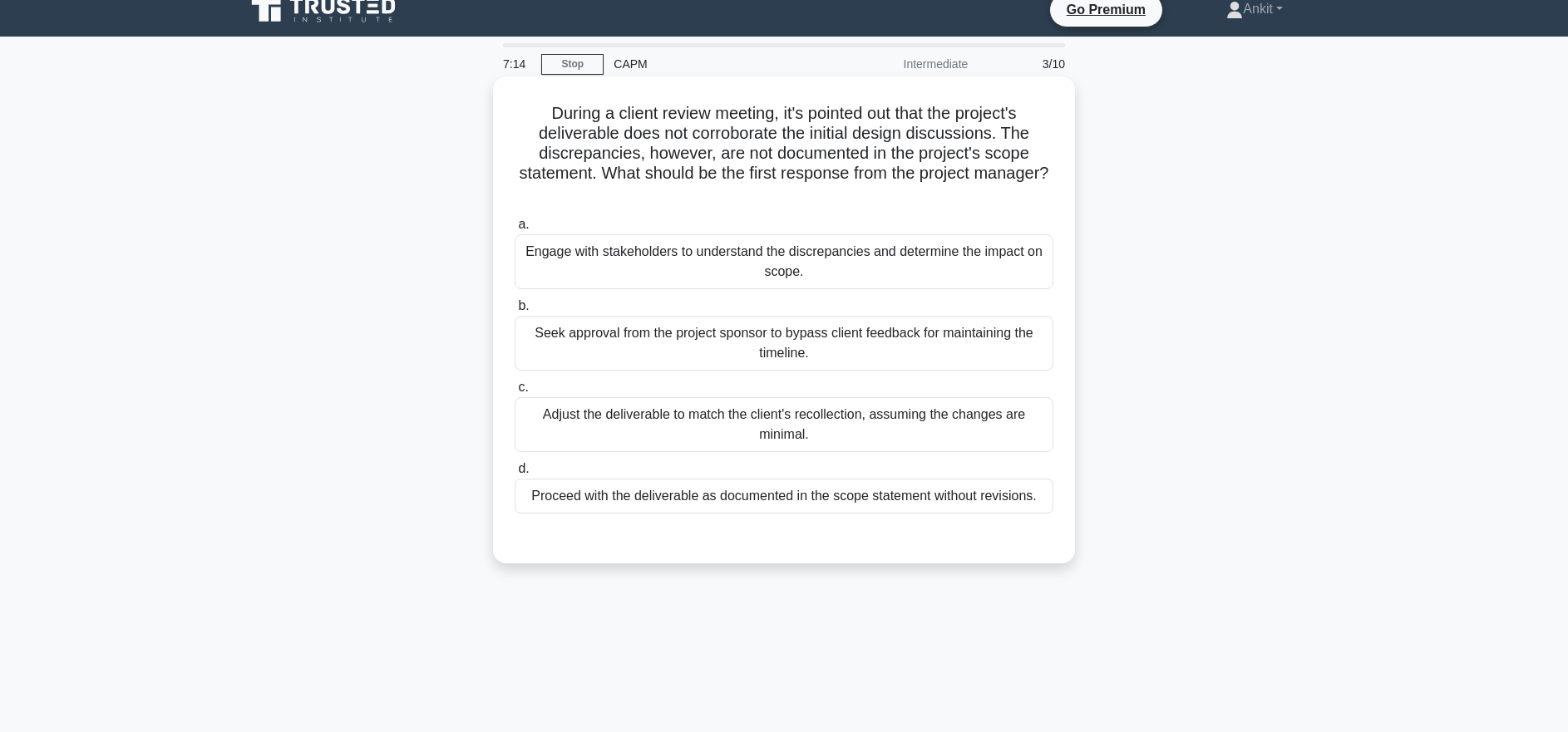
scroll to position [16, 0]
click at [862, 264] on div "Engage with stakeholders to understand the discrepancies and determine the impa…" at bounding box center [784, 263] width 539 height 55
click at [515, 231] on input "a. Engage with stakeholders to understand the discrepancies and determine the i…" at bounding box center [515, 226] width 0 height 11
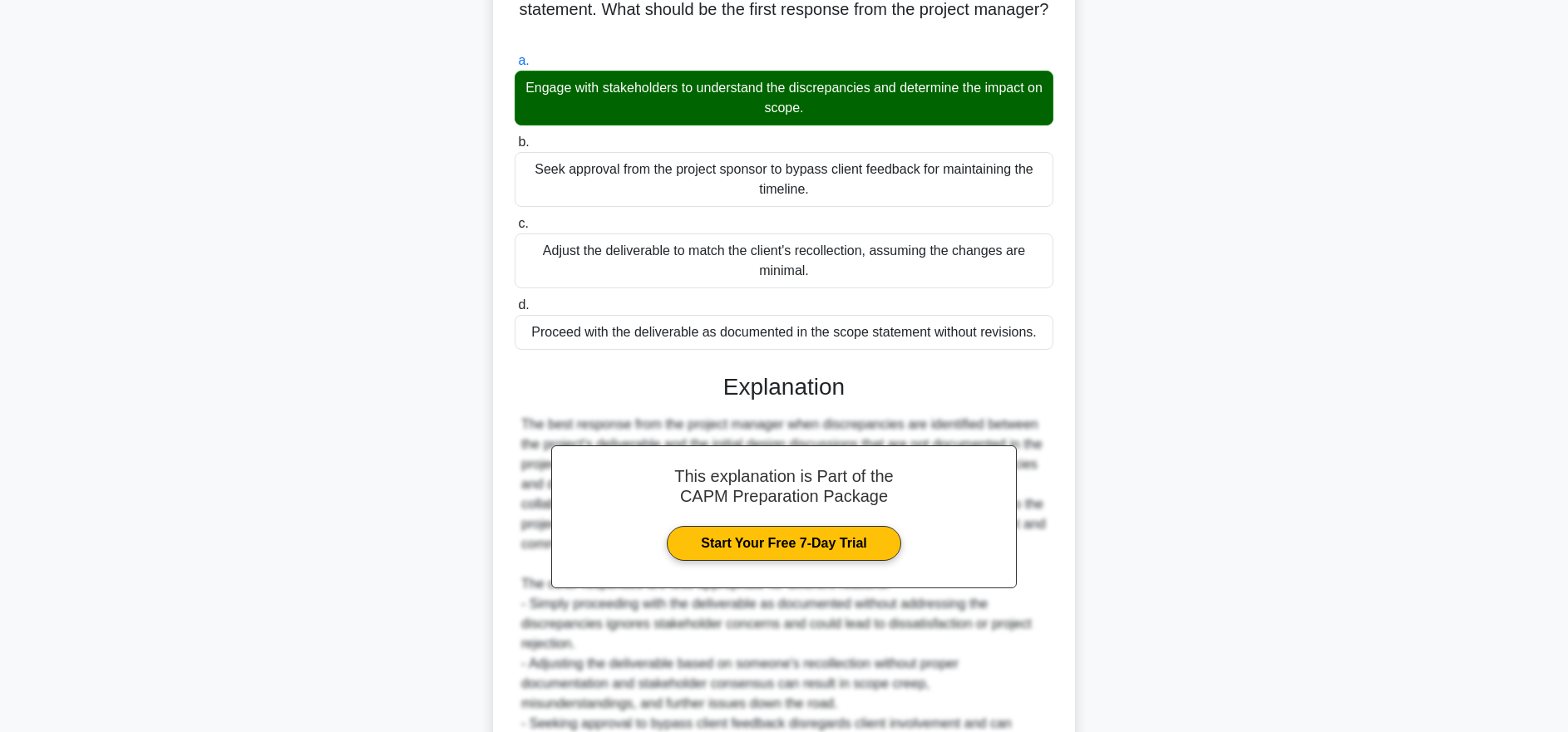
scroll to position [372, 0]
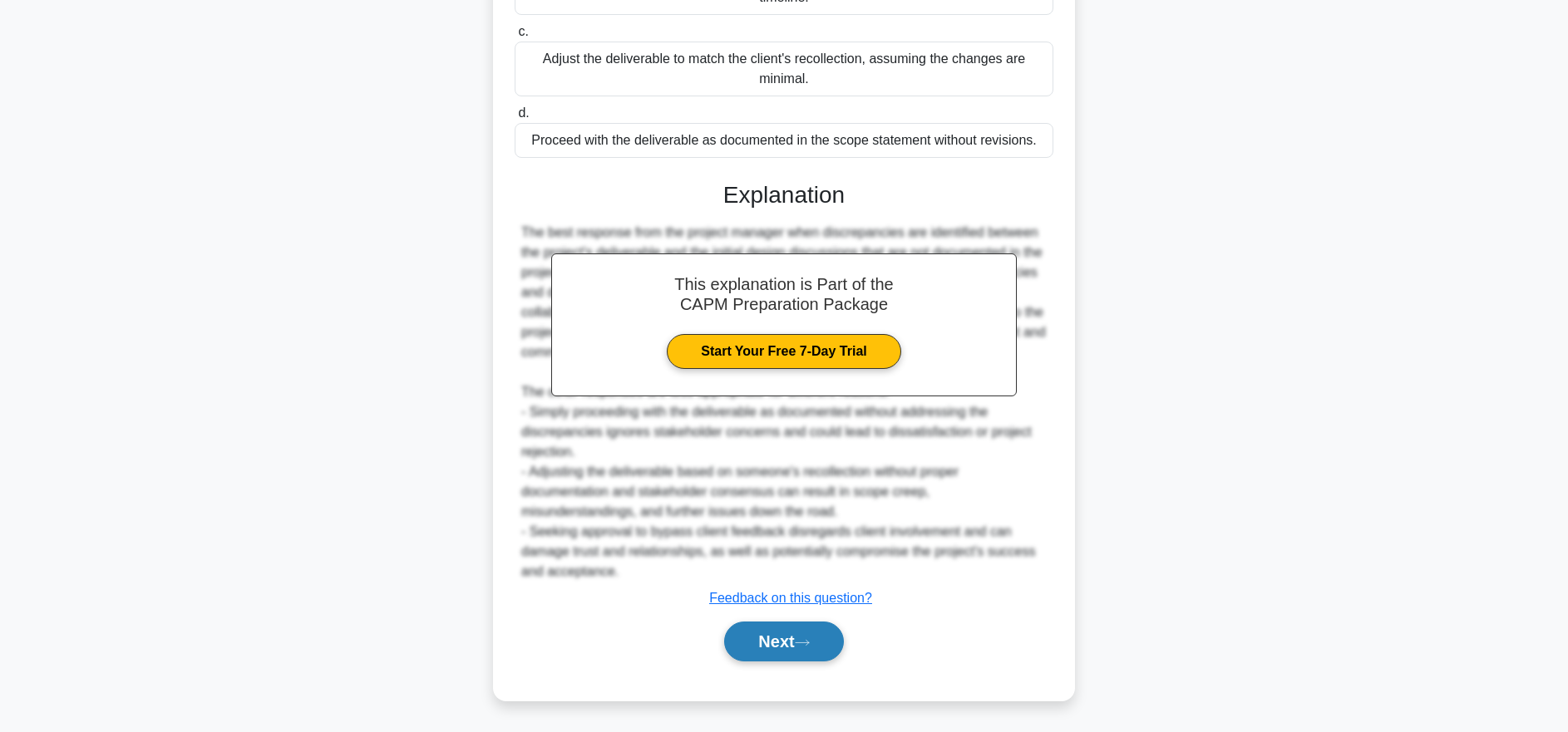
click at [797, 637] on button "Next" at bounding box center [784, 641] width 119 height 40
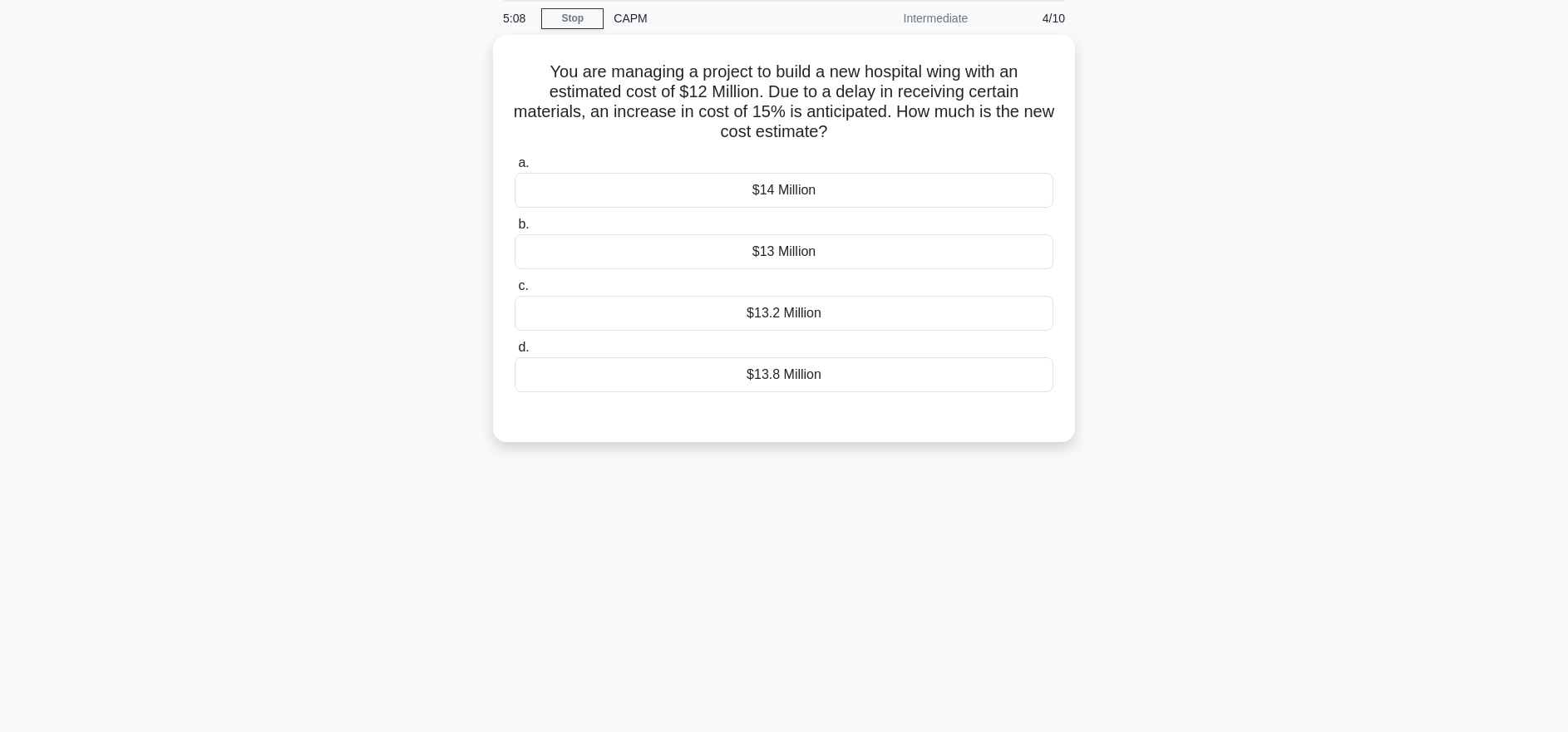
scroll to position [0, 0]
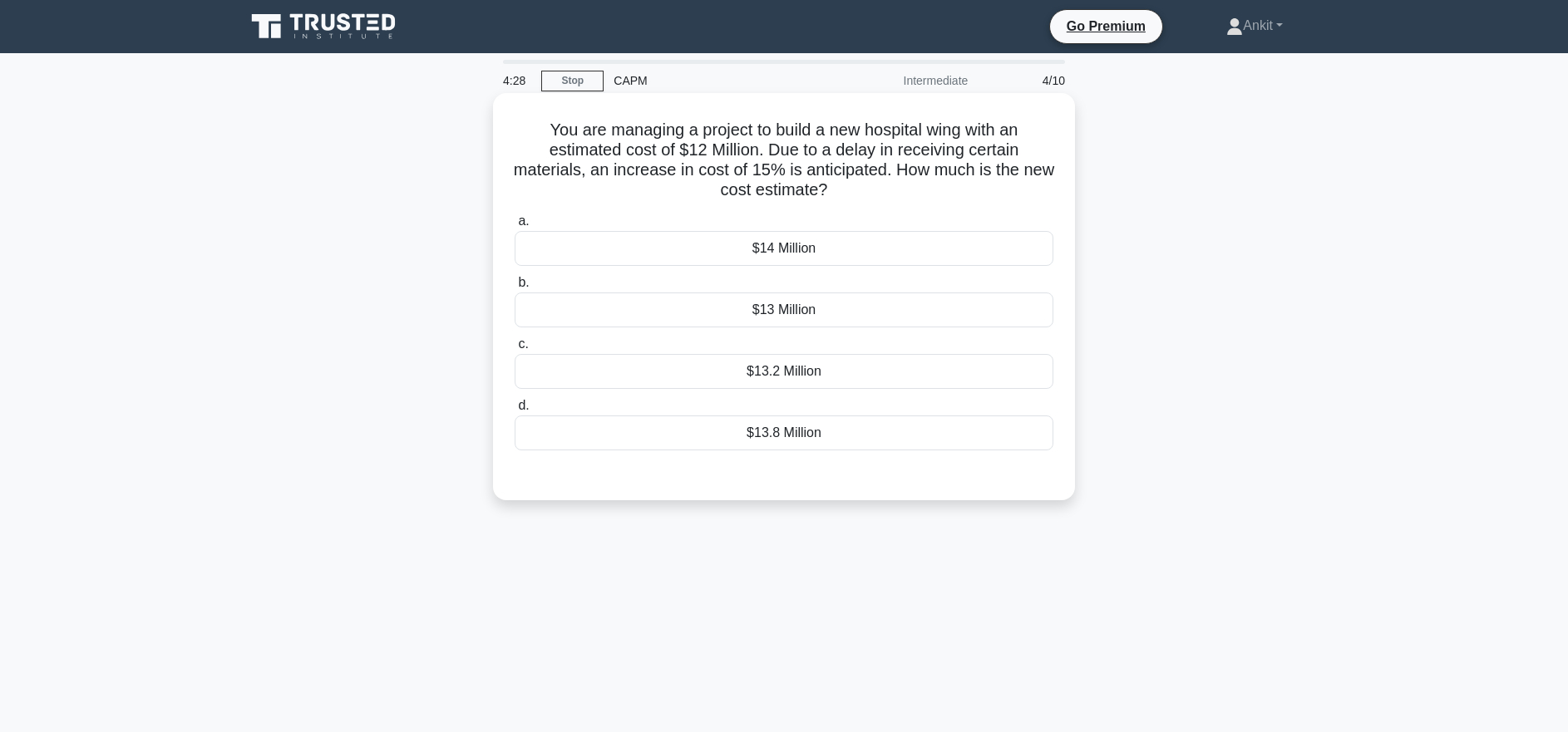
click at [930, 446] on div "$13.8 Million" at bounding box center [784, 433] width 539 height 35
click at [515, 412] on input "d. $13.8 Million" at bounding box center [515, 406] width 0 height 11
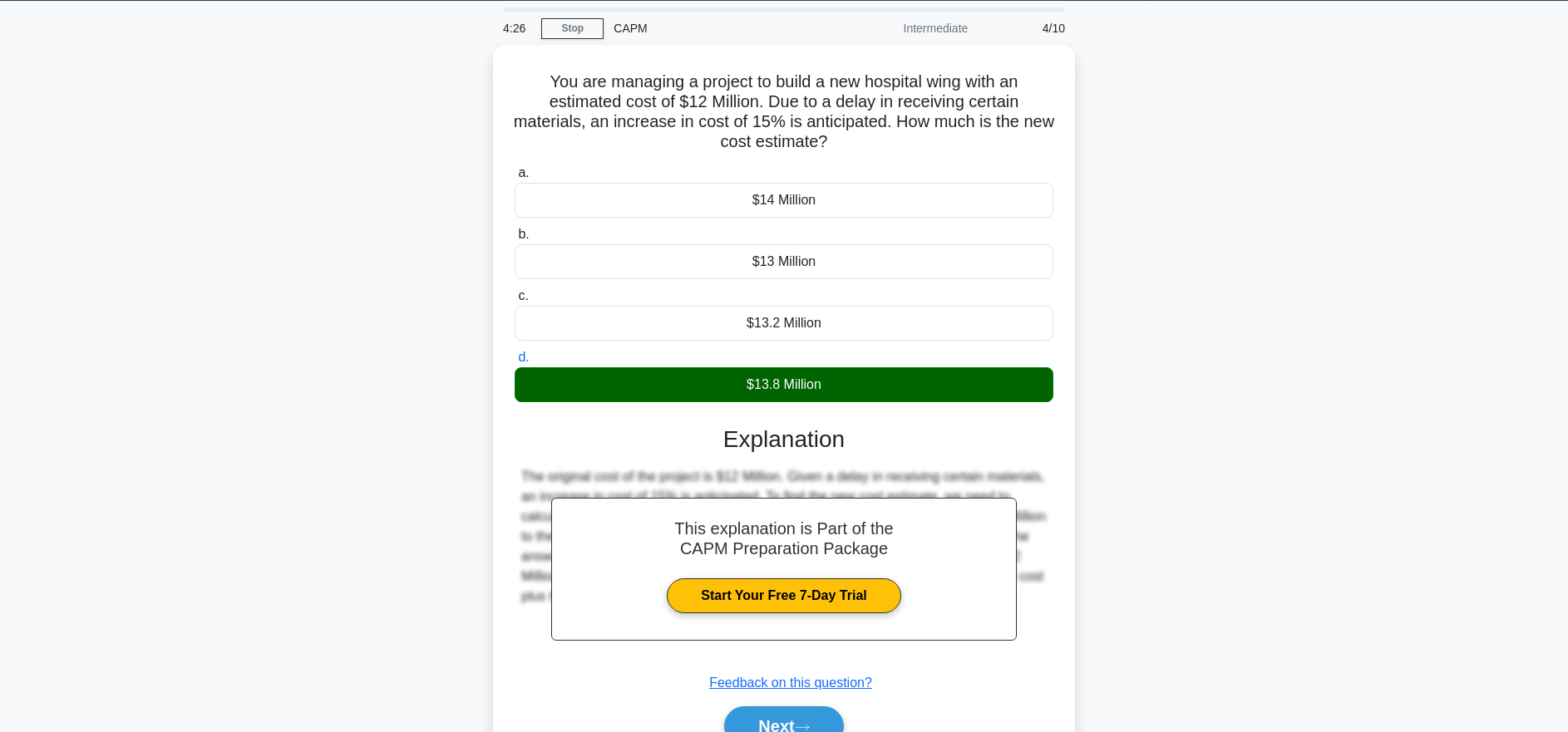
scroll to position [165, 0]
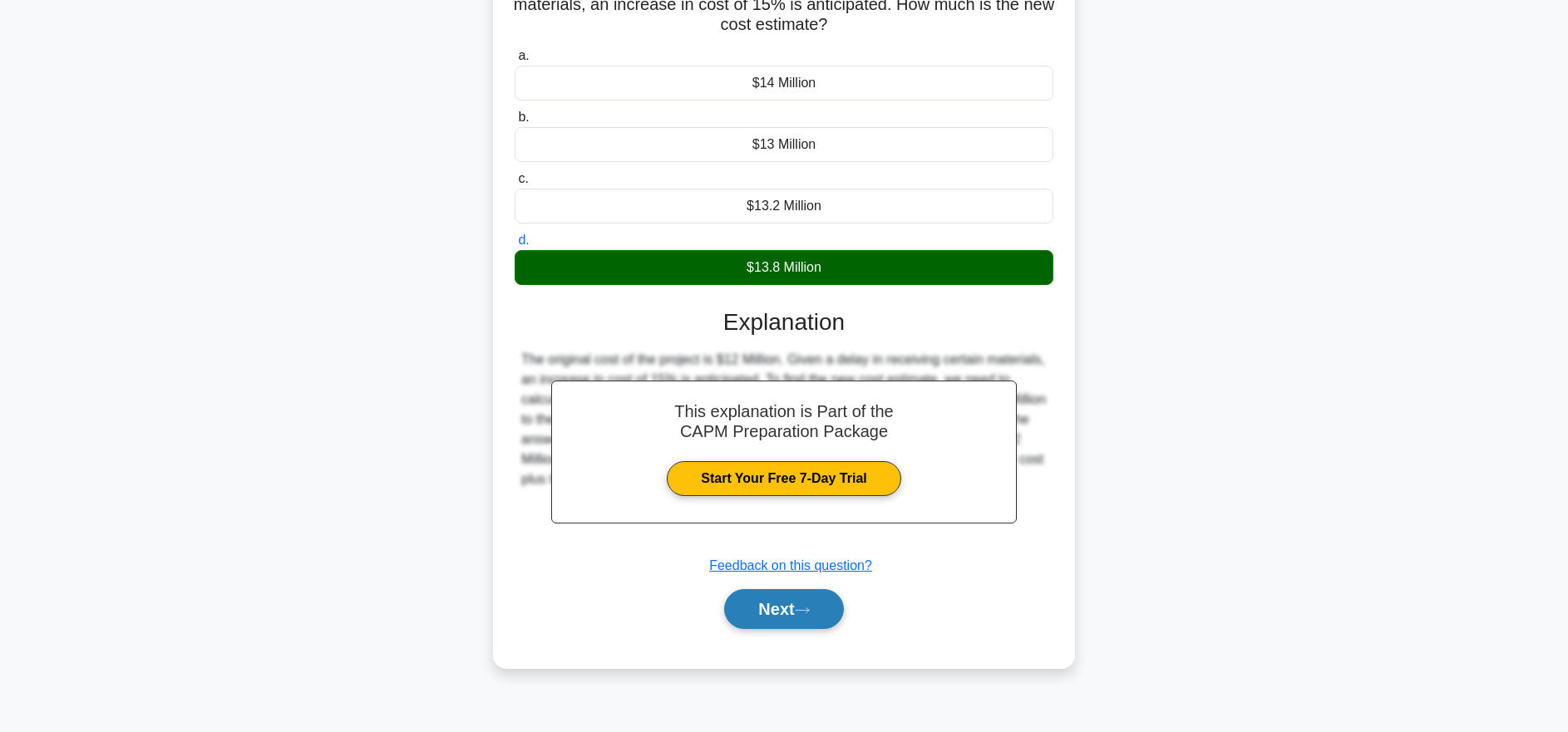
click at [829, 619] on button "Next" at bounding box center [784, 609] width 119 height 40
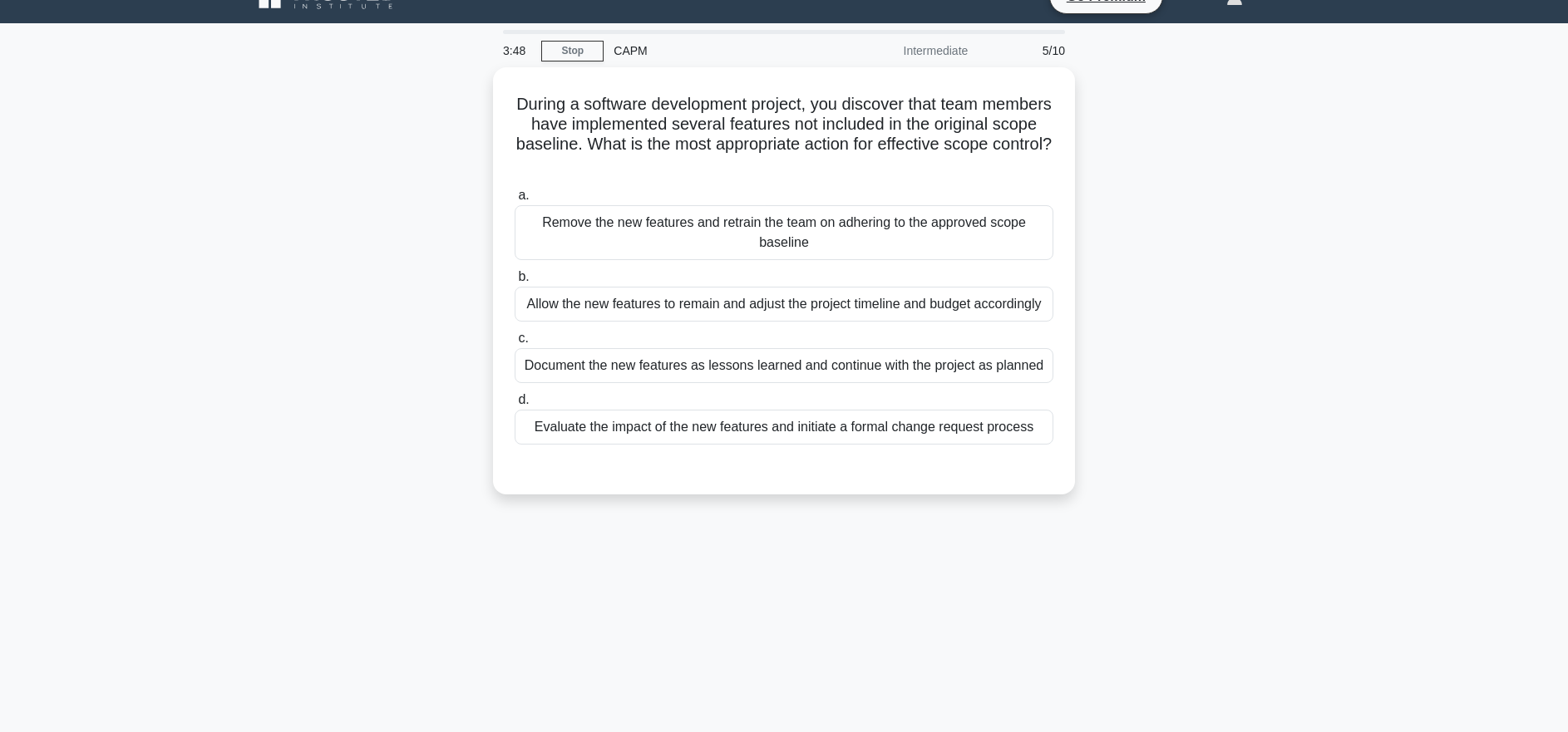
scroll to position [9, 0]
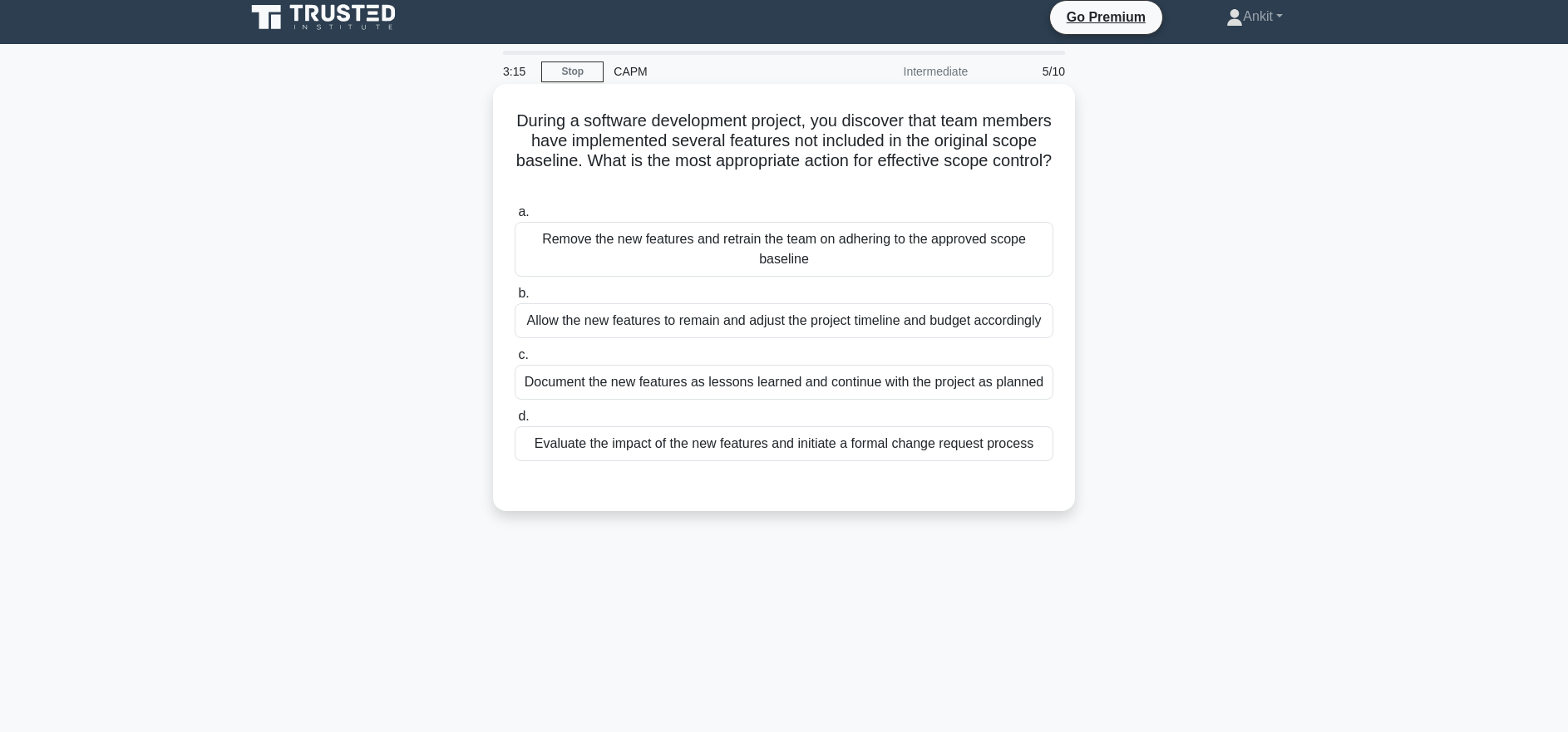
click at [1012, 448] on div "Evaluate the impact of the new features and initiate a formal change request pr…" at bounding box center [784, 443] width 539 height 35
click at [515, 423] on input "d. Evaluate the impact of the new features and initiate a formal change request…" at bounding box center [515, 417] width 0 height 11
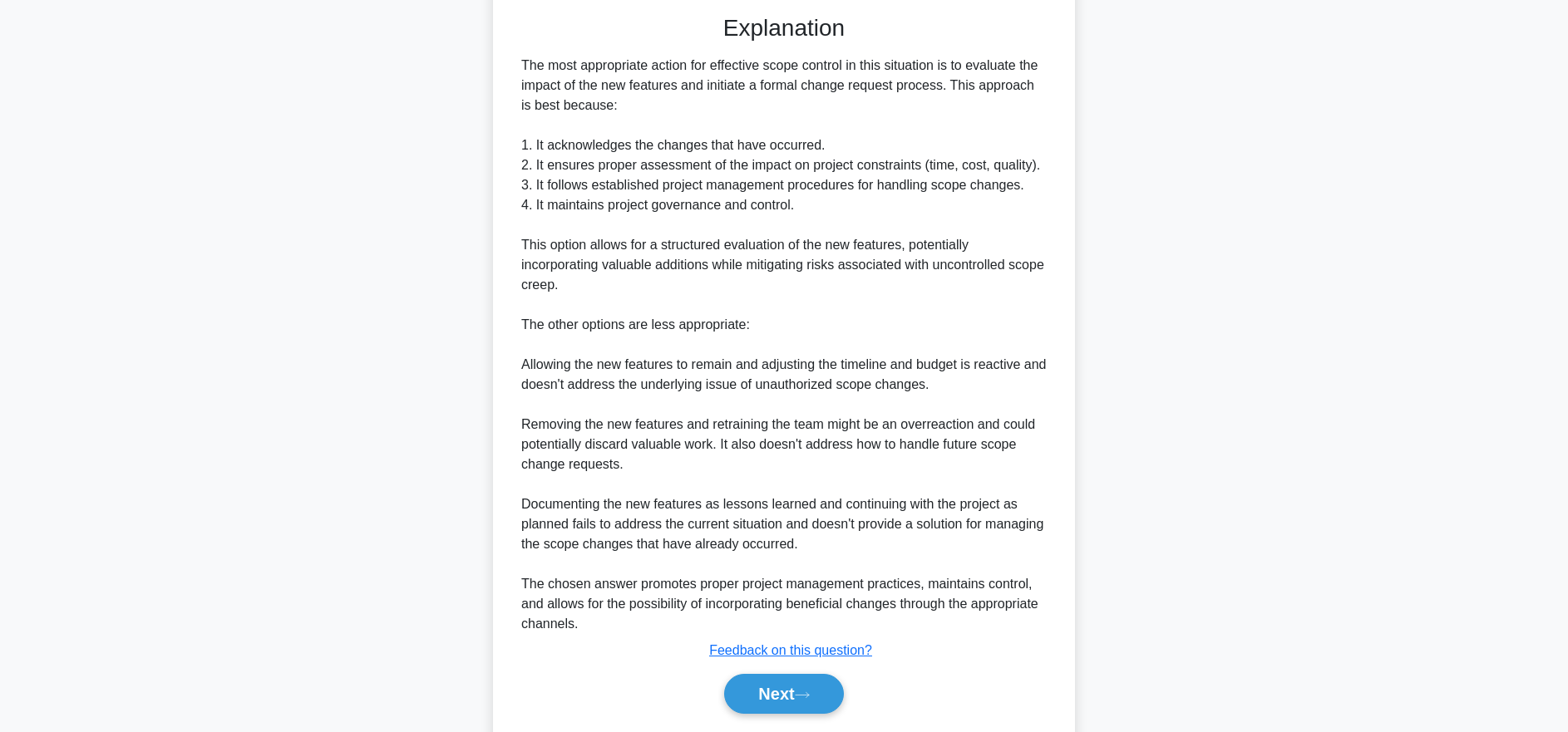
scroll to position [524, 0]
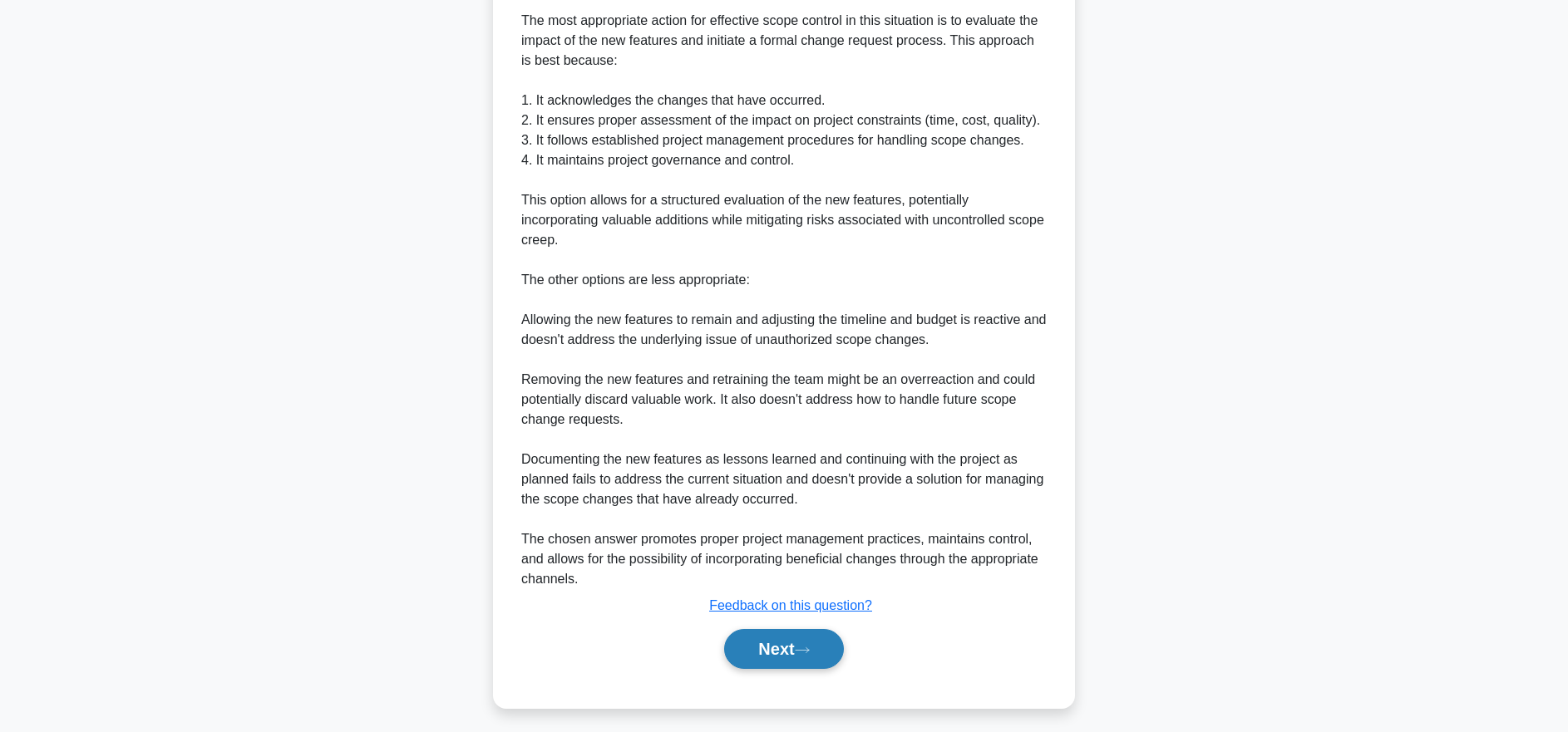
click at [773, 636] on button "Next" at bounding box center [784, 649] width 119 height 40
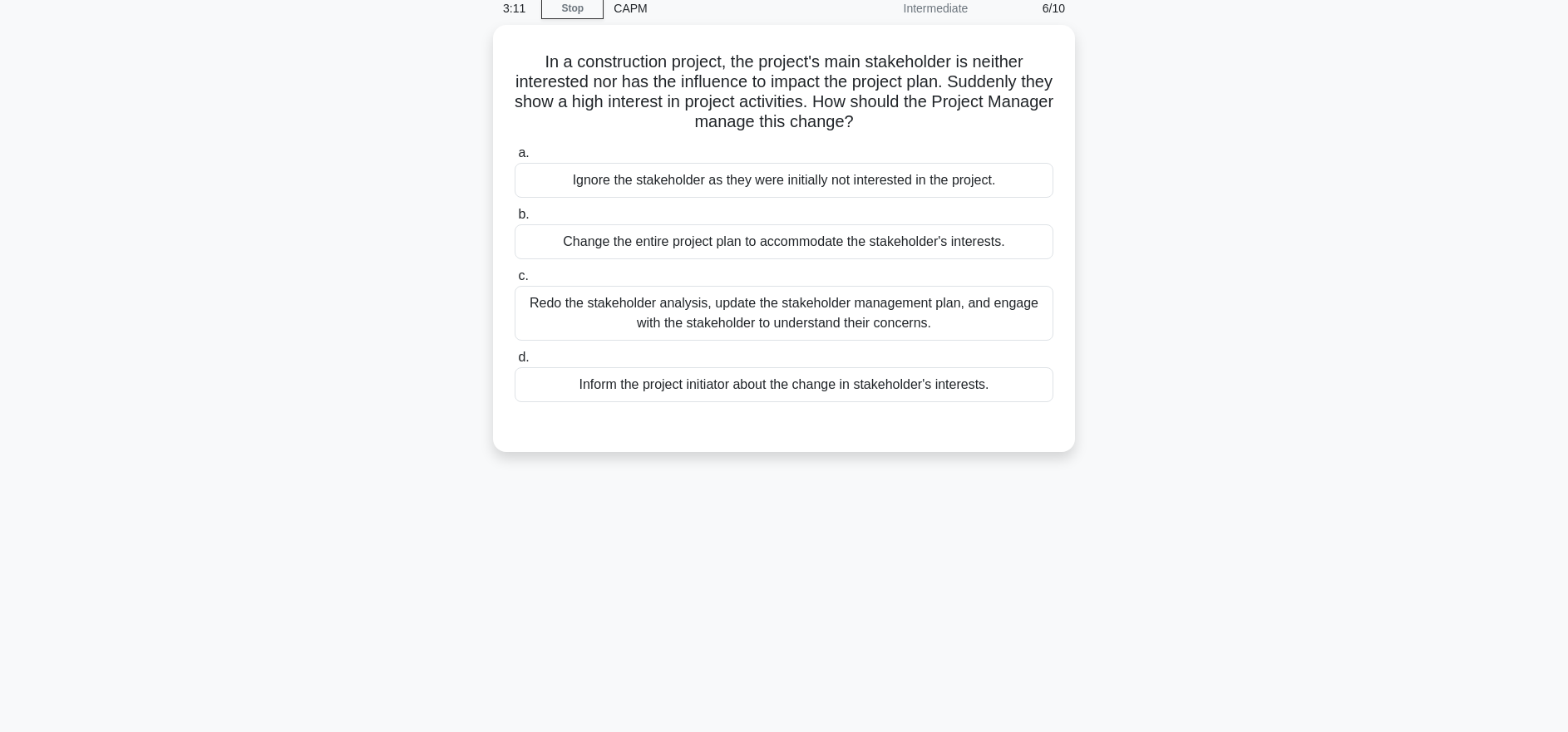
scroll to position [0, 0]
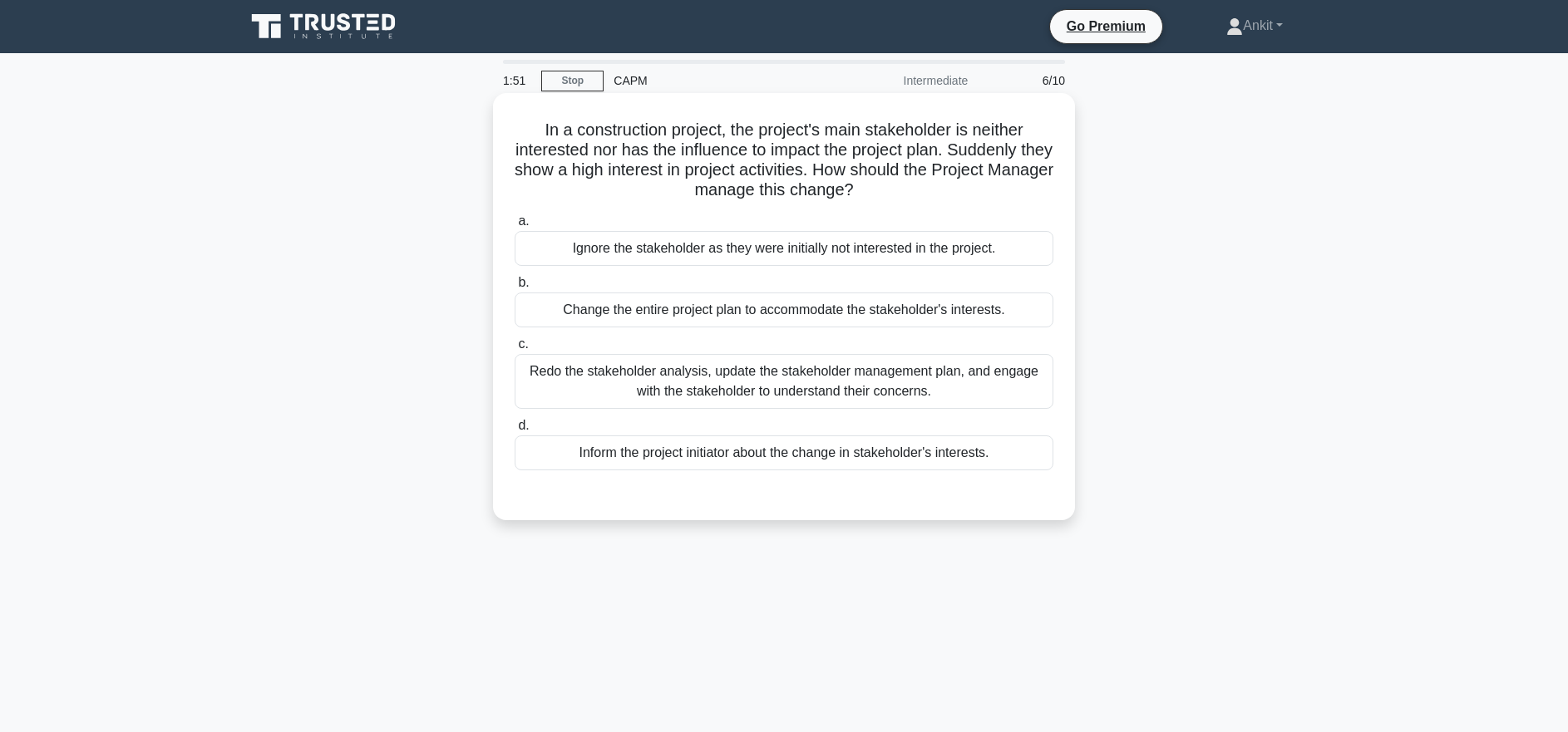
click at [791, 463] on div "Inform the project initiator about the change in stakeholder's interests." at bounding box center [784, 452] width 539 height 35
click at [515, 432] on input "d. Inform the project initiator about the change in stakeholder's interests." at bounding box center [515, 426] width 0 height 11
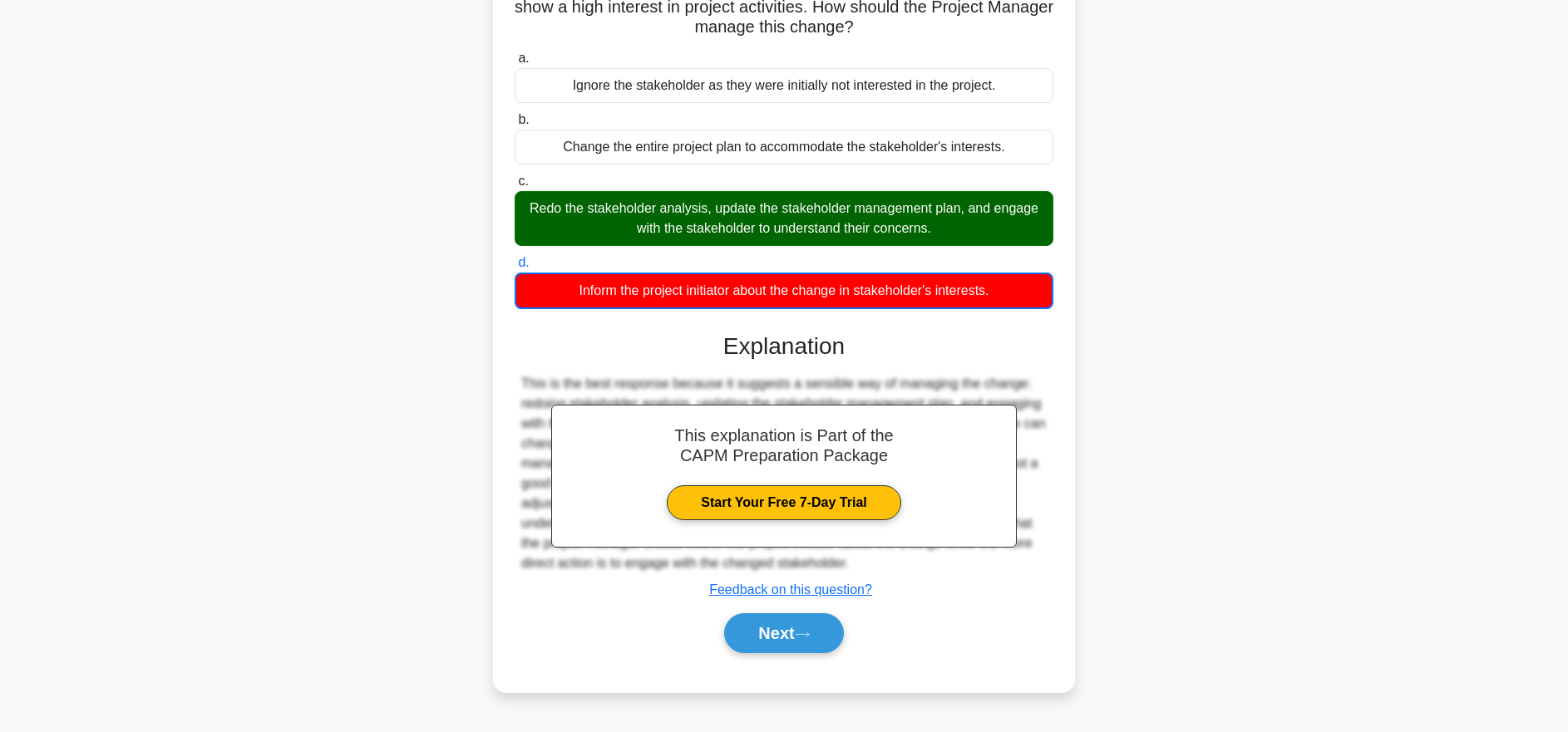
scroll to position [162, 0]
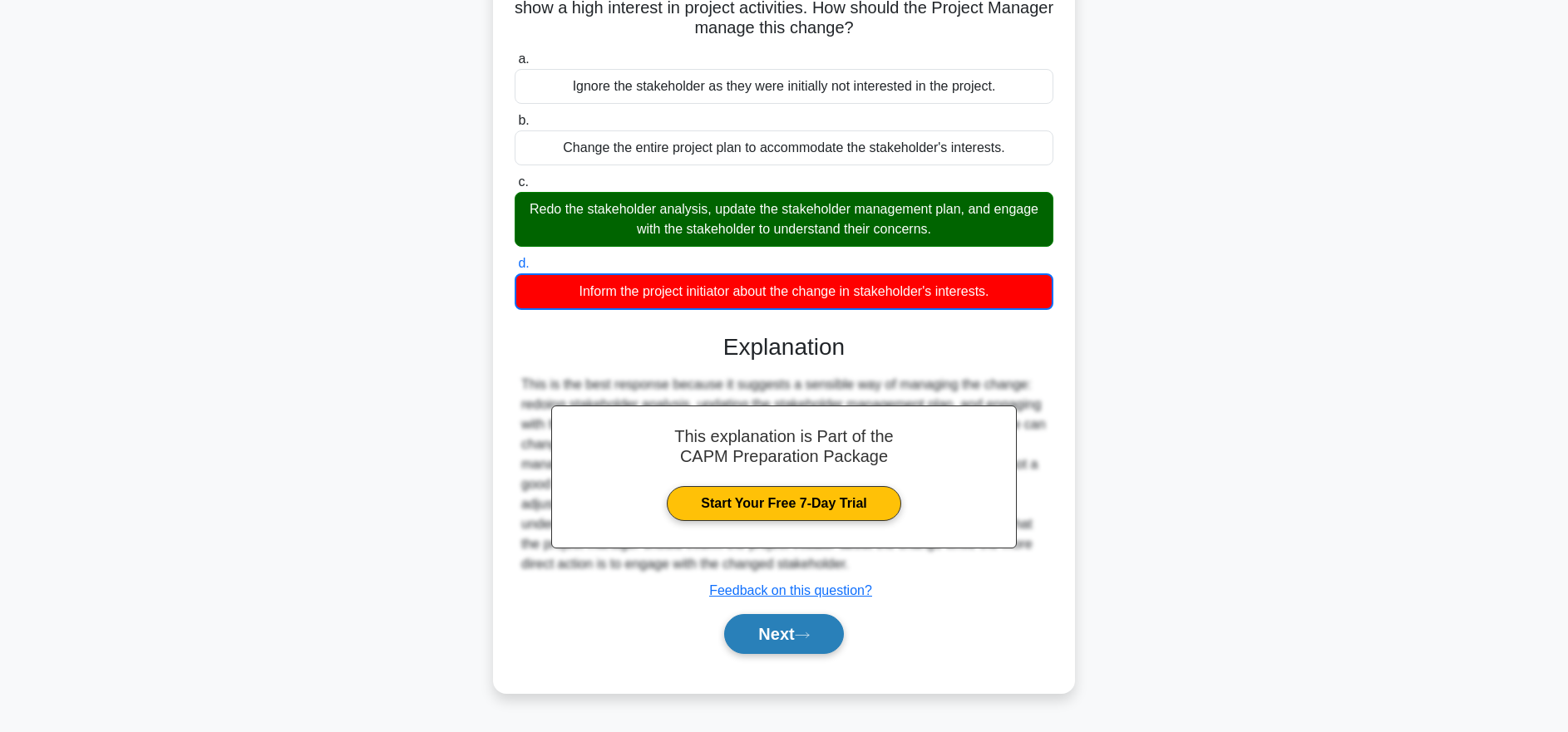
click at [820, 645] on button "Next" at bounding box center [784, 634] width 119 height 40
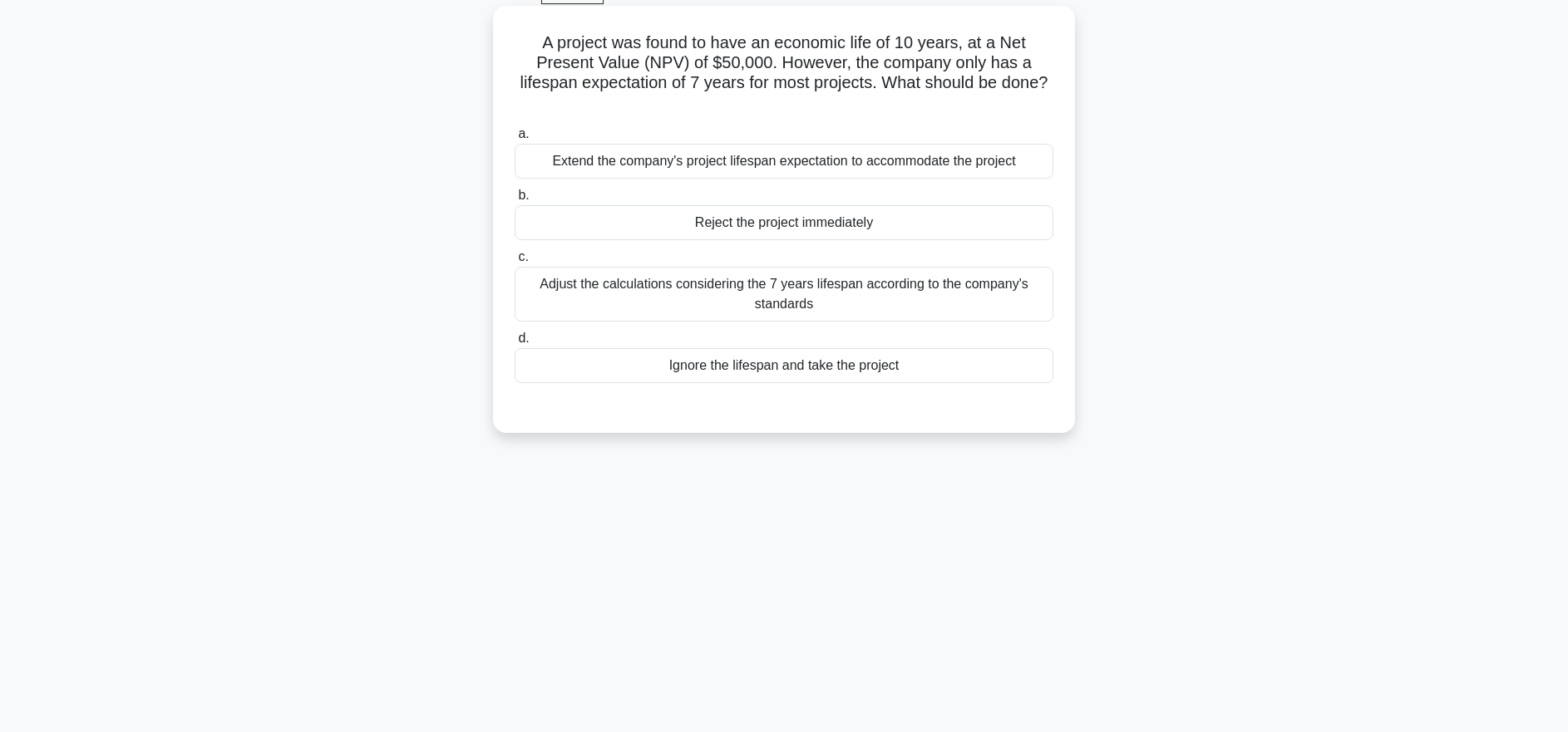
scroll to position [0, 0]
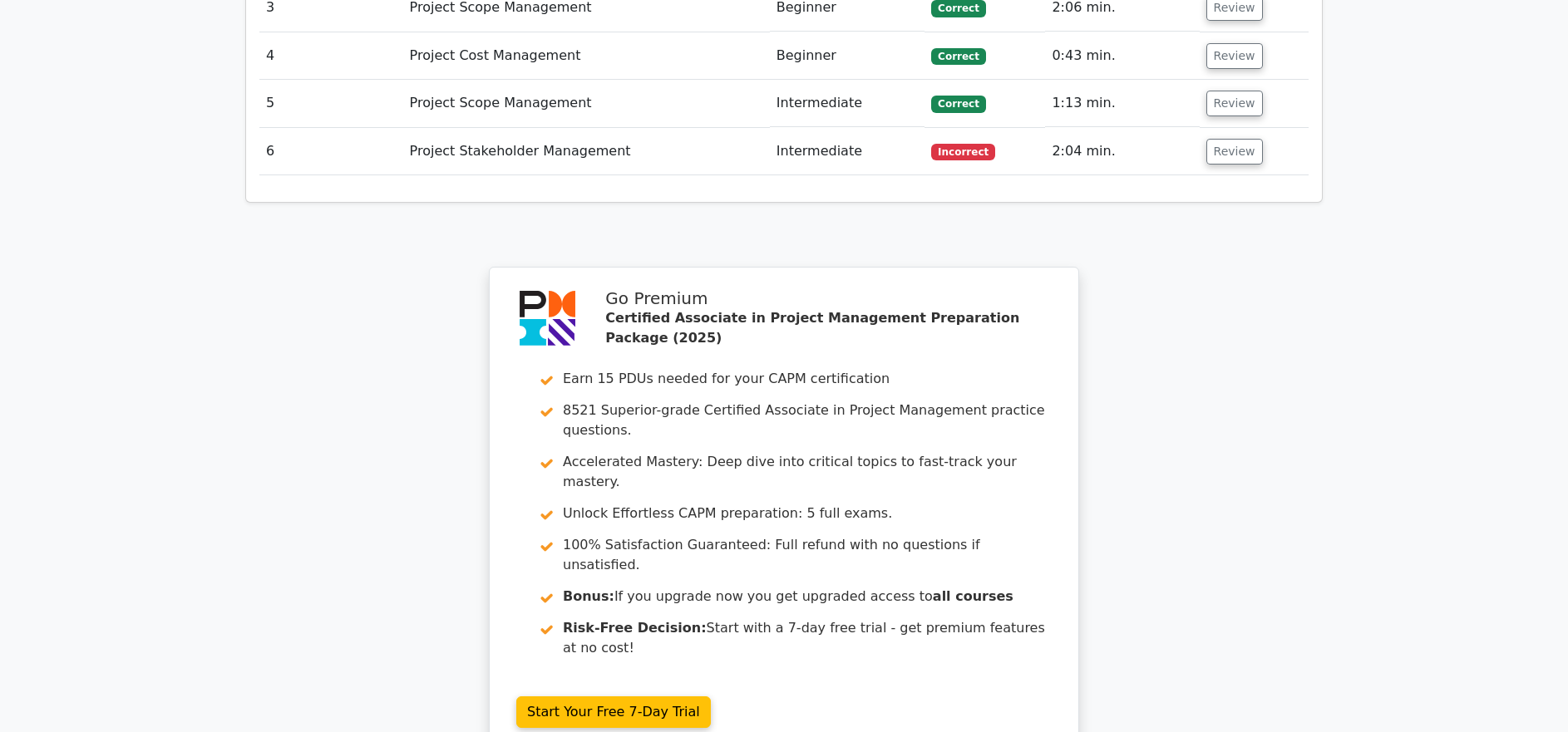
scroll to position [2473, 0]
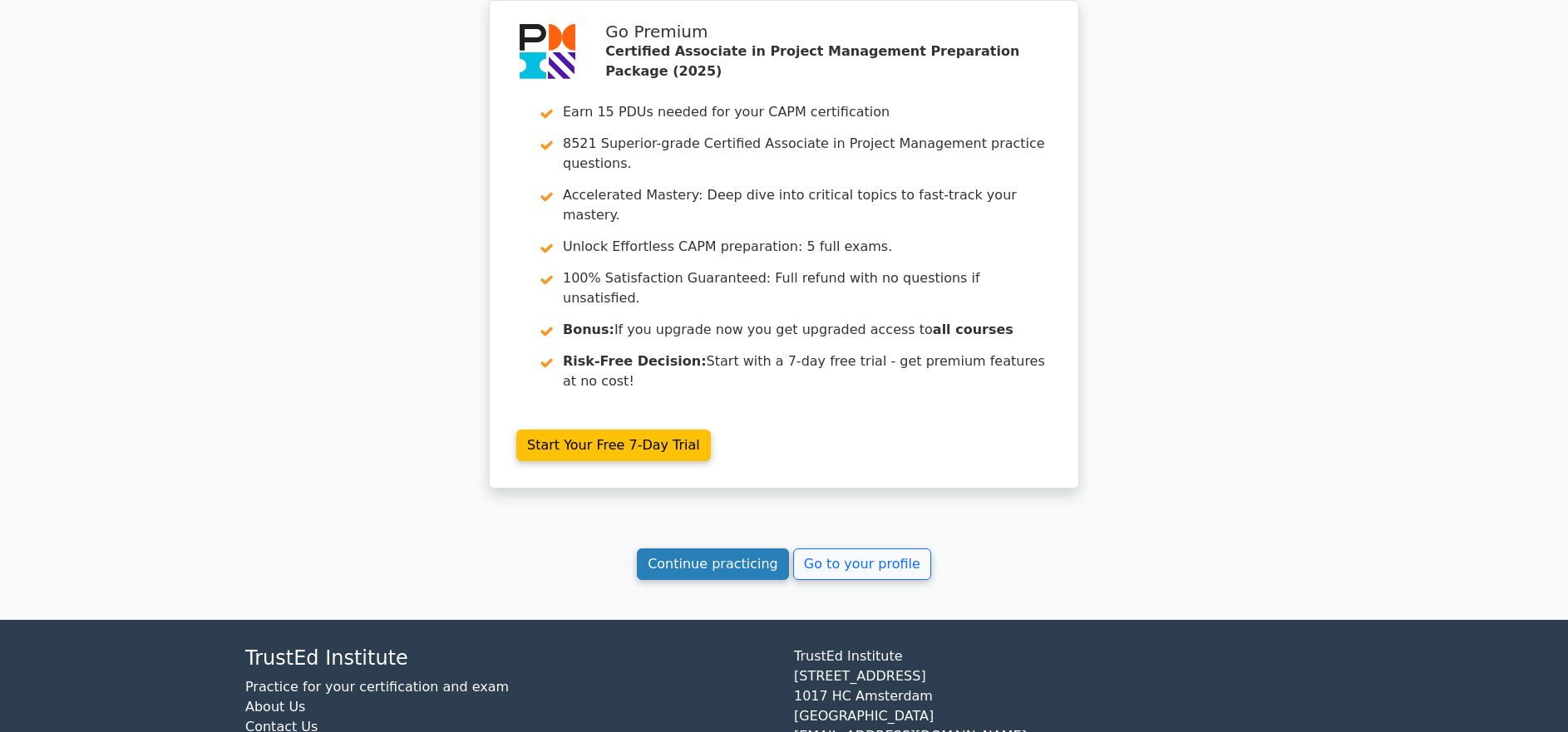
click at [753, 549] on link "Continue practicing" at bounding box center [712, 564] width 152 height 31
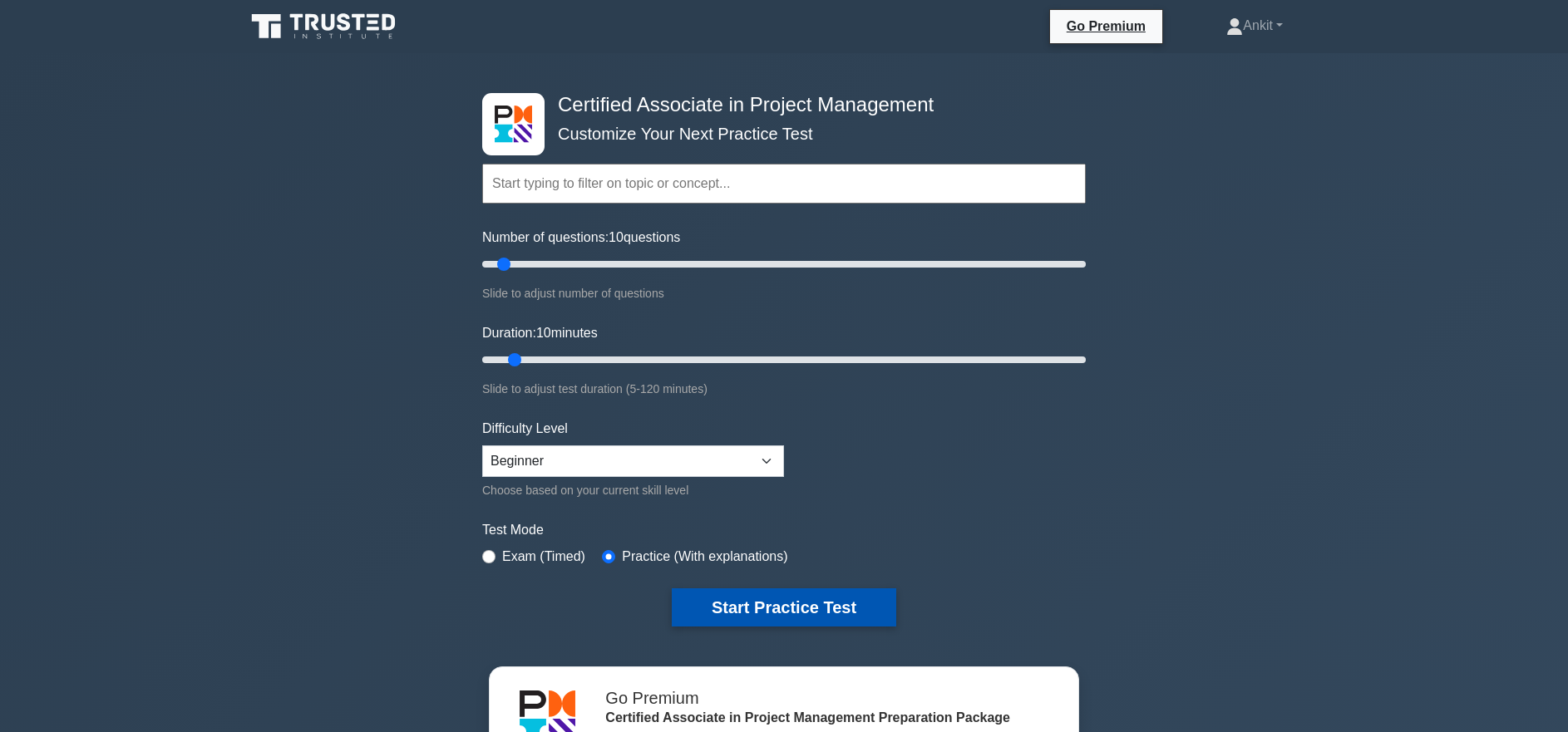
click at [803, 613] on button "Start Practice Test" at bounding box center [784, 607] width 225 height 39
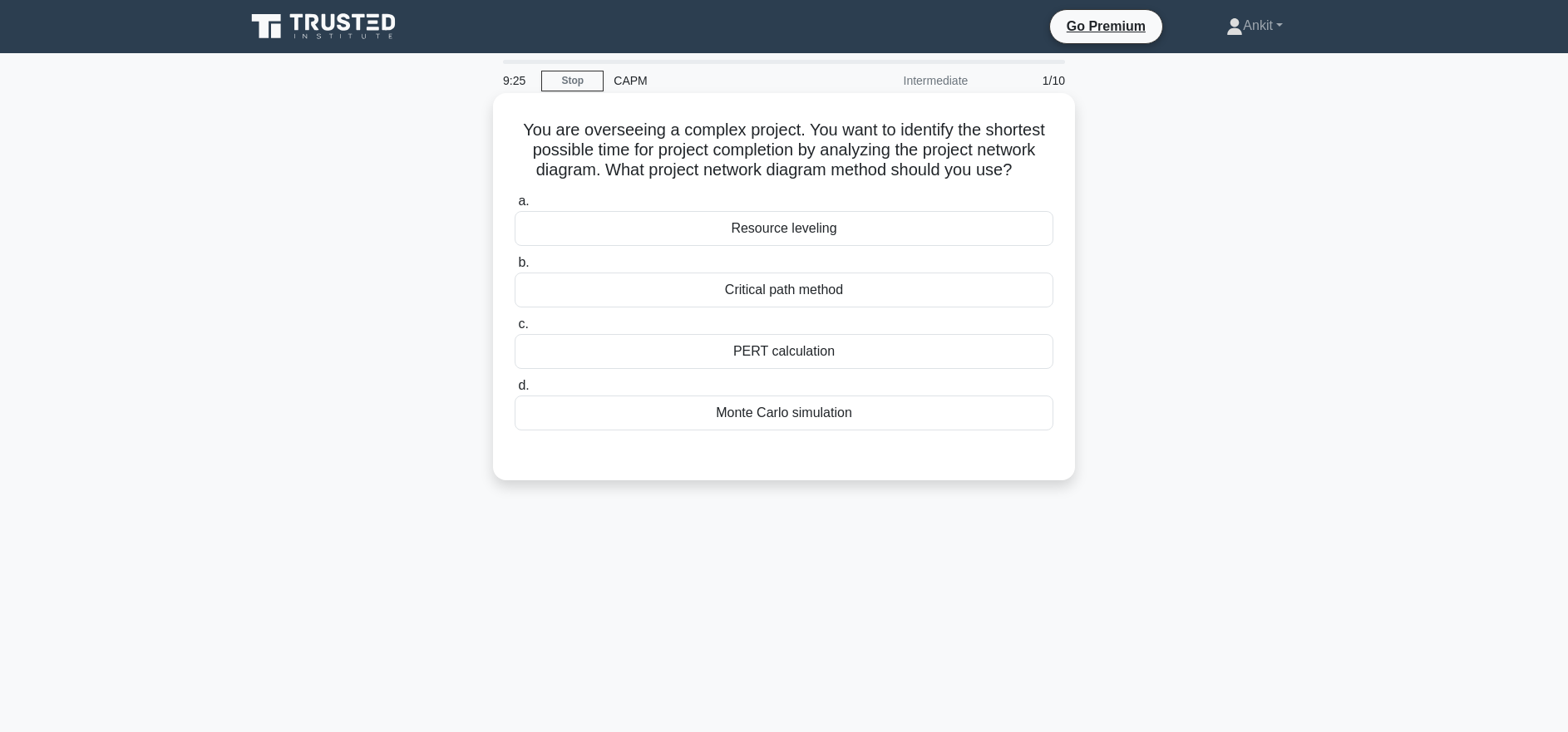
click at [775, 357] on div "PERT calculation" at bounding box center [784, 352] width 539 height 35
click at [515, 330] on input "c. PERT calculation" at bounding box center [515, 325] width 0 height 11
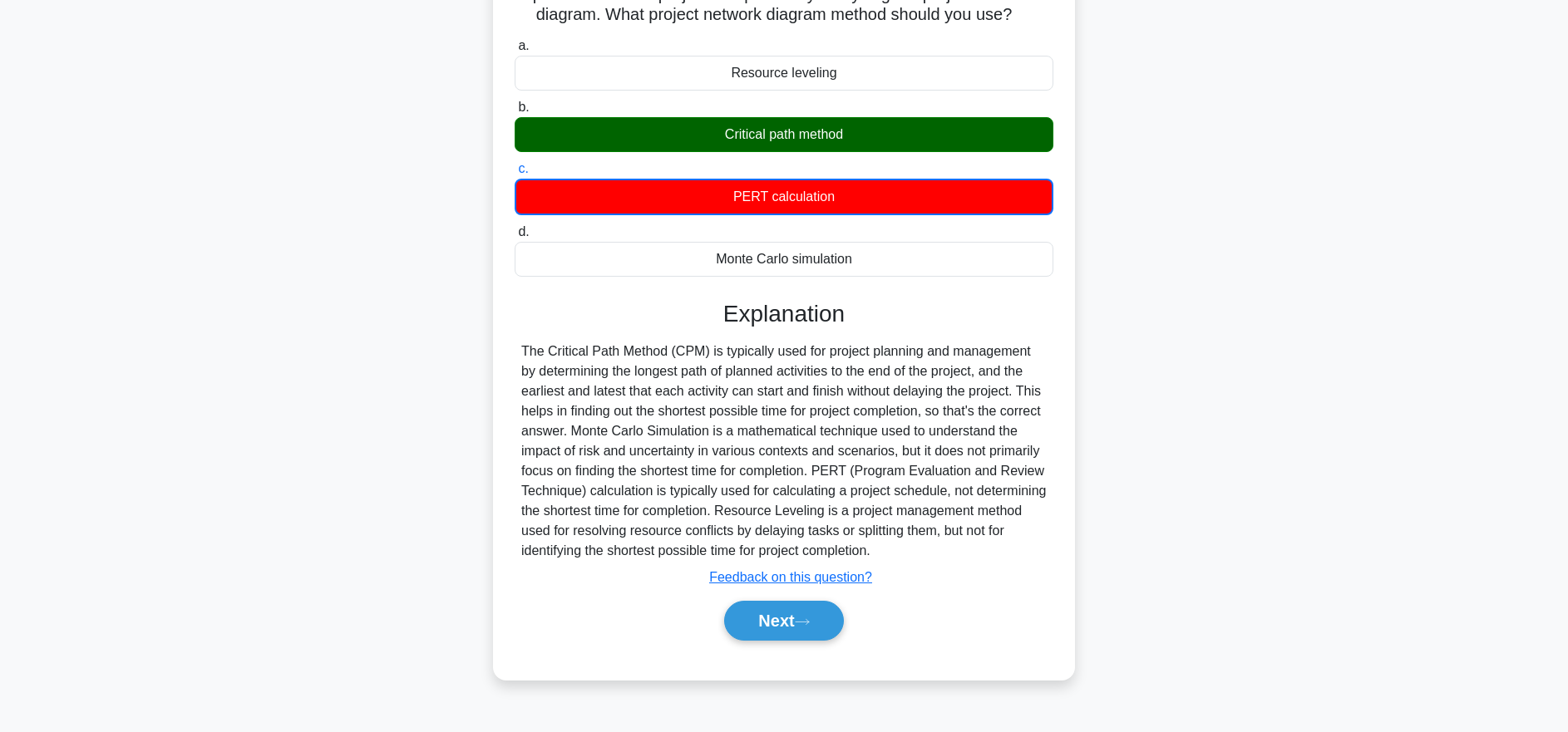
scroll to position [165, 0]
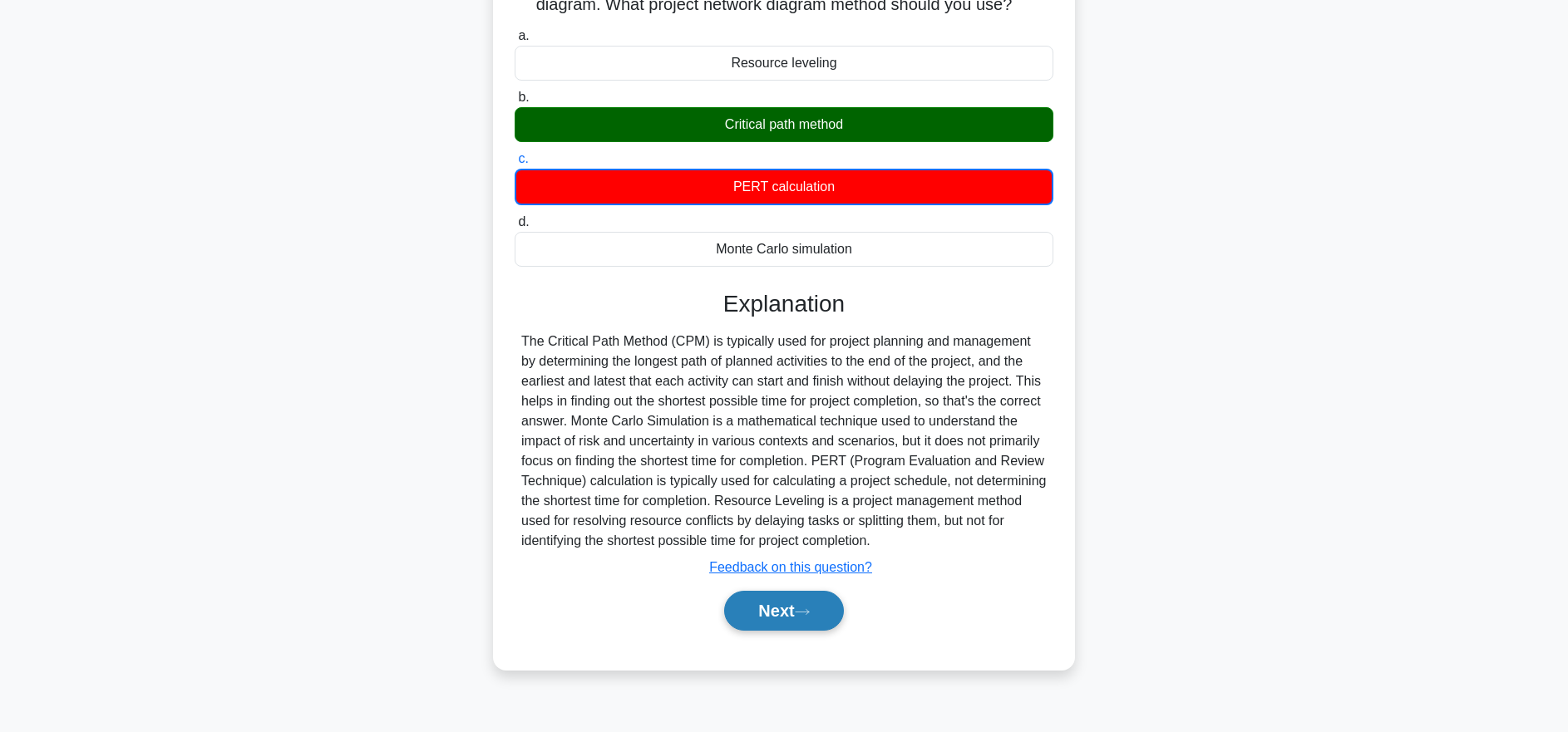
click at [811, 605] on button "Next" at bounding box center [784, 611] width 119 height 40
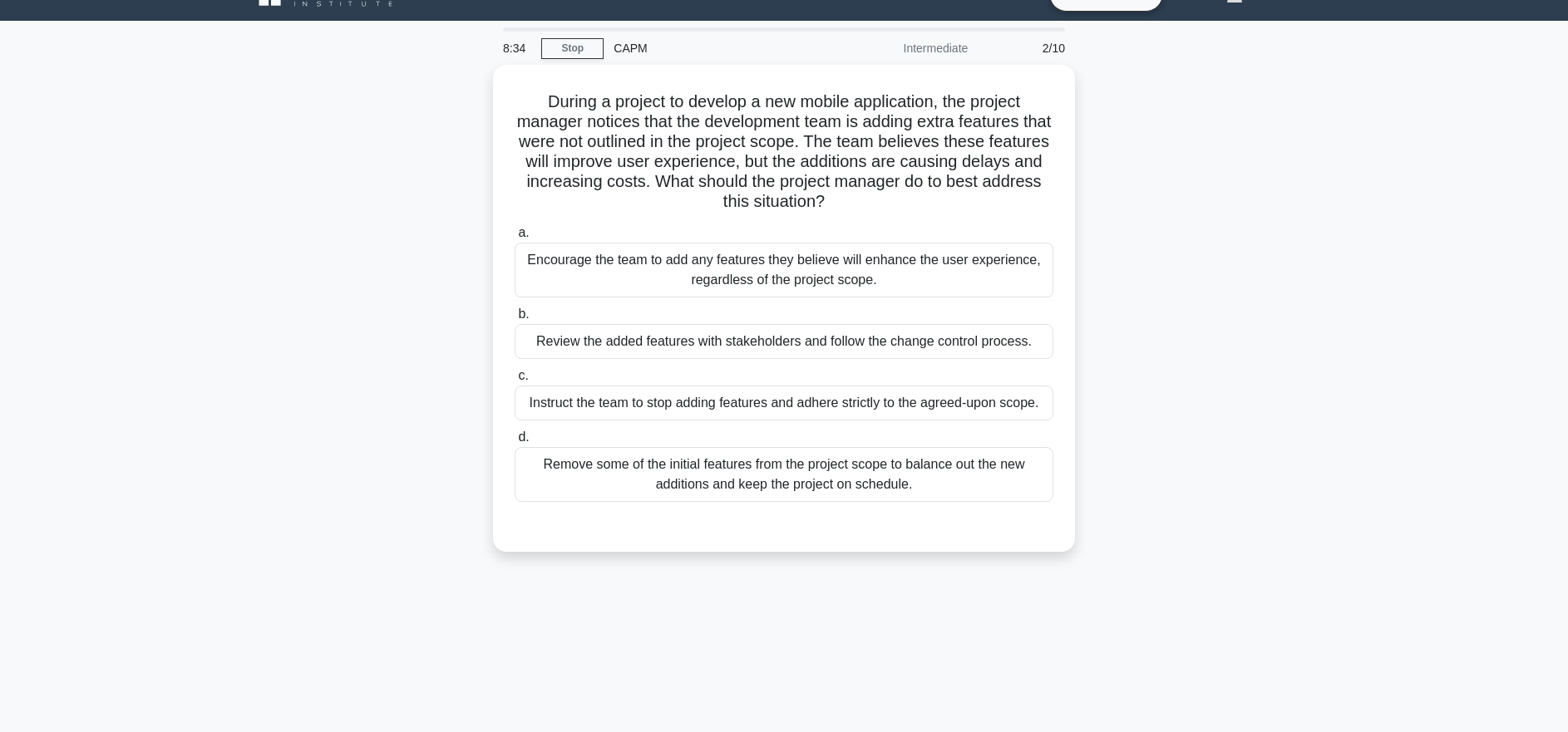
scroll to position [31, 0]
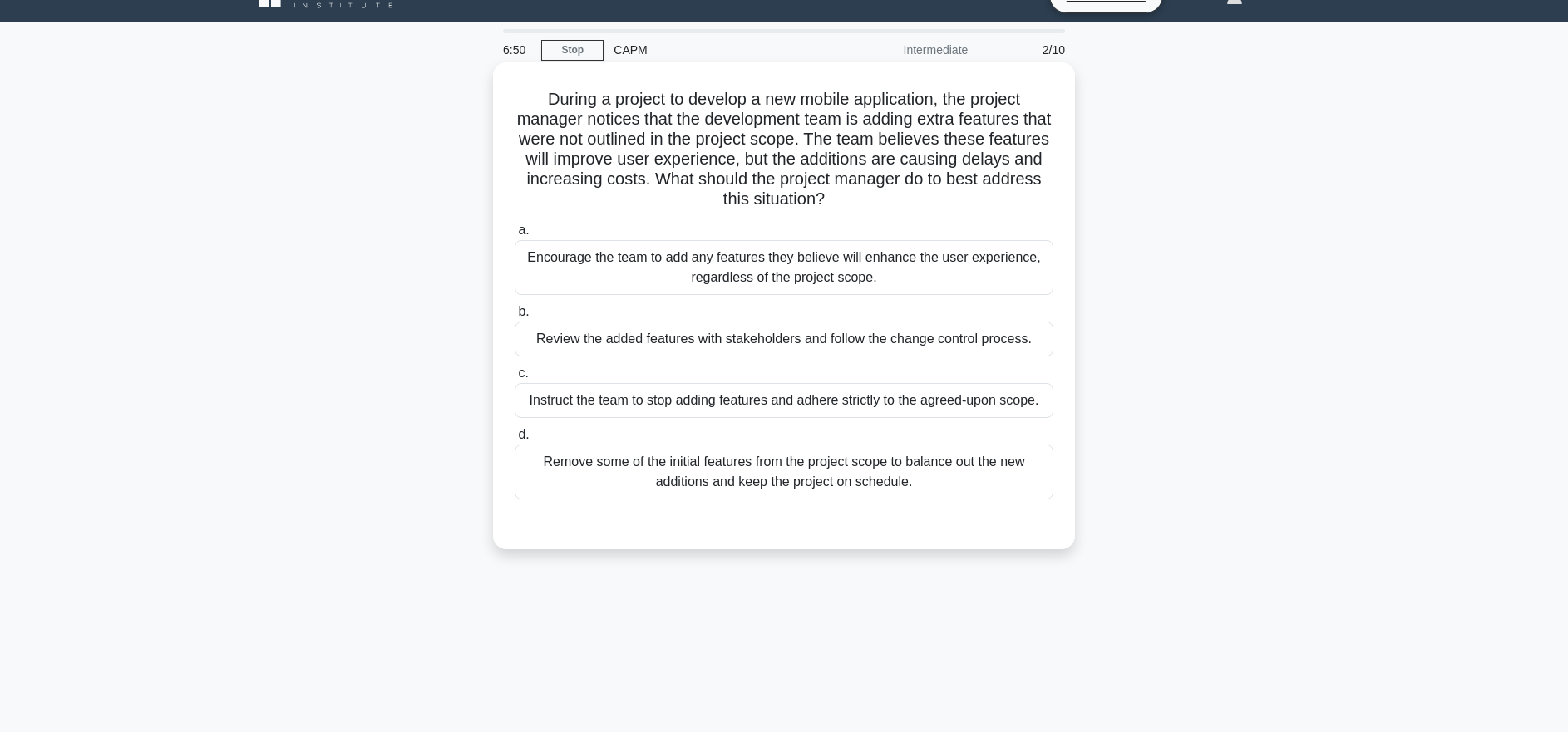
click at [880, 341] on div "Review the added features with stakeholders and follow the change control proce…" at bounding box center [784, 339] width 539 height 35
click at [515, 317] on input "b. Review the added features with stakeholders and follow the change control pr…" at bounding box center [515, 312] width 0 height 11
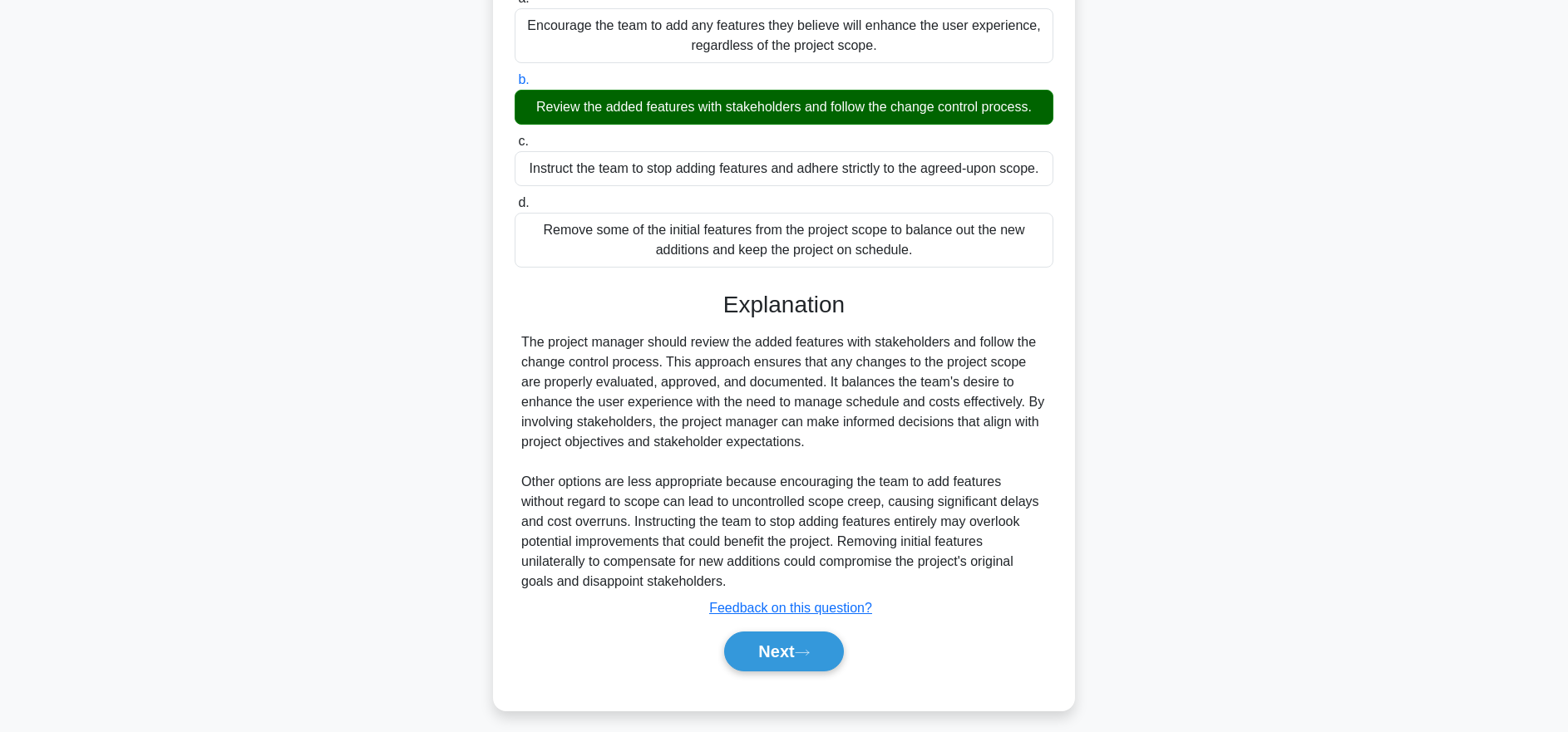
scroll to position [266, 0]
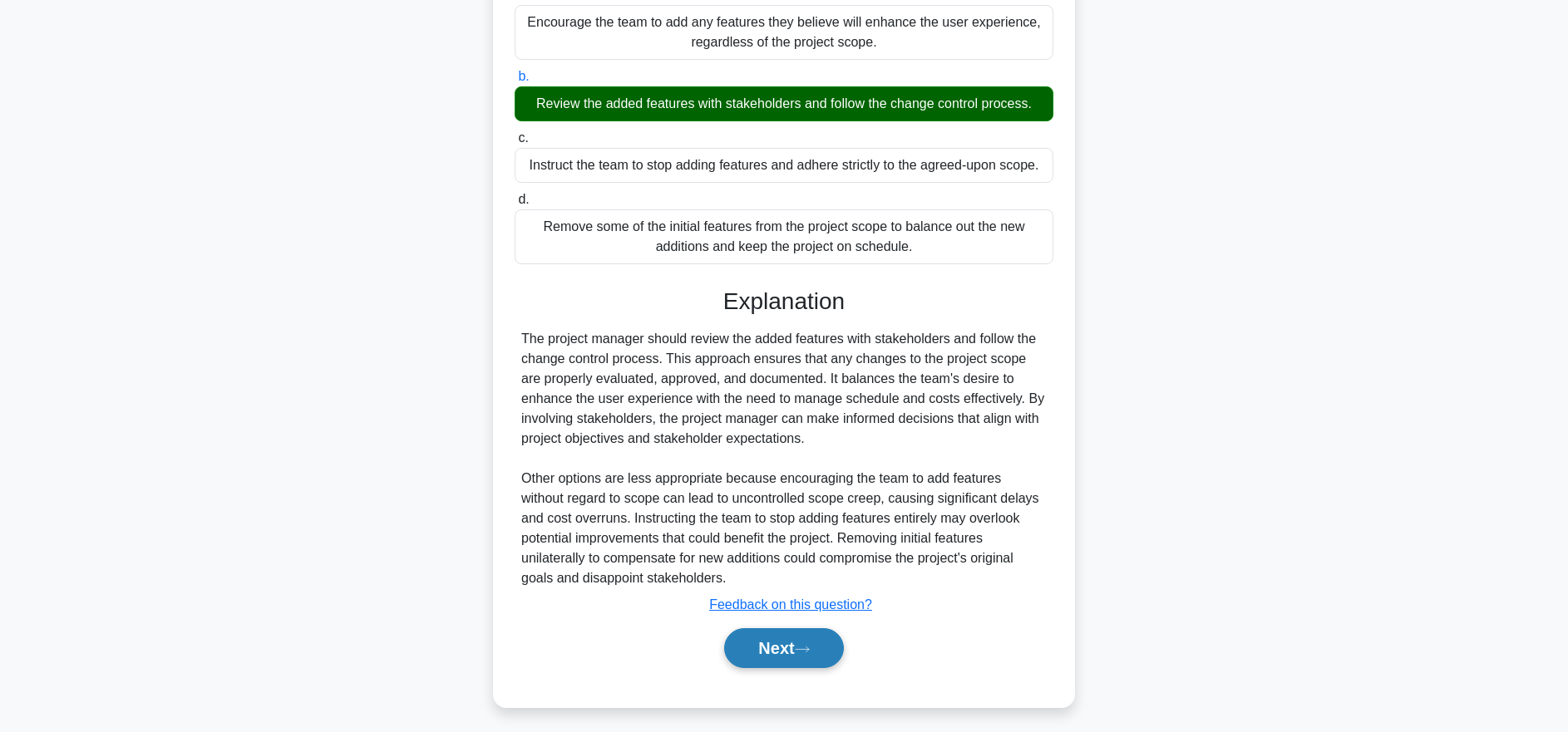
click at [826, 655] on button "Next" at bounding box center [784, 648] width 119 height 40
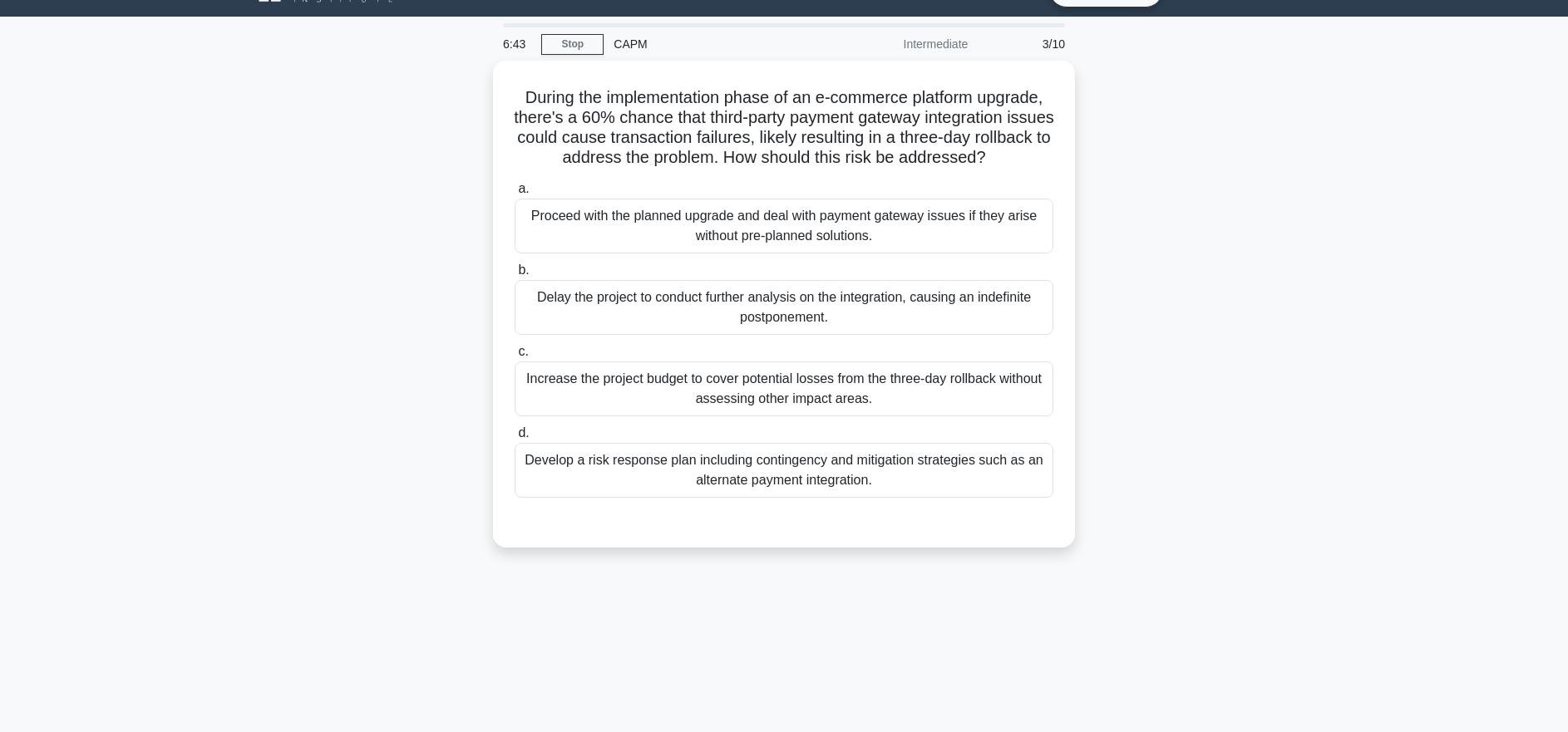
scroll to position [39, 0]
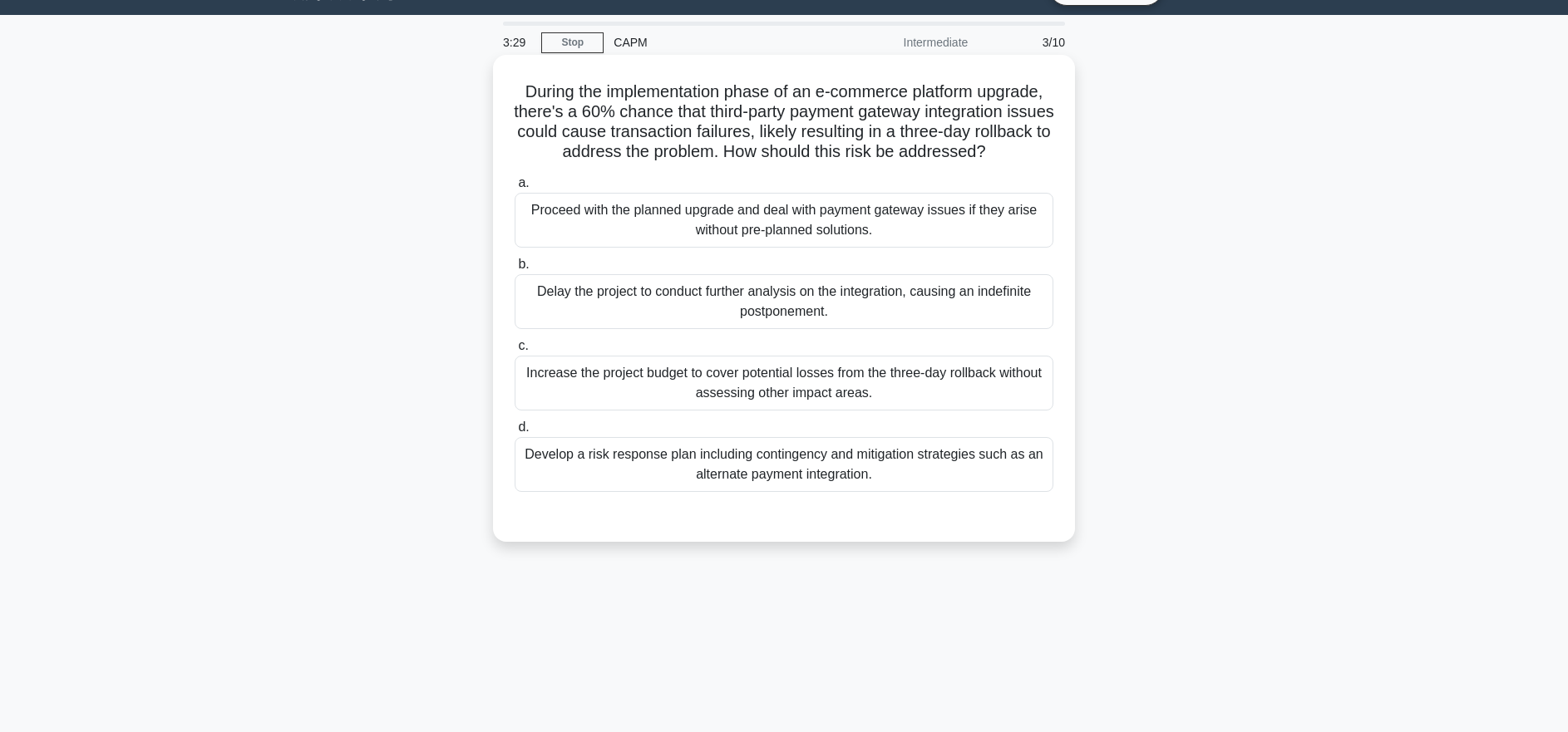
click at [797, 455] on div "Develop a risk response plan including contingency and mitigation strategies su…" at bounding box center [784, 464] width 539 height 55
click at [515, 433] on input "d. Develop a risk response plan including contingency and mitigation strategies…" at bounding box center [515, 428] width 0 height 11
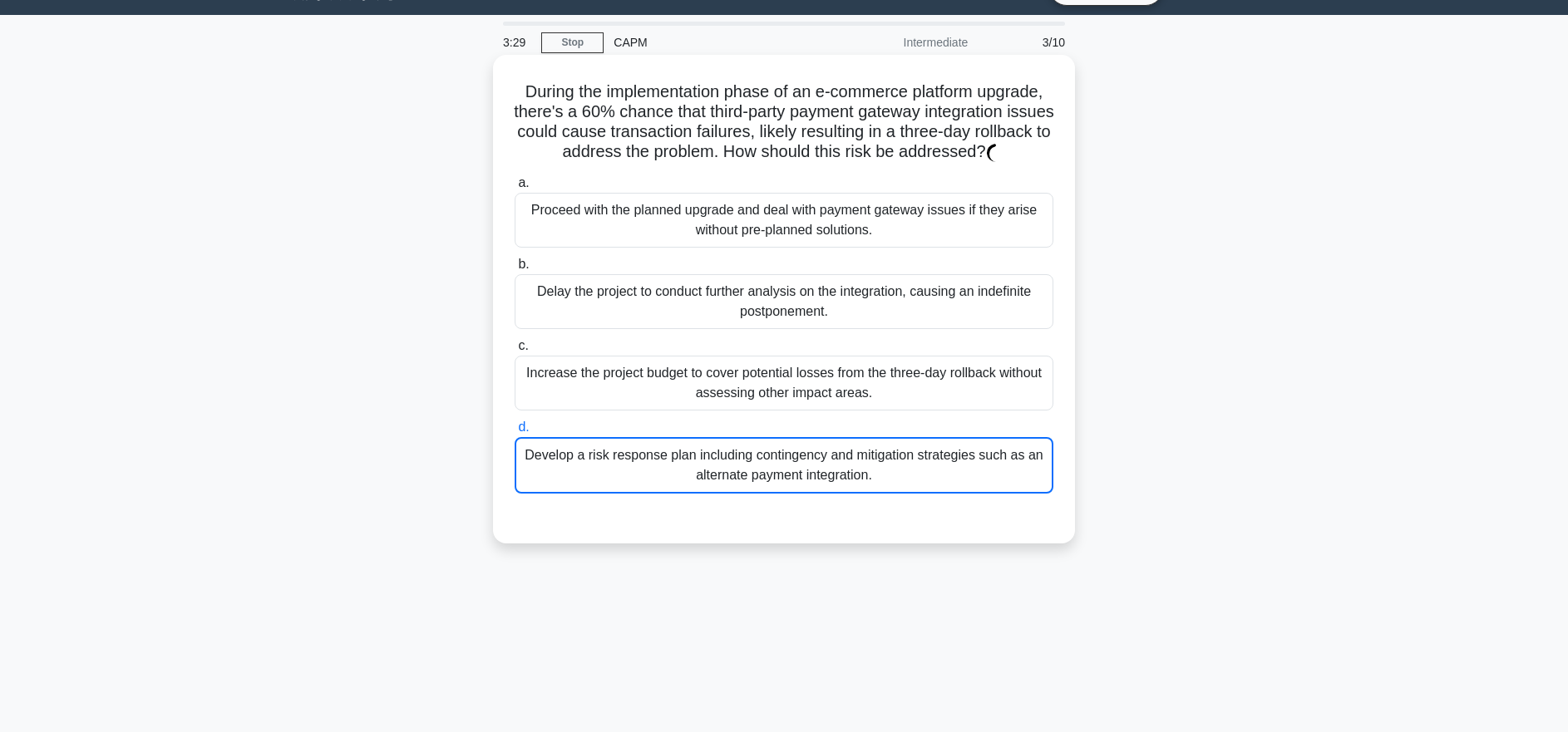
click at [810, 456] on div "Develop a risk response plan including contingency and mitigation strategies su…" at bounding box center [784, 465] width 539 height 57
click at [515, 433] on input "d. Develop a risk response plan including contingency and mitigation strategies…" at bounding box center [515, 428] width 0 height 11
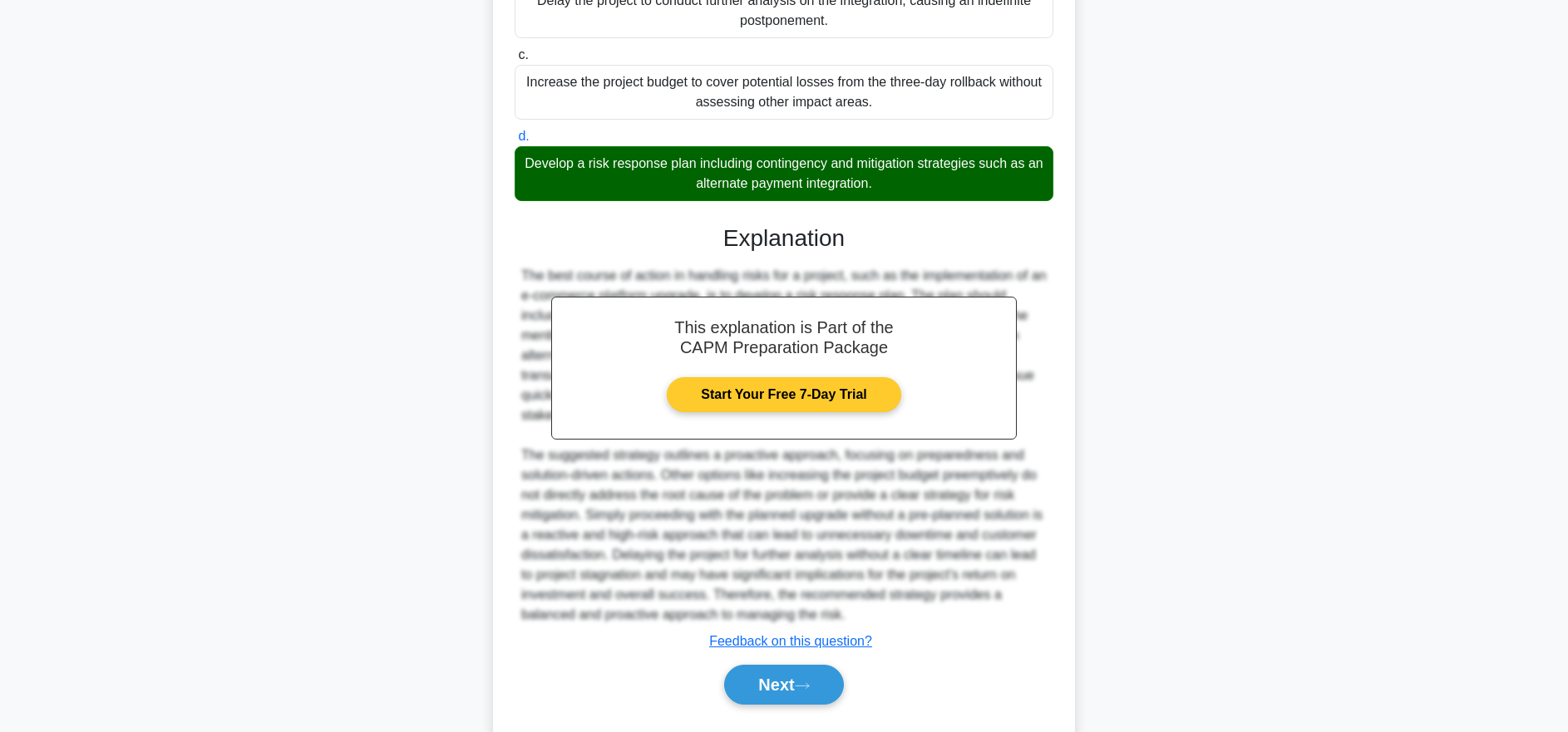
scroll to position [372, 0]
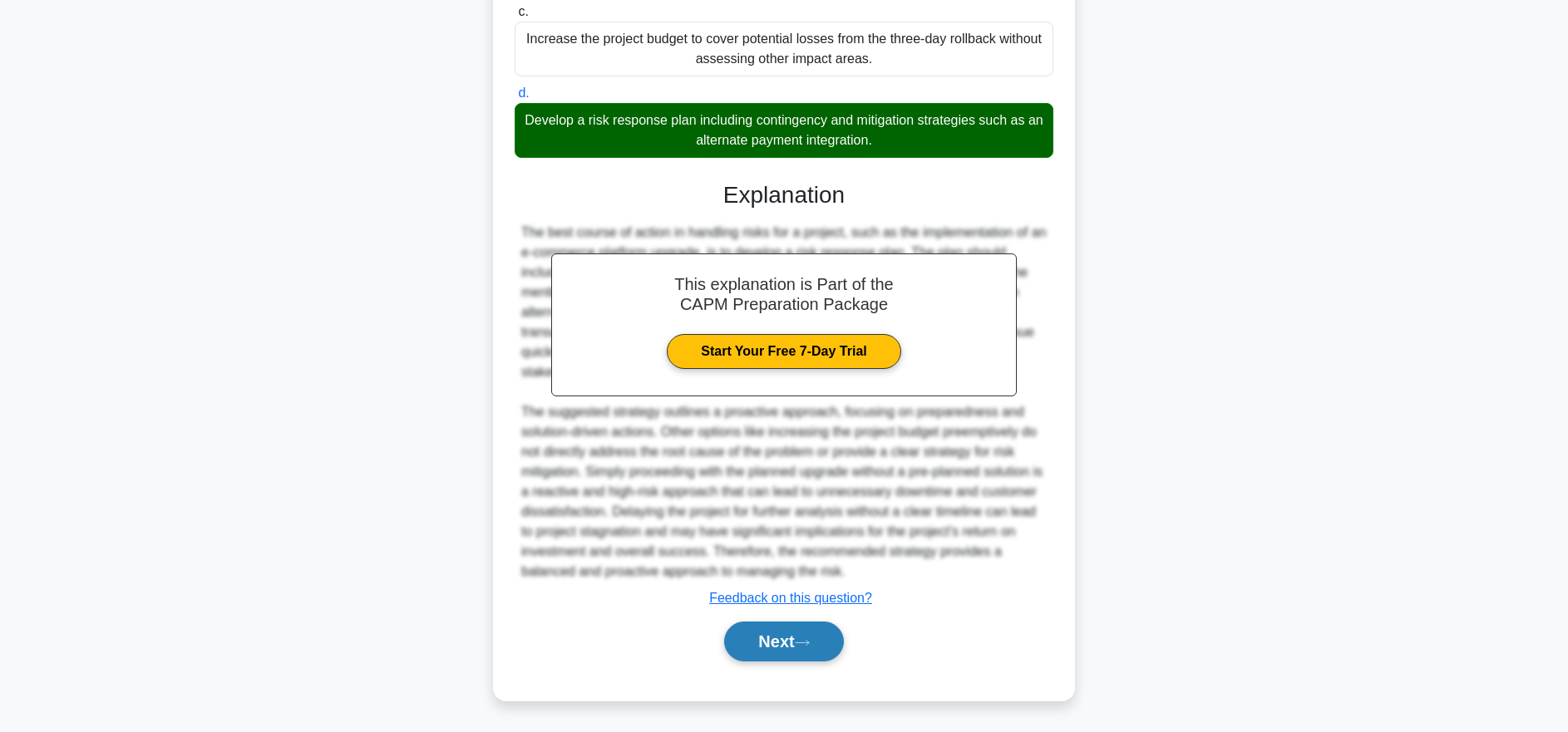
click at [781, 635] on button "Next" at bounding box center [784, 641] width 119 height 40
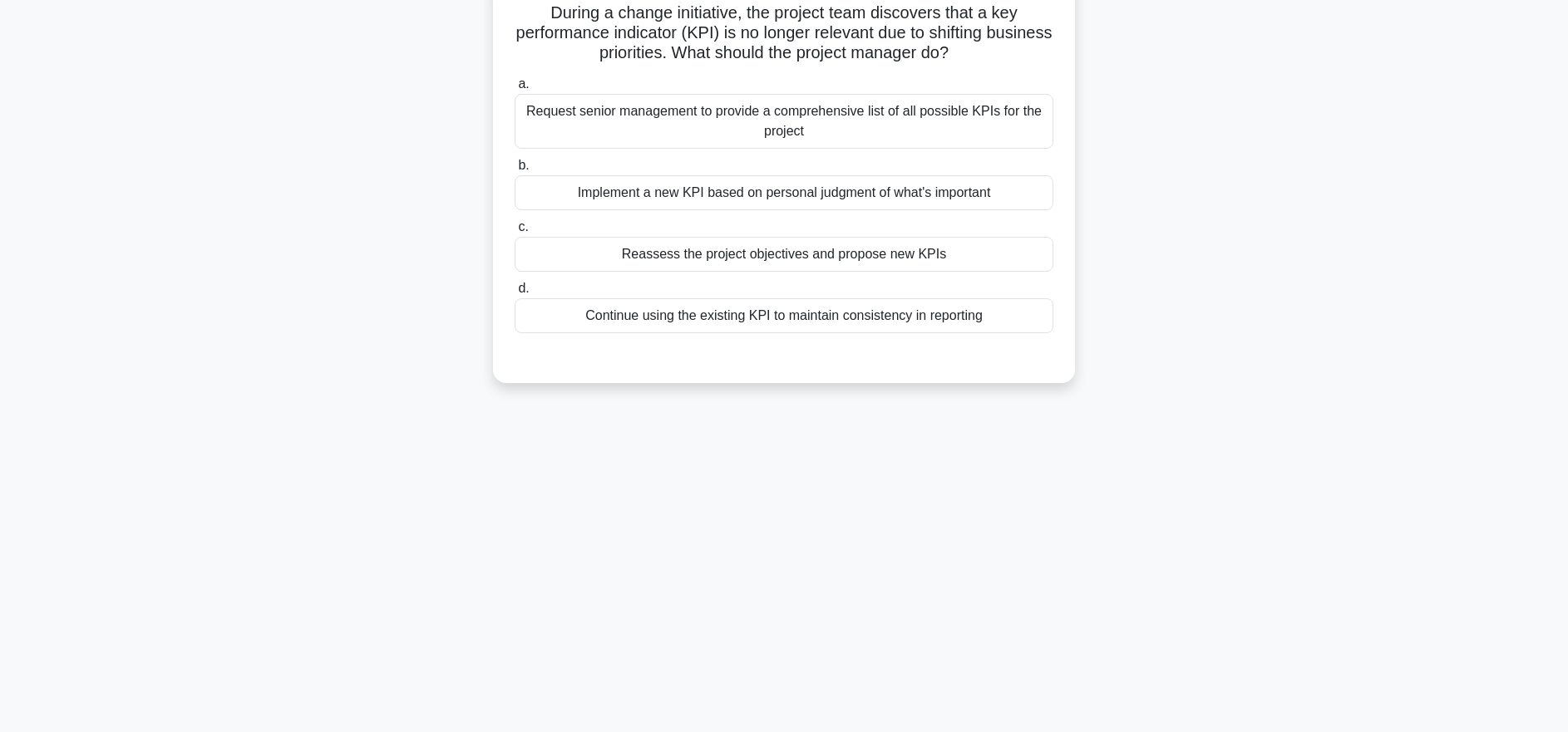
scroll to position [30, 0]
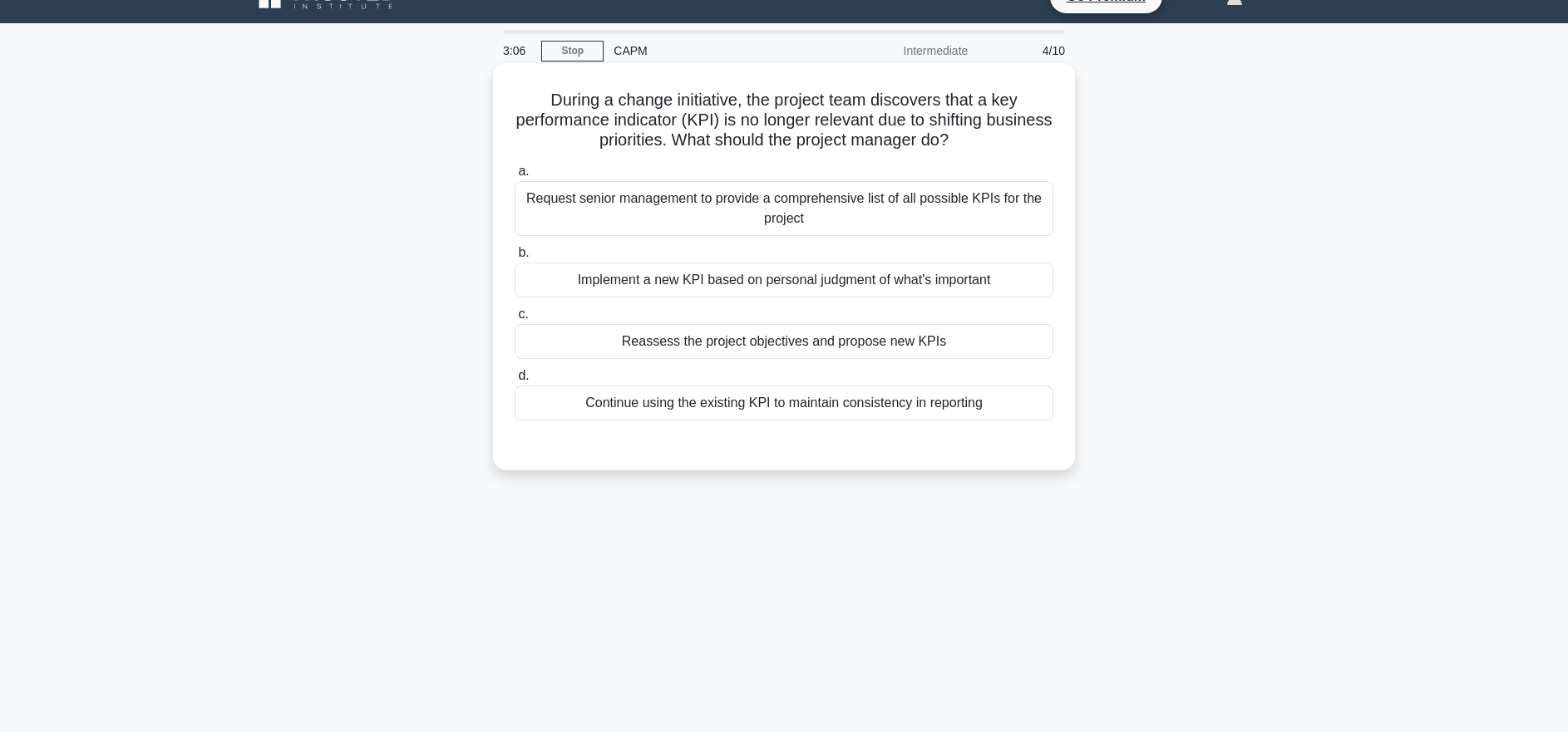
click at [772, 229] on div "Request senior management to provide a comprehensive list of all possible KPIs …" at bounding box center [784, 209] width 539 height 55
click at [515, 177] on input "a. Request senior management to provide a comprehensive list of all possible KP…" at bounding box center [515, 172] width 0 height 11
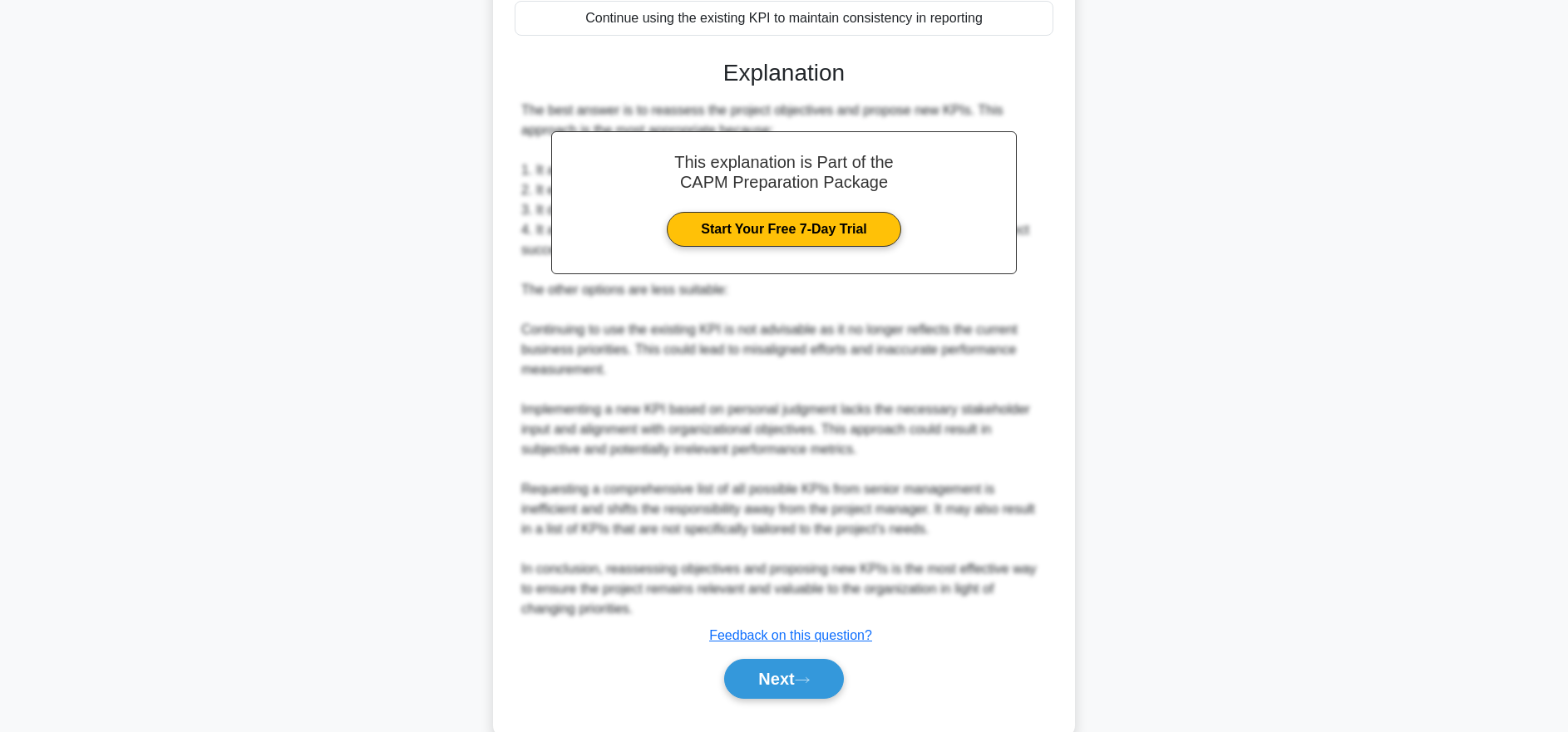
scroll to position [454, 0]
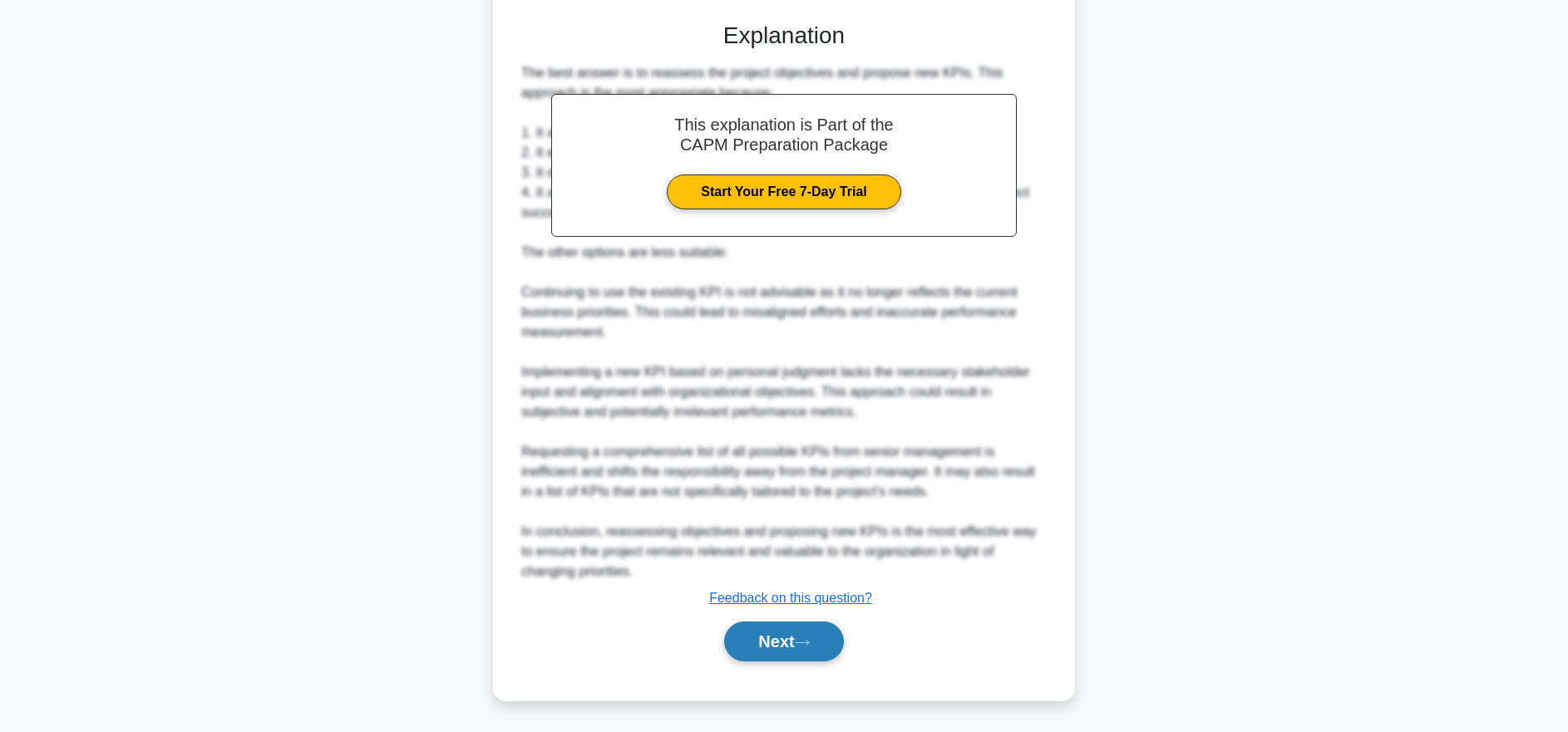
click at [792, 654] on button "Next" at bounding box center [784, 641] width 119 height 40
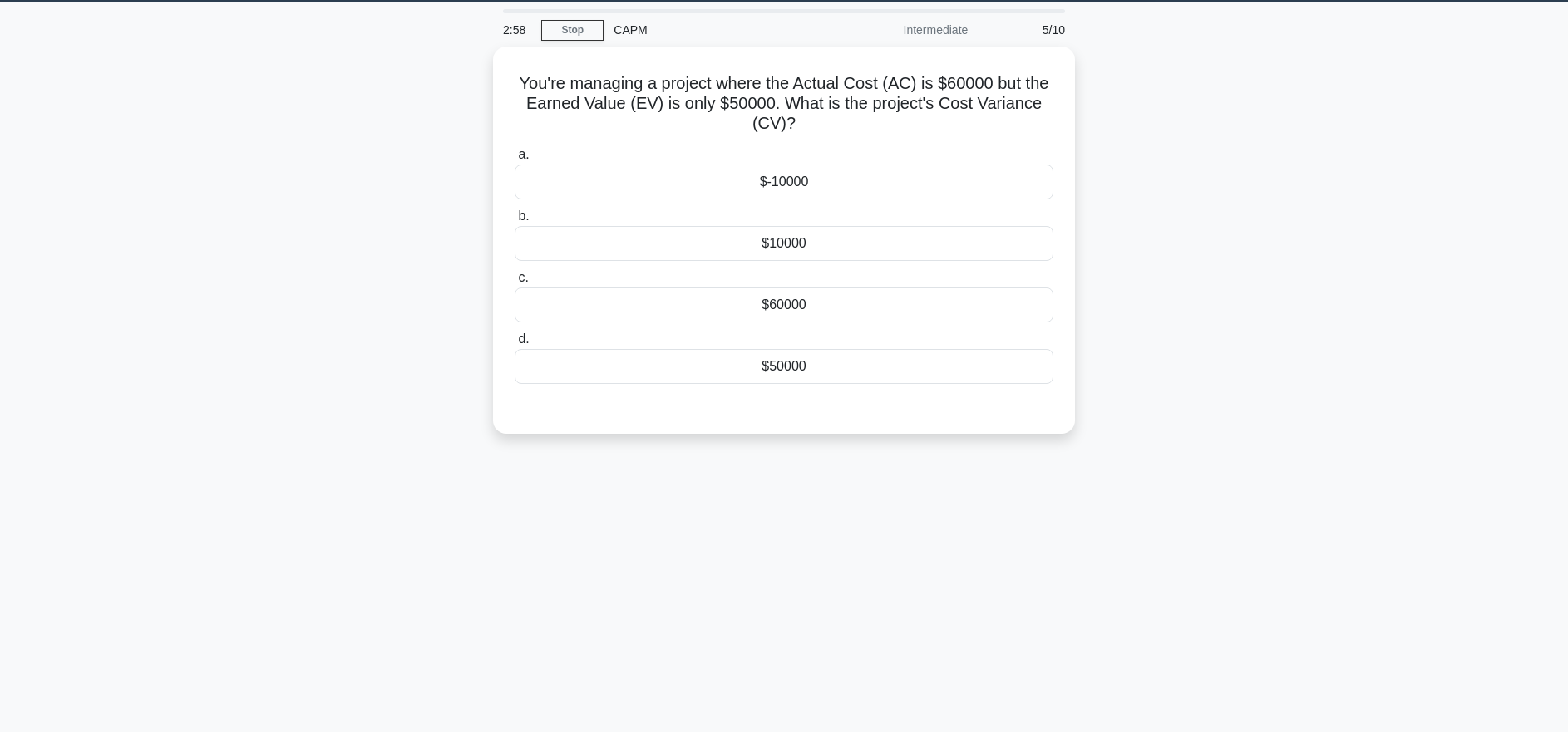
scroll to position [0, 0]
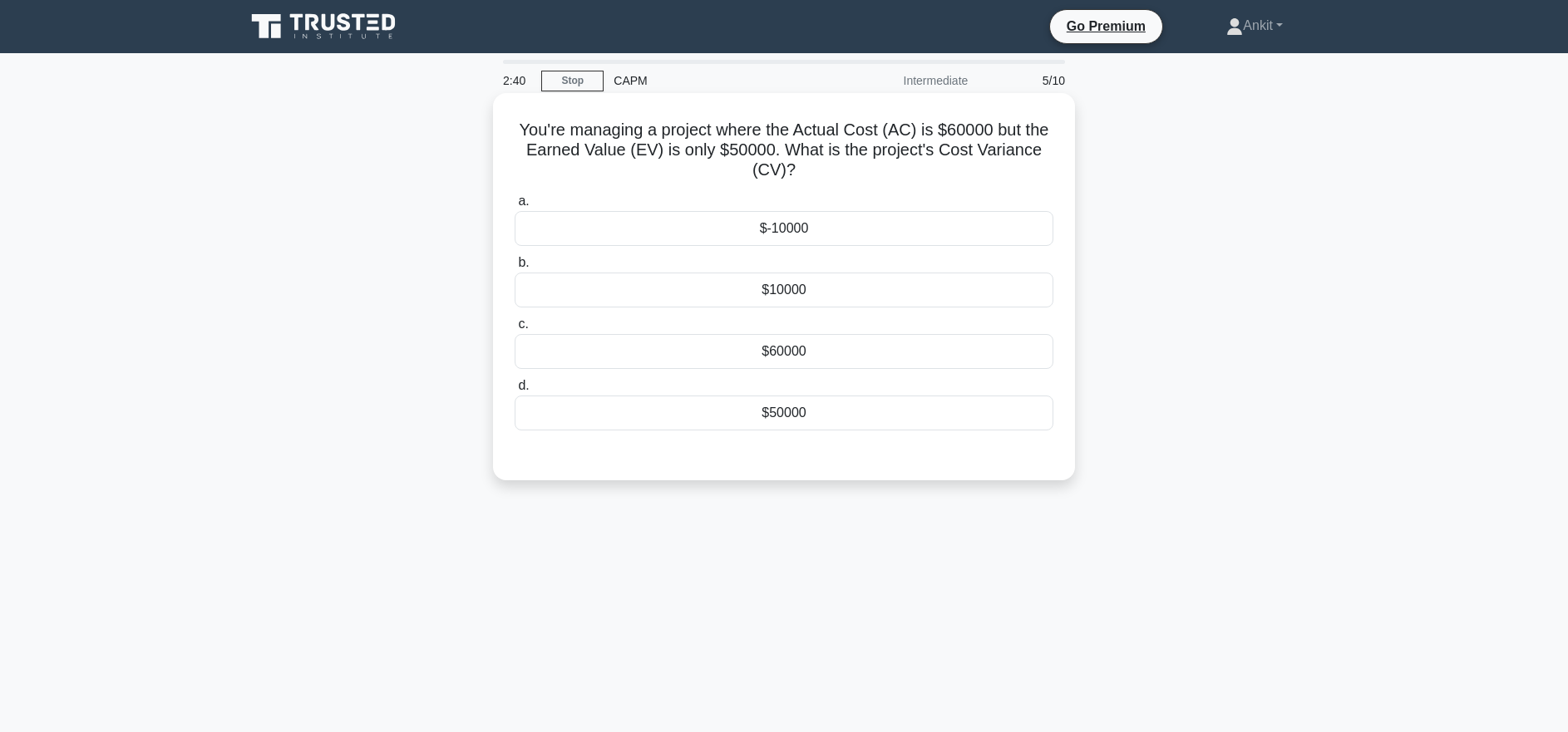
click at [800, 228] on div "$-10000" at bounding box center [784, 228] width 539 height 35
click at [515, 207] on input "a. $-10000" at bounding box center [515, 201] width 0 height 11
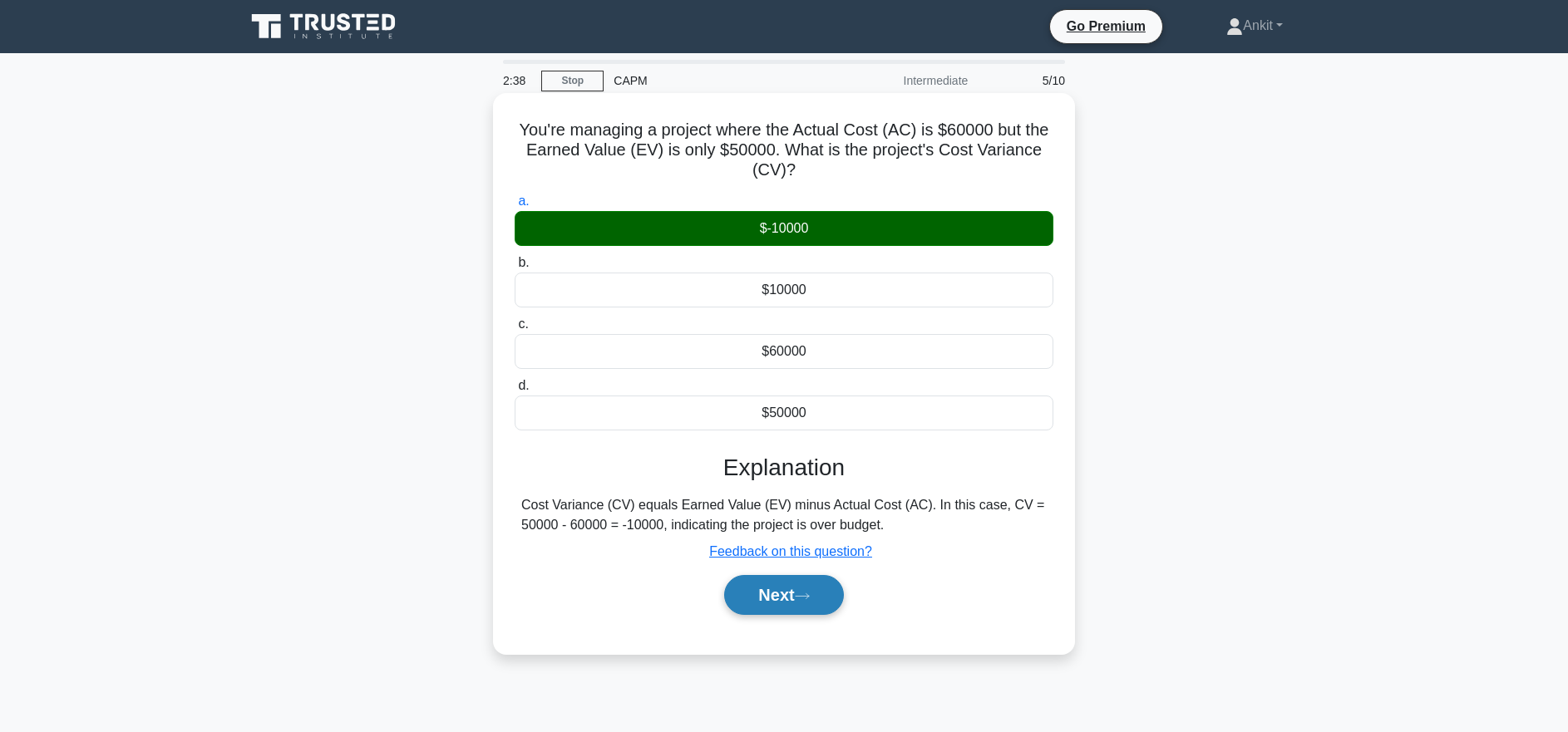
click at [790, 594] on button "Next" at bounding box center [784, 595] width 119 height 40
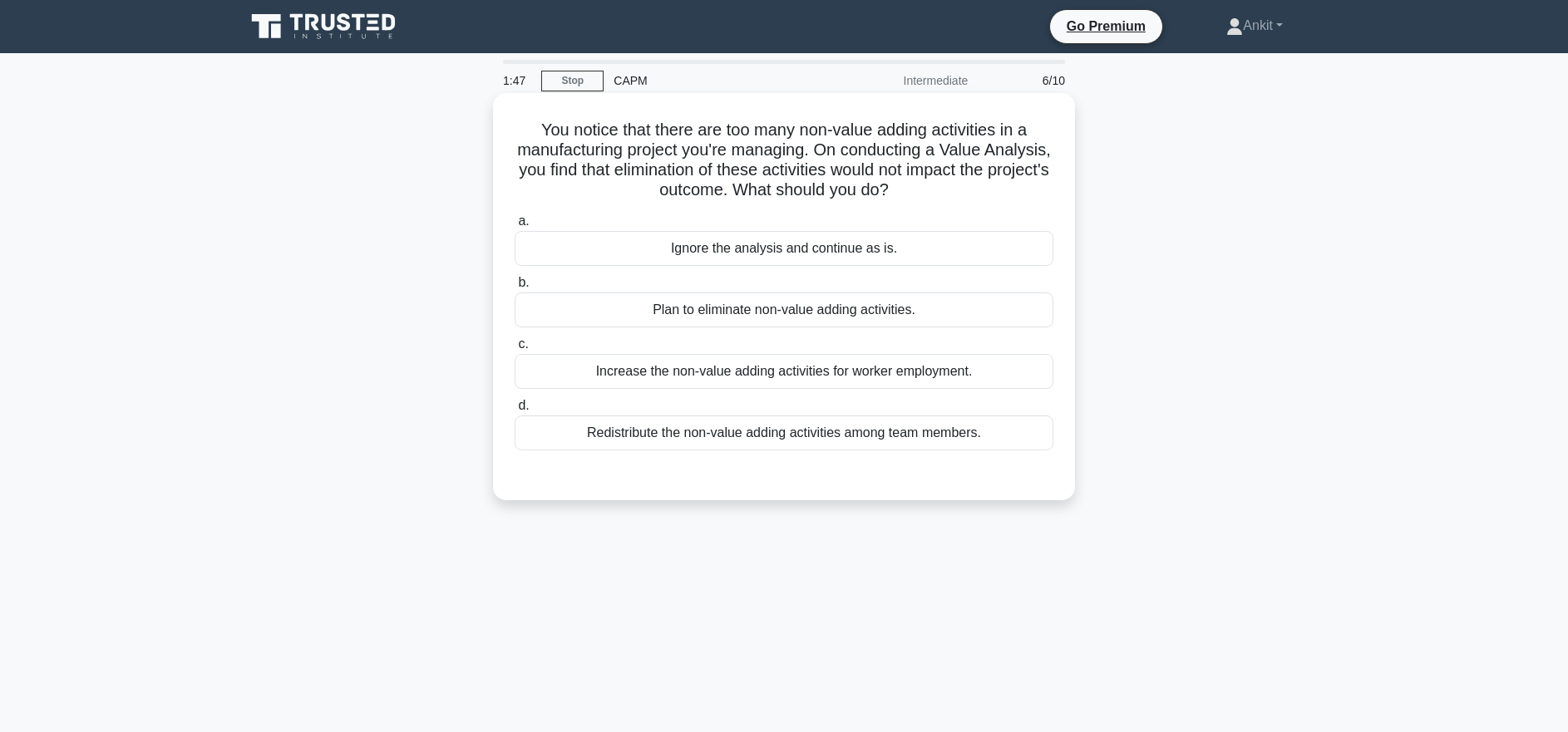
click at [852, 435] on div "Redistribute the non-value adding activities among team members." at bounding box center [784, 433] width 539 height 35
click at [515, 412] on input "d. Redistribute the non-value adding activities among team members." at bounding box center [515, 406] width 0 height 11
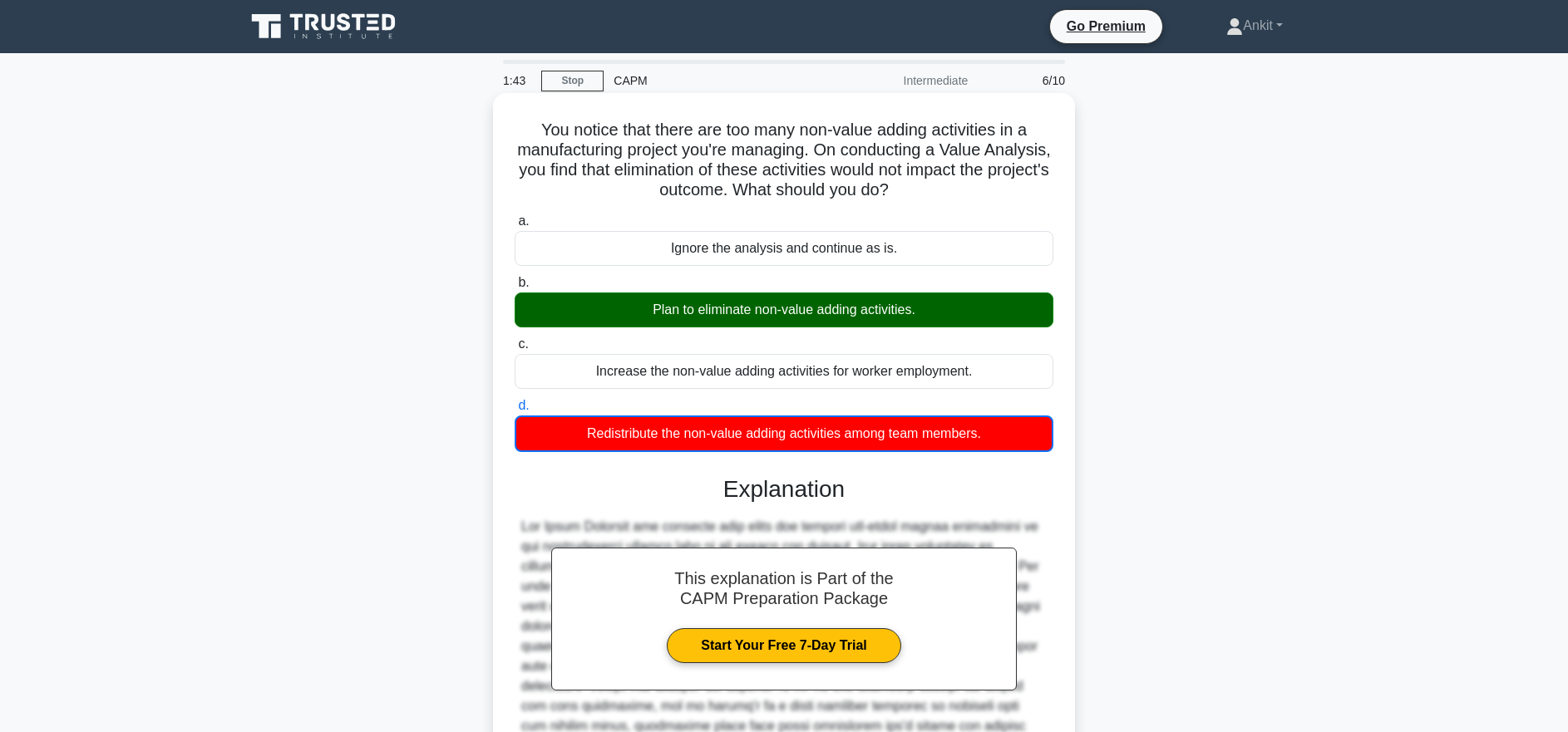
scroll to position [214, 0]
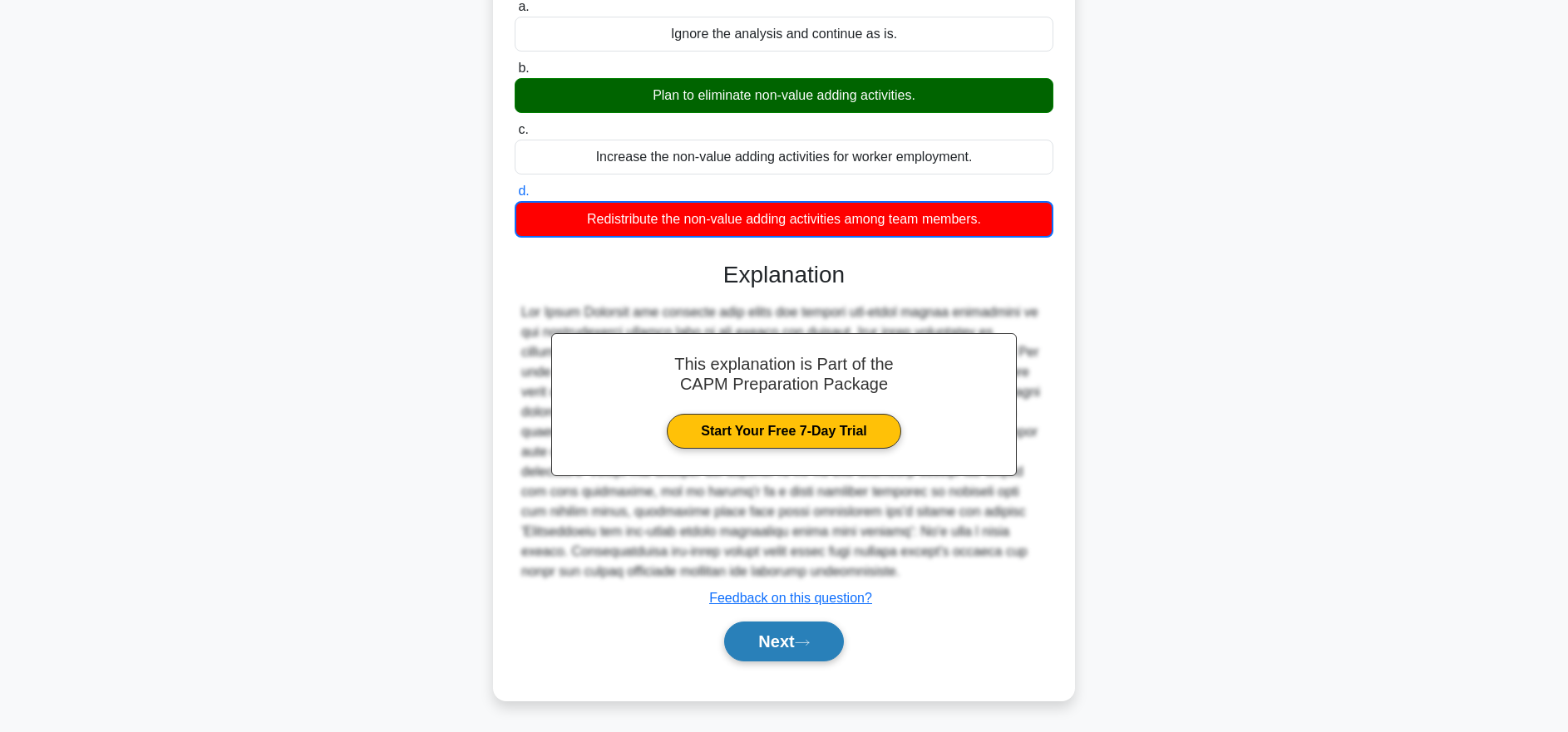
click at [806, 629] on button "Next" at bounding box center [784, 641] width 119 height 40
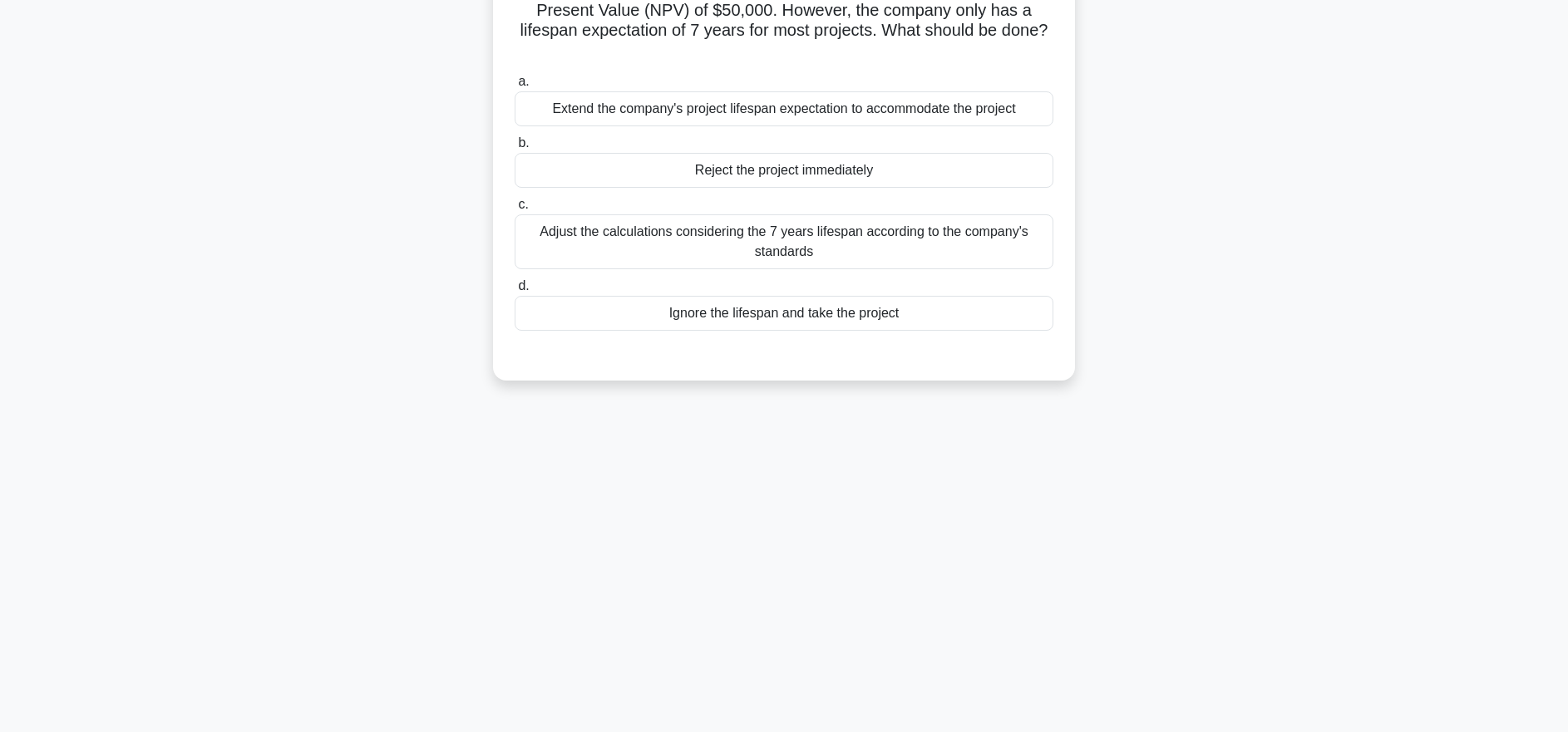
scroll to position [0, 0]
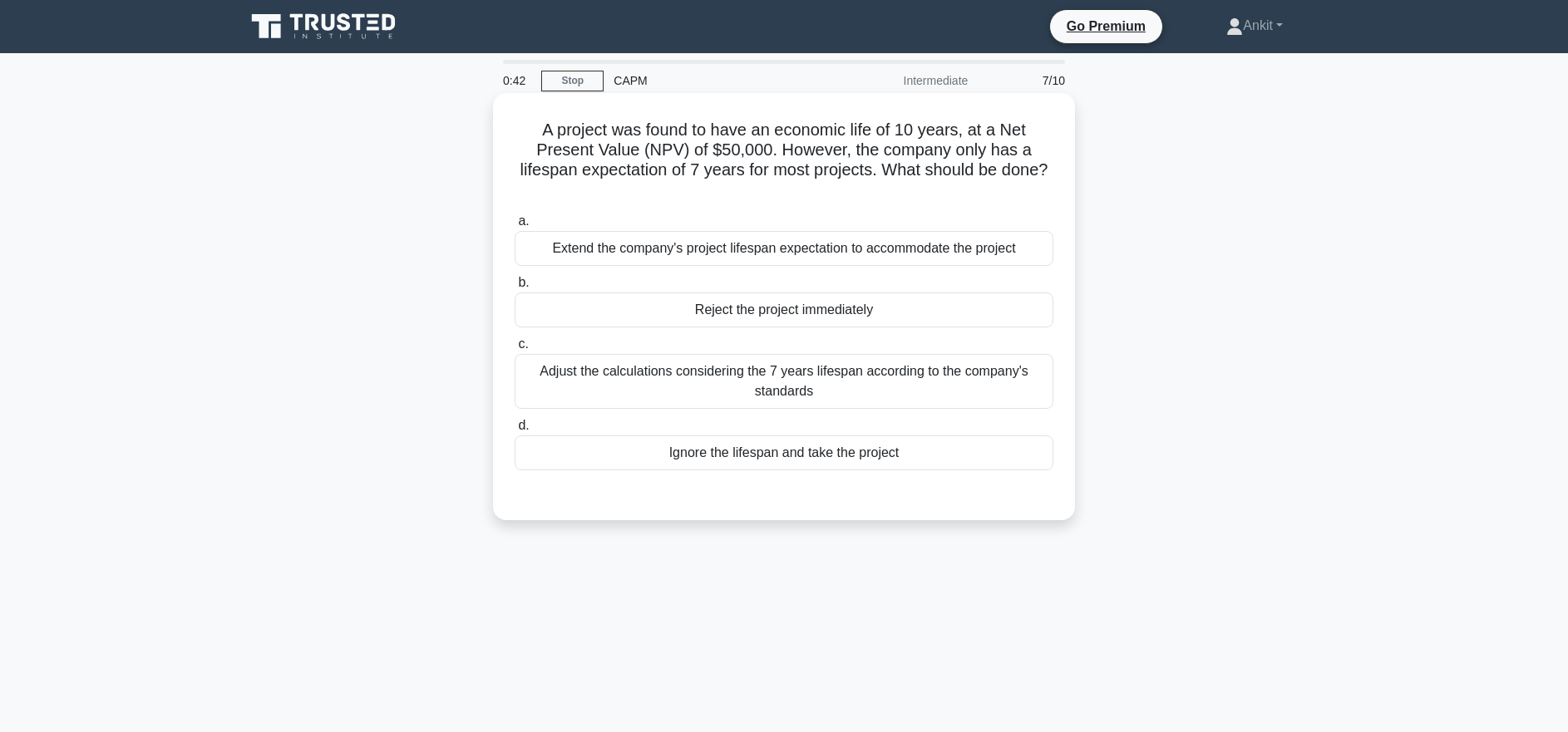
click at [993, 388] on div "Adjust the calculations considering the 7 years lifespan according to the compa…" at bounding box center [784, 381] width 539 height 55
click at [515, 350] on input "c. Adjust the calculations considering the 7 years lifespan according to the co…" at bounding box center [515, 344] width 0 height 11
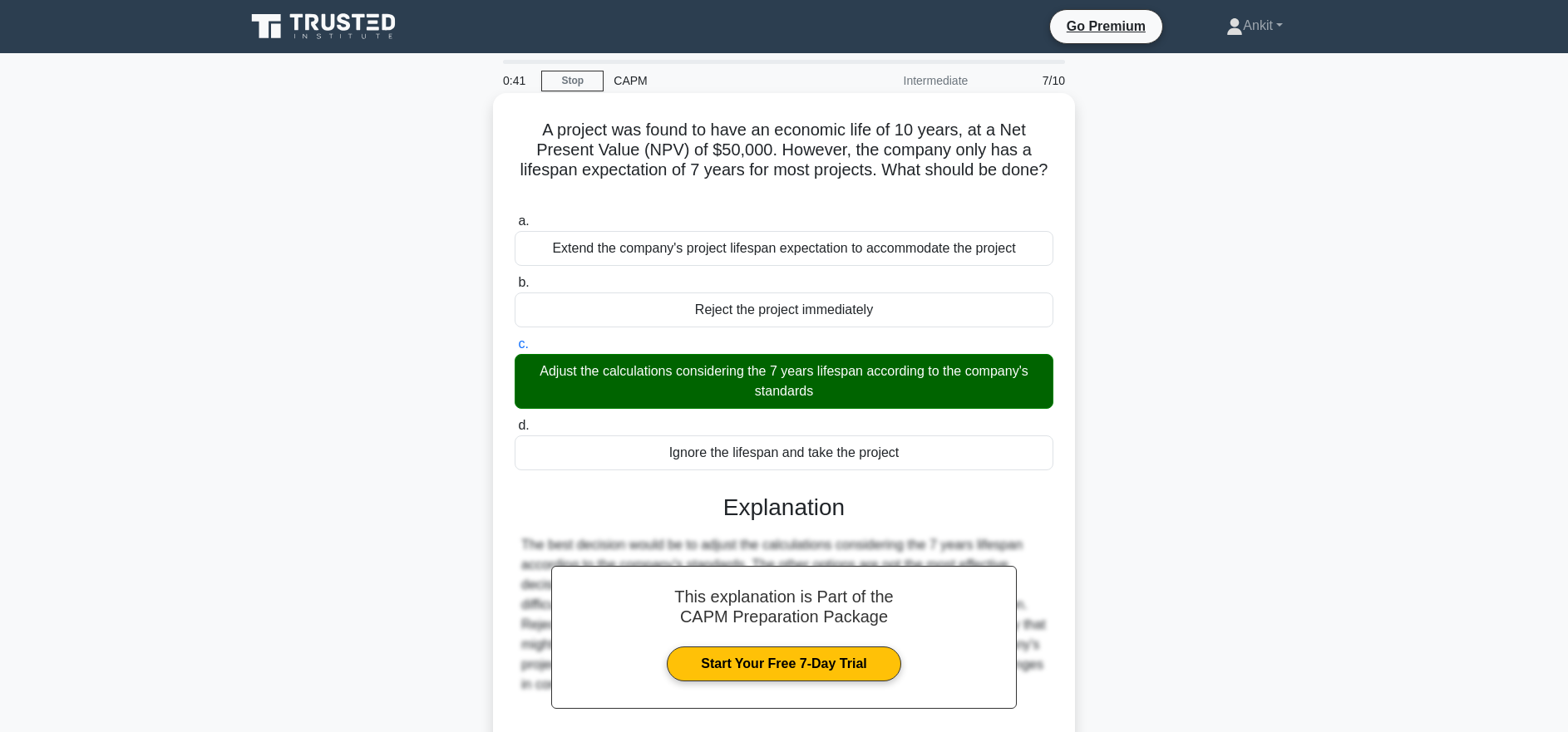
scroll to position [165, 0]
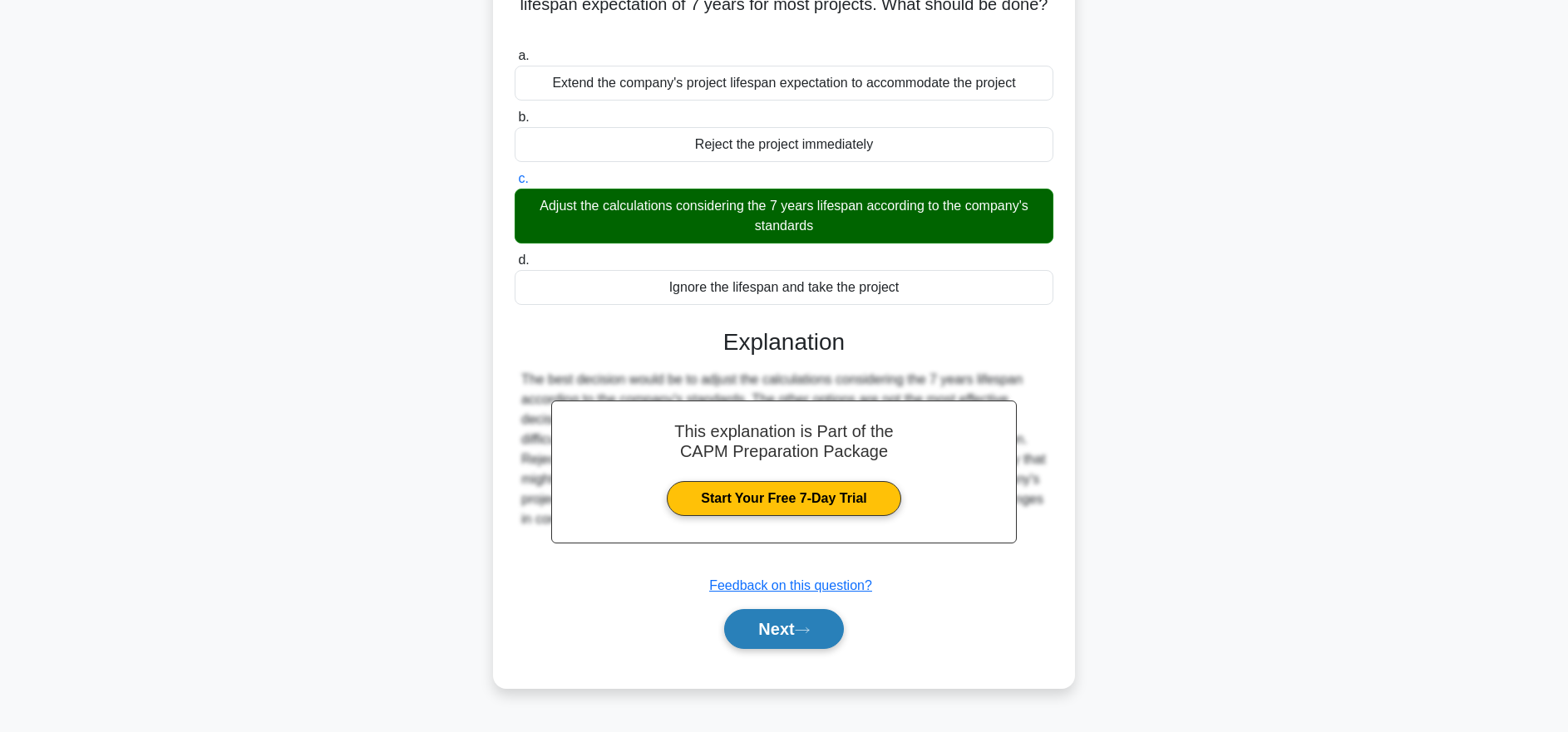
click at [829, 630] on button "Next" at bounding box center [784, 629] width 119 height 40
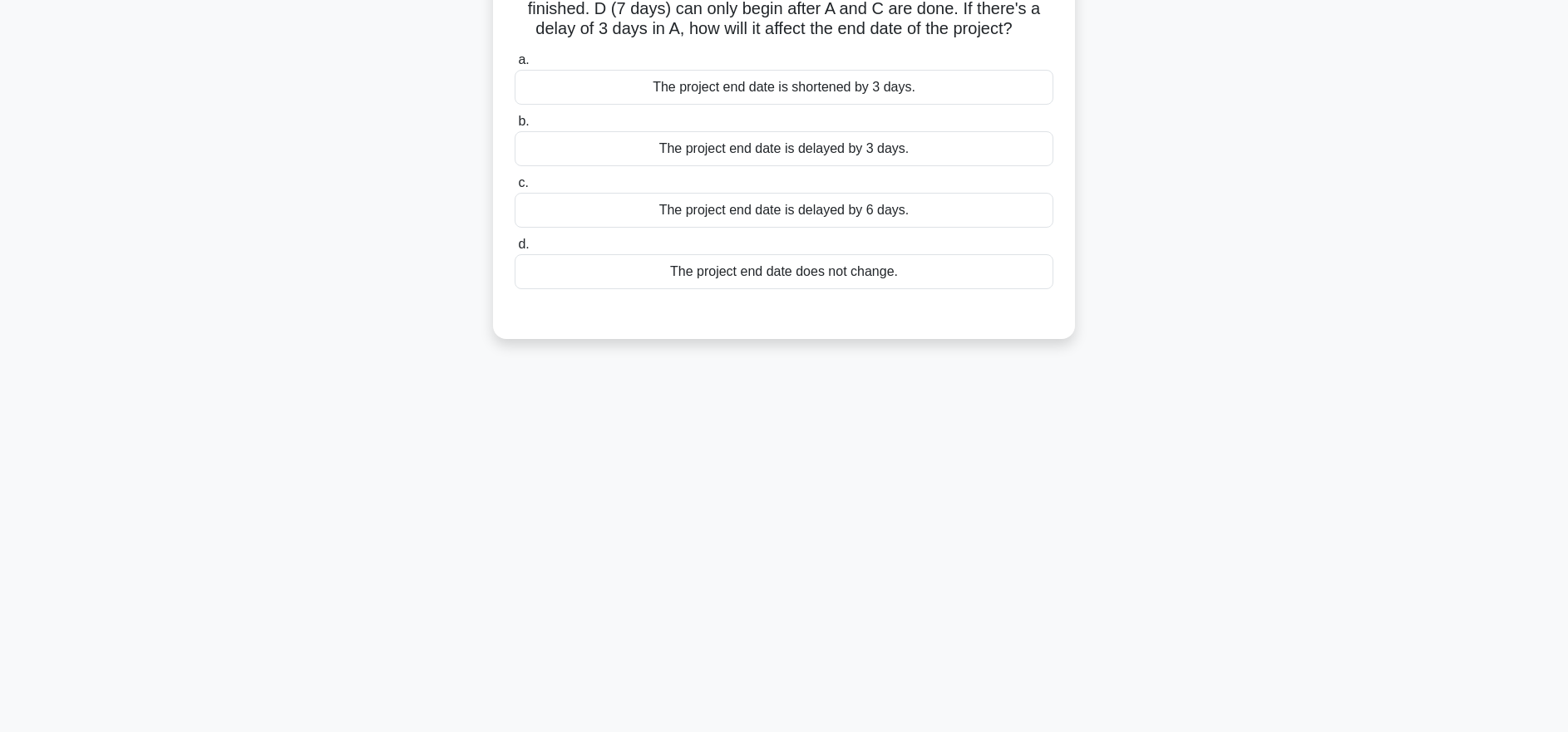
scroll to position [0, 0]
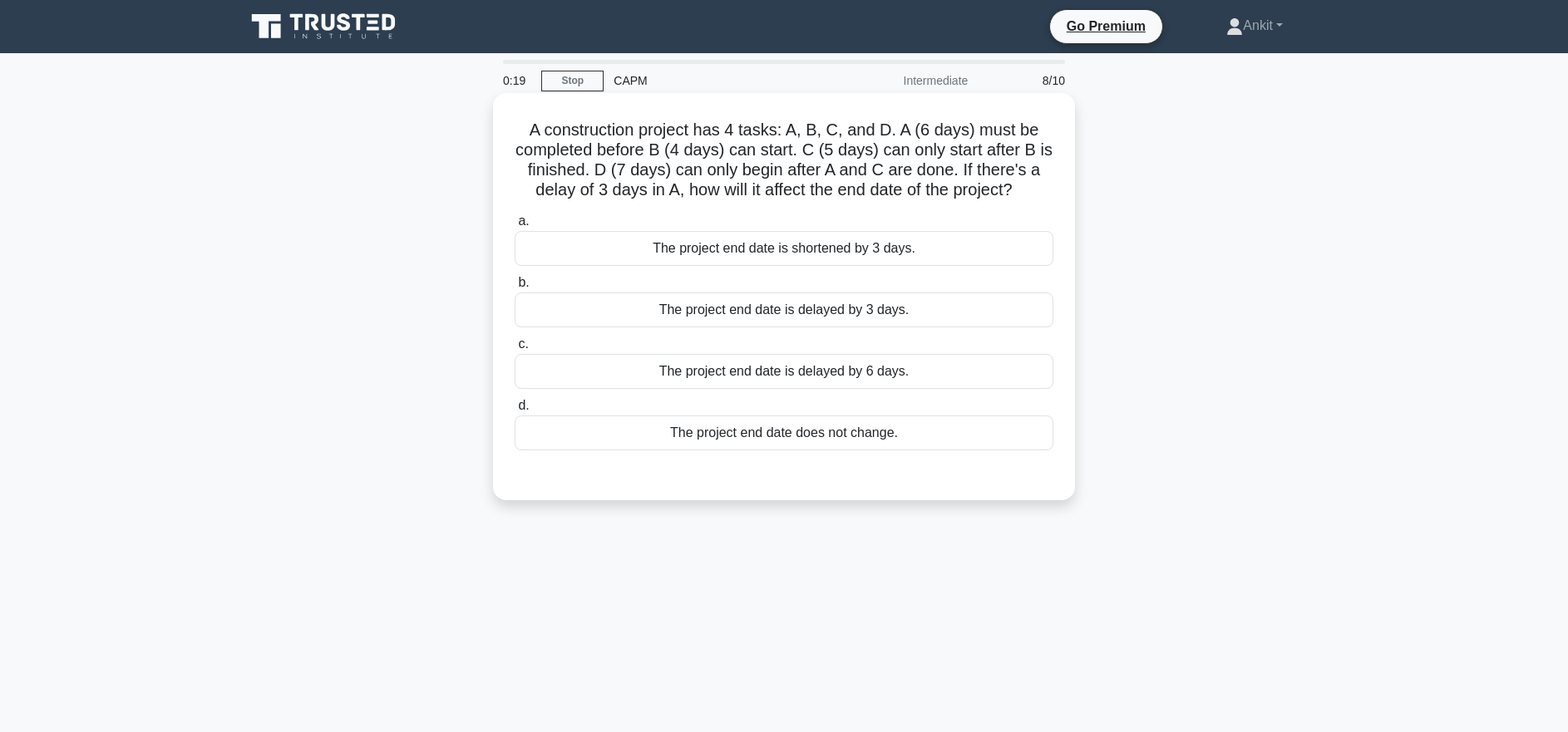
click at [830, 325] on div "The project end date is delayed by 3 days." at bounding box center [784, 309] width 539 height 35
click at [515, 289] on input "b. The project end date is delayed by 3 days." at bounding box center [515, 283] width 0 height 11
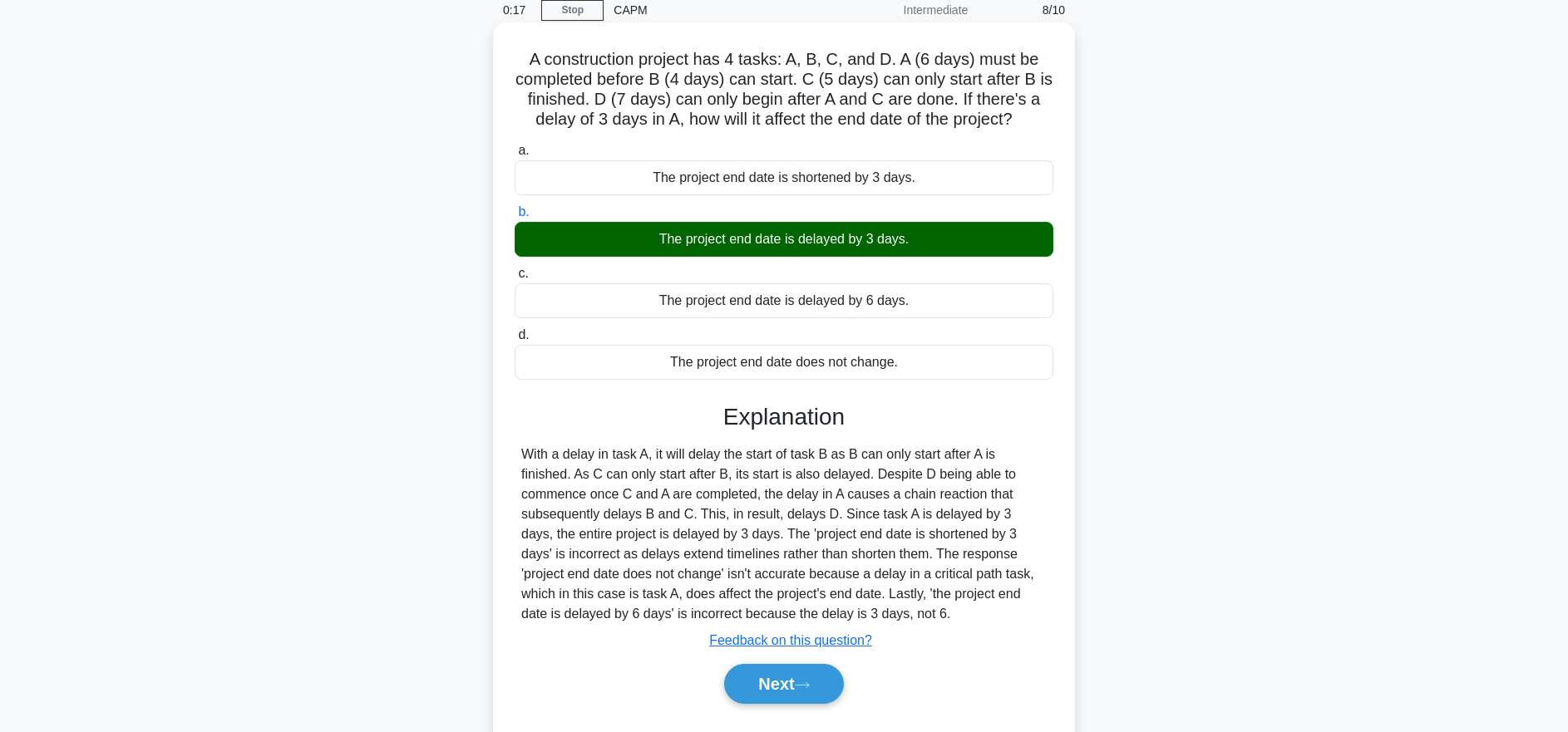
scroll to position [165, 0]
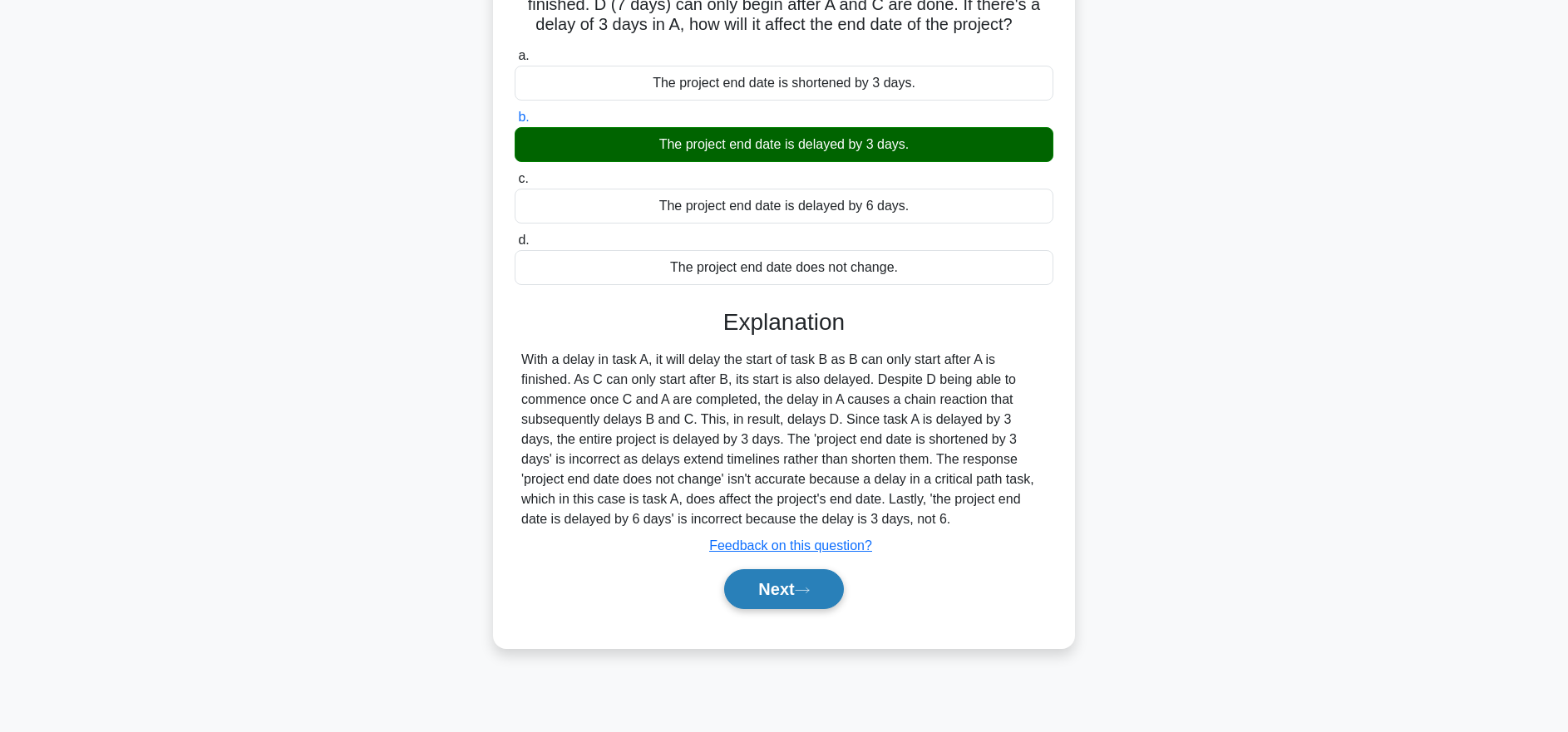
click at [777, 595] on button "Next" at bounding box center [784, 589] width 119 height 40
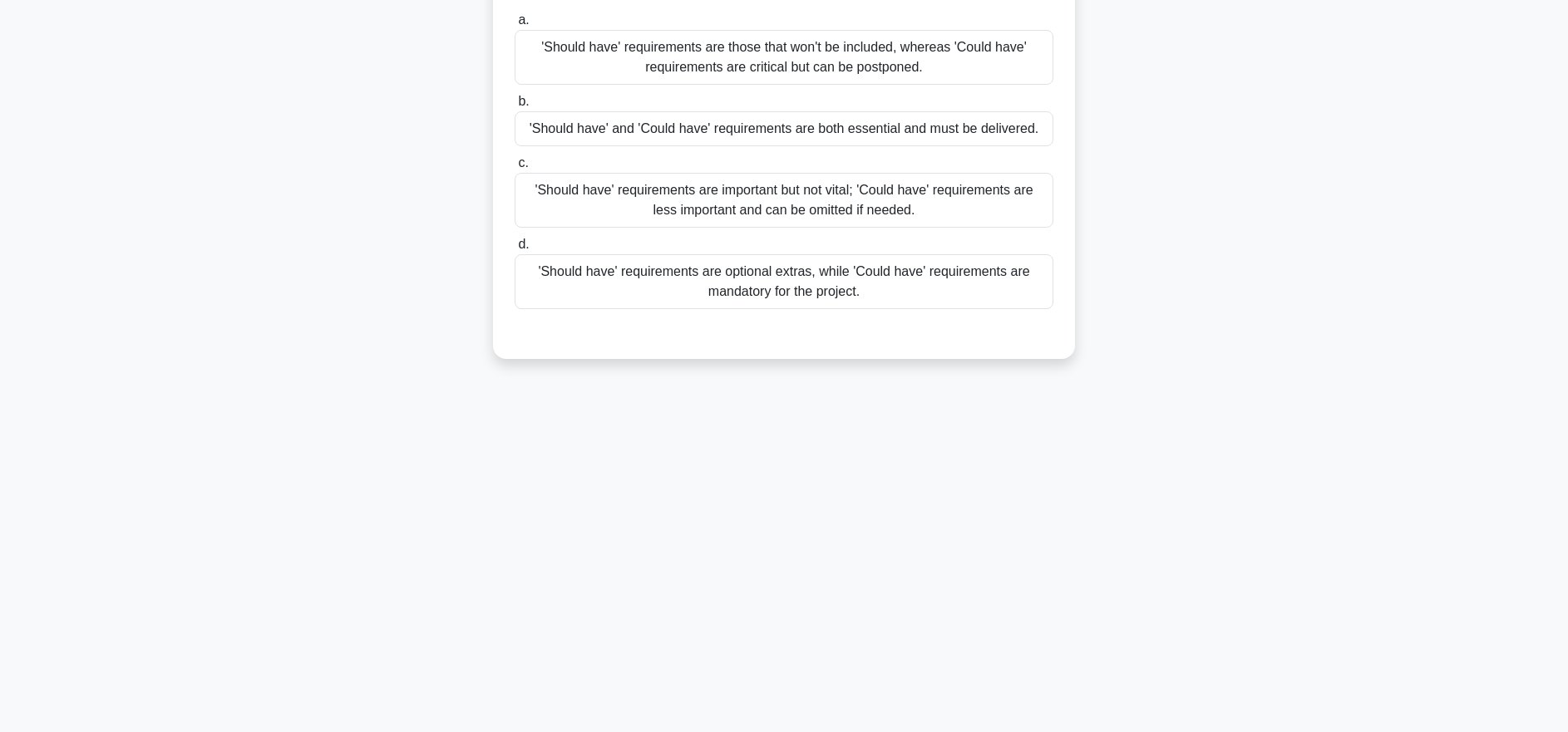
scroll to position [0, 0]
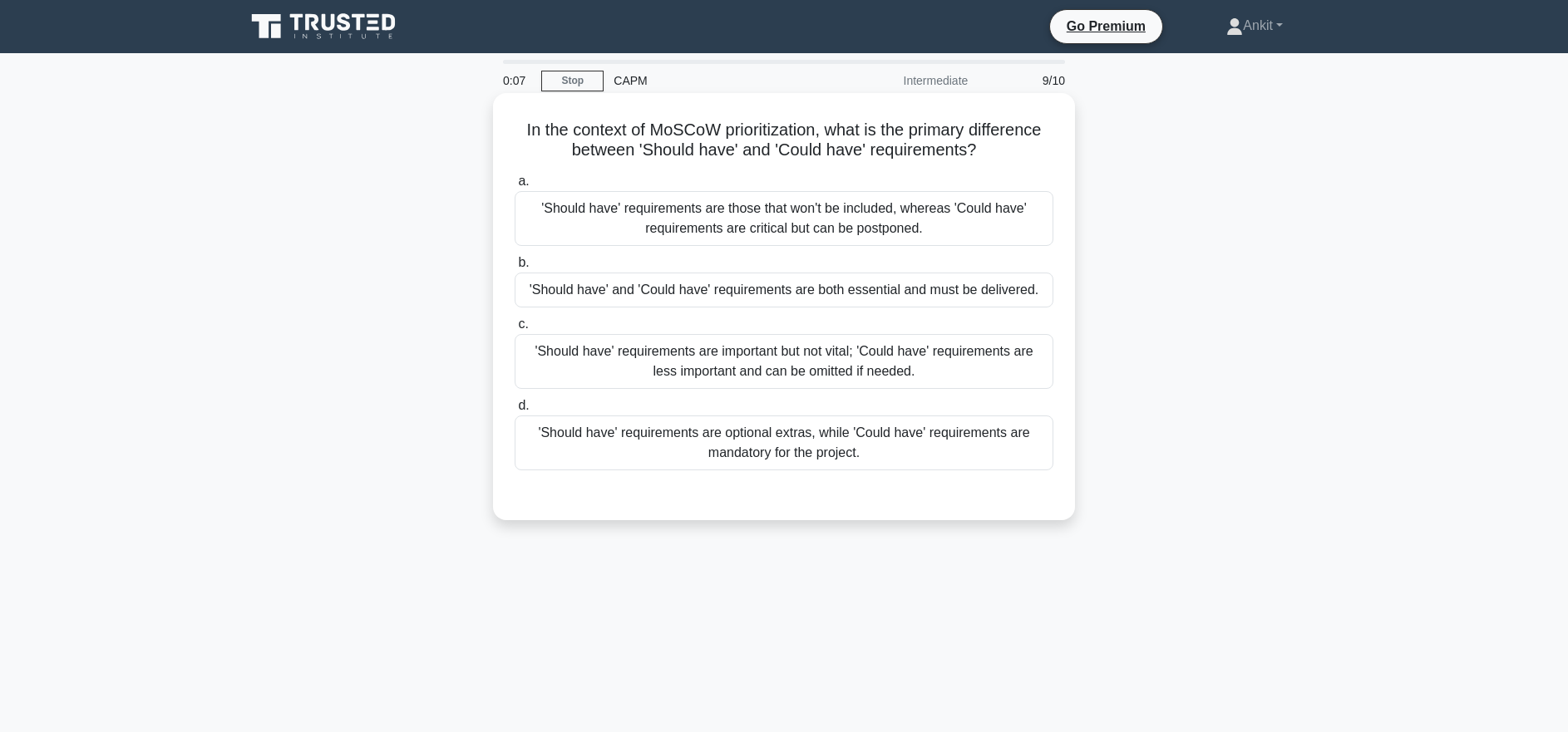
click at [695, 364] on div "'Should have' requirements are important but not vital; 'Could have' requiremen…" at bounding box center [784, 362] width 539 height 55
click at [515, 330] on input "c. 'Should have' requirements are important but not vital; 'Could have' require…" at bounding box center [515, 325] width 0 height 11
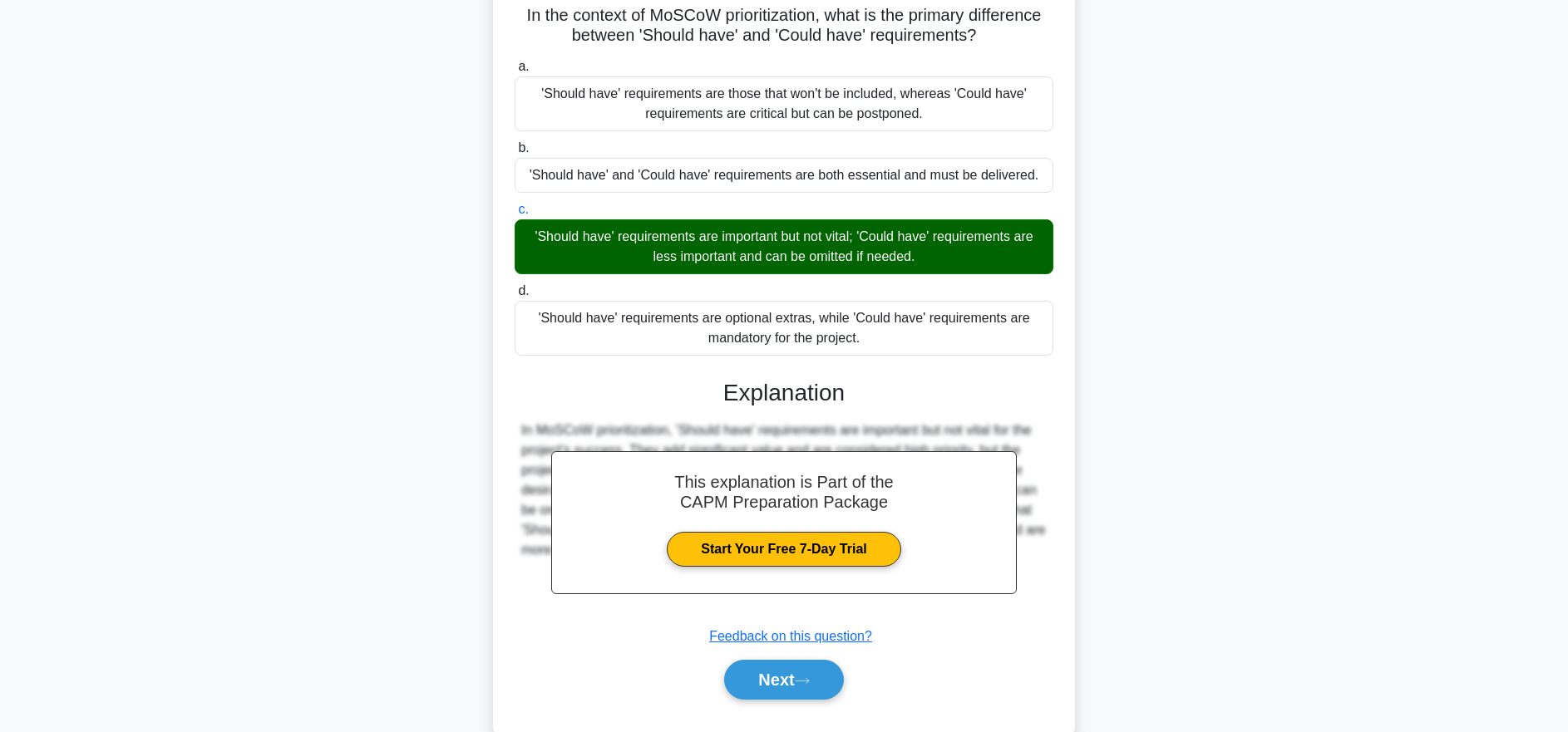
scroll to position [165, 0]
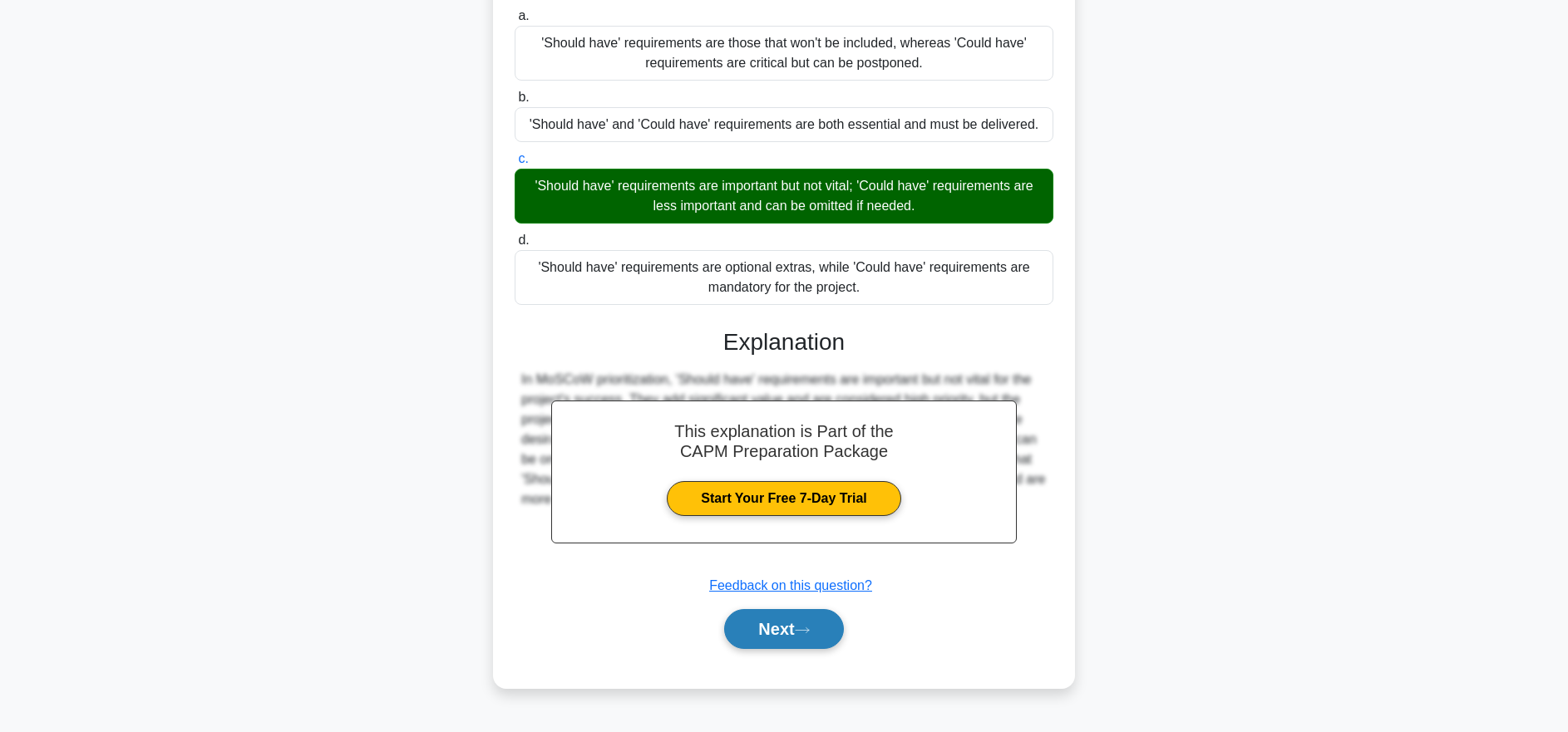
click at [798, 631] on button "Next" at bounding box center [784, 629] width 119 height 40
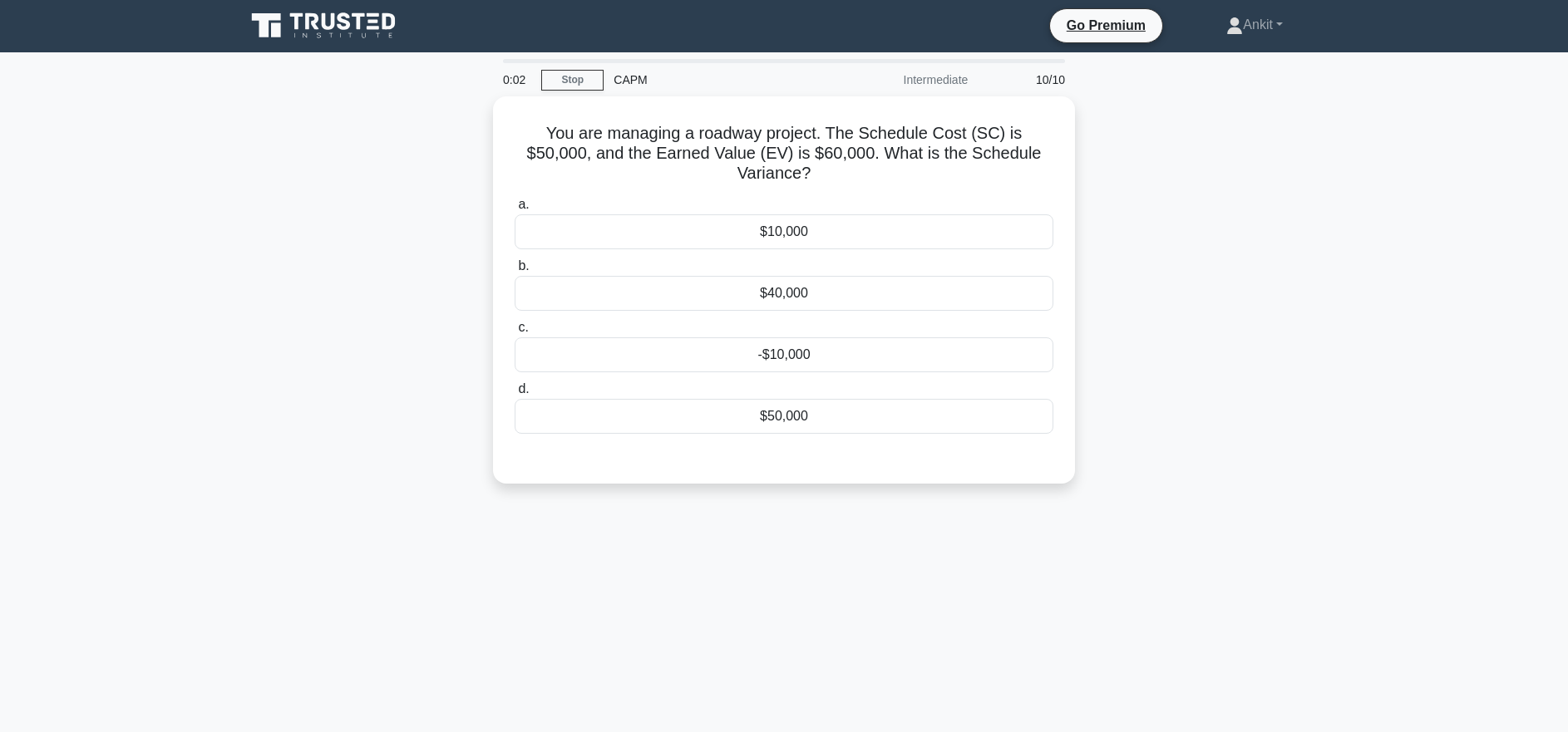
scroll to position [0, 0]
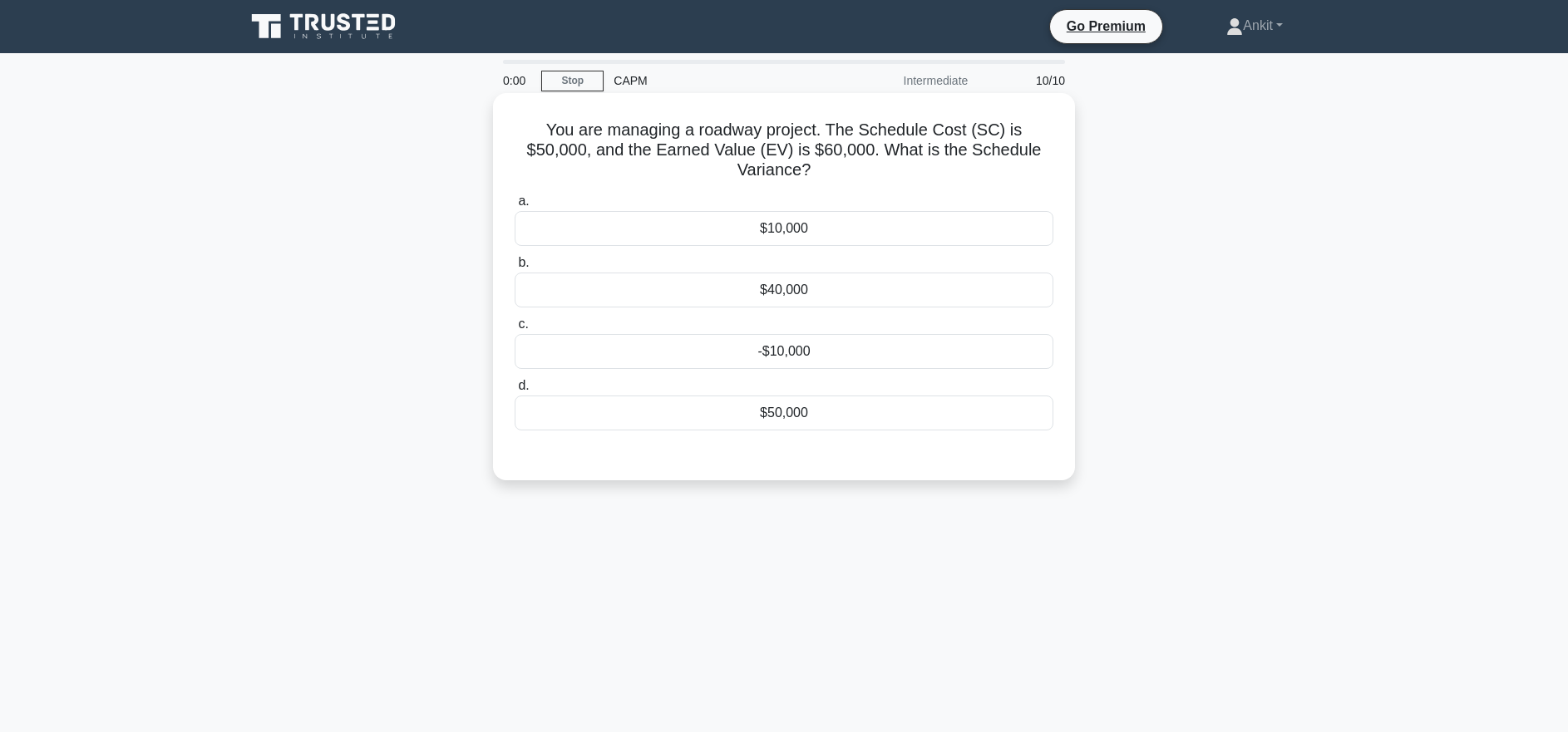
click at [712, 211] on div "$10,000" at bounding box center [784, 228] width 539 height 35
click at [515, 203] on input "a. $10,000" at bounding box center [515, 201] width 0 height 11
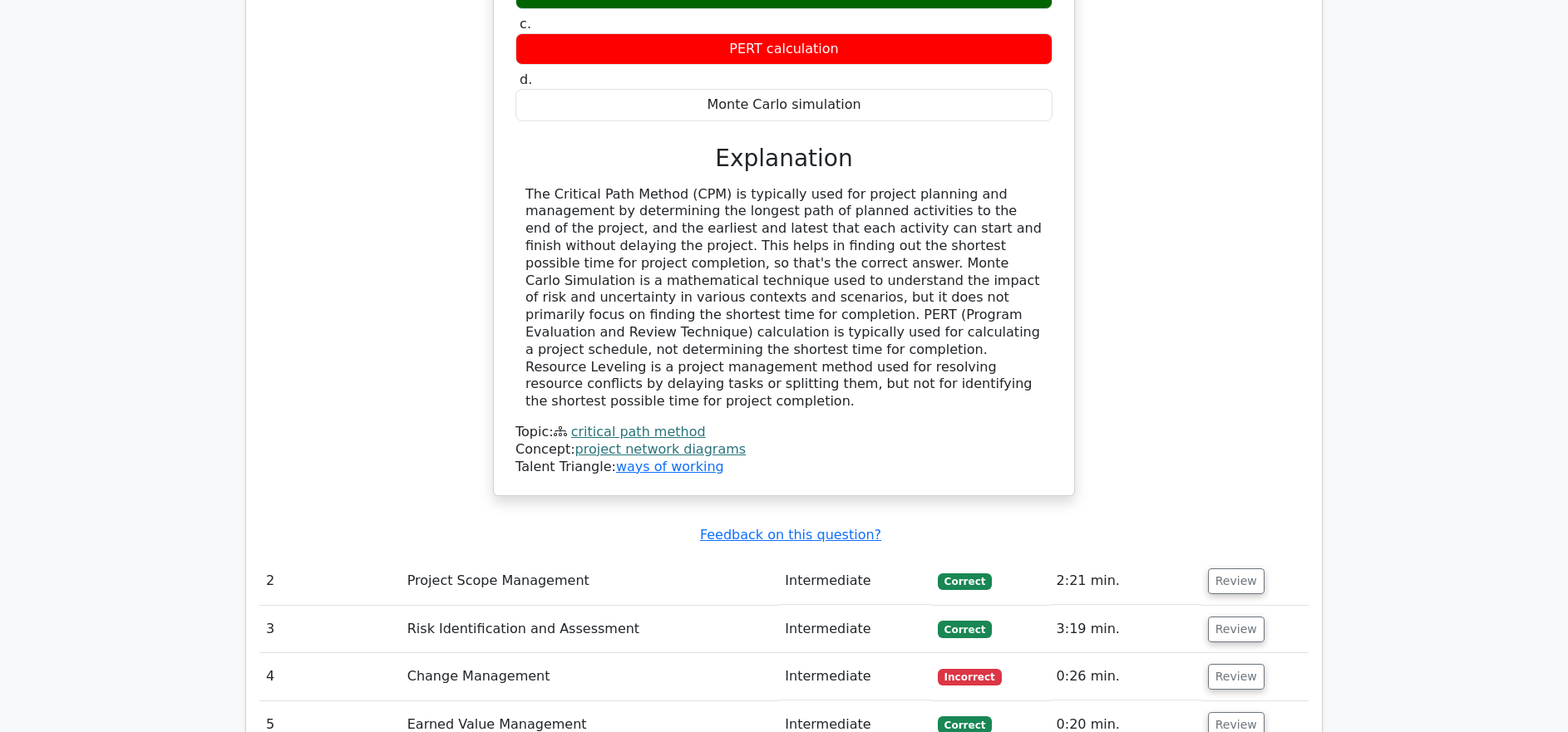
scroll to position [1835, 0]
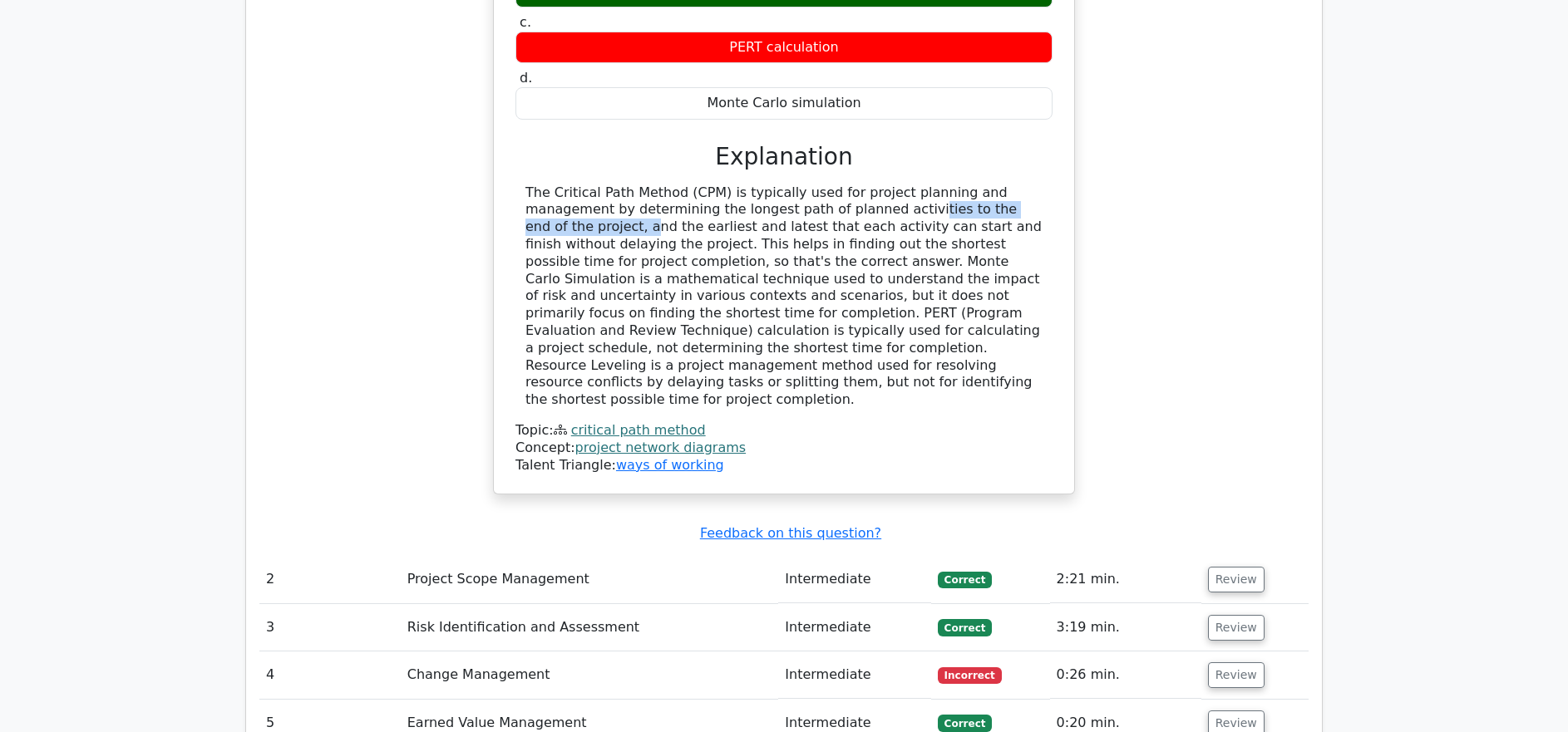
drag, startPoint x: 806, startPoint y: 152, endPoint x: 1002, endPoint y: 154, distance: 196.0
click at [997, 184] on div "The Critical Path Method (CPM) is typically used for project planning and manag…" at bounding box center [784, 297] width 517 height 225
click at [1008, 184] on div "The Critical Path Method (CPM) is typically used for project planning and manag…" at bounding box center [784, 297] width 517 height 225
drag, startPoint x: 874, startPoint y: 151, endPoint x: 1041, endPoint y: 153, distance: 167.0
click at [1041, 184] on div "The Critical Path Method (CPM) is typically used for project planning and manag…" at bounding box center [784, 297] width 517 height 225
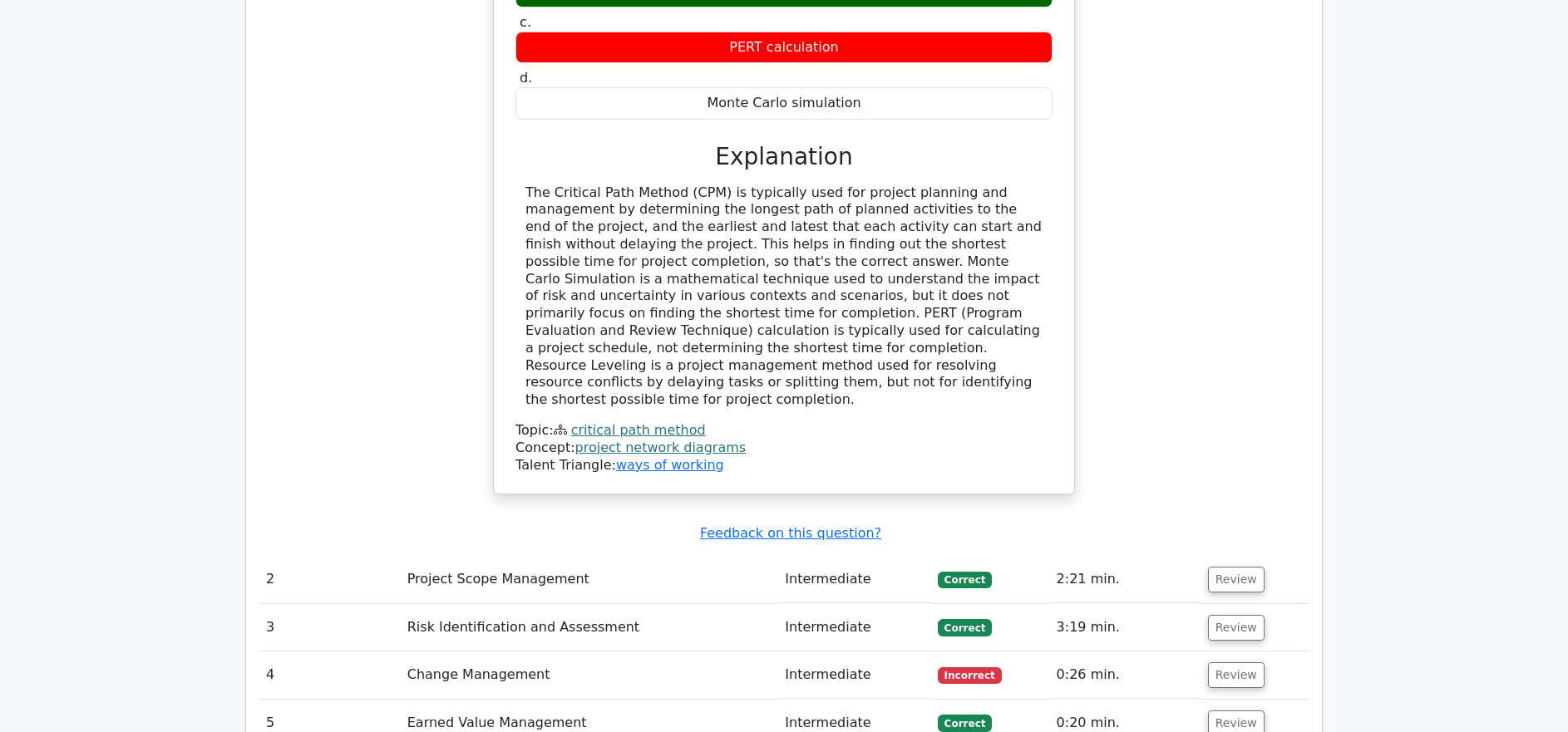
click at [1040, 184] on div "The Critical Path Method (CPM) is typically used for project planning and manag…" at bounding box center [784, 297] width 517 height 225
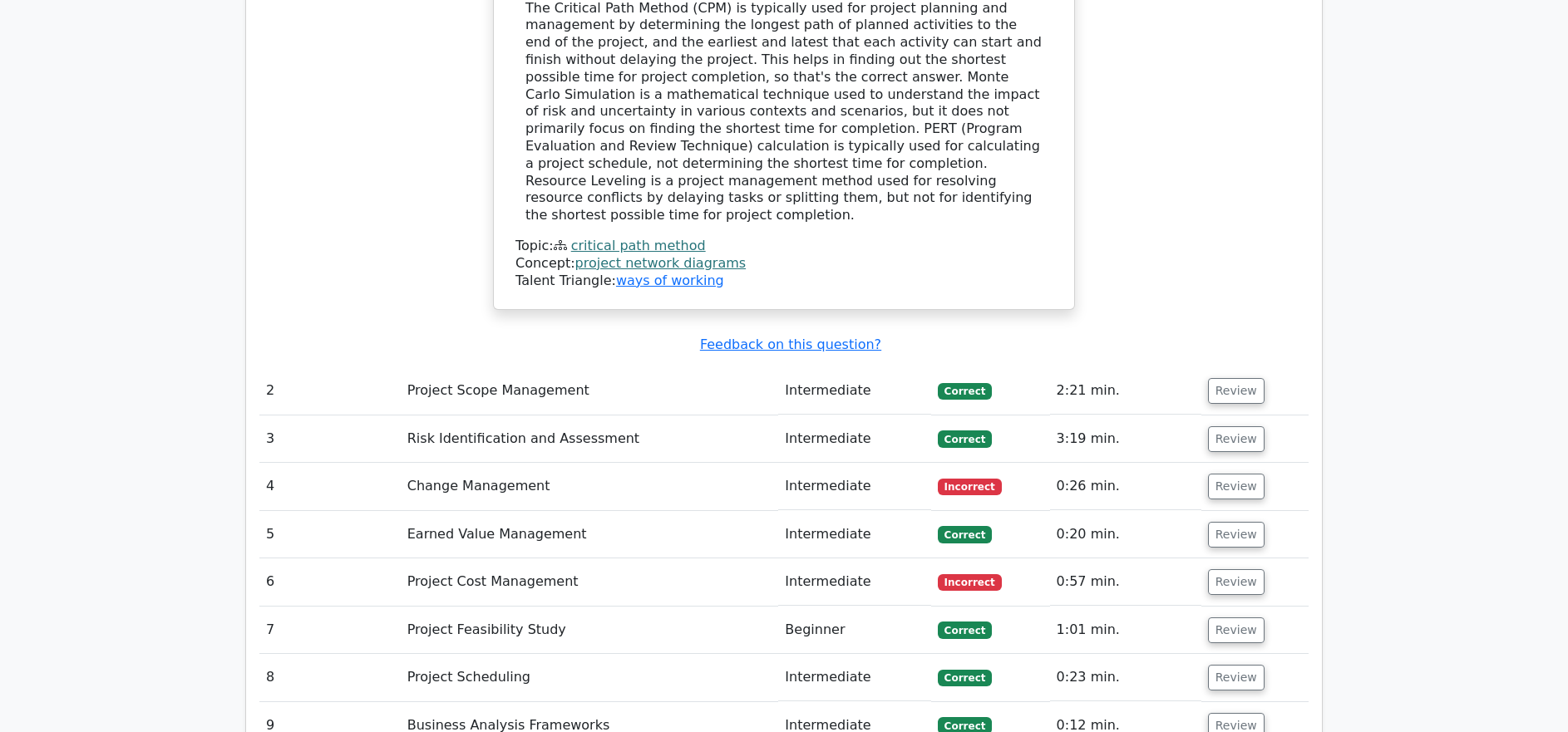
scroll to position [2025, 0]
click at [468, 462] on td "Change Management" at bounding box center [590, 486] width 379 height 48
click at [536, 462] on td "Change Management" at bounding box center [590, 486] width 379 height 48
click at [1232, 473] on button "Review" at bounding box center [1236, 486] width 57 height 26
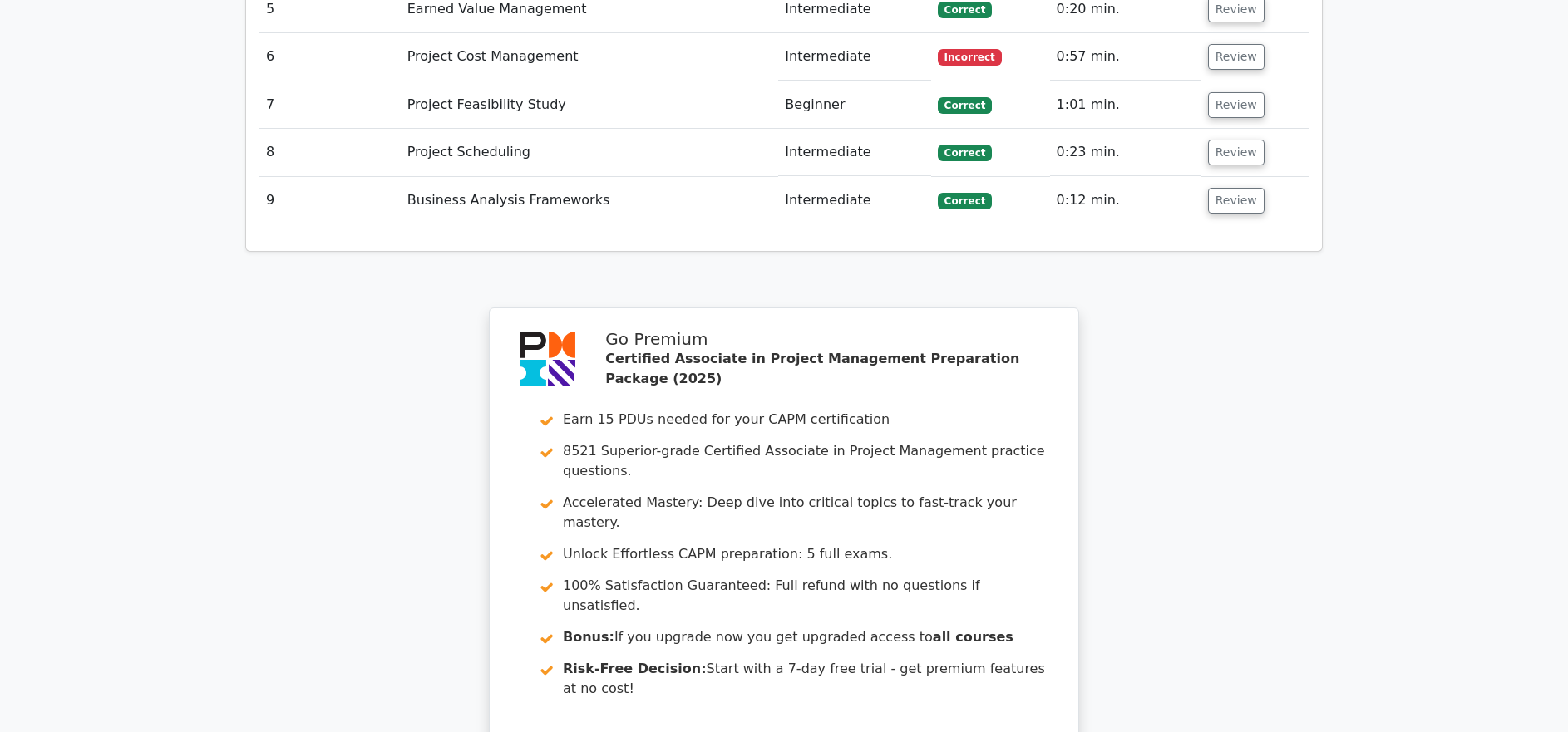
scroll to position [3834, 0]
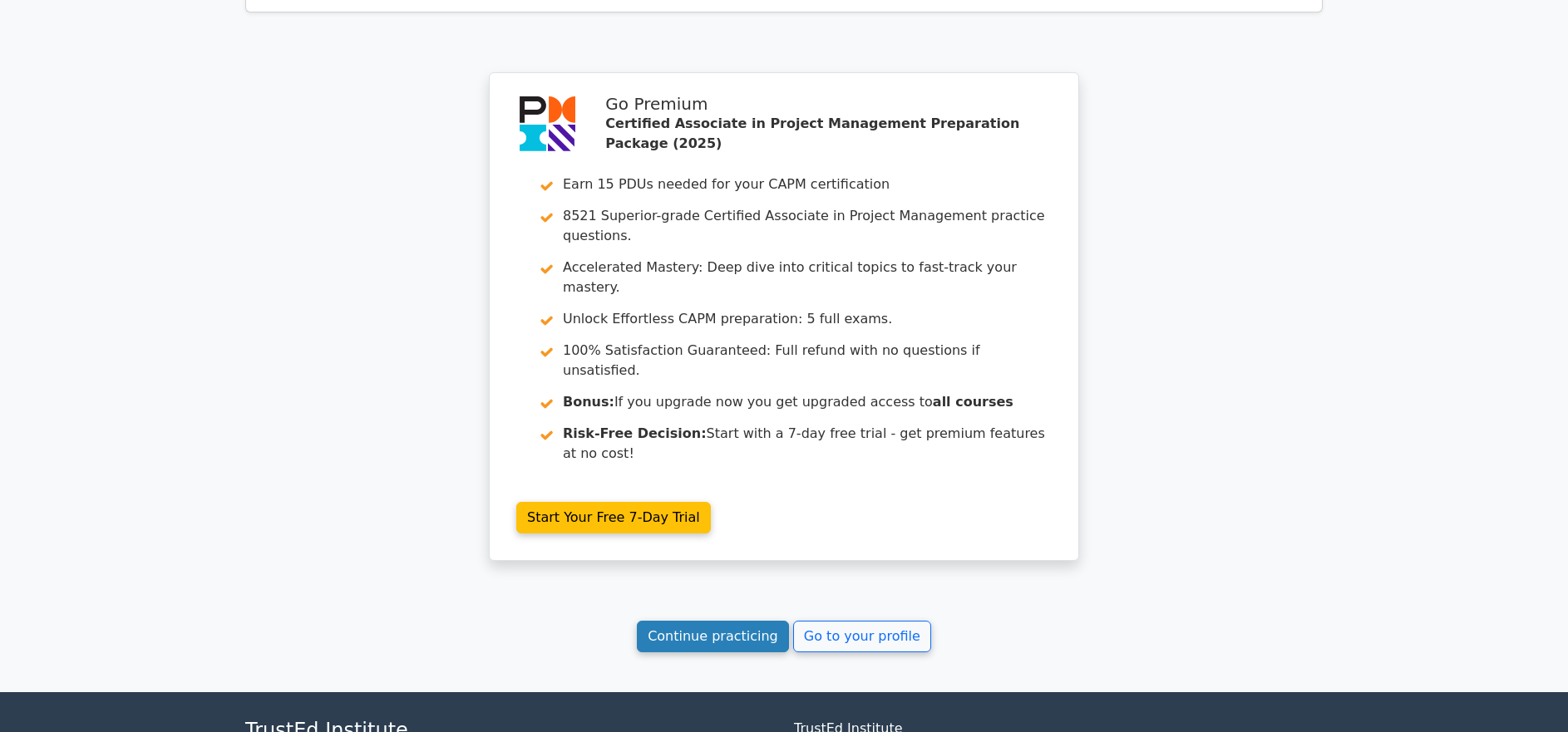
click at [741, 620] on link "Continue practicing" at bounding box center [712, 636] width 152 height 31
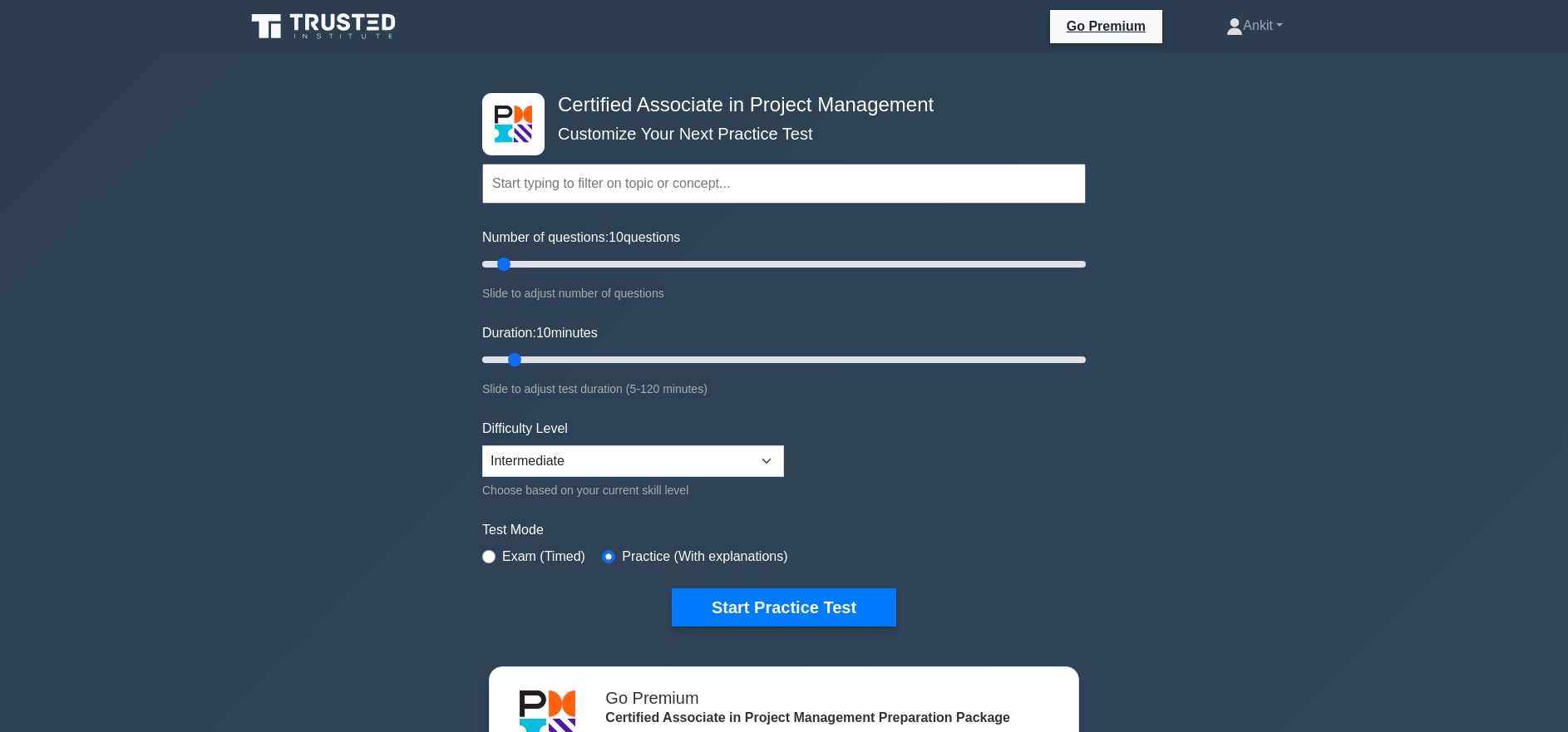
scroll to position [312, 0]
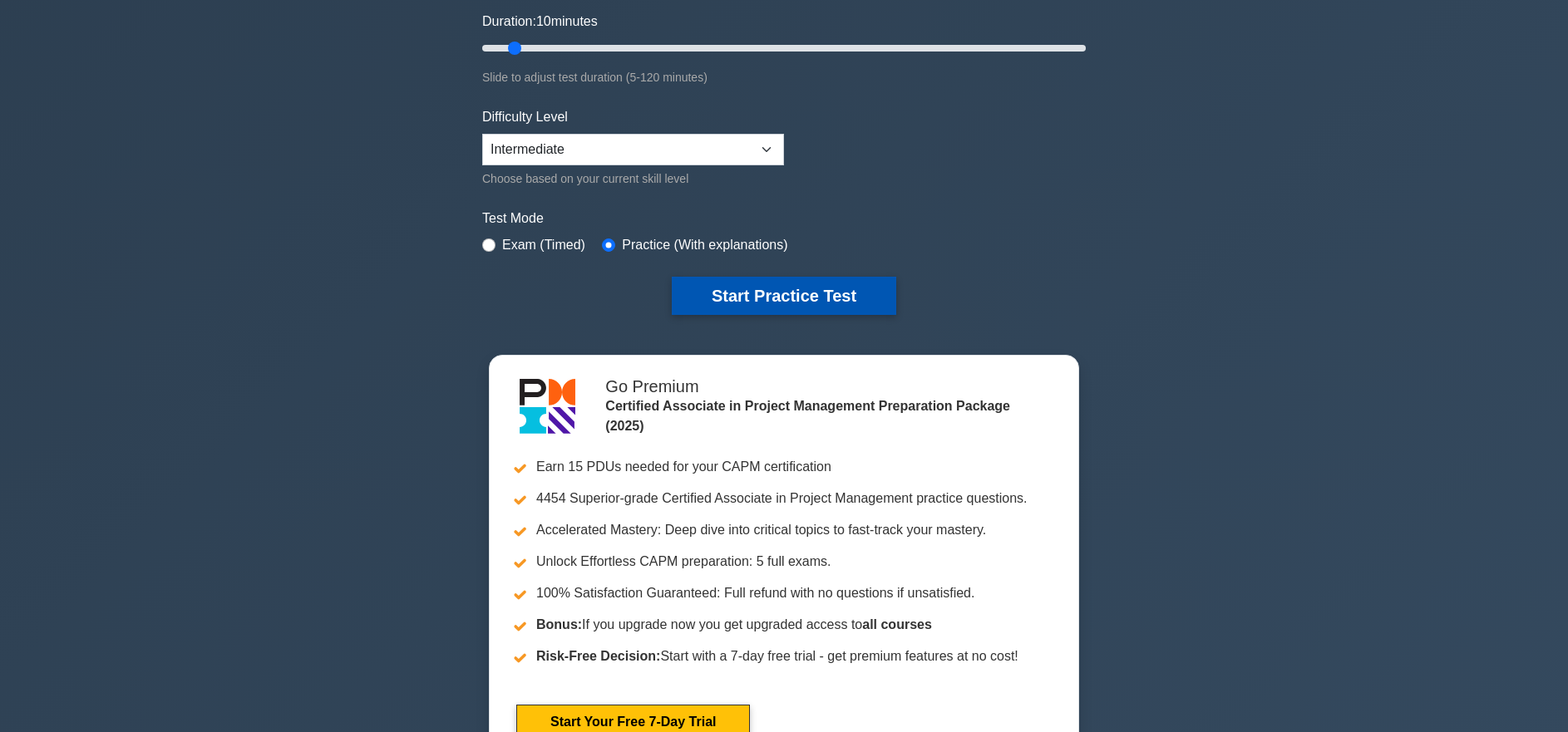
click at [802, 308] on button "Start Practice Test" at bounding box center [784, 296] width 225 height 39
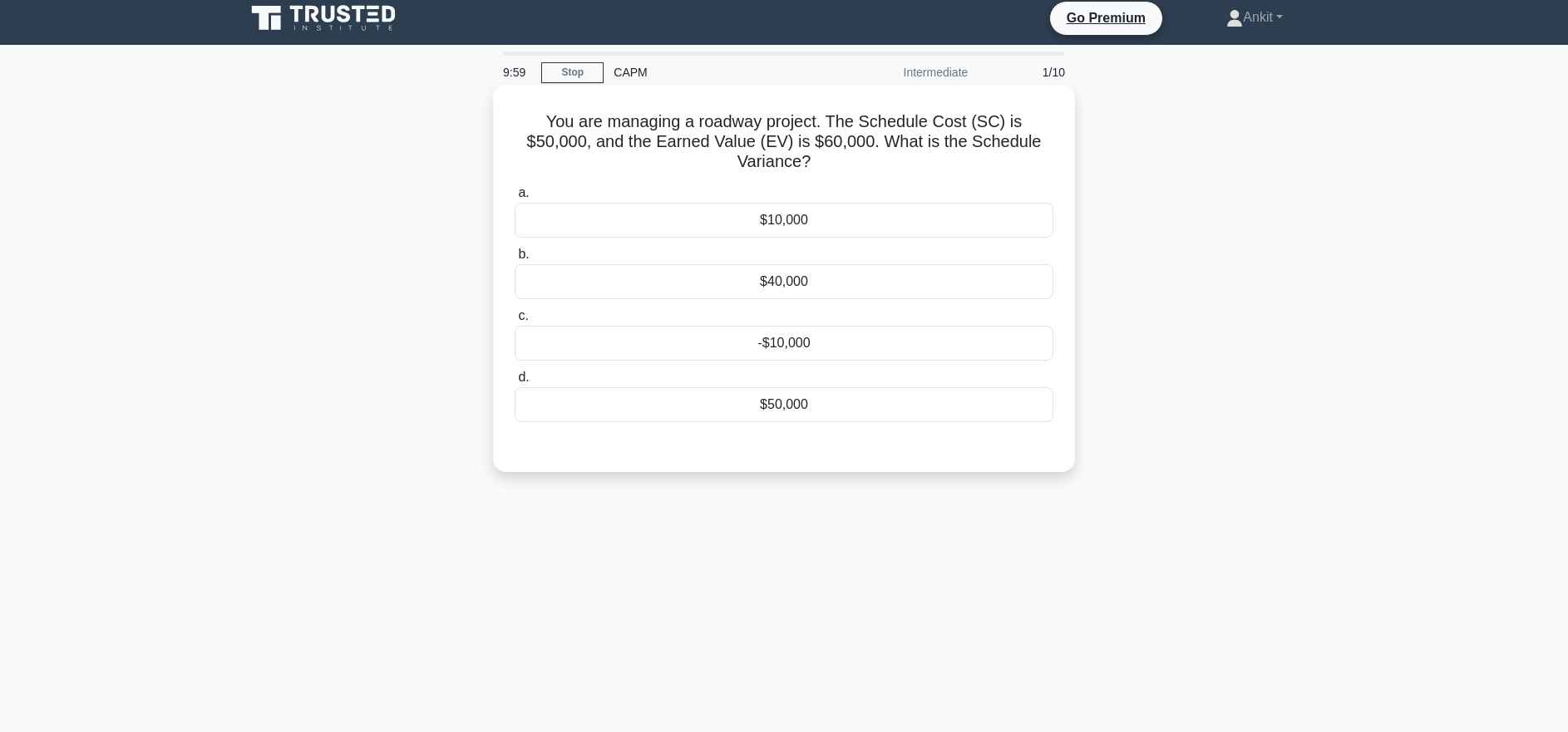
scroll to position [22, 0]
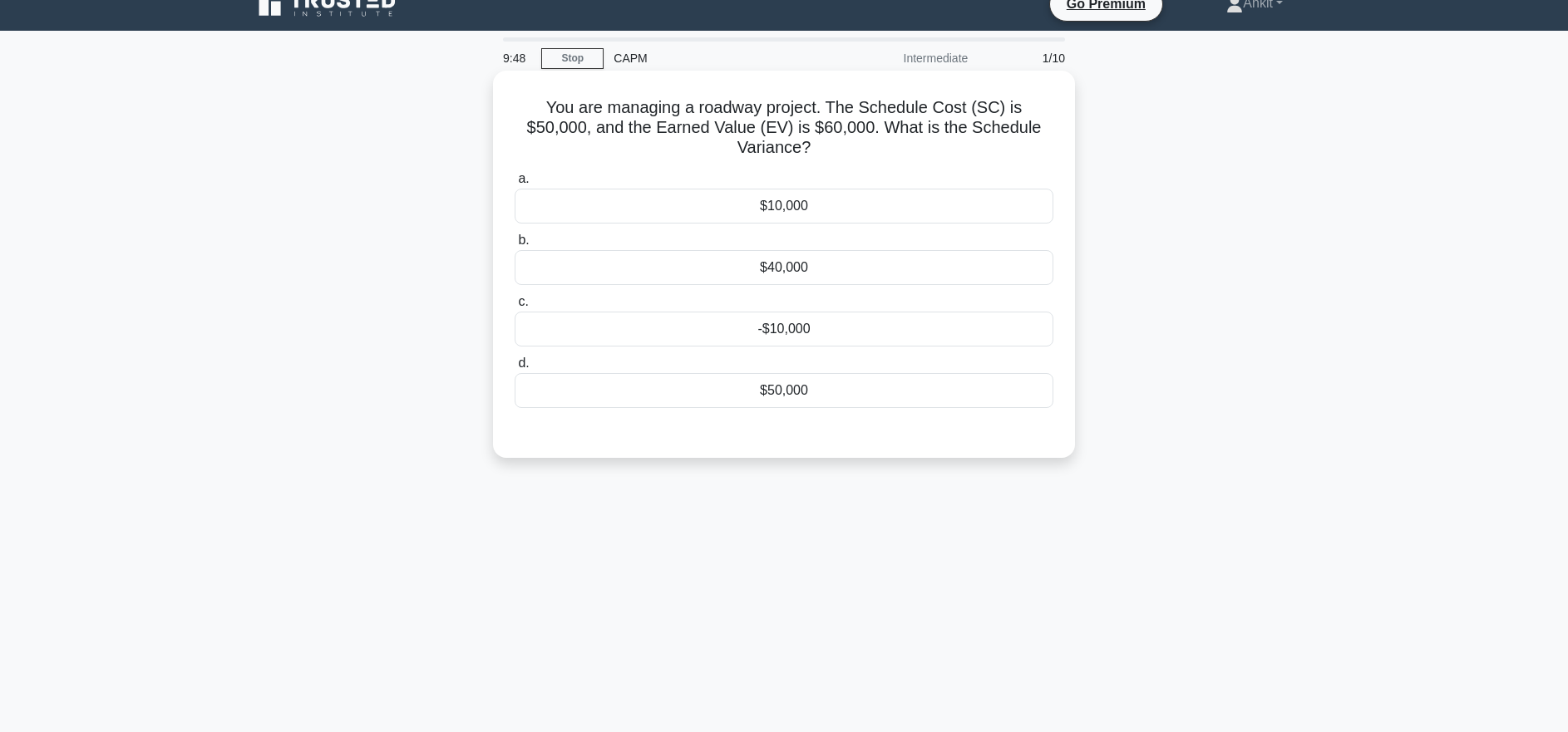
click at [804, 312] on div "-$10,000" at bounding box center [784, 329] width 539 height 35
click at [515, 302] on input "c. -$10,000" at bounding box center [515, 302] width 0 height 11
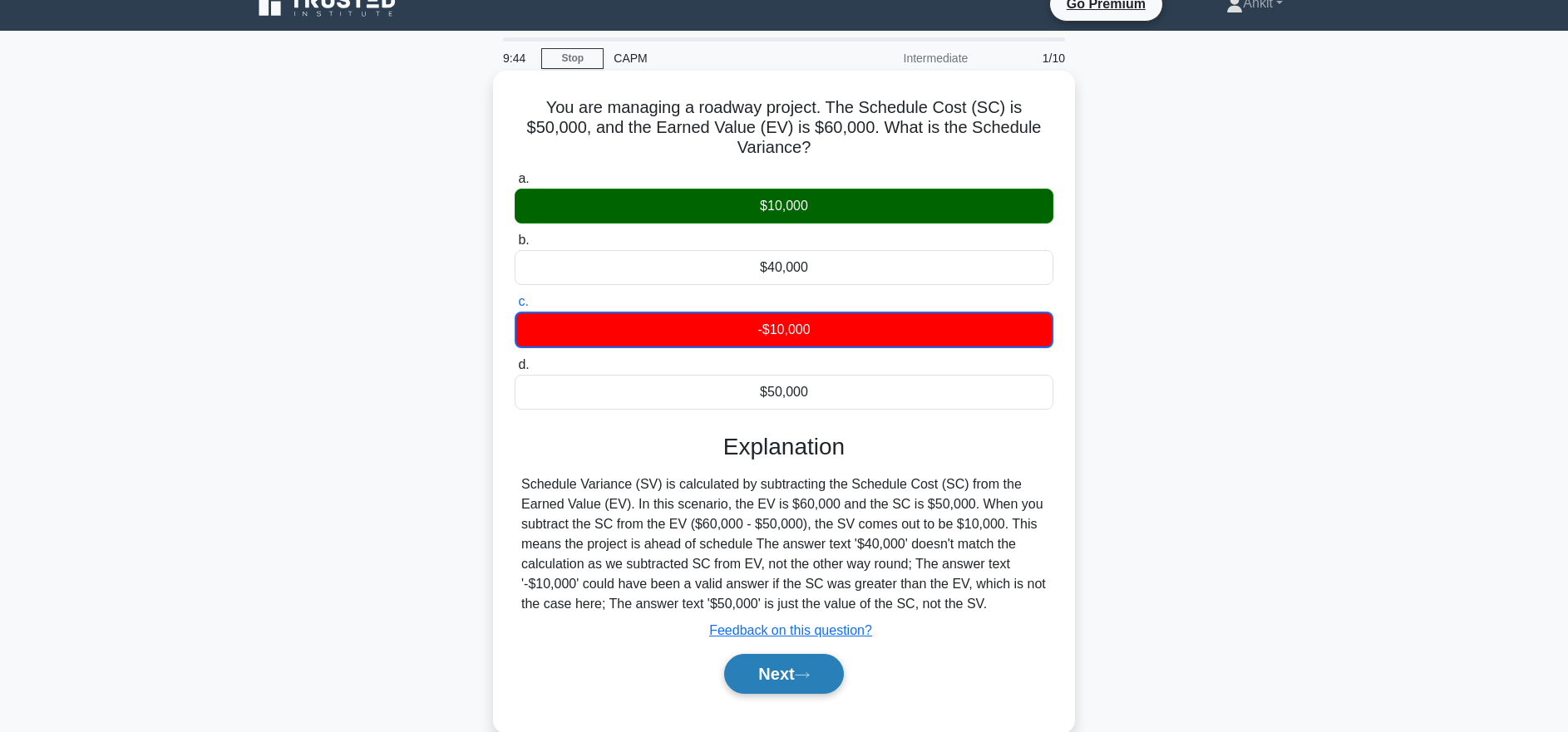
click at [809, 673] on icon at bounding box center [802, 675] width 13 height 5
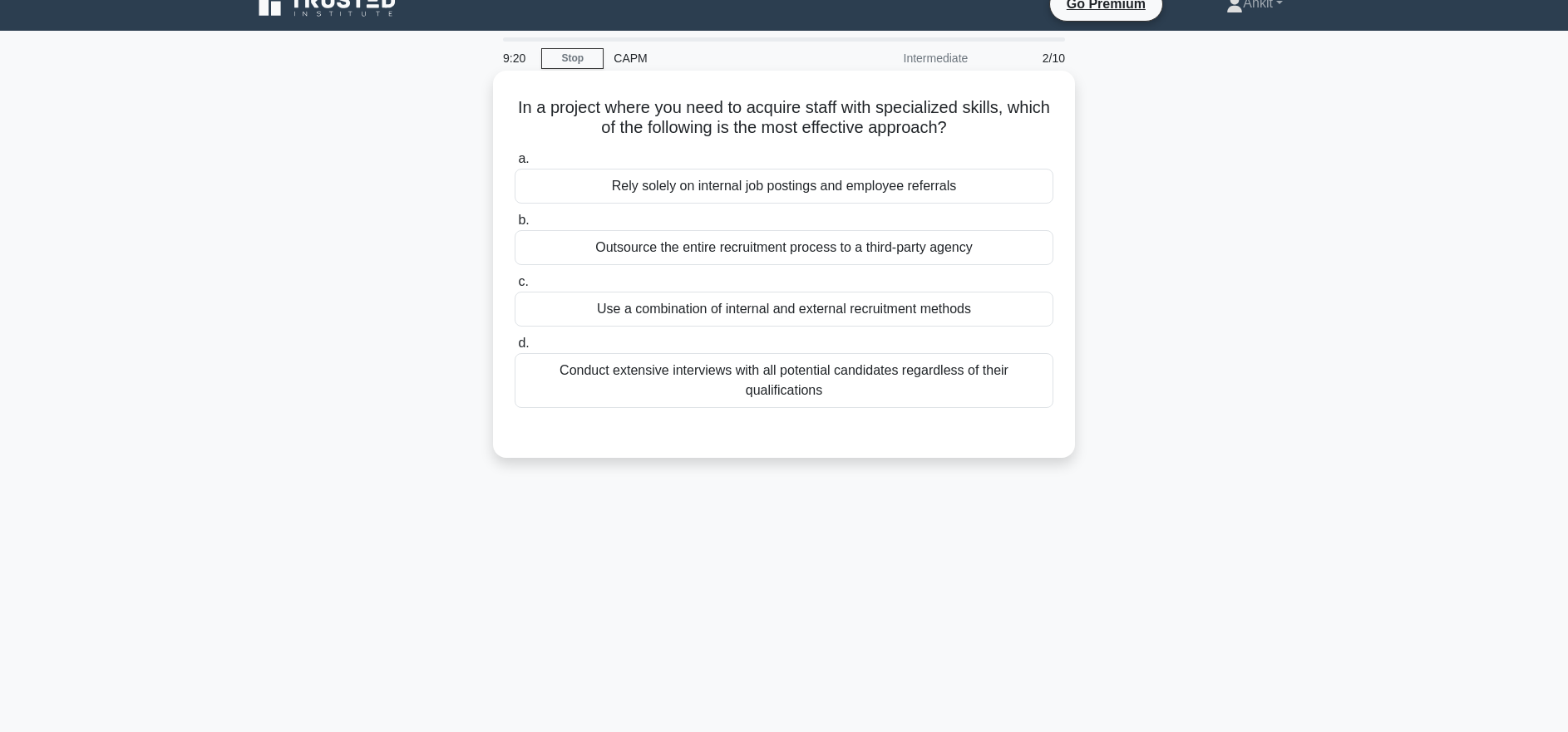
click at [936, 305] on div "Use a combination of internal and external recruitment methods" at bounding box center [784, 308] width 539 height 35
click at [515, 288] on input "c. Use a combination of internal and external recruitment methods" at bounding box center [515, 282] width 0 height 11
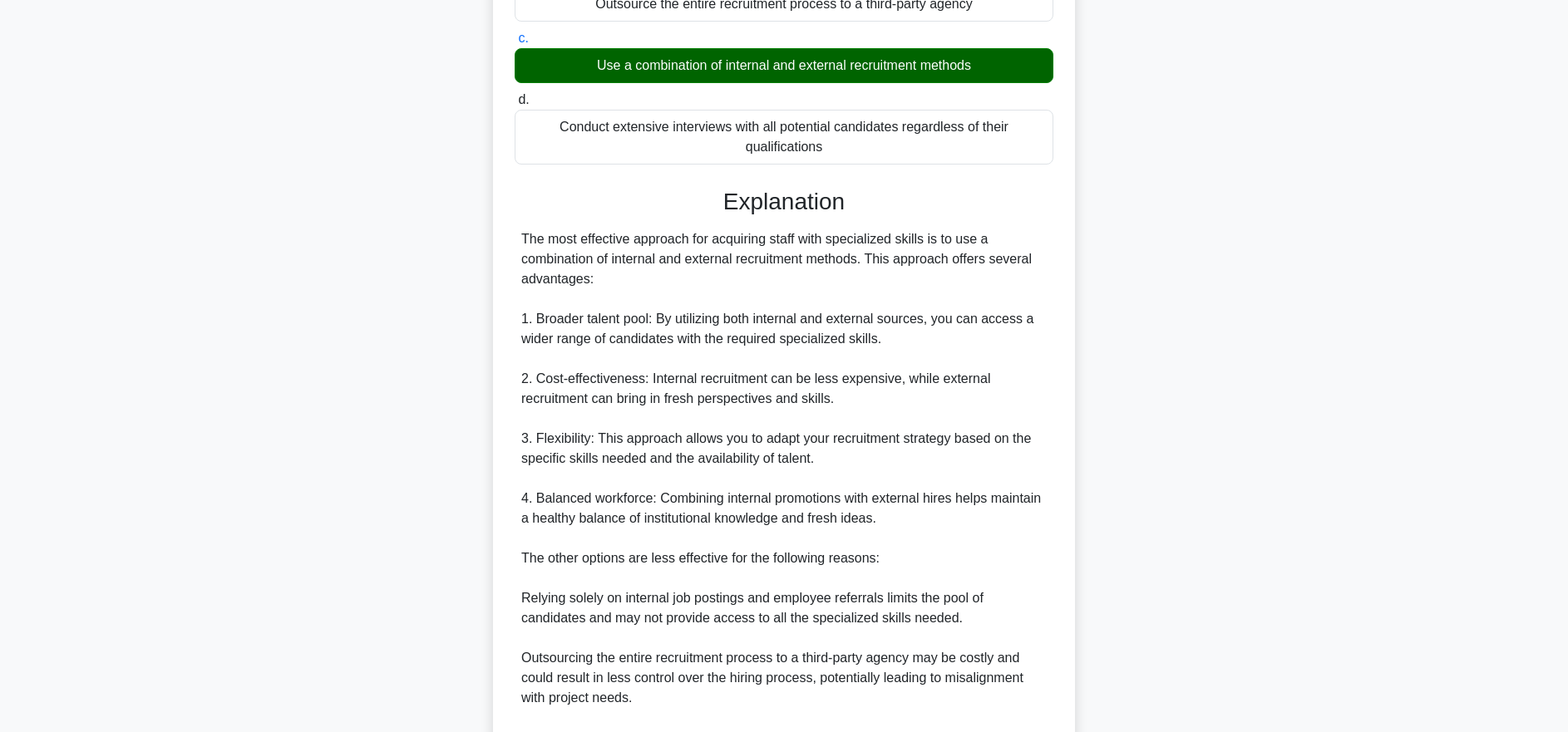
scroll to position [492, 0]
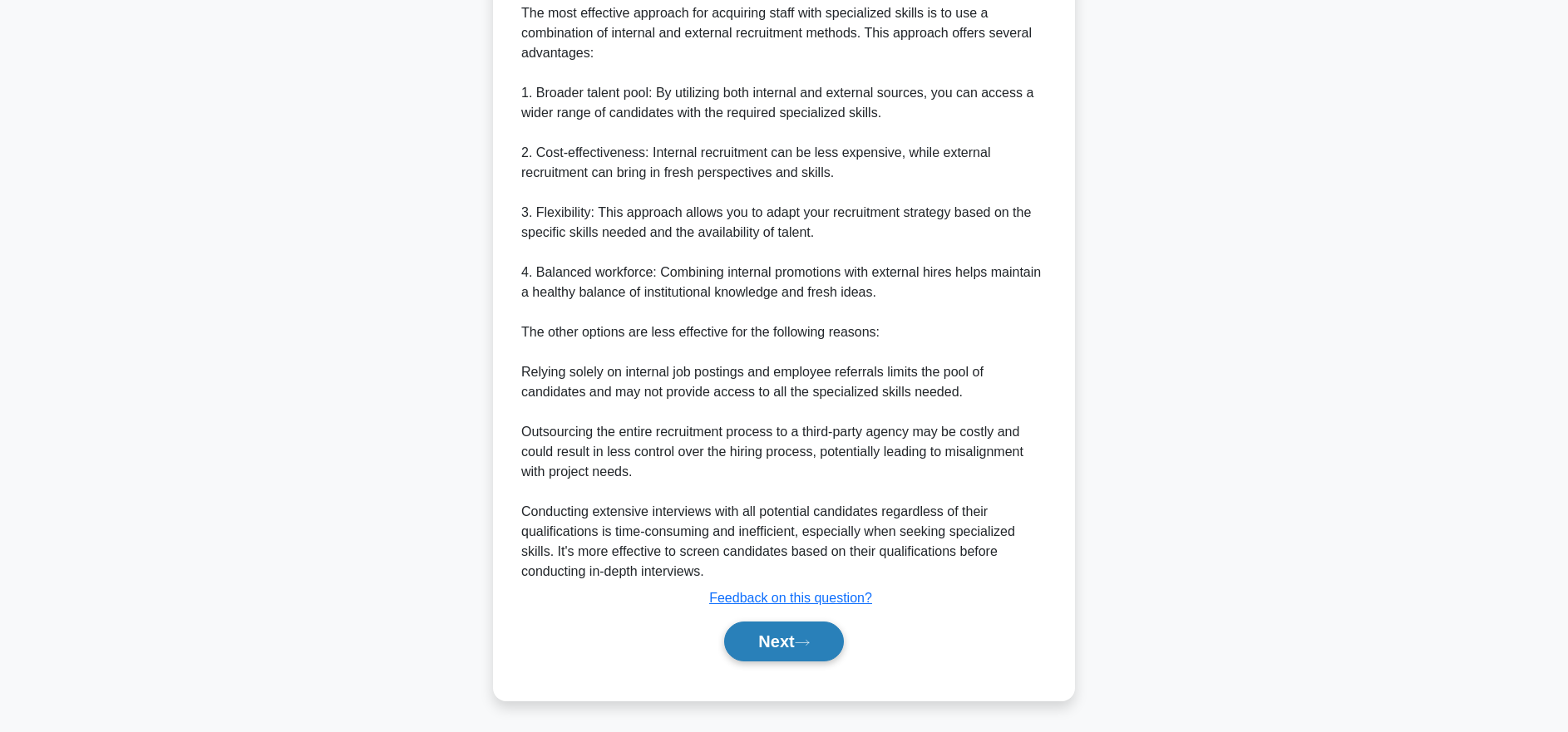
click at [805, 637] on button "Next" at bounding box center [784, 641] width 119 height 40
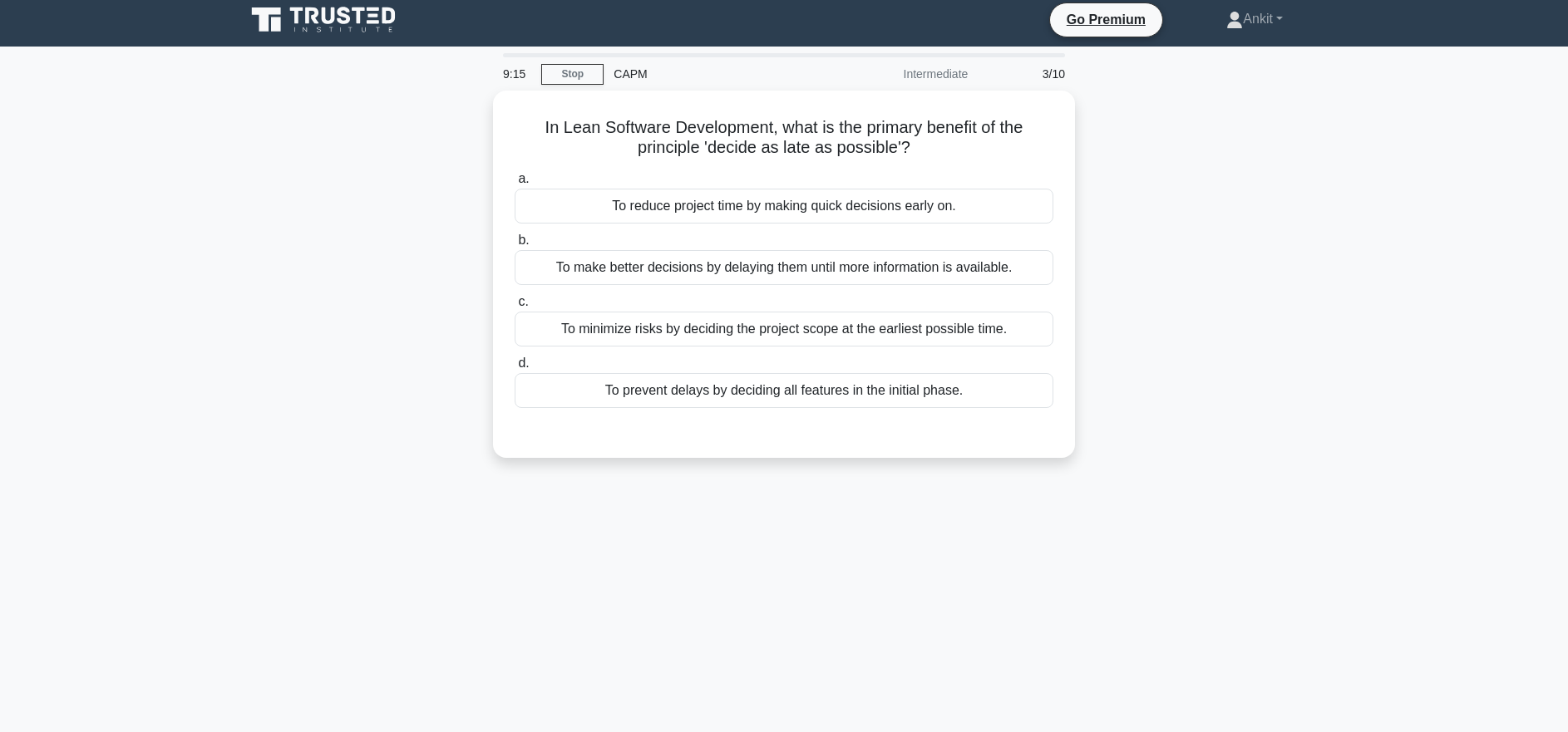
scroll to position [0, 0]
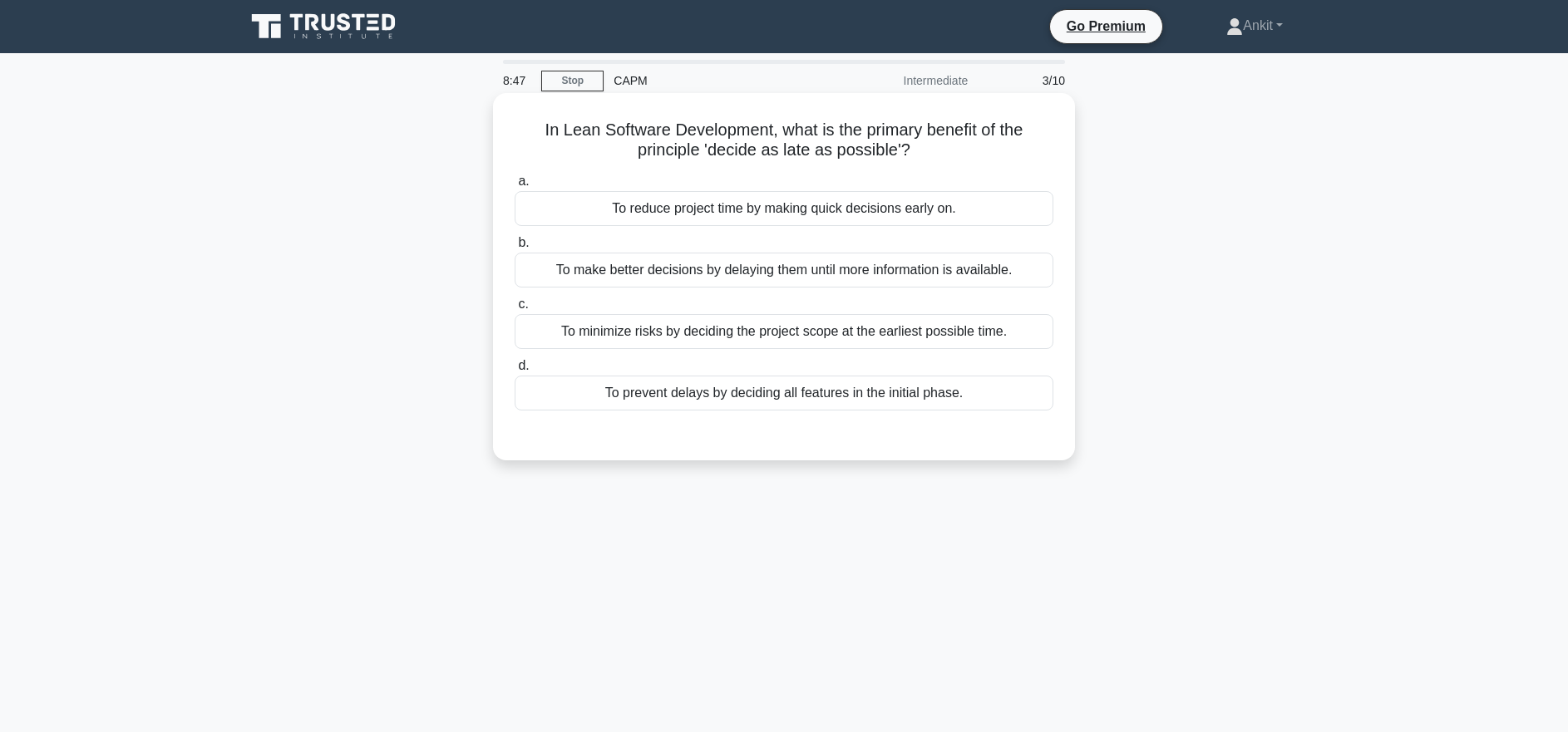
click at [872, 277] on div "To make better decisions by delaying them until more information is available." at bounding box center [784, 270] width 539 height 35
click at [515, 248] on input "b. To make better decisions by delaying them until more information is availabl…" at bounding box center [515, 243] width 0 height 11
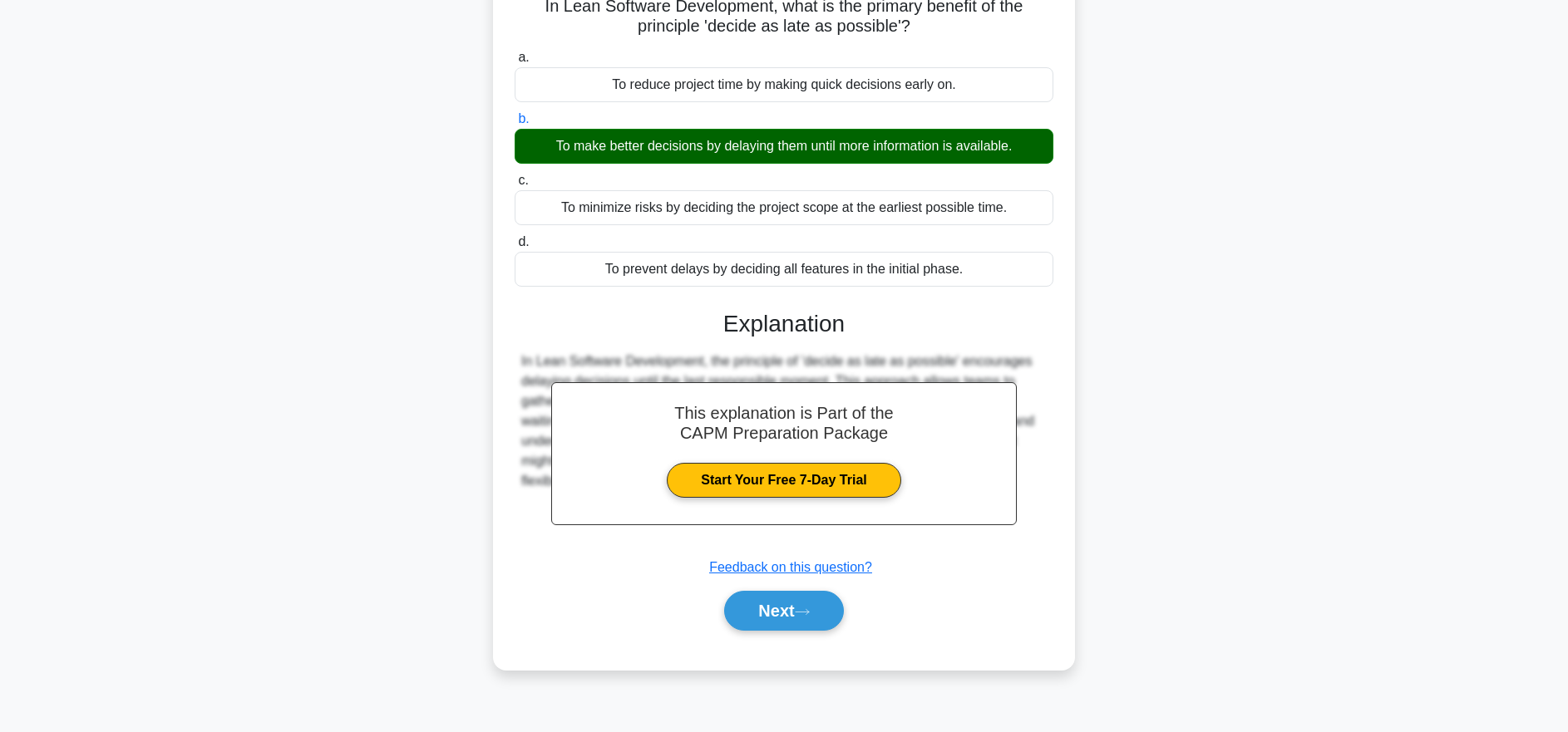
scroll to position [165, 0]
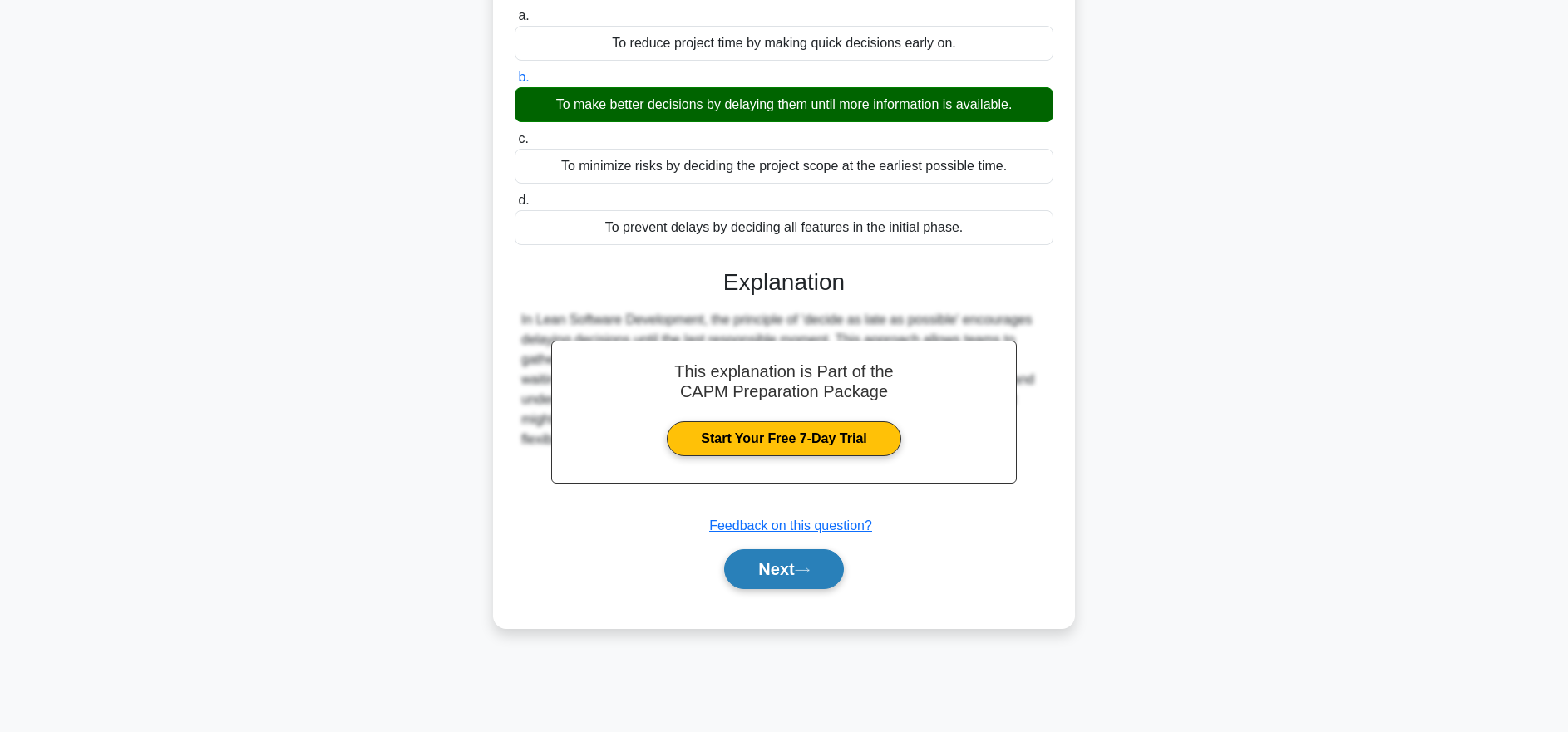
click at [788, 582] on button "Next" at bounding box center [784, 569] width 119 height 40
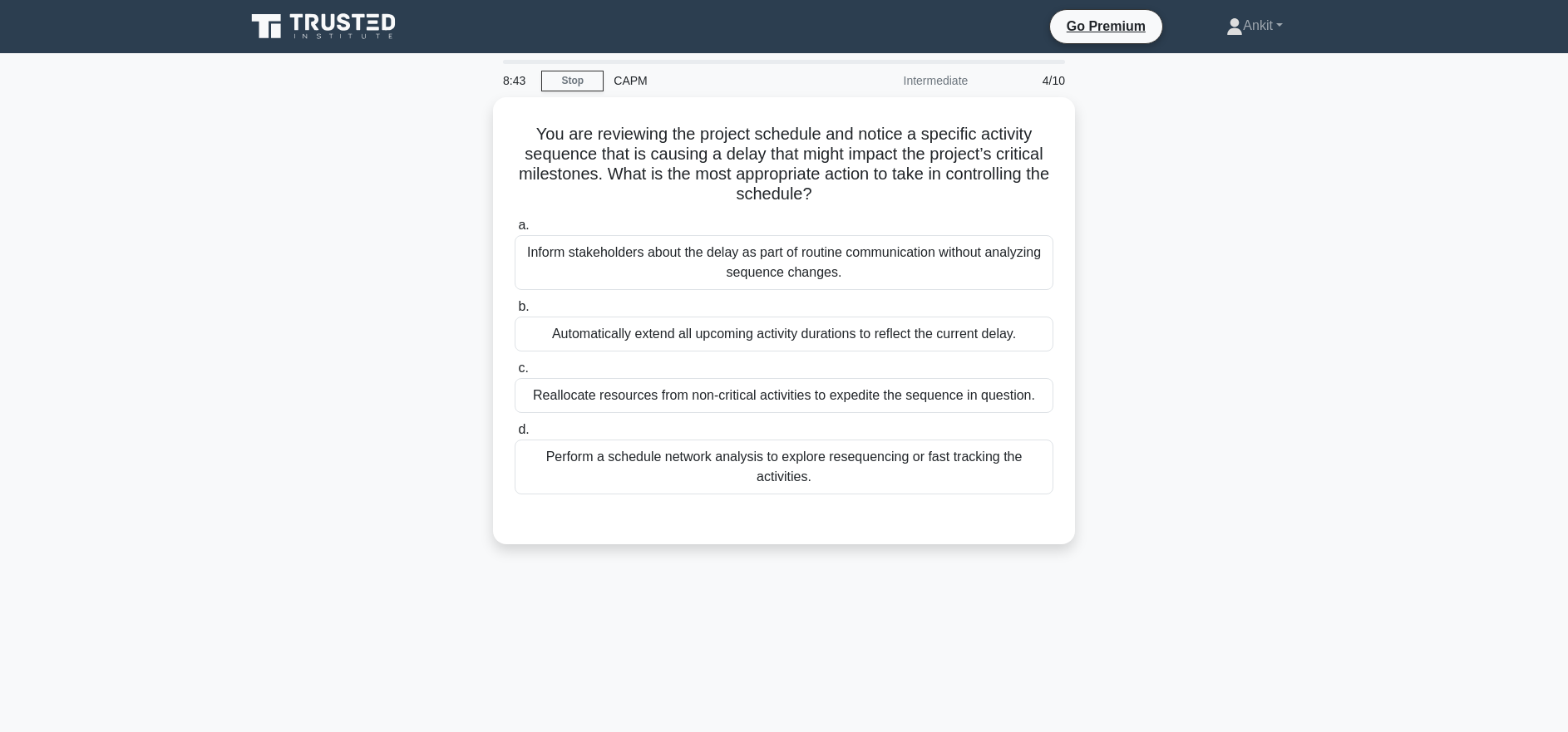
scroll to position [18, 0]
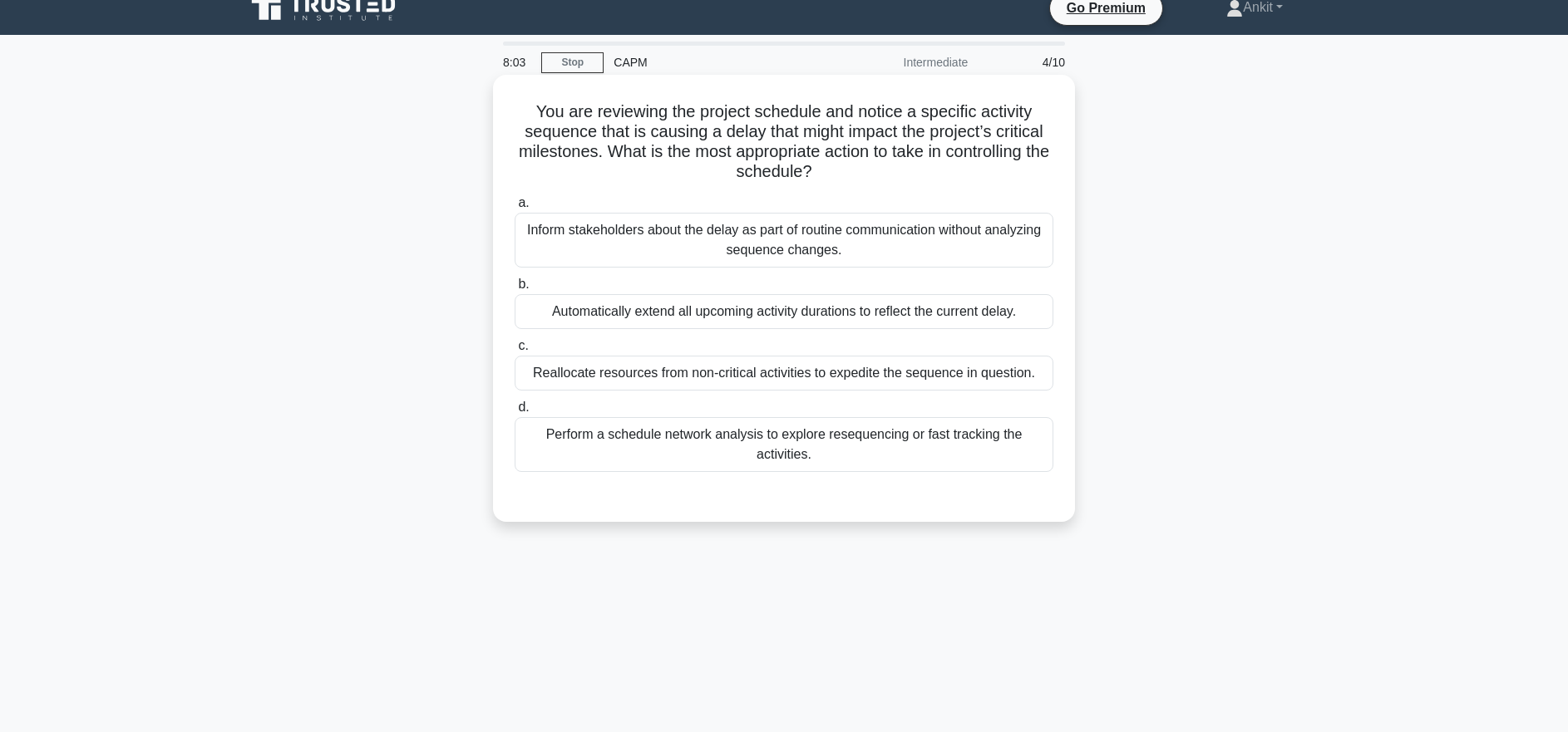
click at [834, 257] on div "Inform stakeholders about the delay as part of routine communication without an…" at bounding box center [784, 240] width 539 height 55
click at [515, 209] on input "a. Inform stakeholders about the delay as part of routine communication without…" at bounding box center [515, 203] width 0 height 11
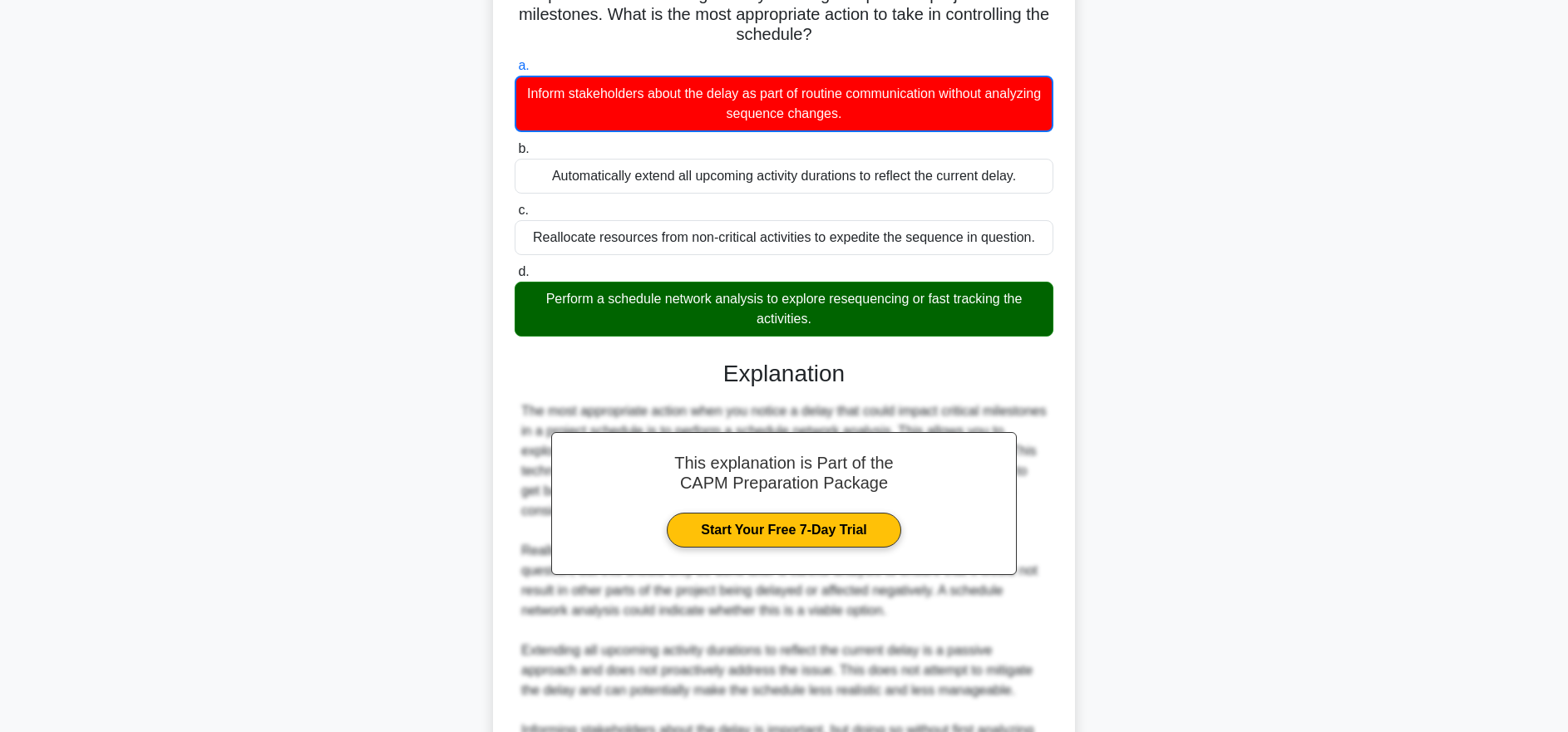
scroll to position [354, 0]
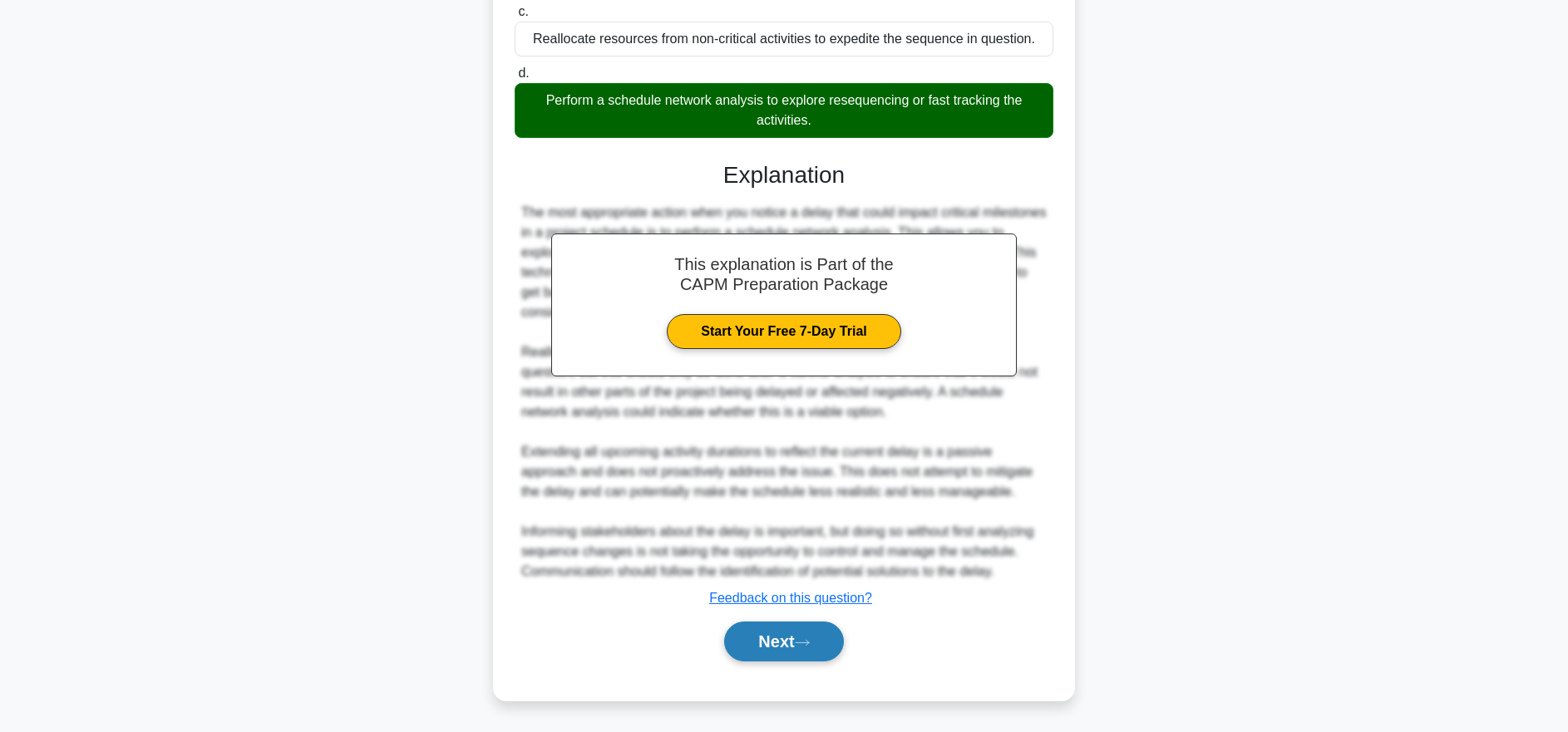
click at [813, 656] on button "Next" at bounding box center [784, 641] width 119 height 40
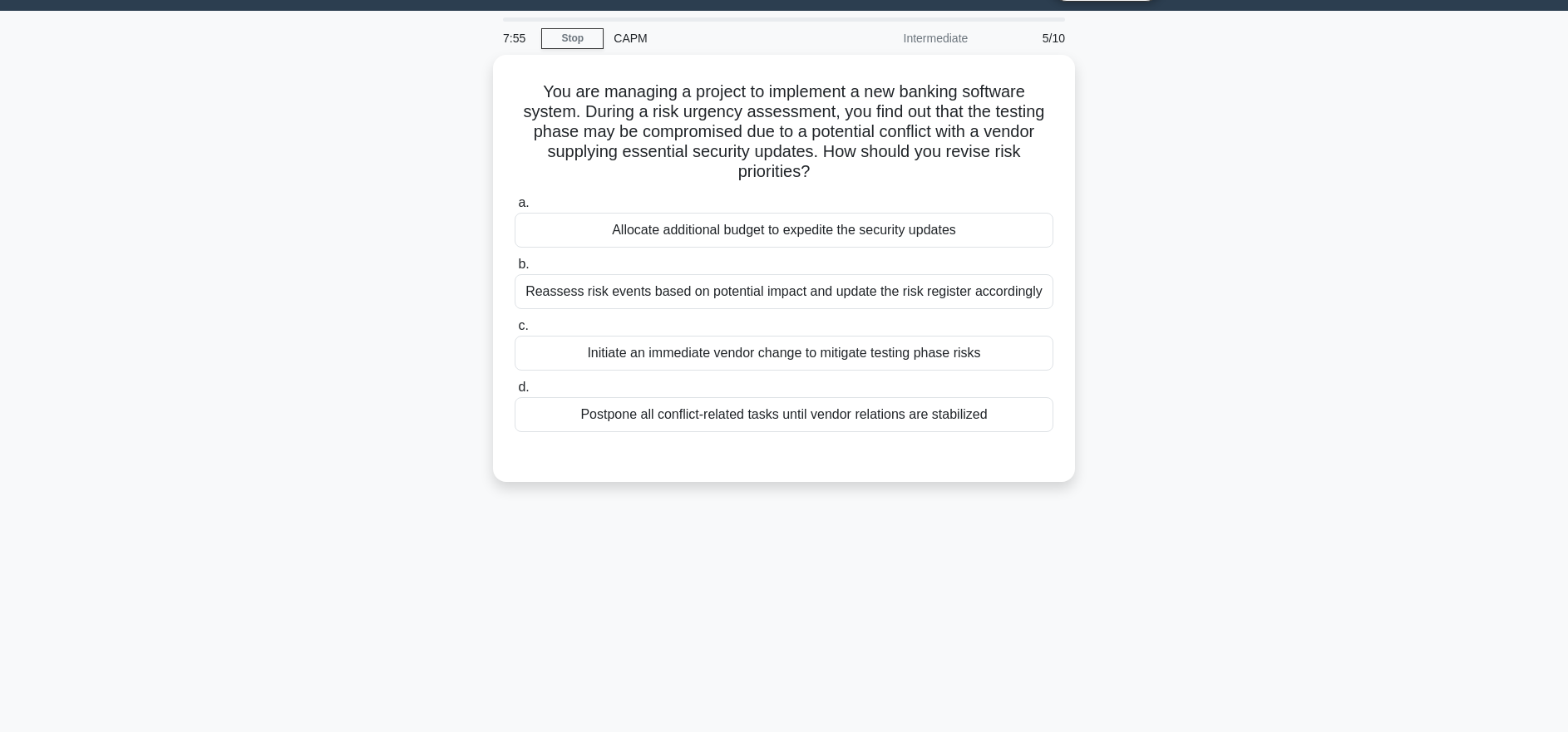
scroll to position [30, 0]
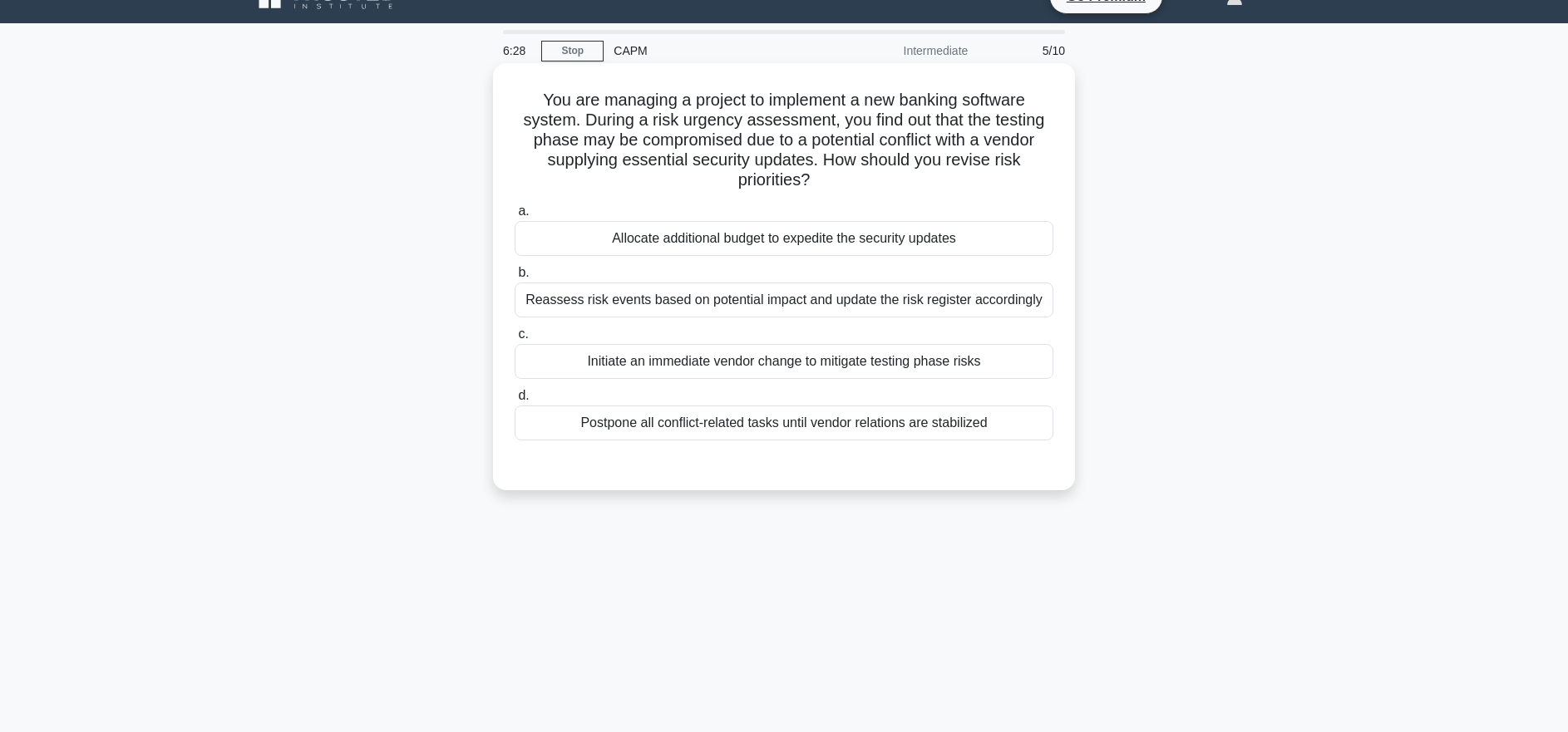
click at [957, 302] on div "Reassess risk events based on potential impact and update the risk register acc…" at bounding box center [784, 299] width 539 height 35
click at [515, 279] on input "b. Reassess risk events based on potential impact and update the risk register …" at bounding box center [515, 273] width 0 height 11
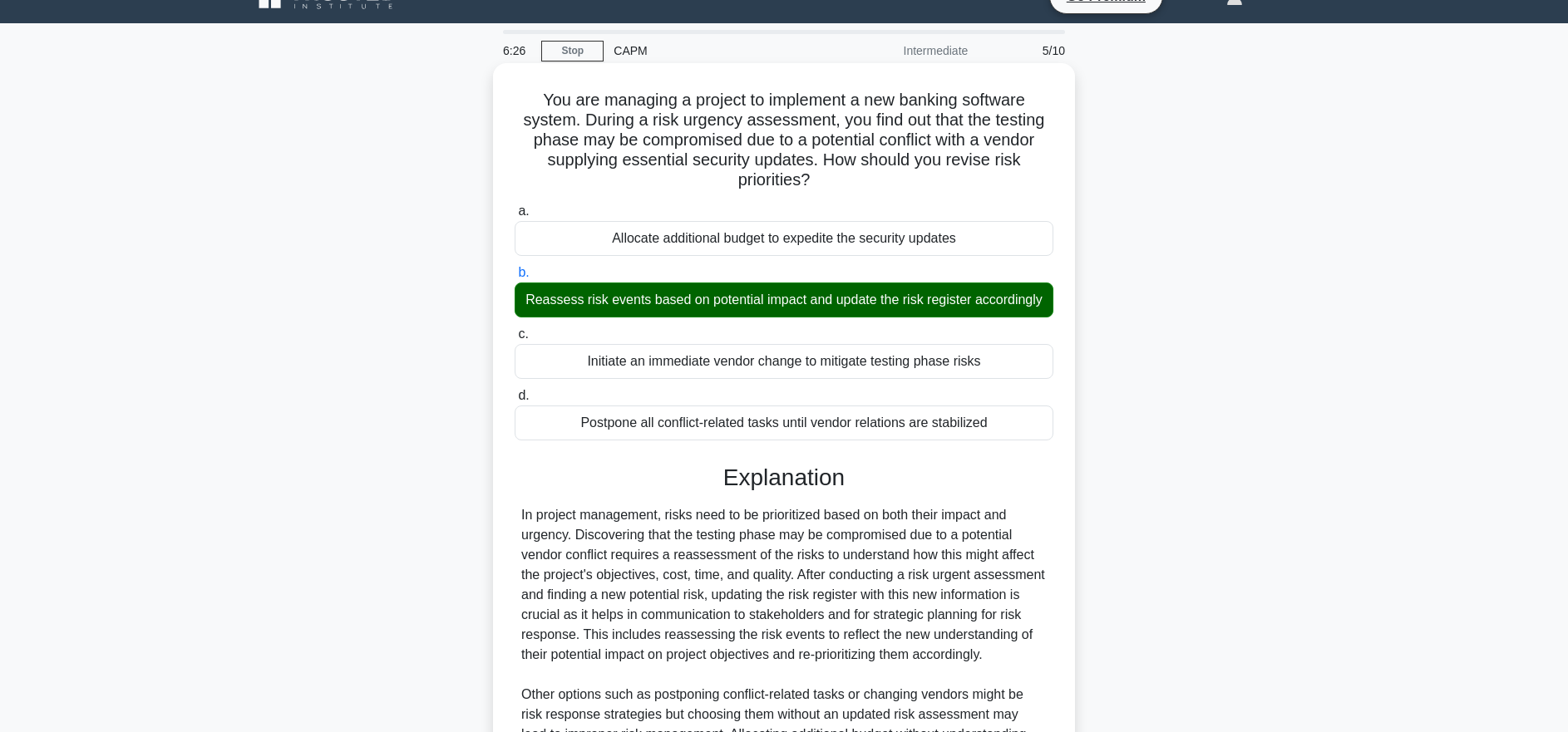
scroll to position [333, 0]
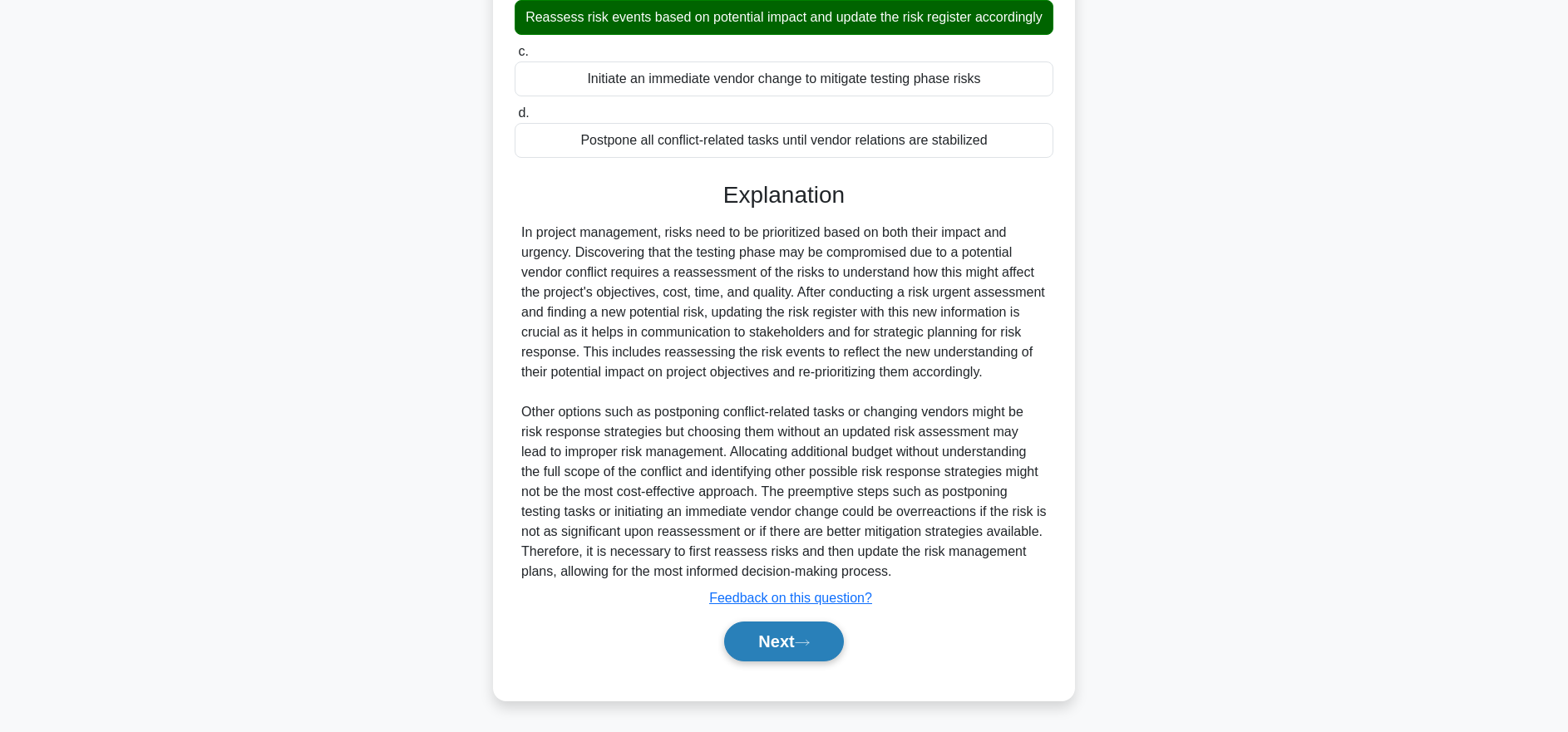
click at [808, 656] on button "Next" at bounding box center [784, 641] width 119 height 40
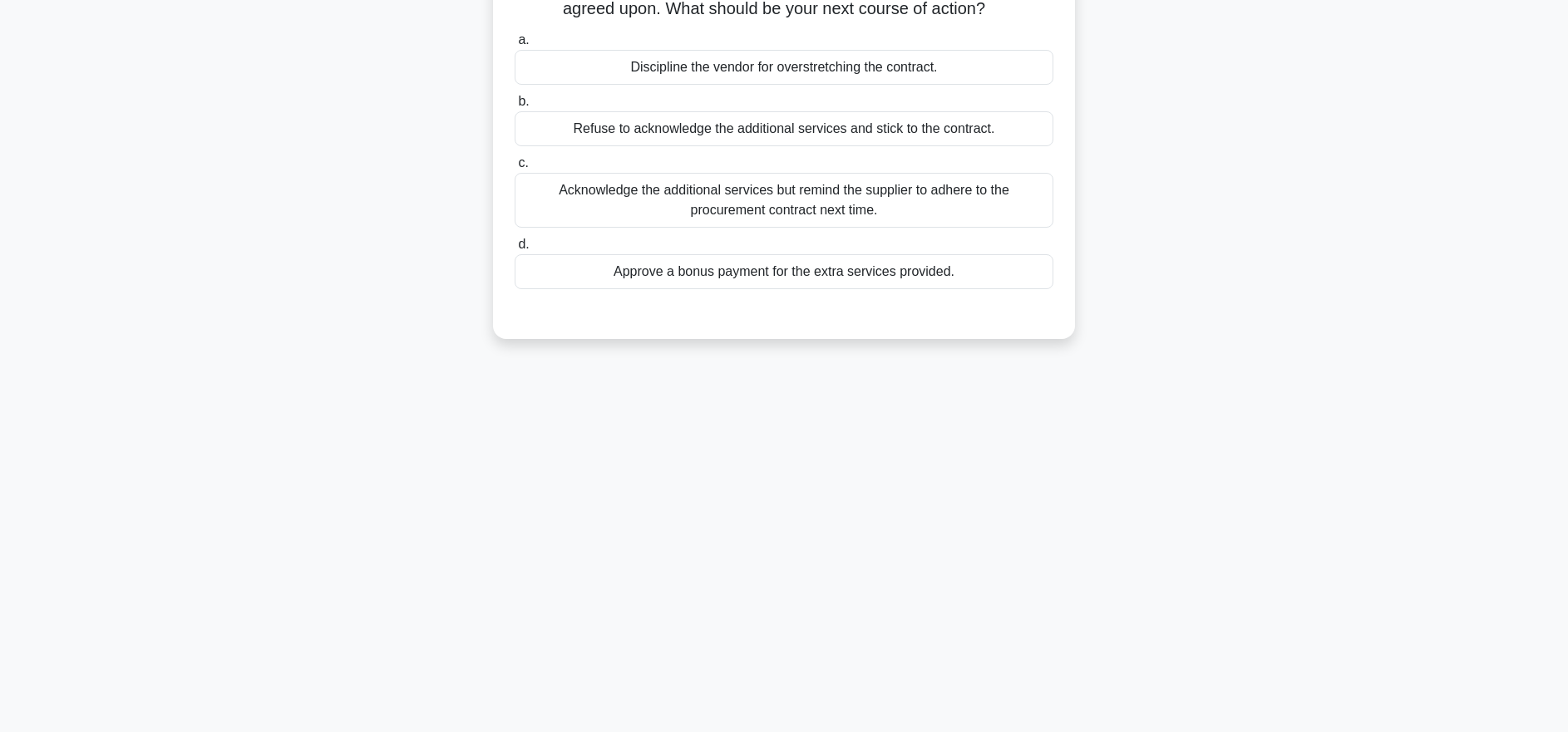
scroll to position [0, 0]
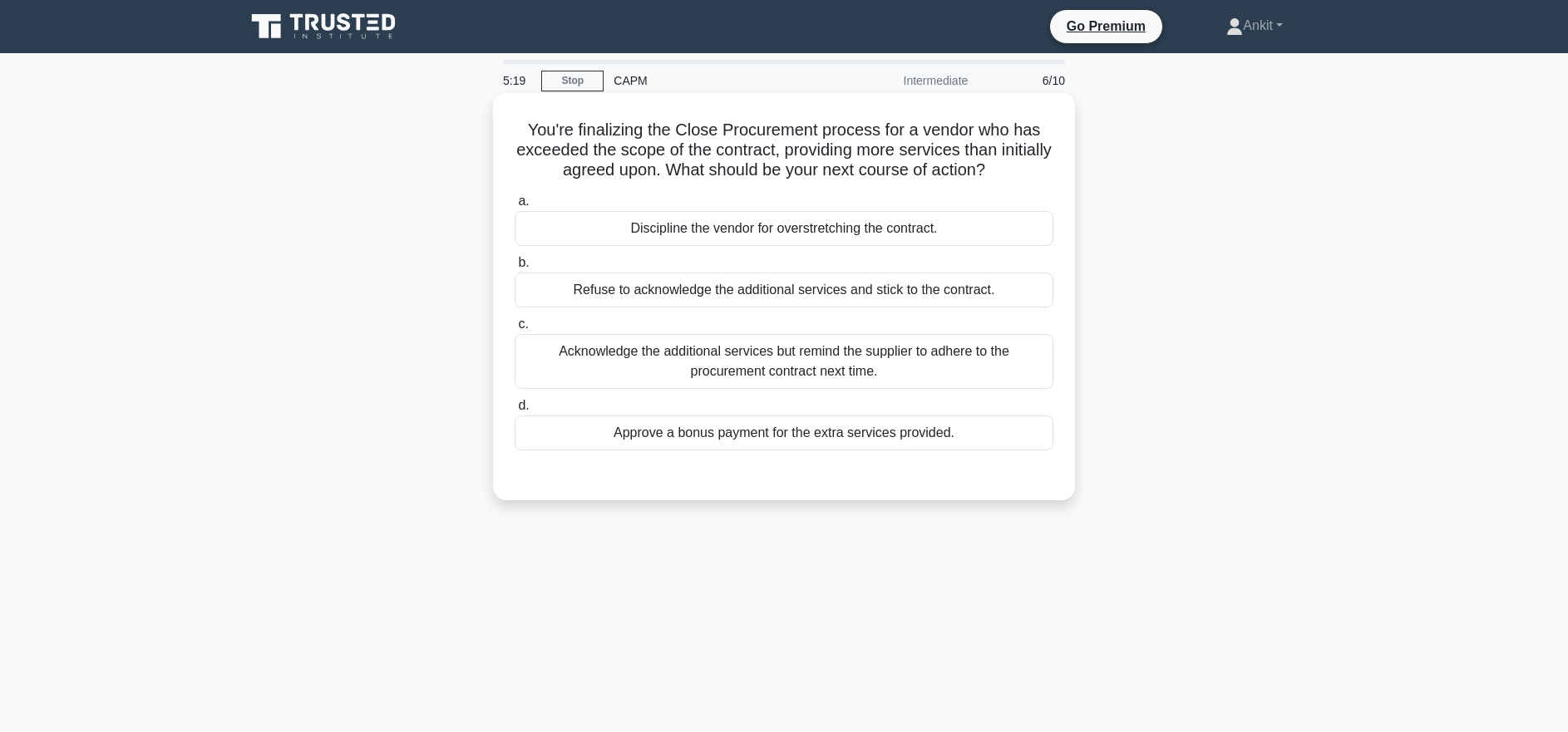
click at [788, 379] on div "Acknowledge the additional services but remind the supplier to adhere to the pr…" at bounding box center [784, 362] width 539 height 55
click at [515, 330] on input "c. Acknowledge the additional services but remind the supplier to adhere to the…" at bounding box center [515, 325] width 0 height 11
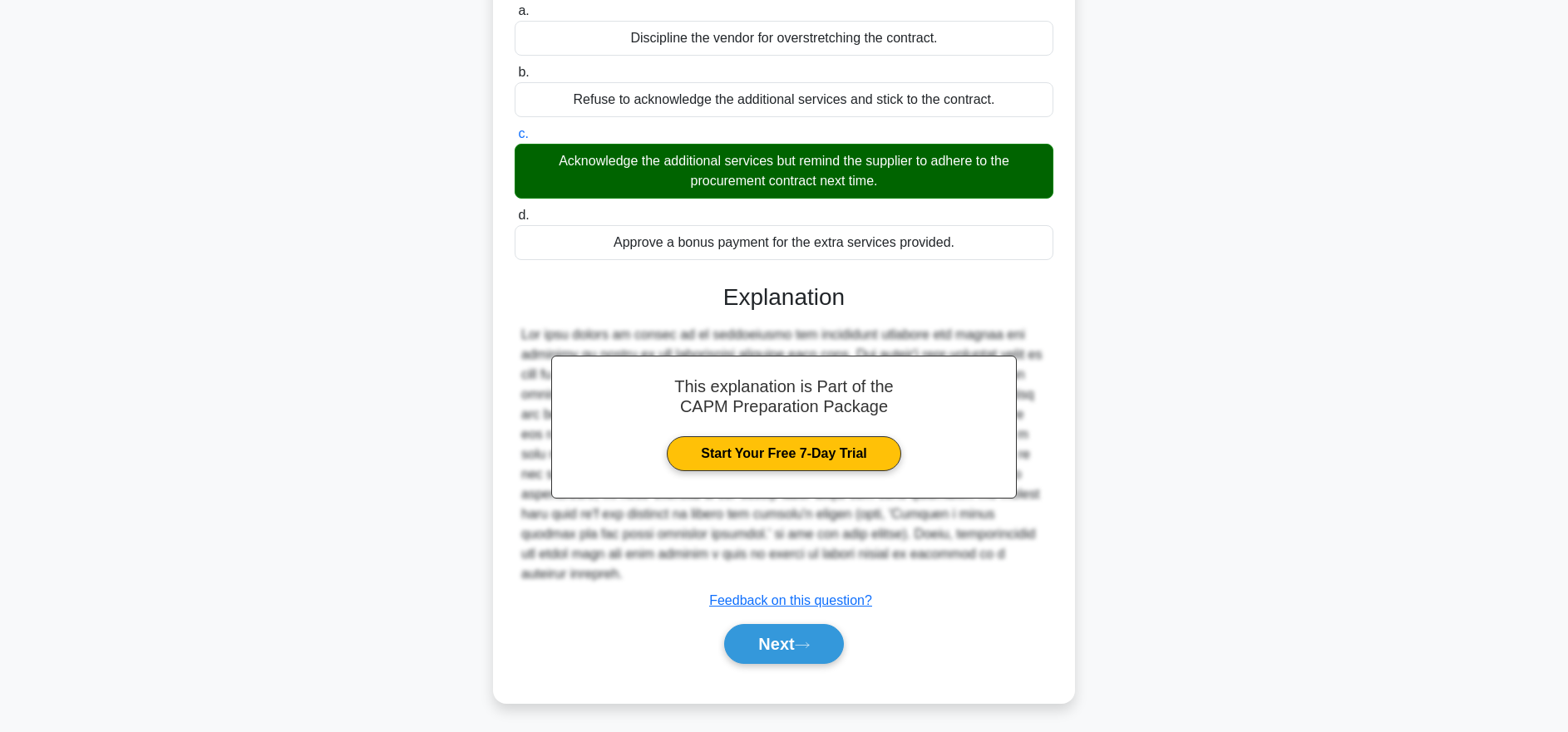
scroll to position [190, 0]
click at [794, 664] on button "Next" at bounding box center [784, 645] width 119 height 40
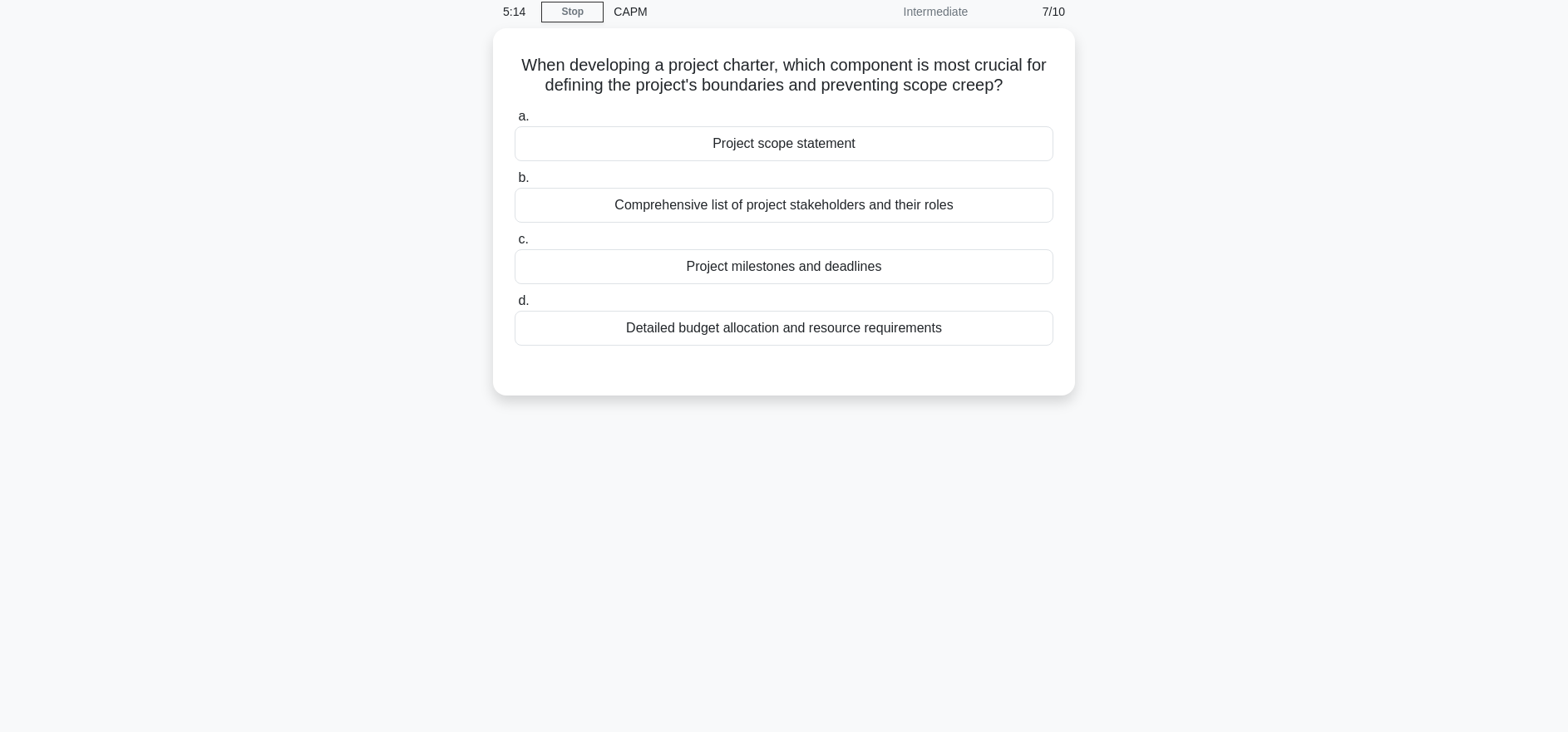
scroll to position [0, 0]
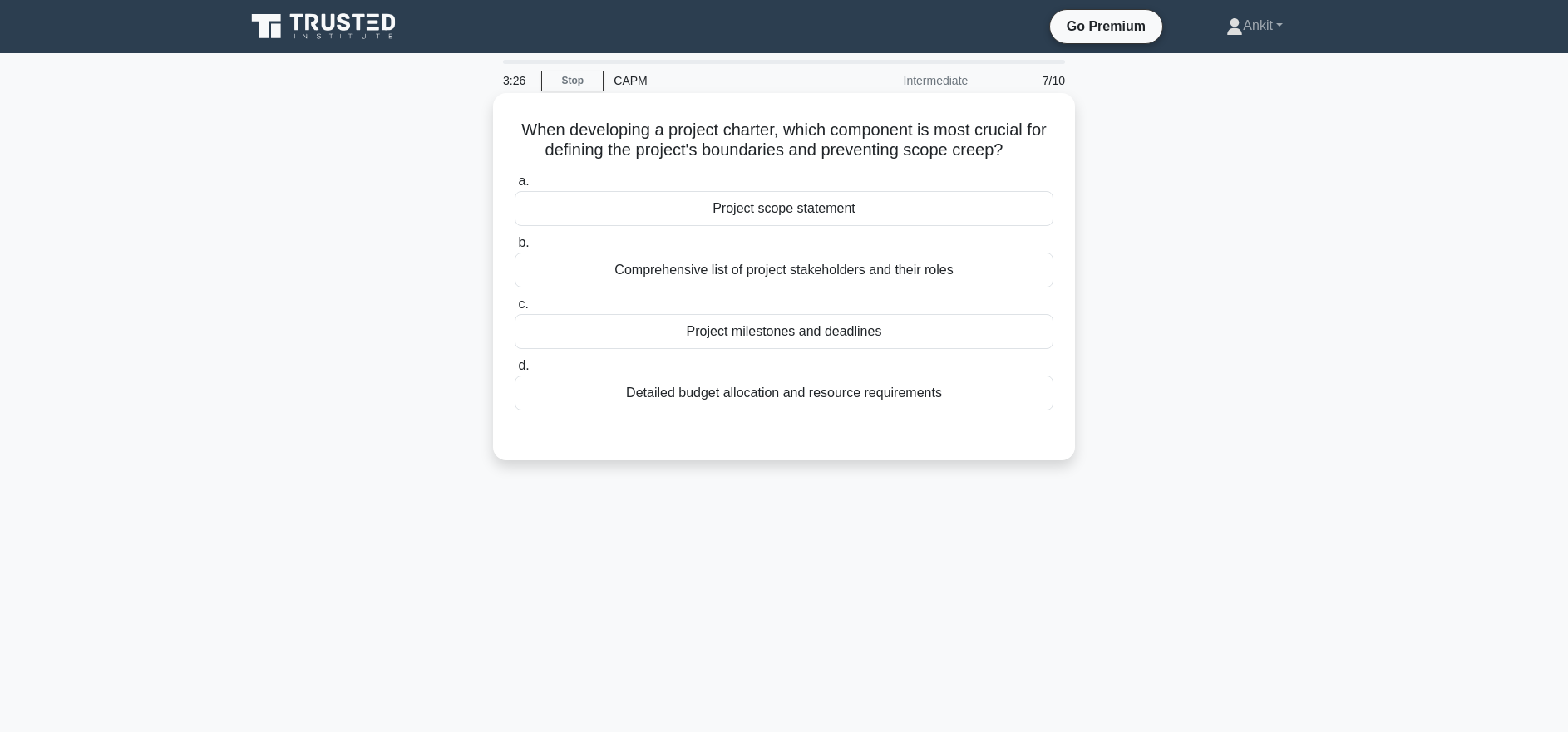
click at [813, 203] on div "Project scope statement" at bounding box center [784, 209] width 539 height 35
click at [515, 187] on input "a. Project scope statement" at bounding box center [515, 182] width 0 height 11
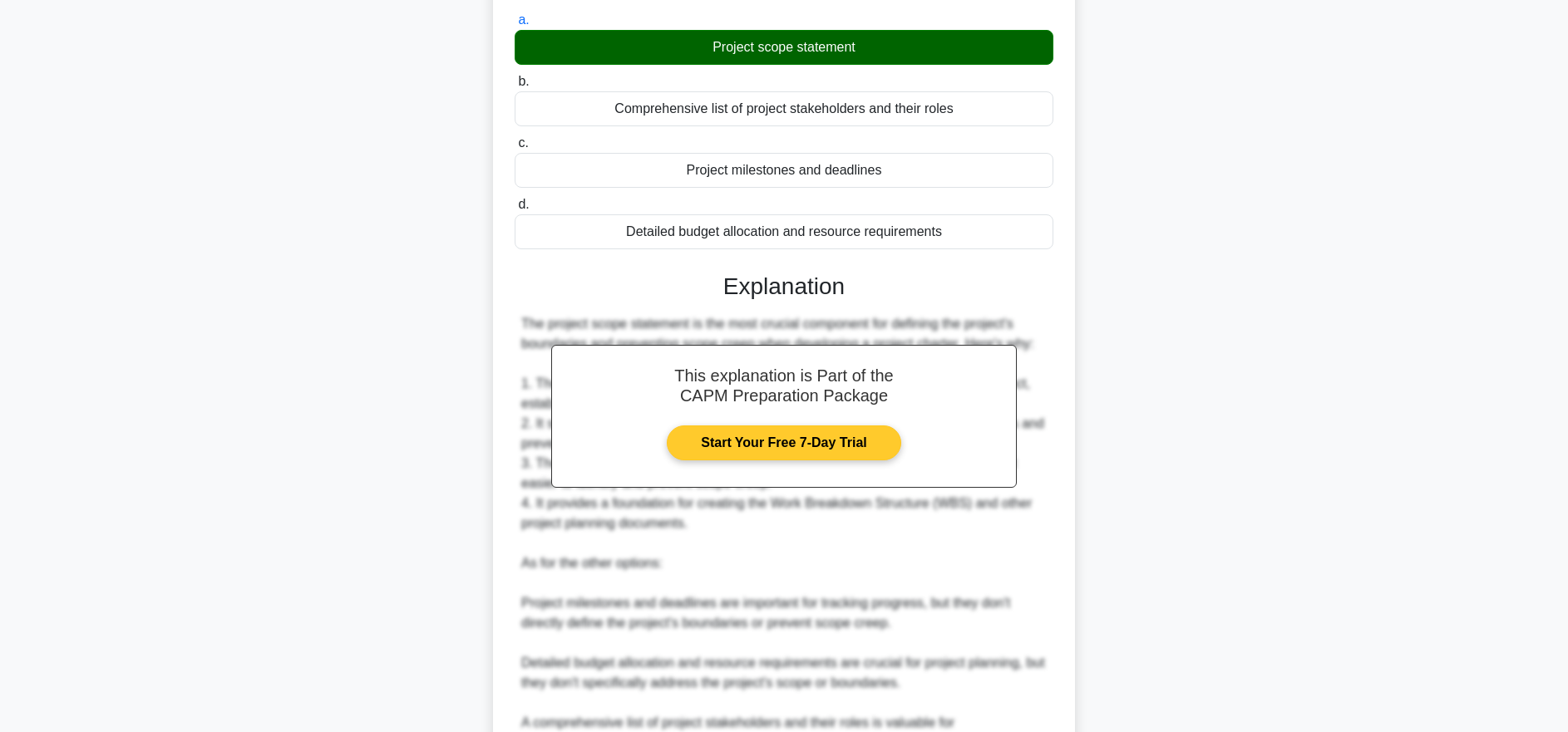
scroll to position [433, 0]
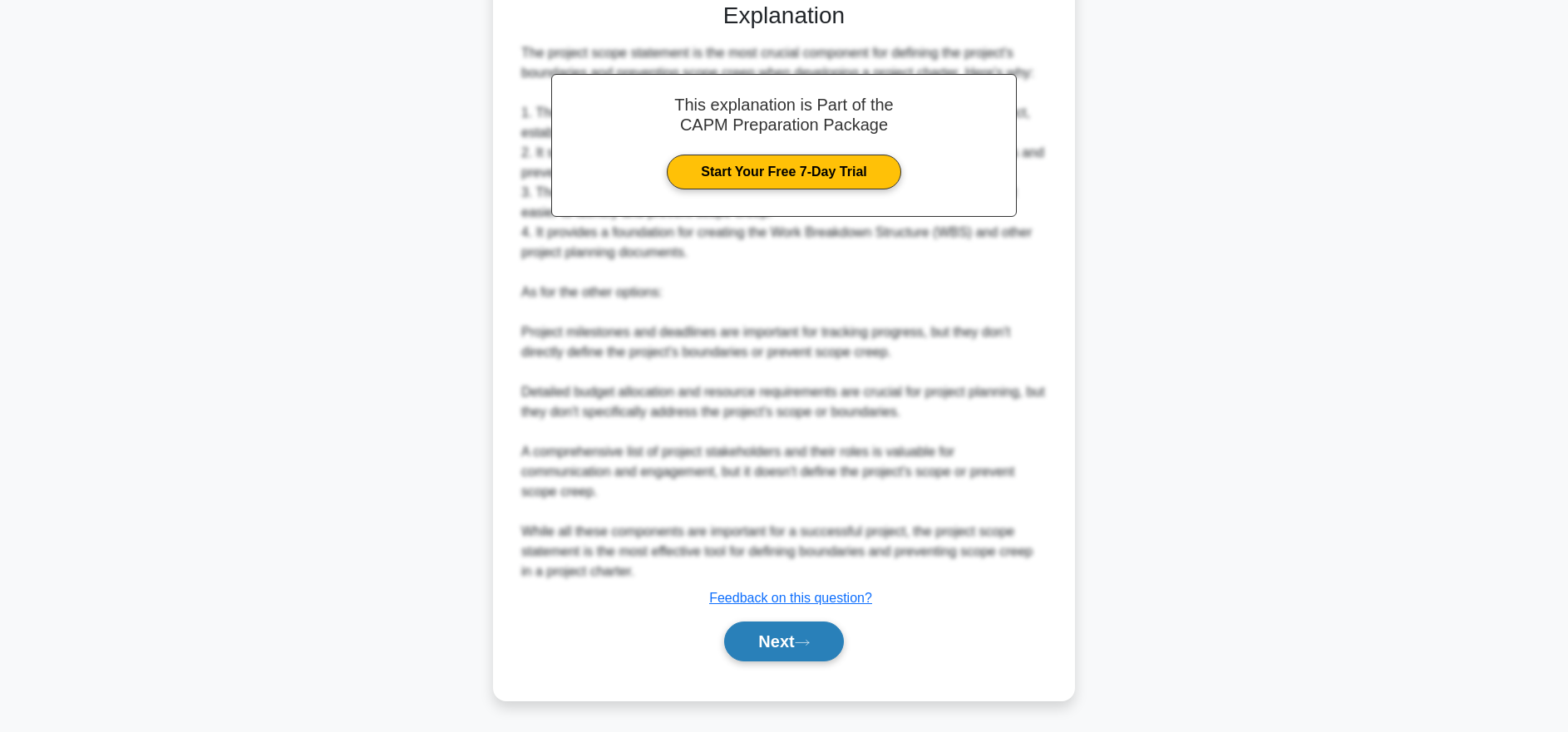
click at [797, 636] on button "Next" at bounding box center [784, 641] width 119 height 40
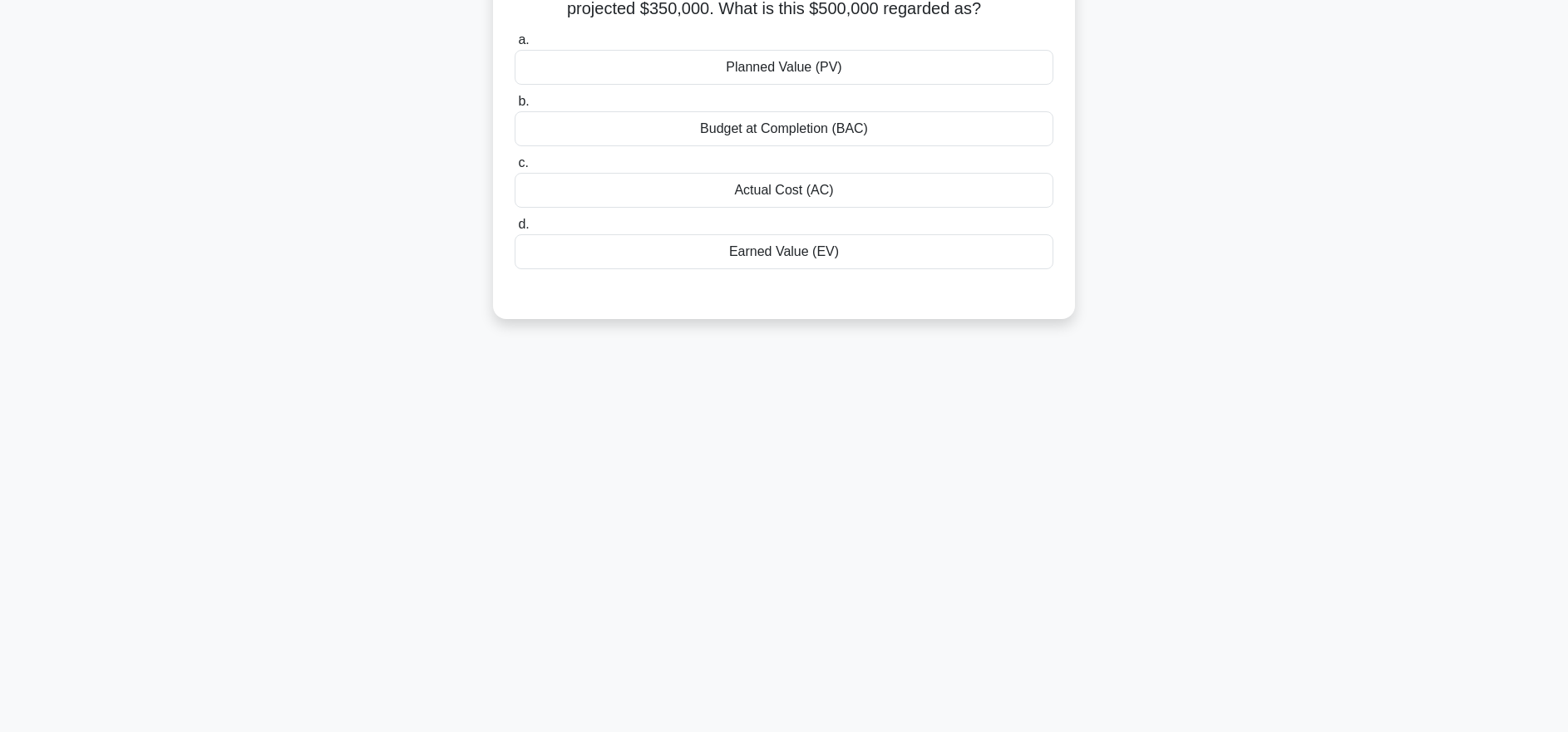
scroll to position [0, 0]
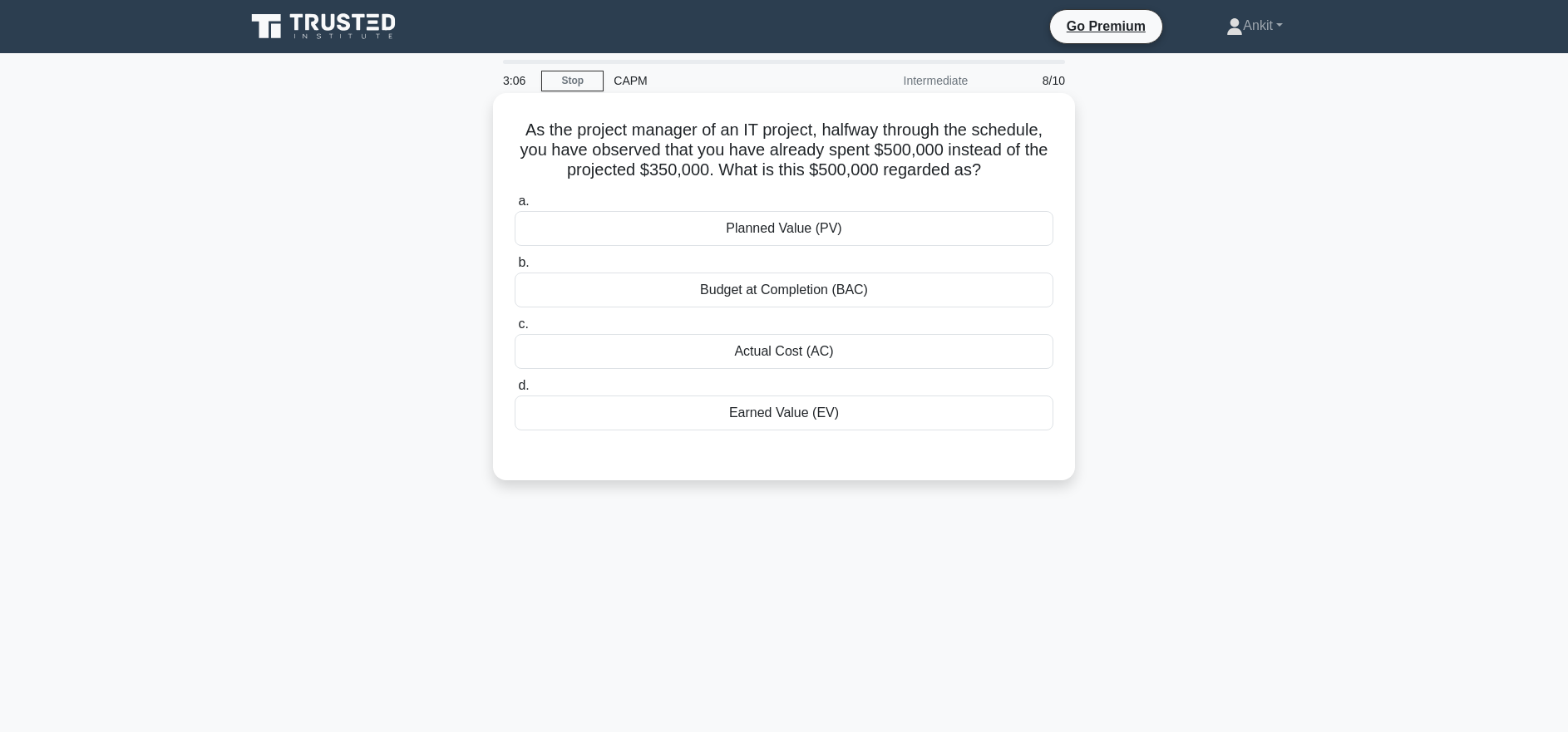
click at [799, 361] on div "Actual Cost (AC)" at bounding box center [784, 352] width 539 height 35
click at [515, 330] on input "c. Actual Cost (AC)" at bounding box center [515, 325] width 0 height 11
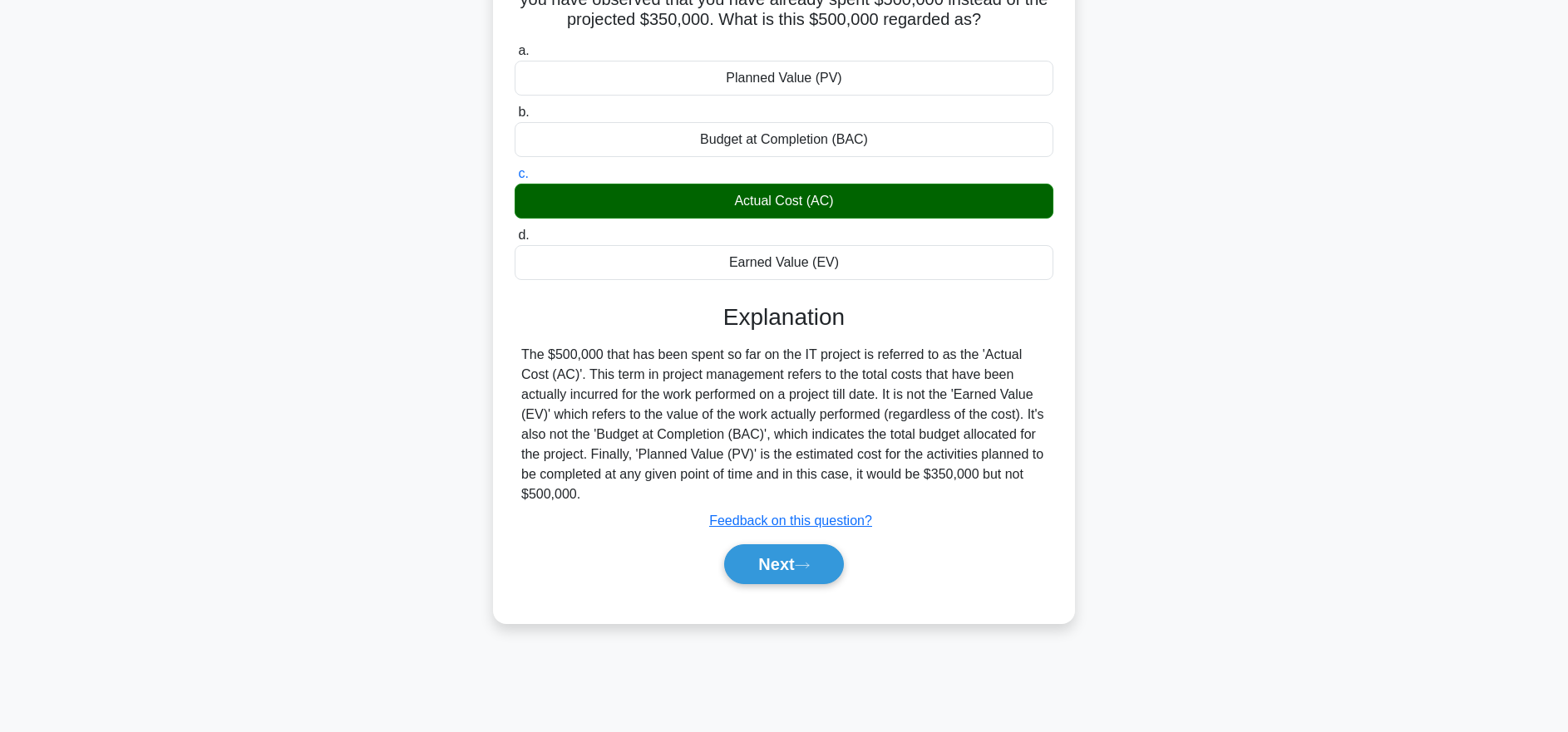
scroll to position [165, 0]
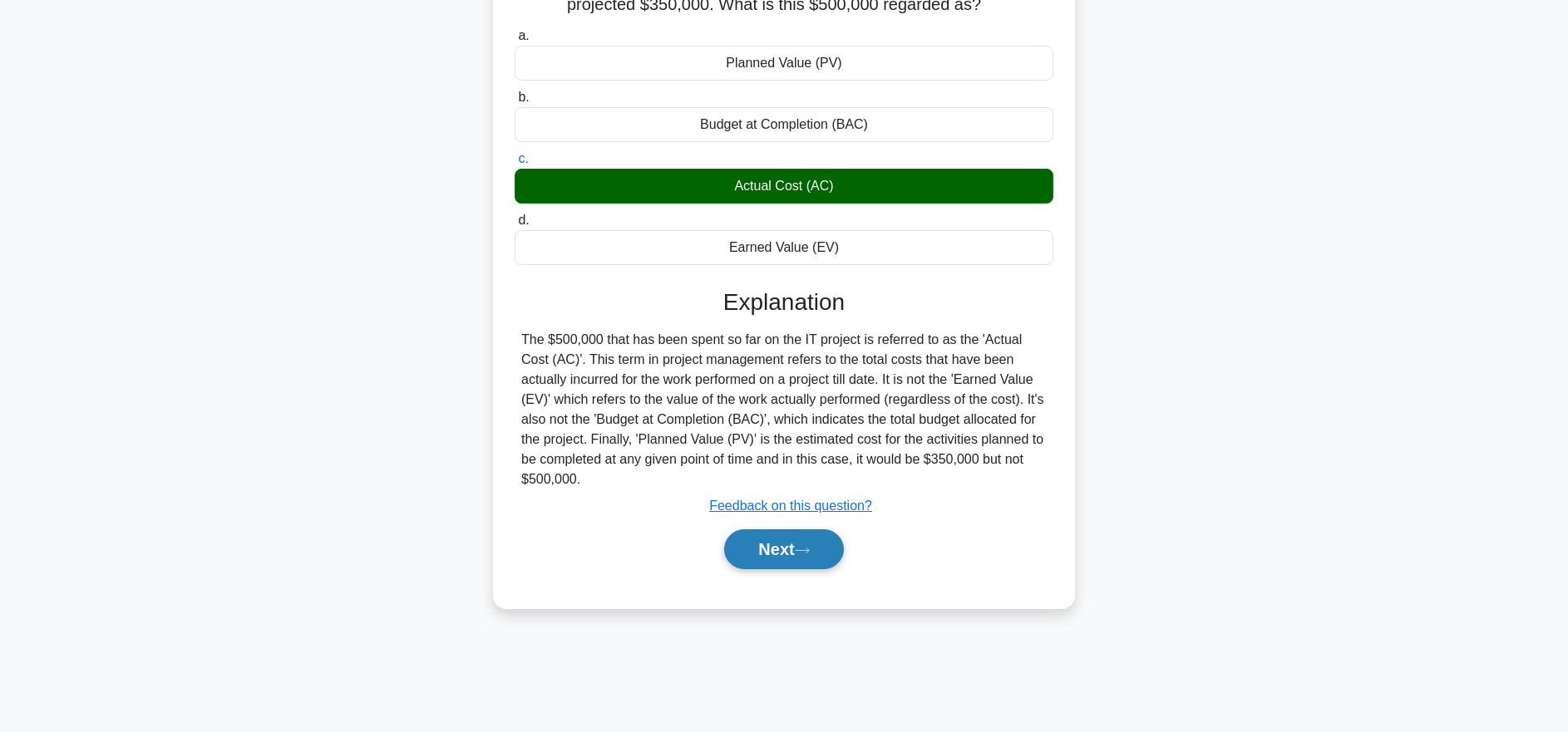
click at [789, 555] on button "Next" at bounding box center [784, 549] width 119 height 40
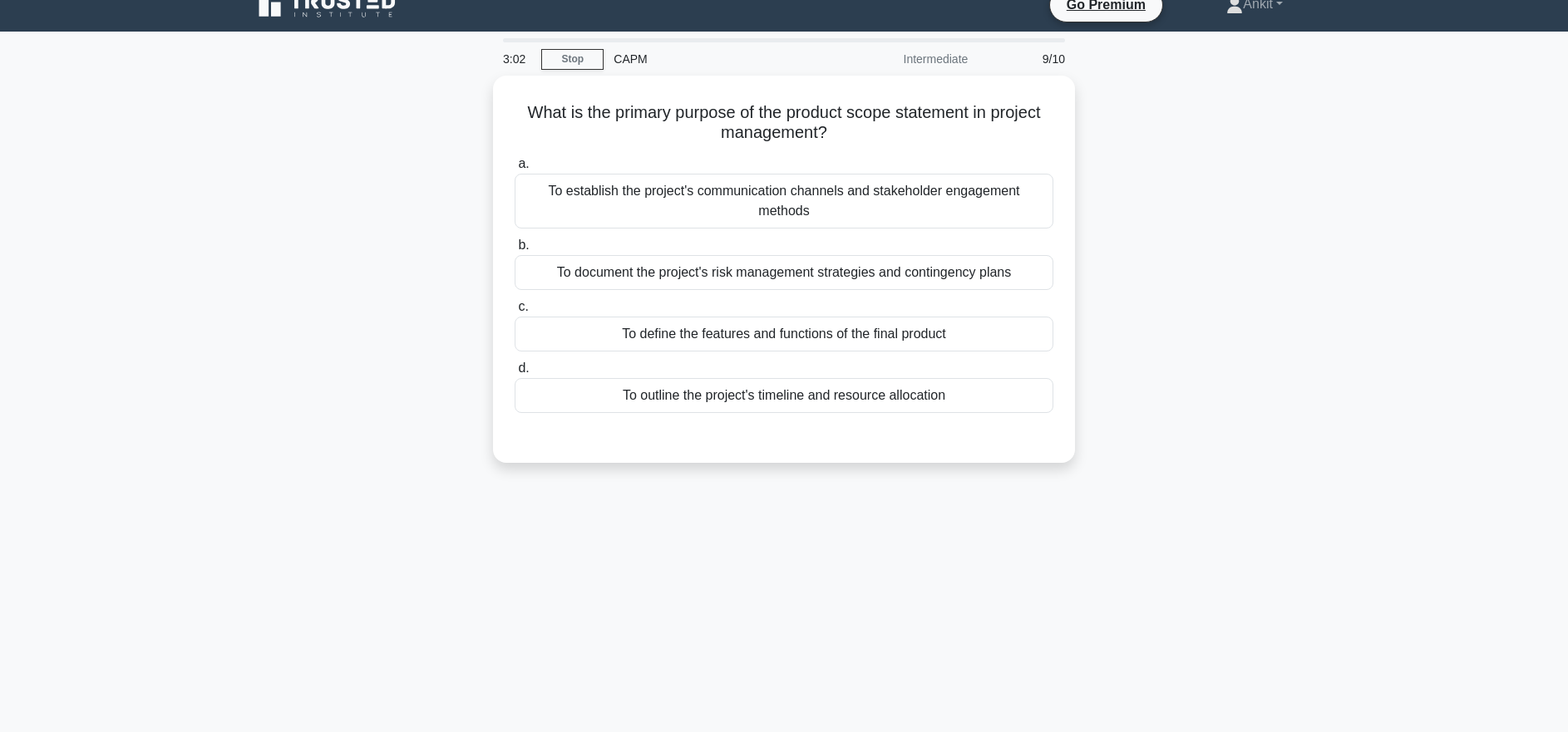
scroll to position [0, 0]
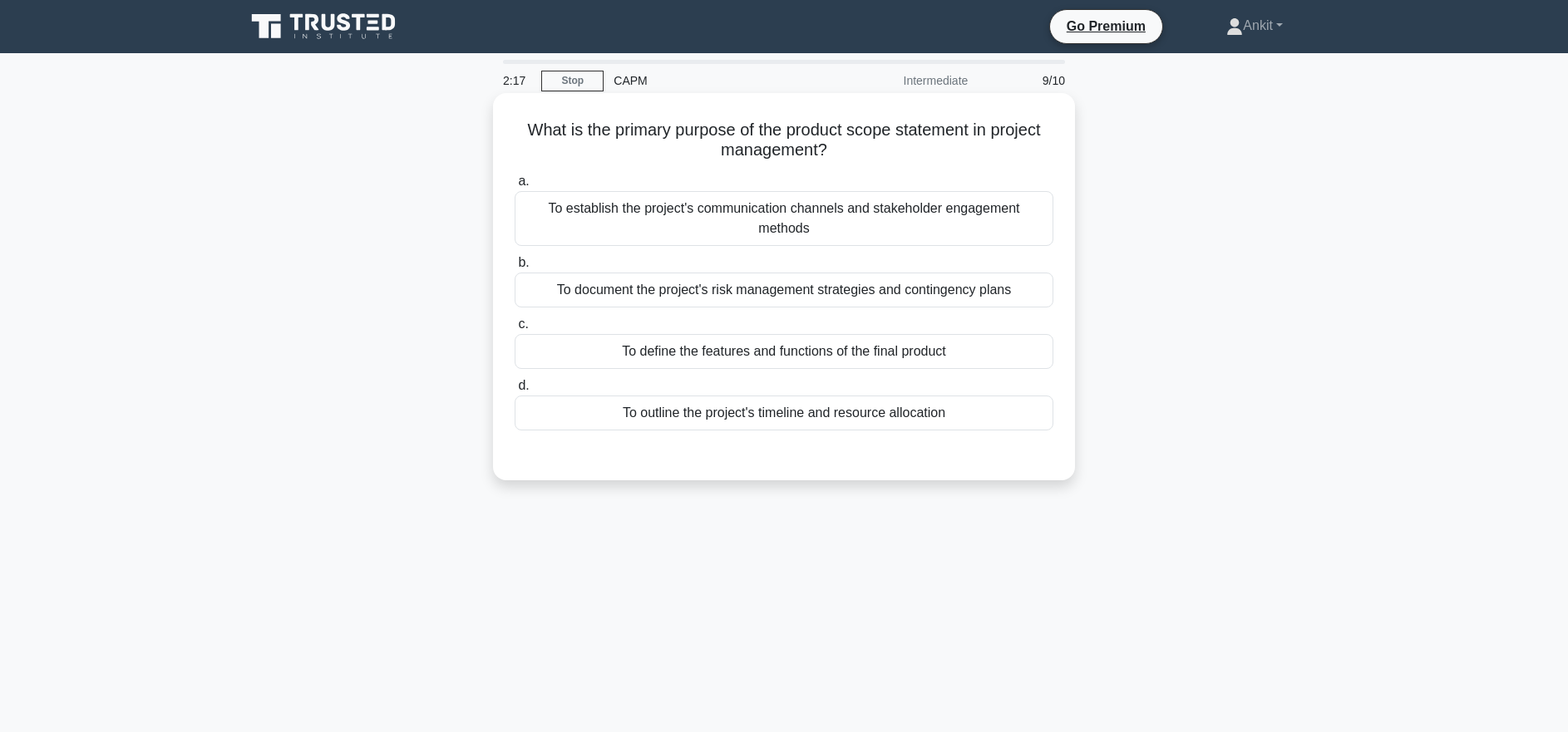
click at [784, 299] on div "To document the project's risk management strategies and contingency plans" at bounding box center [784, 290] width 539 height 35
click at [515, 269] on input "b. To document the project's risk management strategies and contingency plans" at bounding box center [515, 263] width 0 height 11
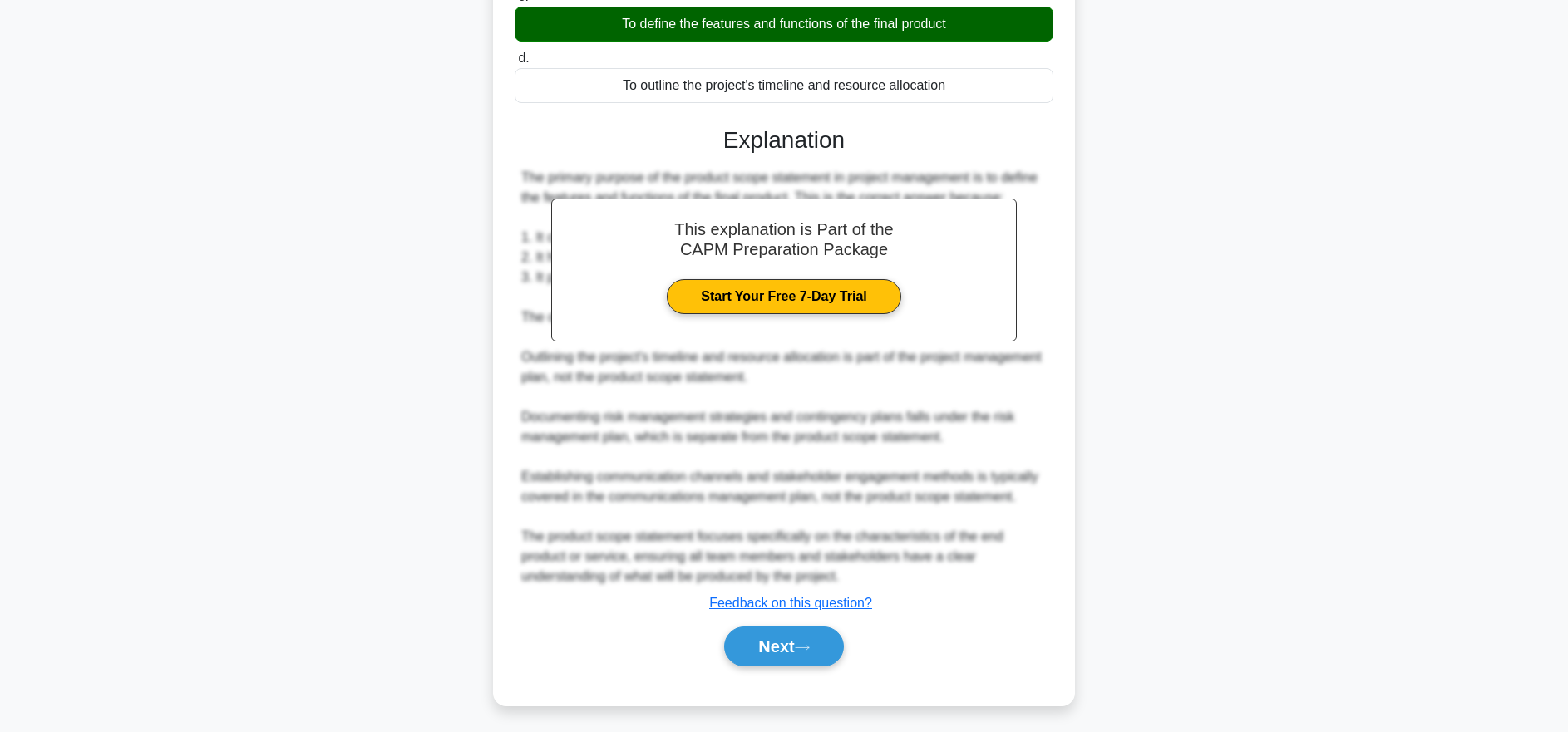
scroll to position [335, 0]
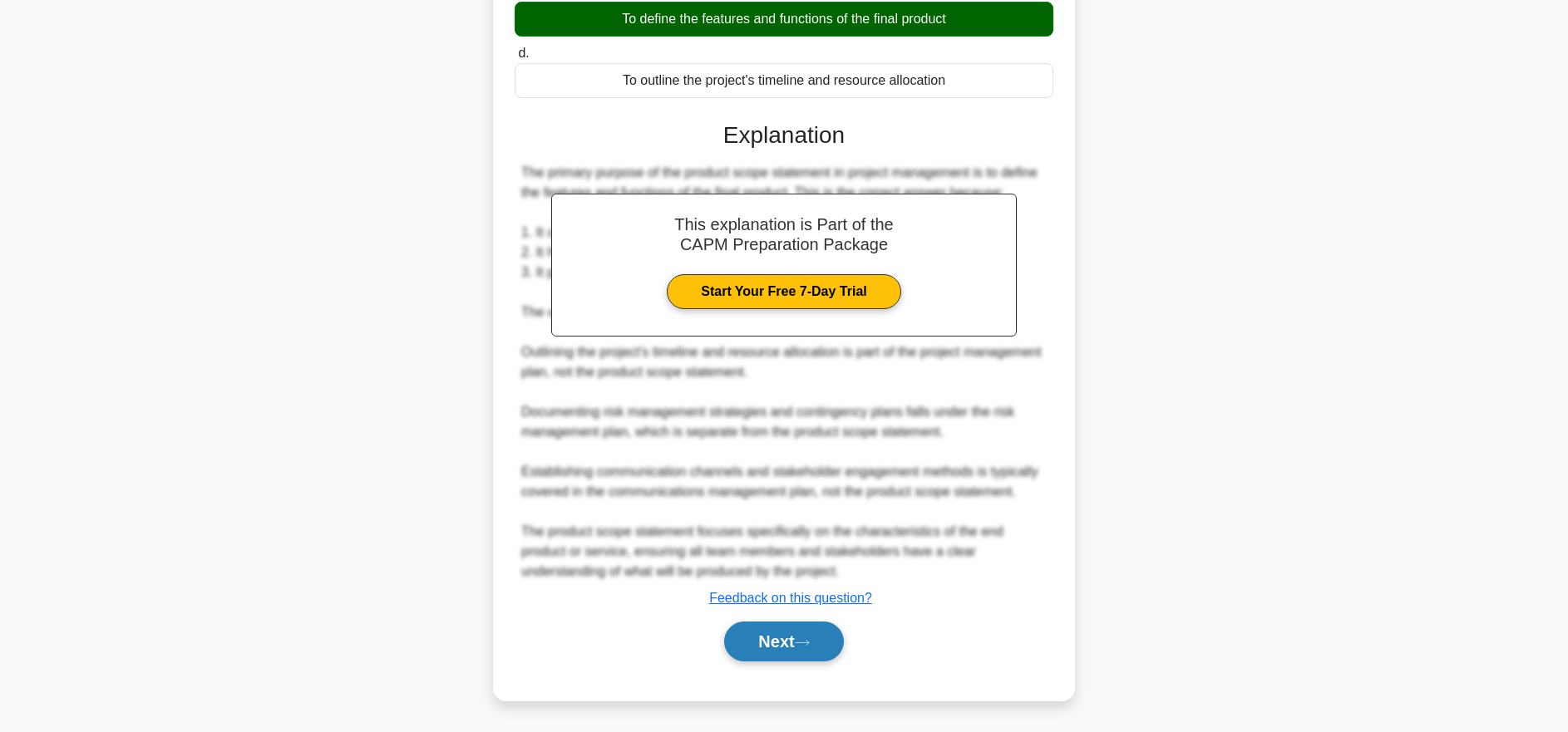
click at [796, 640] on button "Next" at bounding box center [784, 641] width 119 height 40
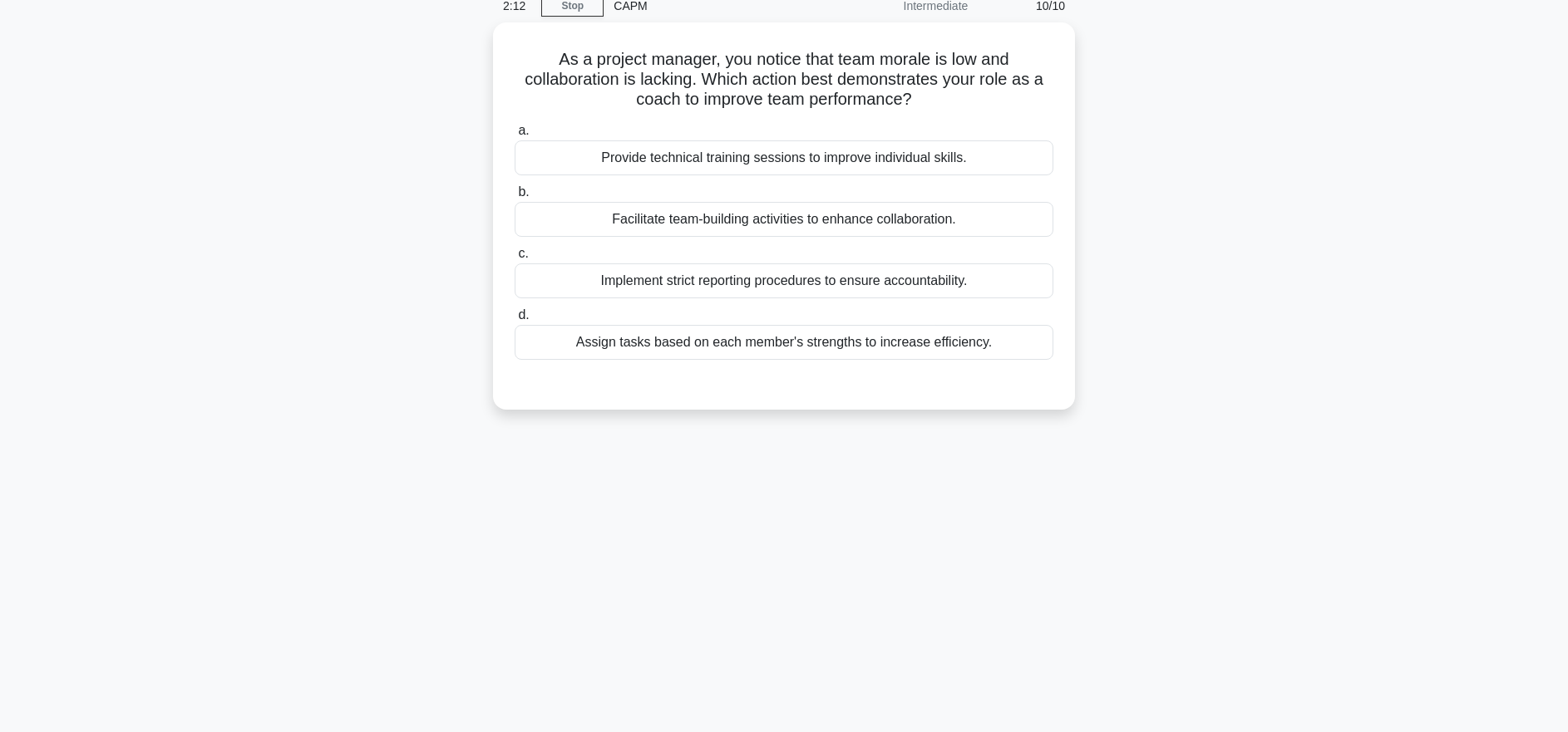
scroll to position [0, 0]
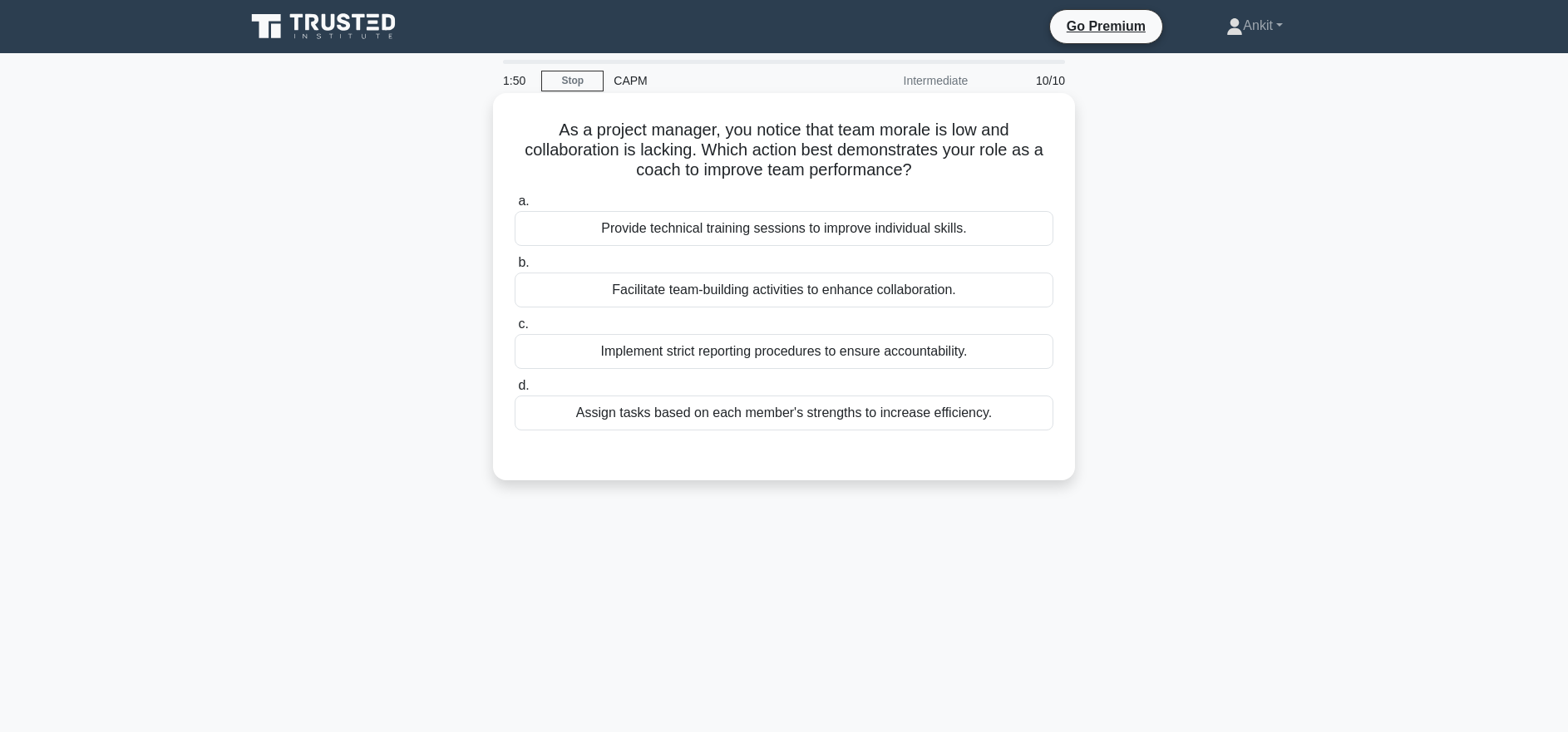
click at [771, 301] on div "Facilitate team-building activities to enhance collaboration." at bounding box center [784, 290] width 539 height 35
click at [515, 269] on input "b. Facilitate team-building activities to enhance collaboration." at bounding box center [515, 263] width 0 height 11
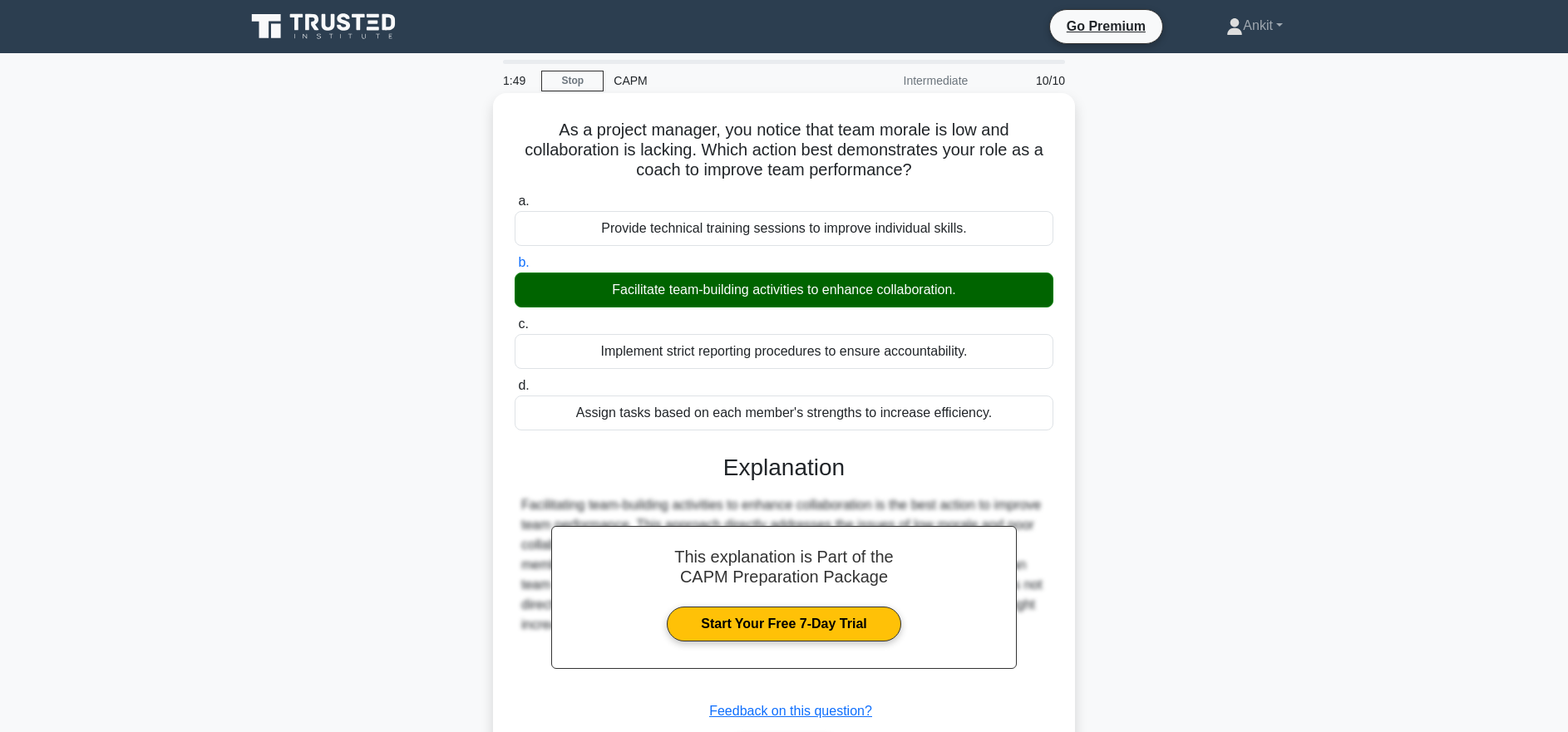
scroll to position [165, 0]
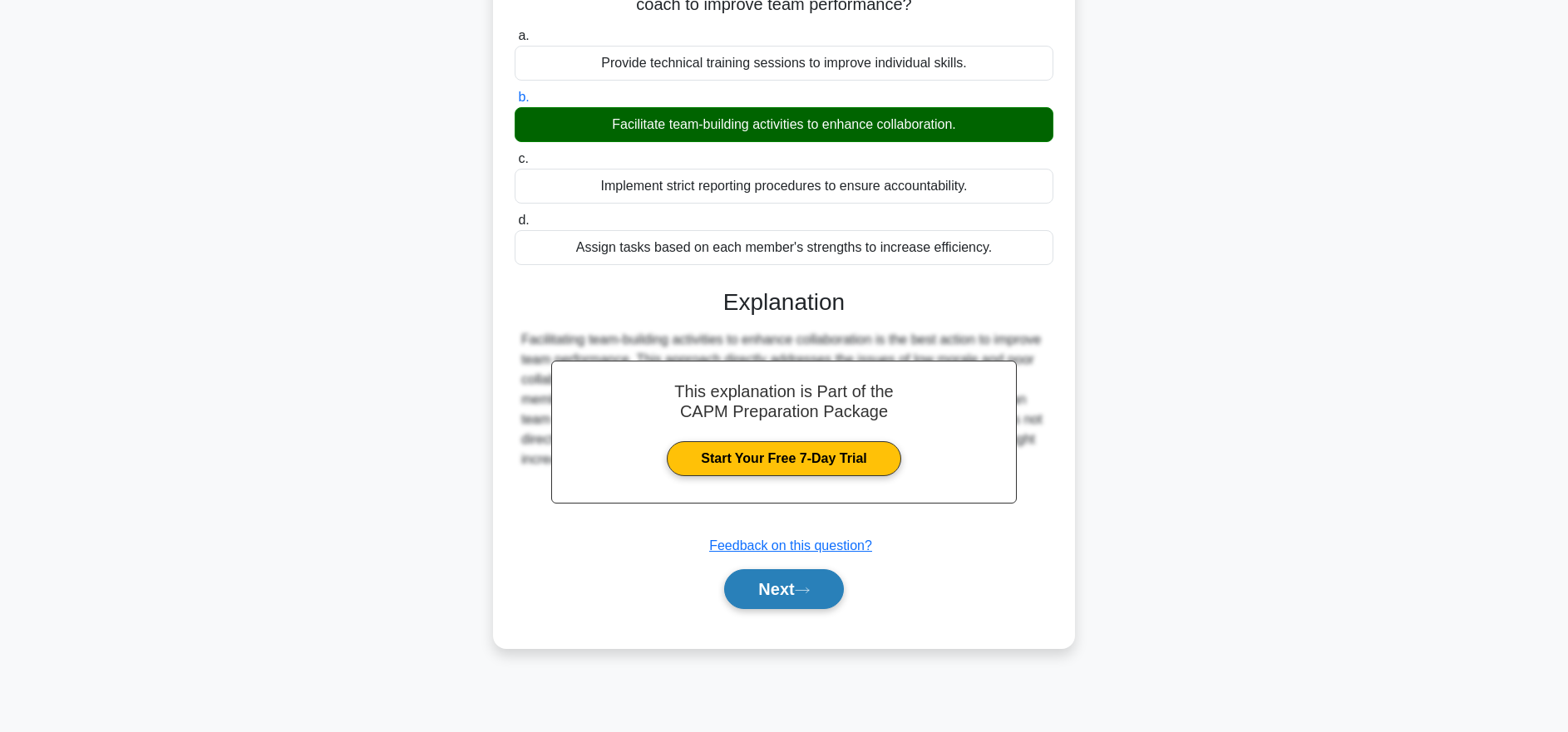
click at [829, 594] on button "Next" at bounding box center [784, 589] width 119 height 40
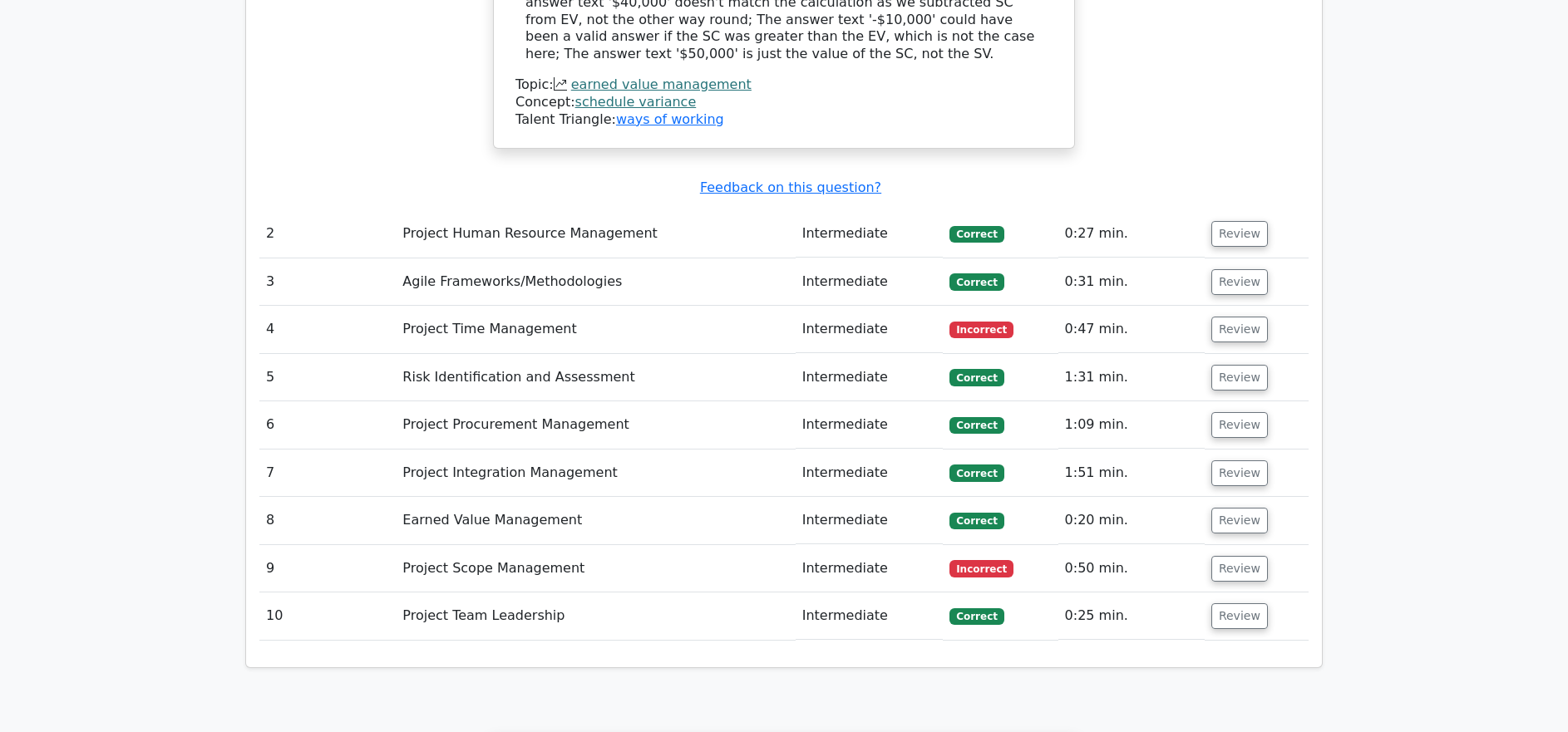
scroll to position [2824, 0]
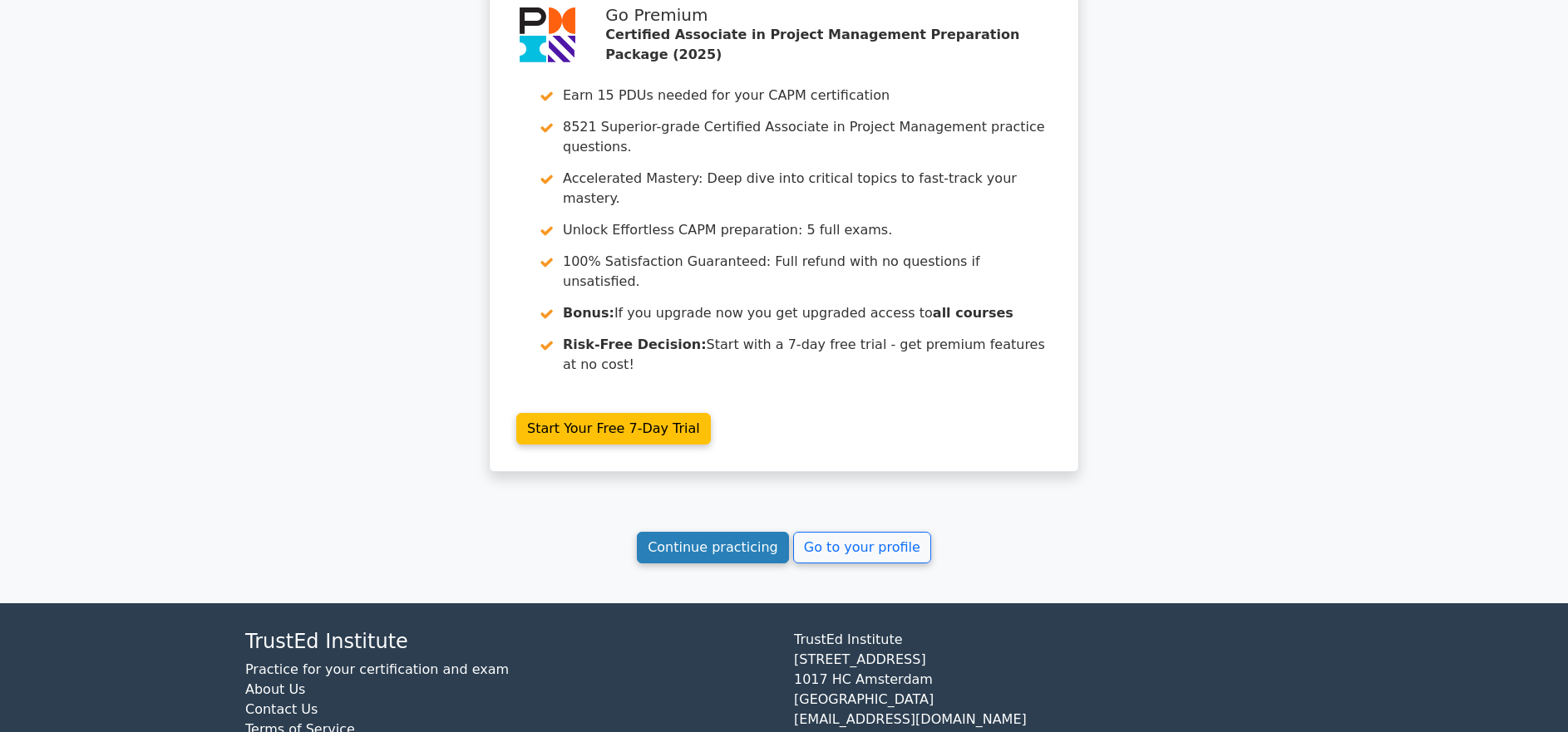
click at [733, 532] on link "Continue practicing" at bounding box center [712, 548] width 152 height 31
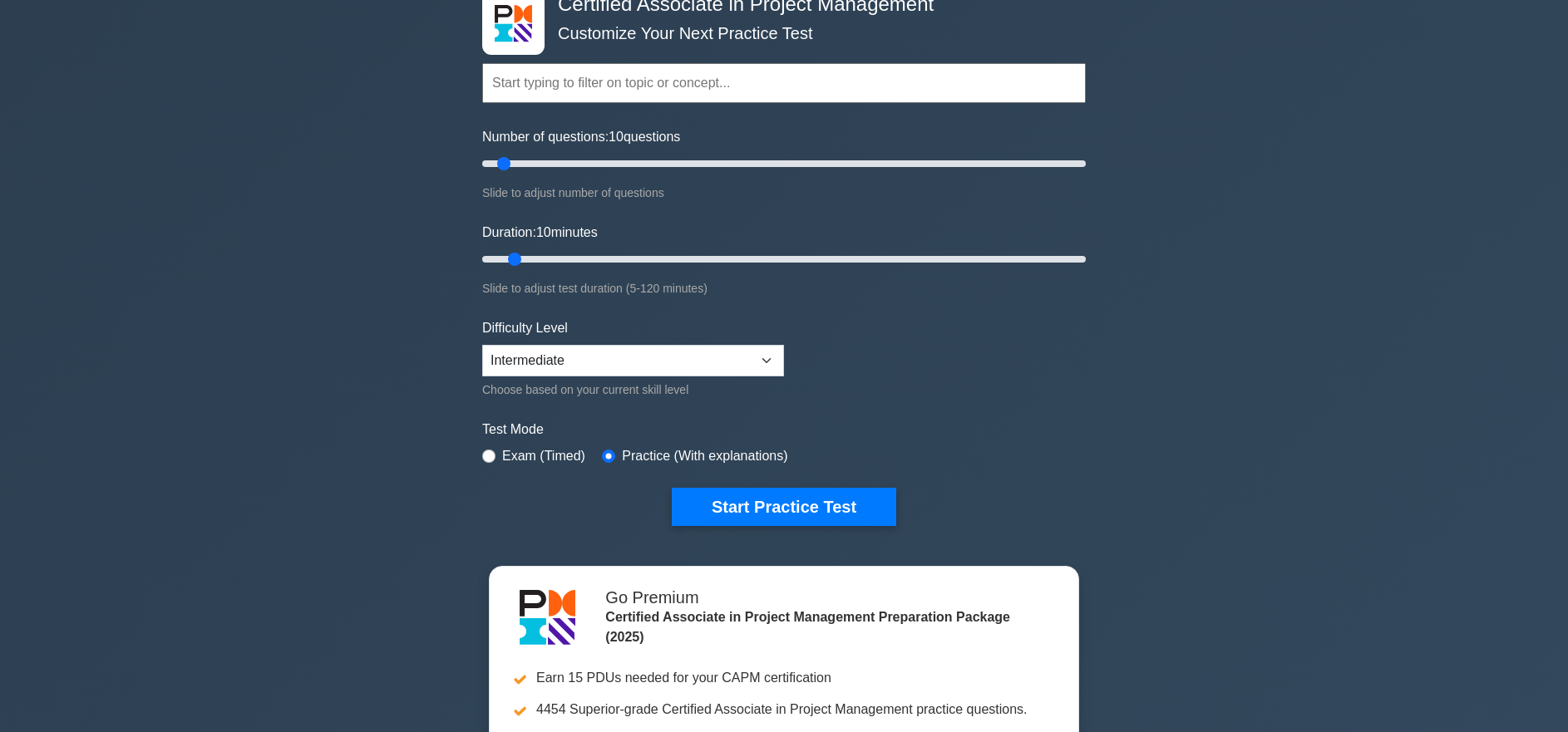
scroll to position [104, 0]
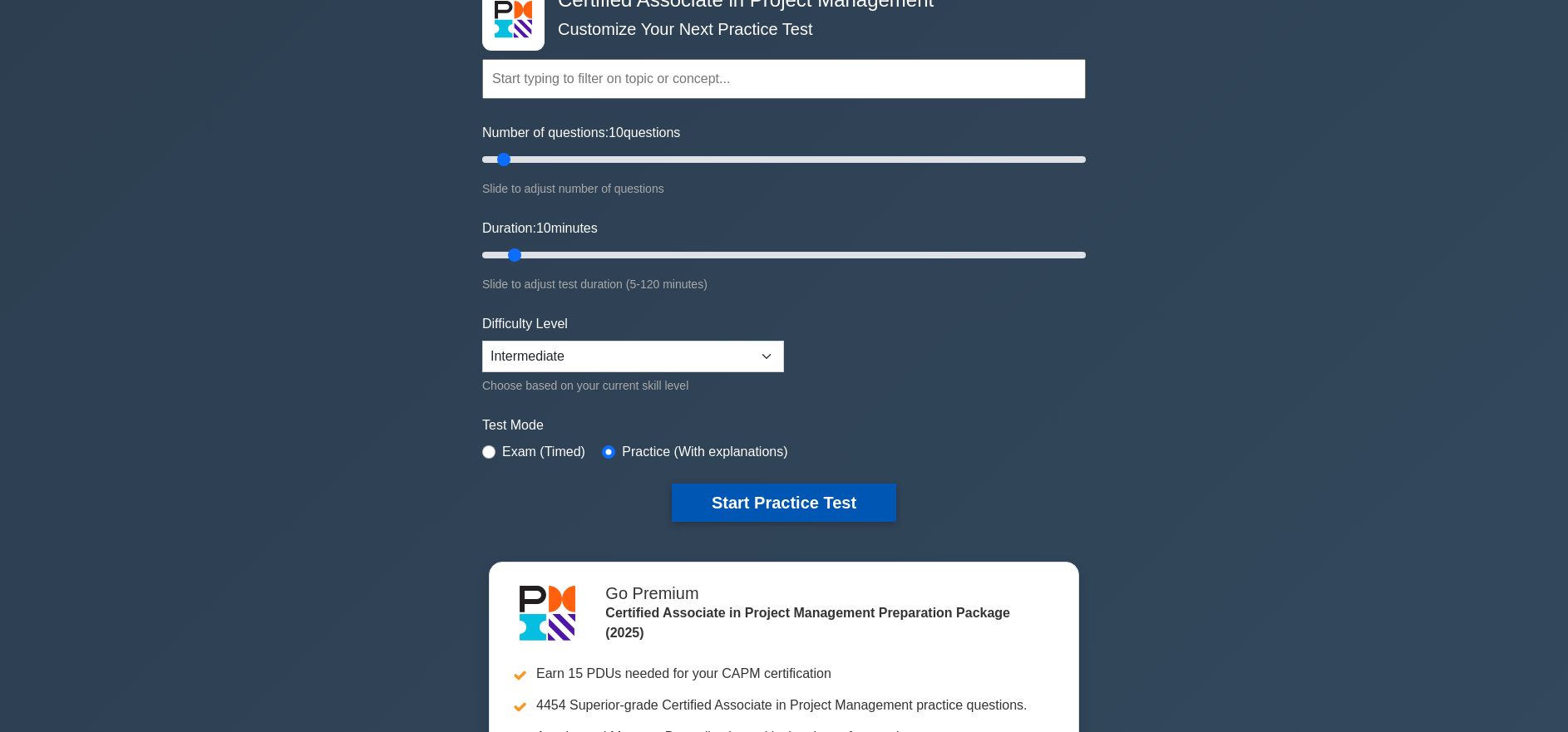
click at [783, 512] on button "Start Practice Test" at bounding box center [784, 503] width 225 height 39
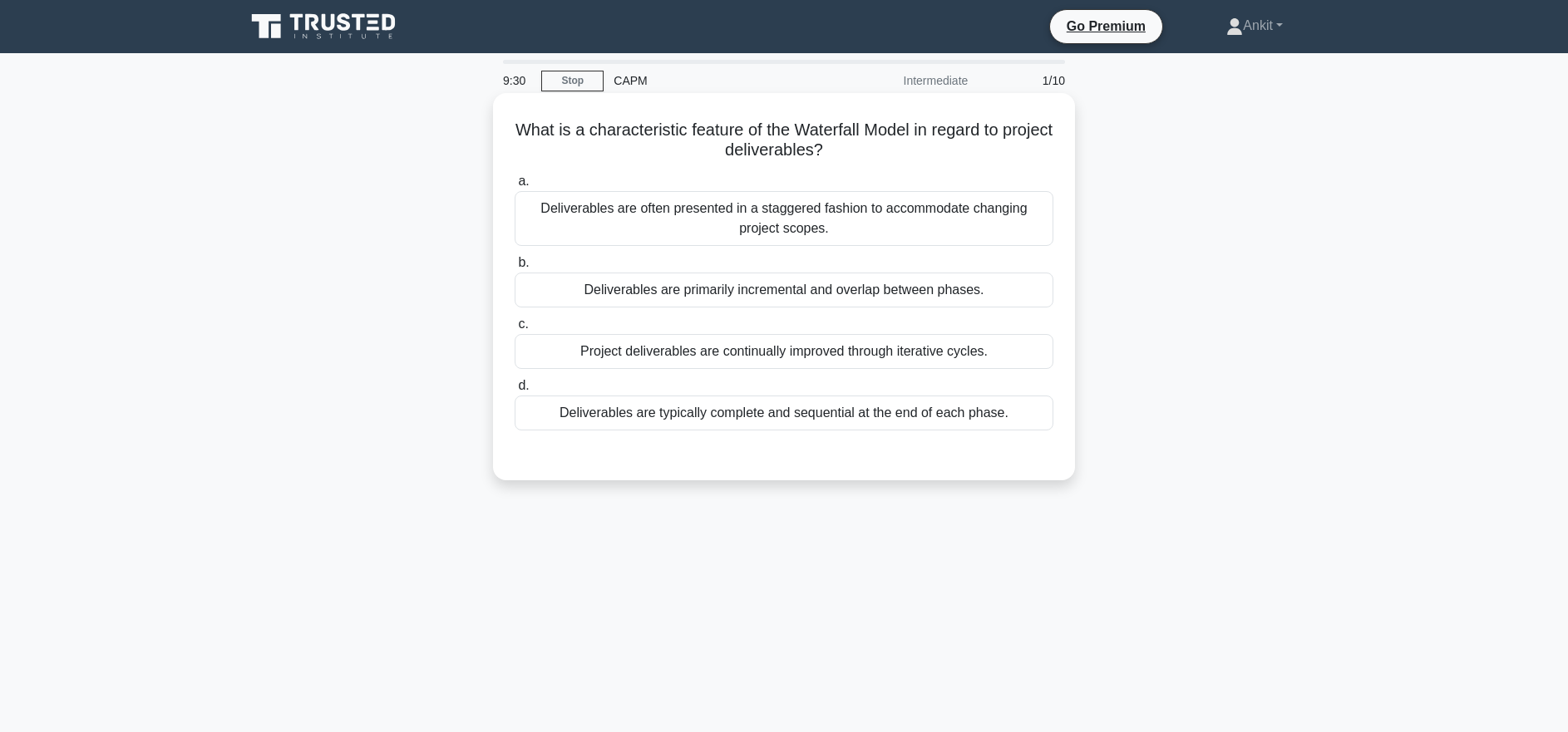
click at [723, 411] on div "Deliverables are typically complete and sequential at the end of each phase." at bounding box center [784, 413] width 539 height 35
click at [515, 391] on input "d. Deliverables are typically complete and sequential at the end of each phase." at bounding box center [515, 386] width 0 height 11
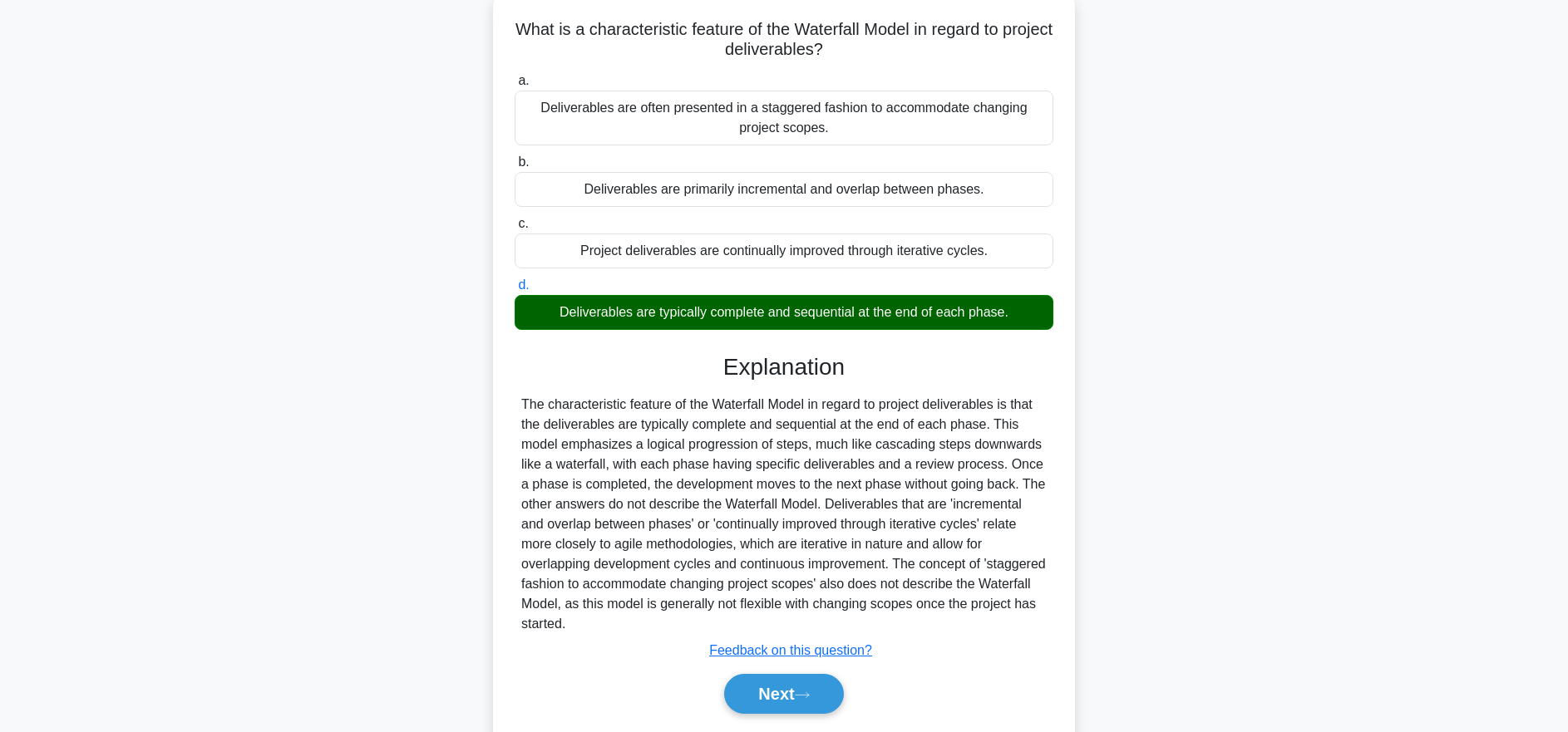
scroll to position [165, 0]
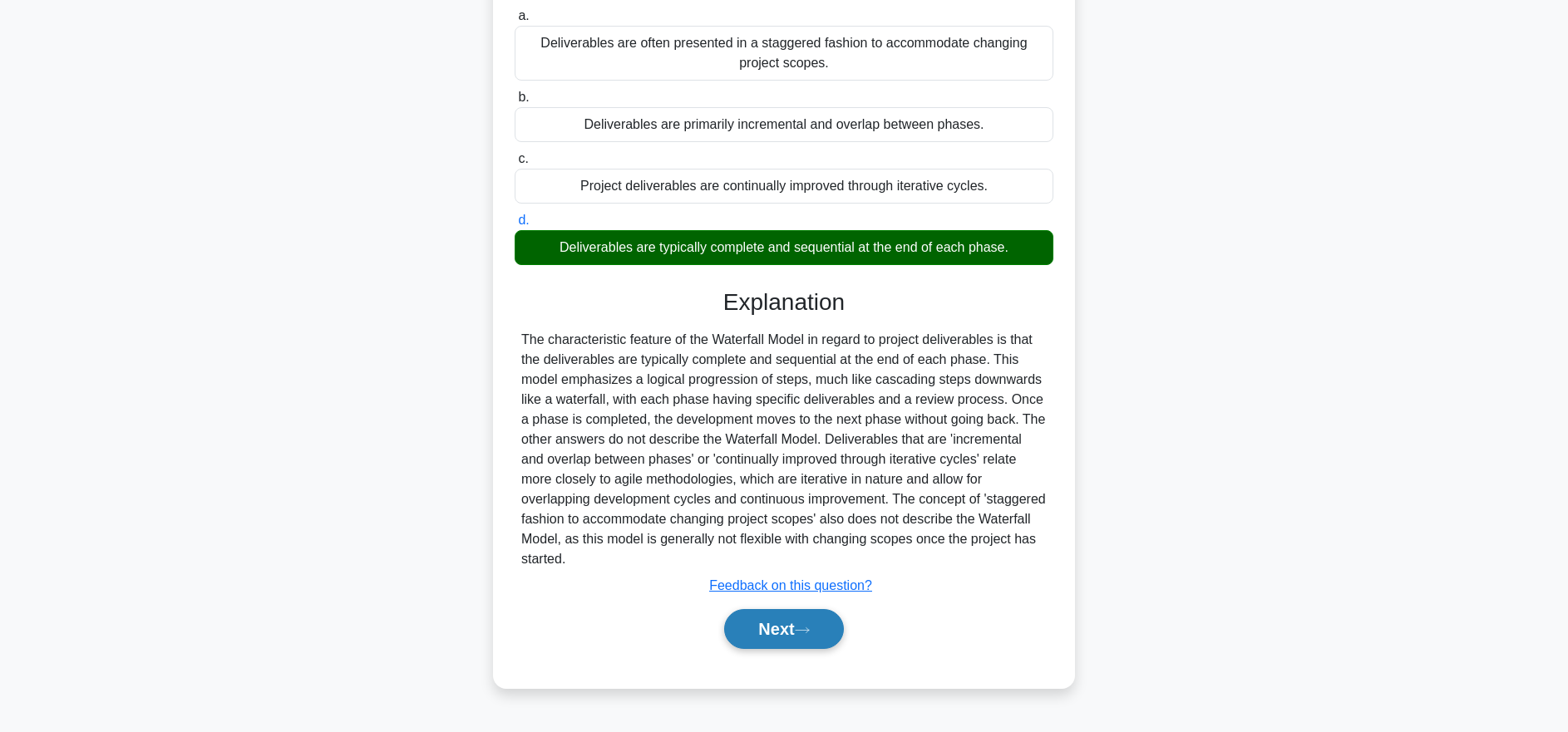
click at [813, 635] on button "Next" at bounding box center [784, 629] width 119 height 40
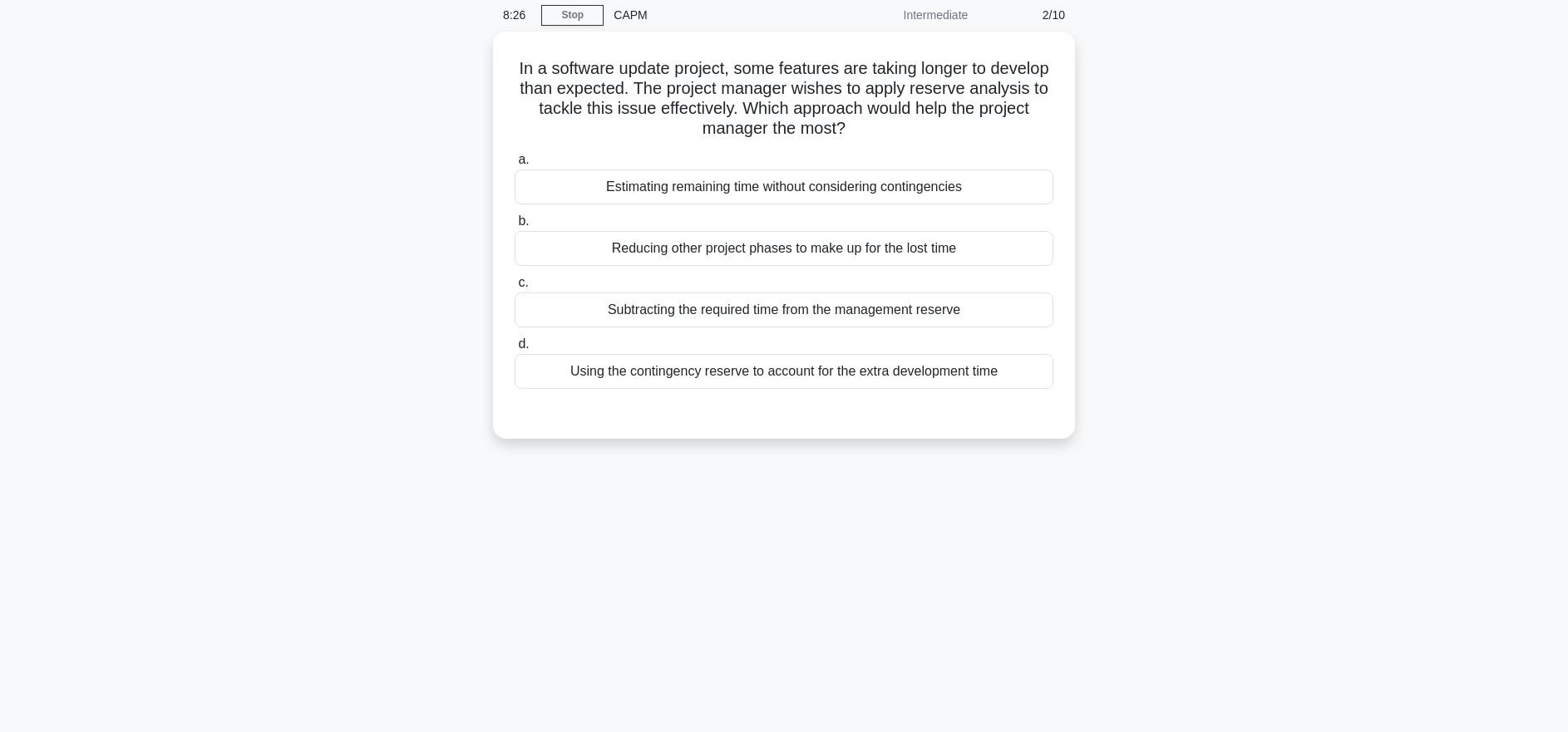
scroll to position [0, 0]
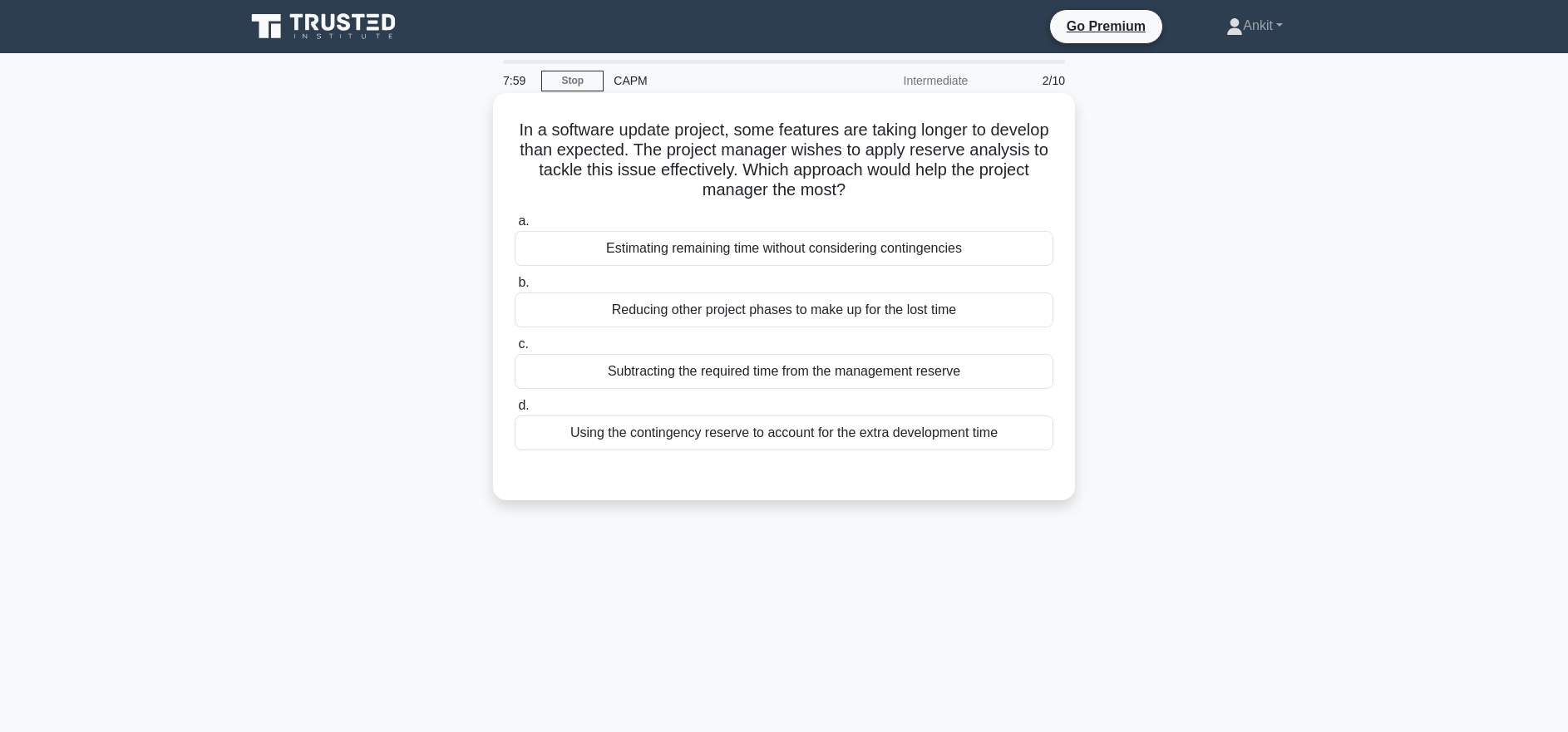
click at [683, 445] on div "Using the contingency reserve to account for the extra development time" at bounding box center [784, 433] width 539 height 35
click at [515, 412] on input "d. Using the contingency reserve to account for the extra development time" at bounding box center [515, 406] width 0 height 11
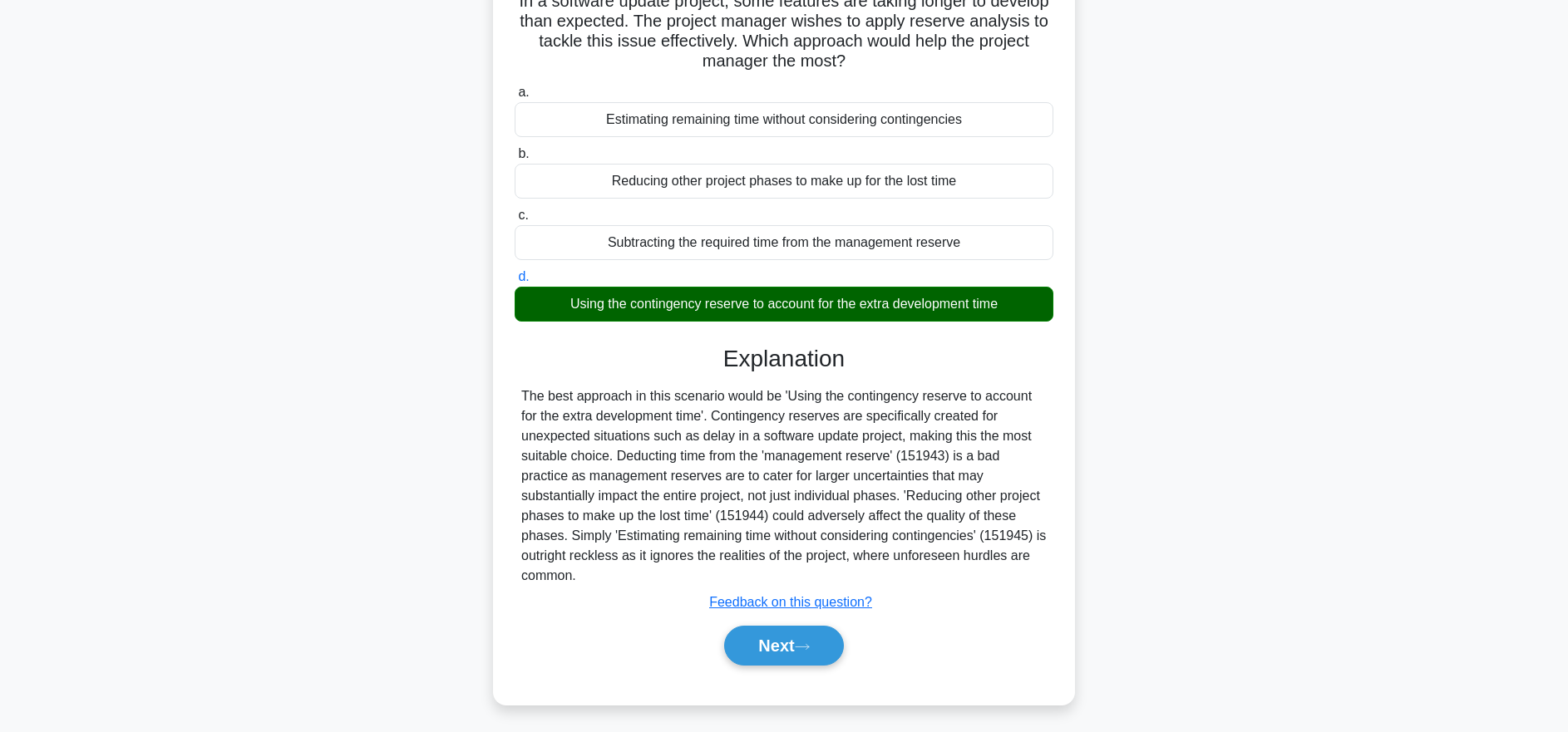
scroll to position [56, 0]
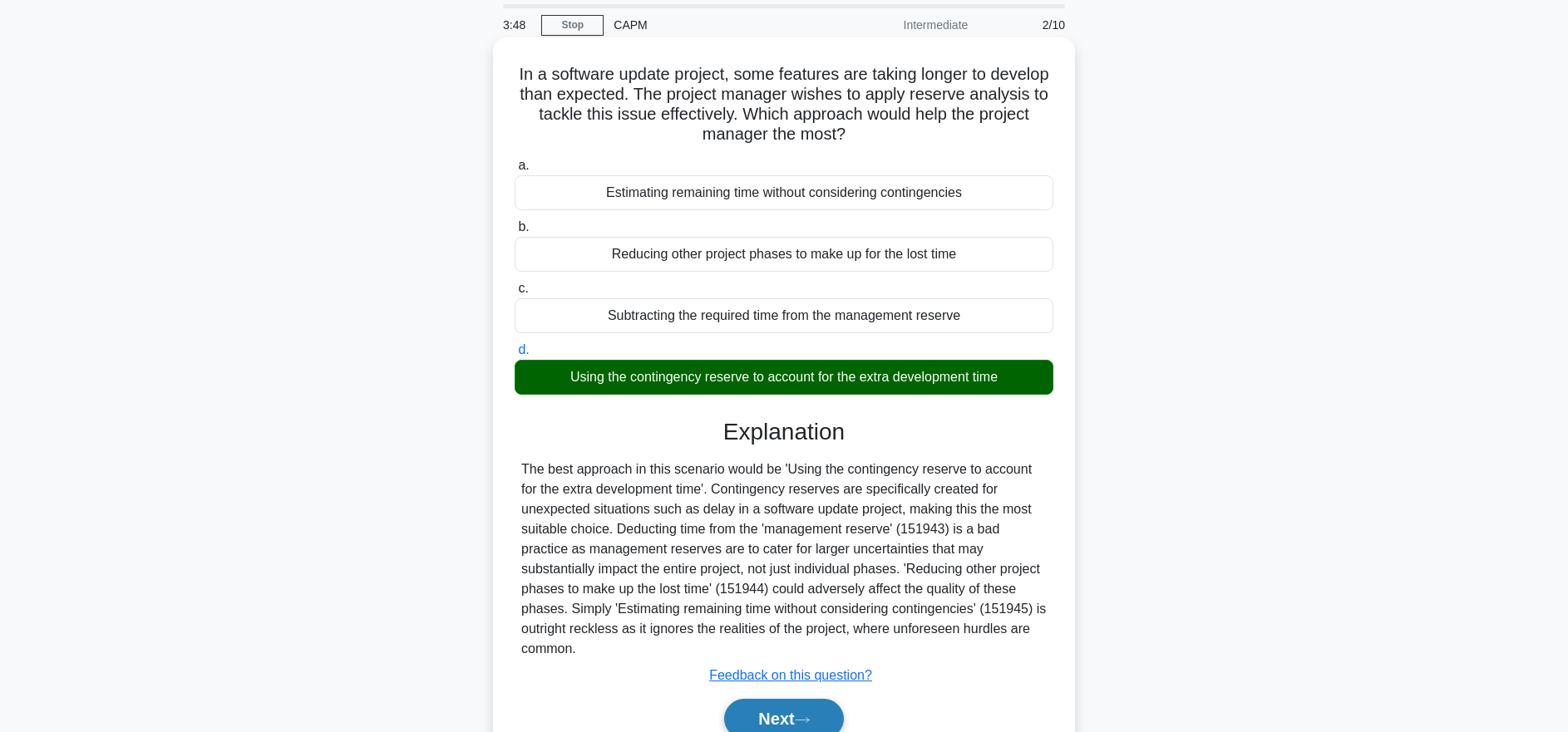
click at [806, 719] on icon at bounding box center [802, 720] width 15 height 9
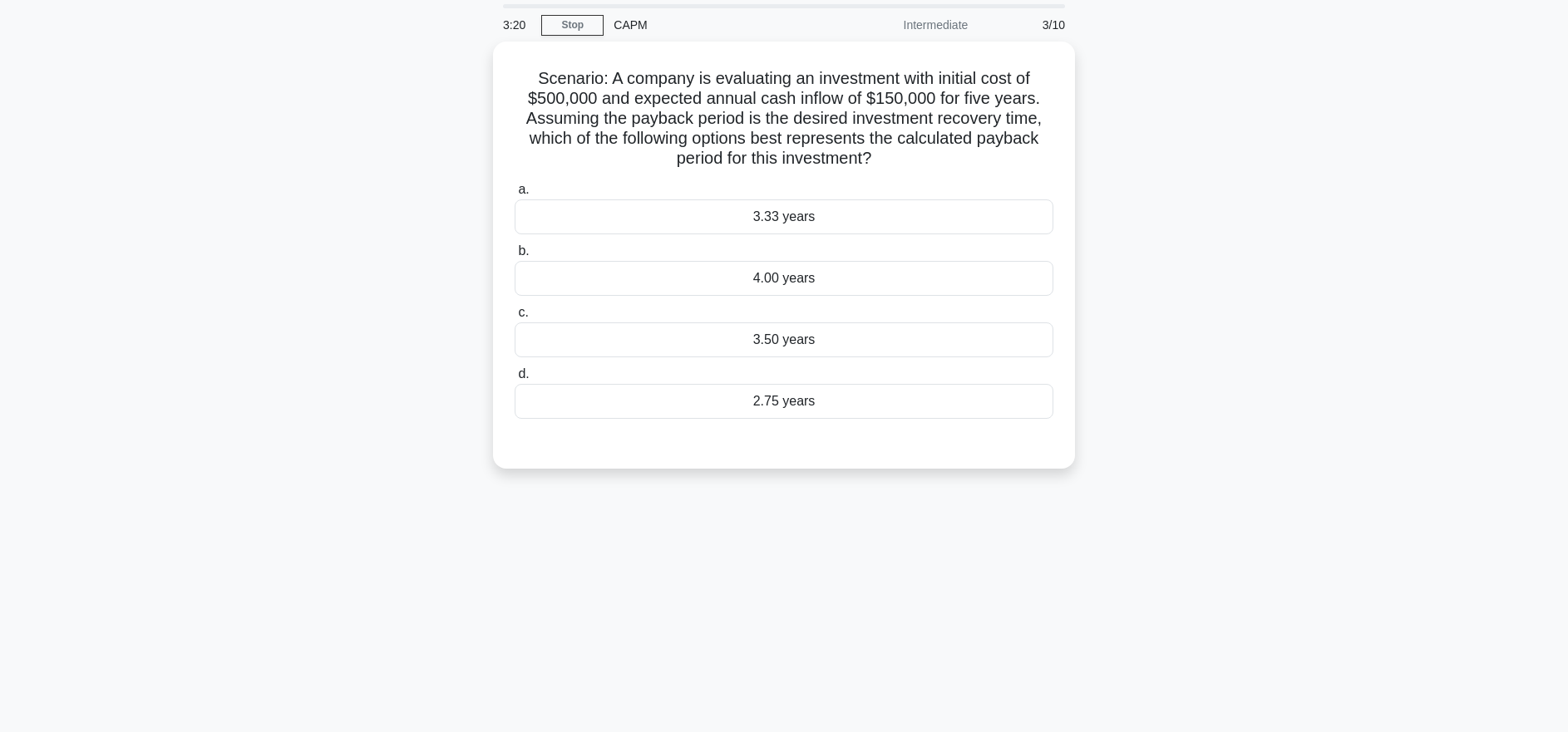
scroll to position [52, 0]
click at [821, 408] on div "2.75 years" at bounding box center [784, 400] width 539 height 35
click at [515, 379] on input "d. 2.75 years" at bounding box center [515, 373] width 0 height 11
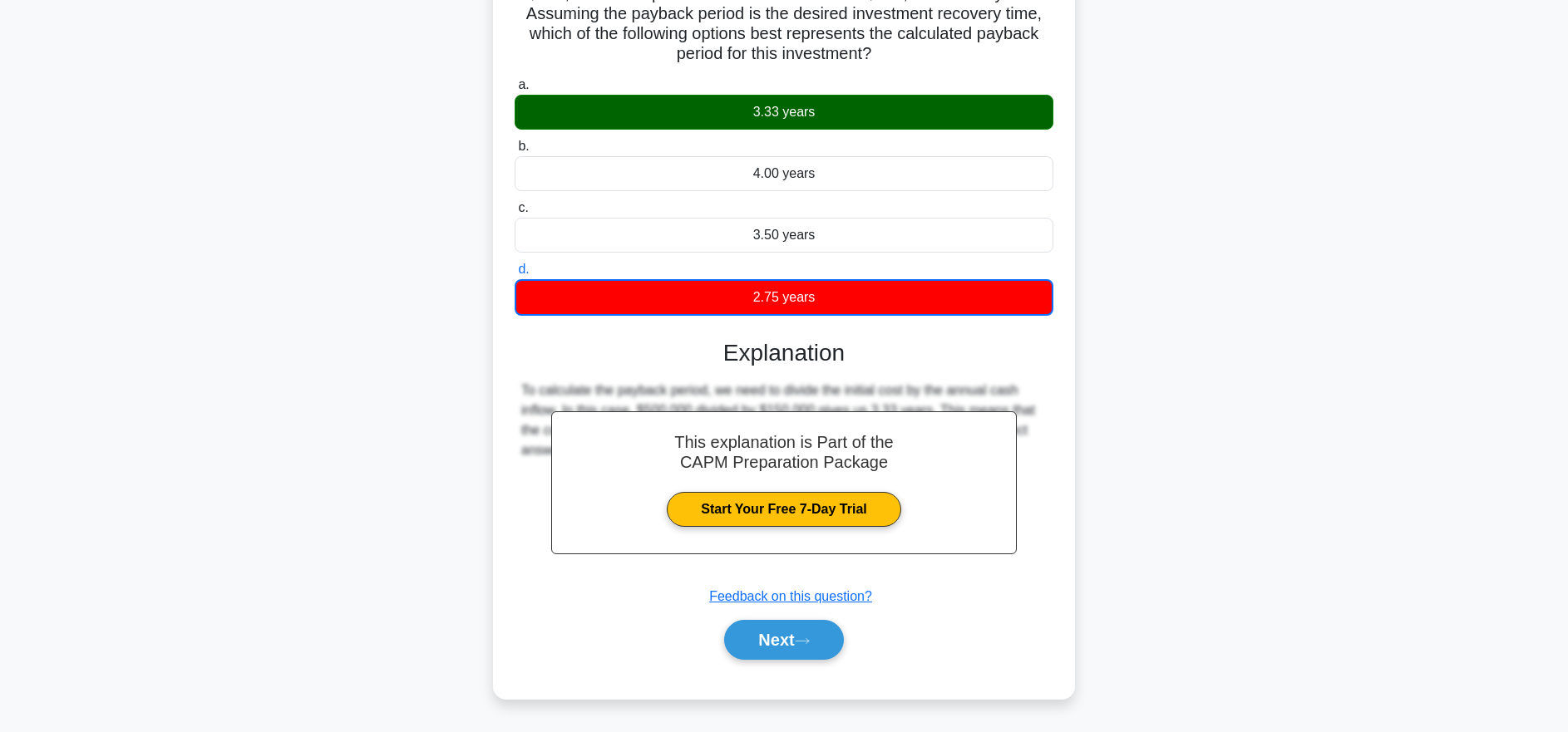
scroll to position [165, 0]
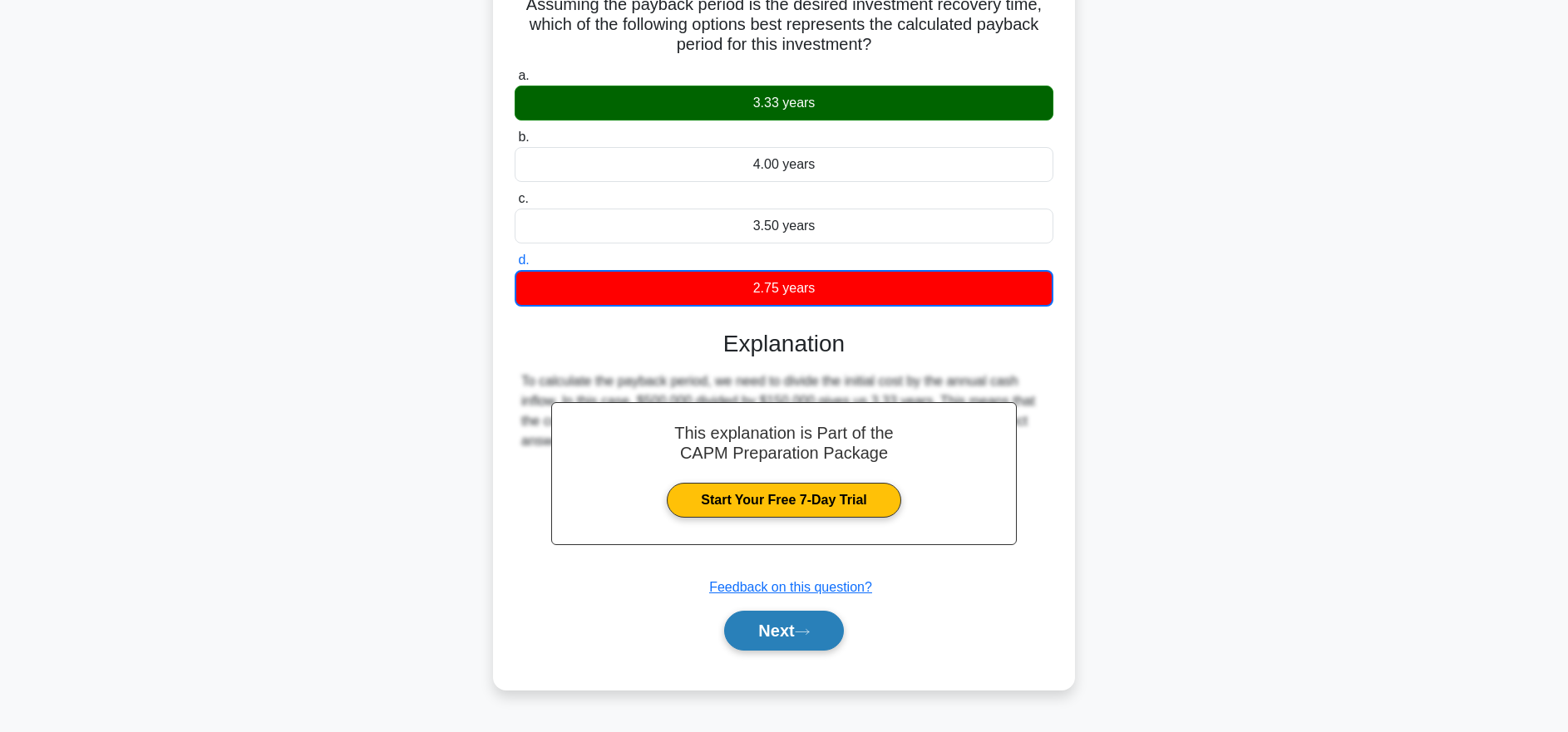
click at [838, 630] on button "Next" at bounding box center [784, 630] width 119 height 40
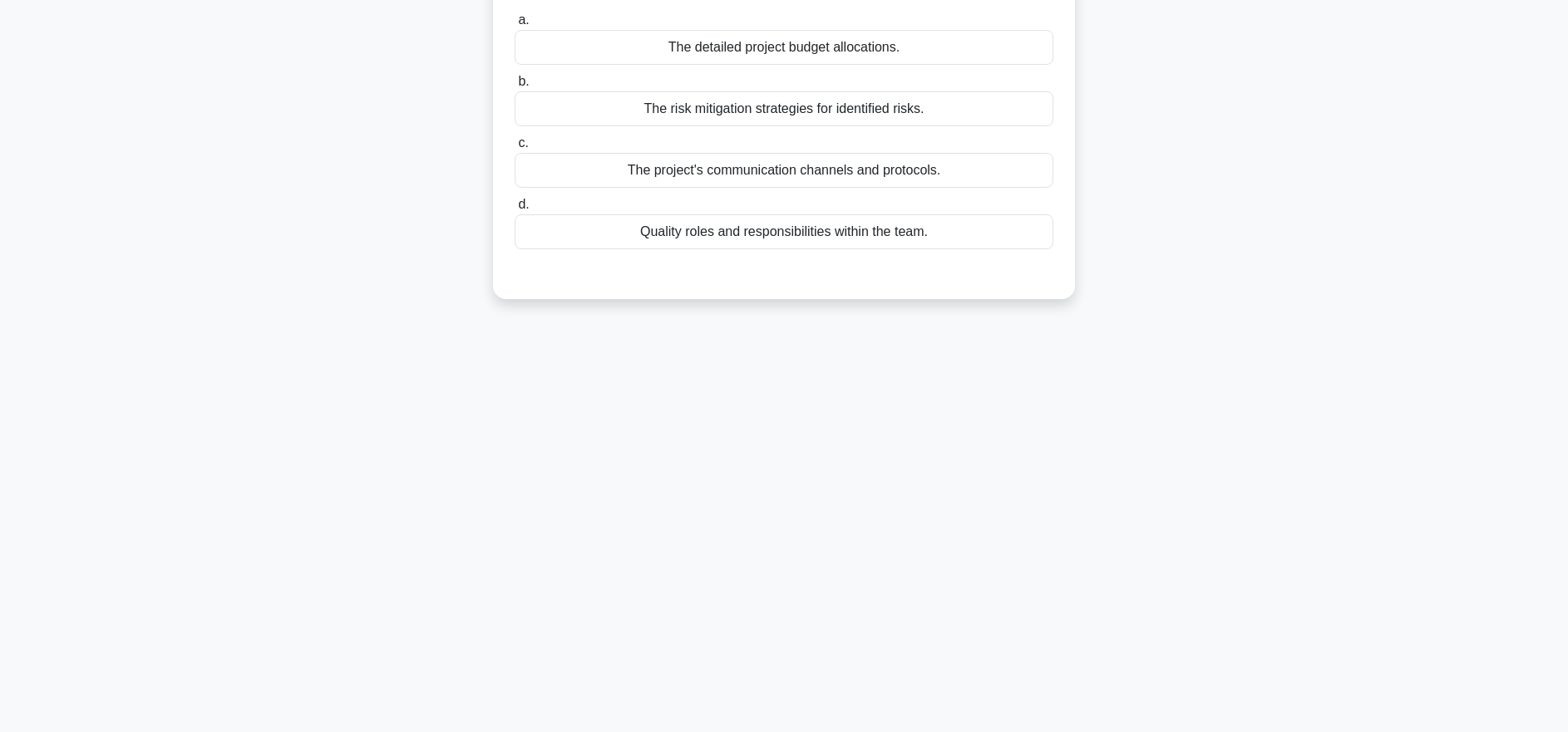
scroll to position [0, 0]
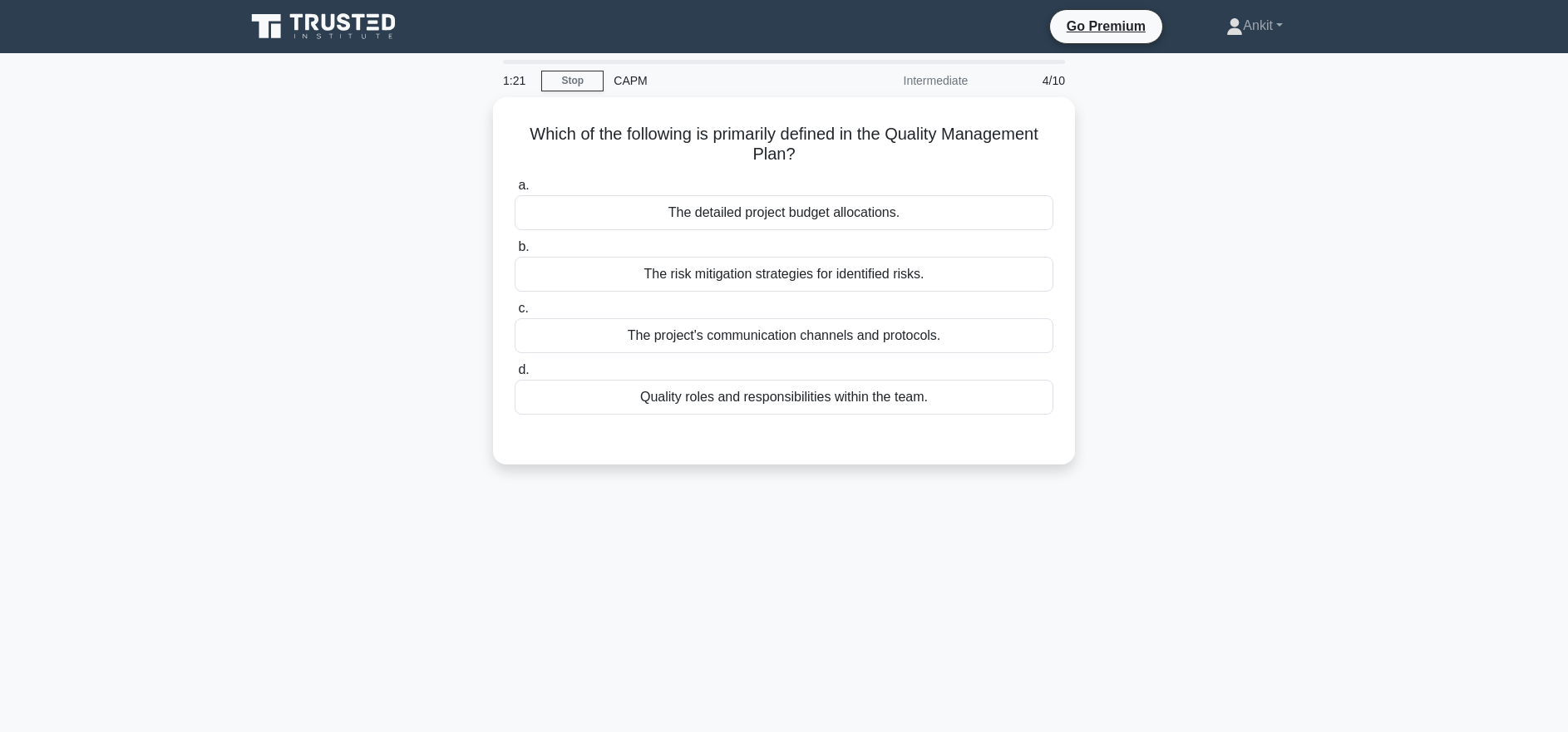
click at [1154, 382] on div "Which of the following is primarily defined in the Quality Management Plan? .sp…" at bounding box center [784, 290] width 1098 height 388
